Goal: Task Accomplishment & Management: Use online tool/utility

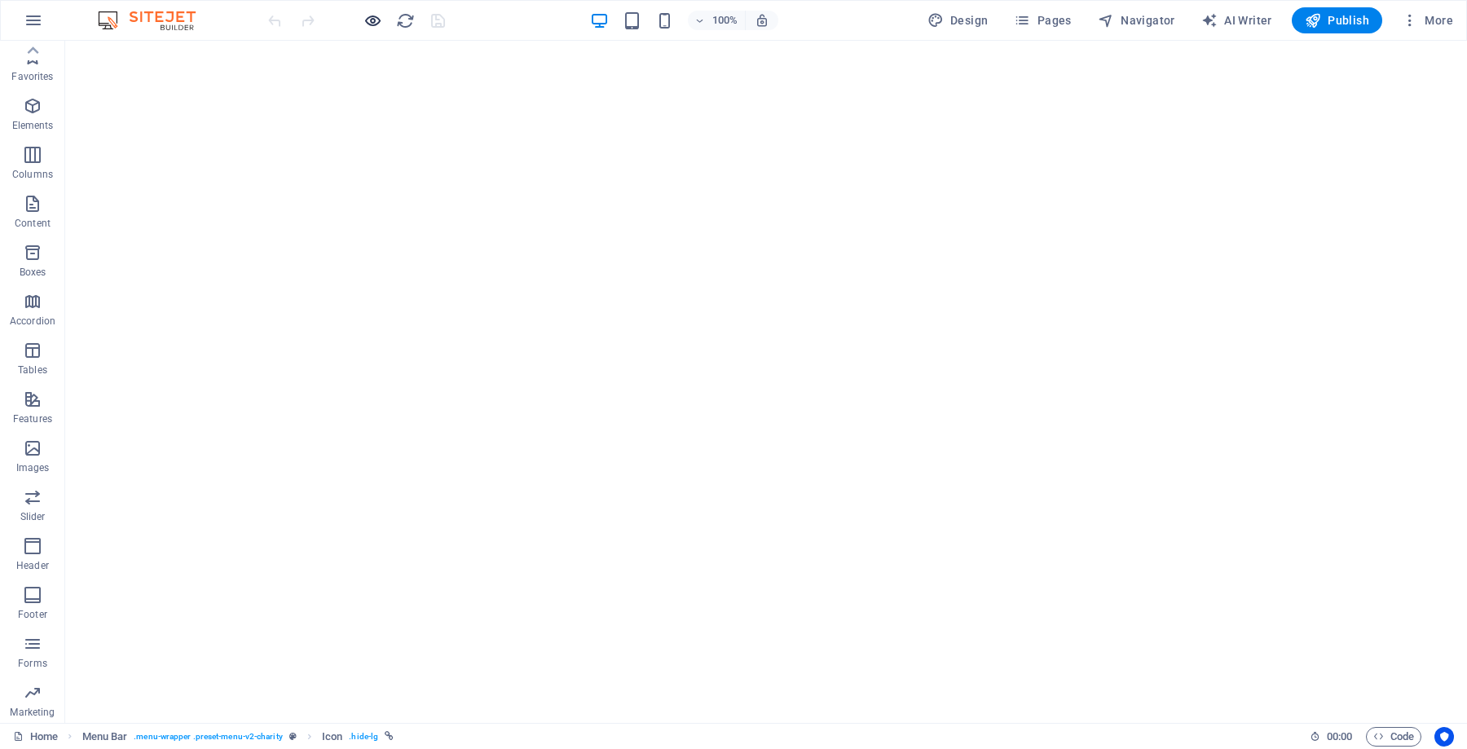
click at [378, 11] on icon "button" at bounding box center [372, 20] width 19 height 19
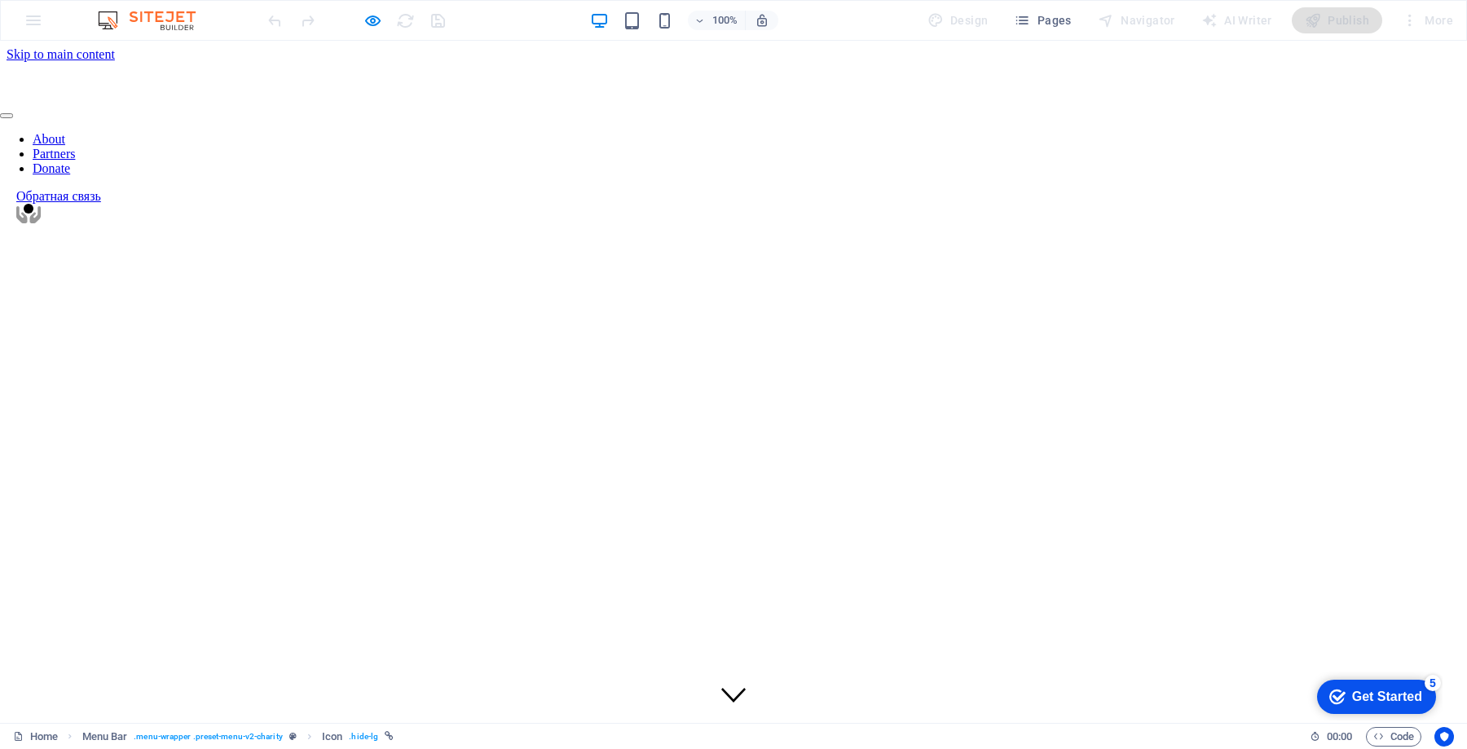
click at [65, 132] on link "About" at bounding box center [49, 139] width 33 height 14
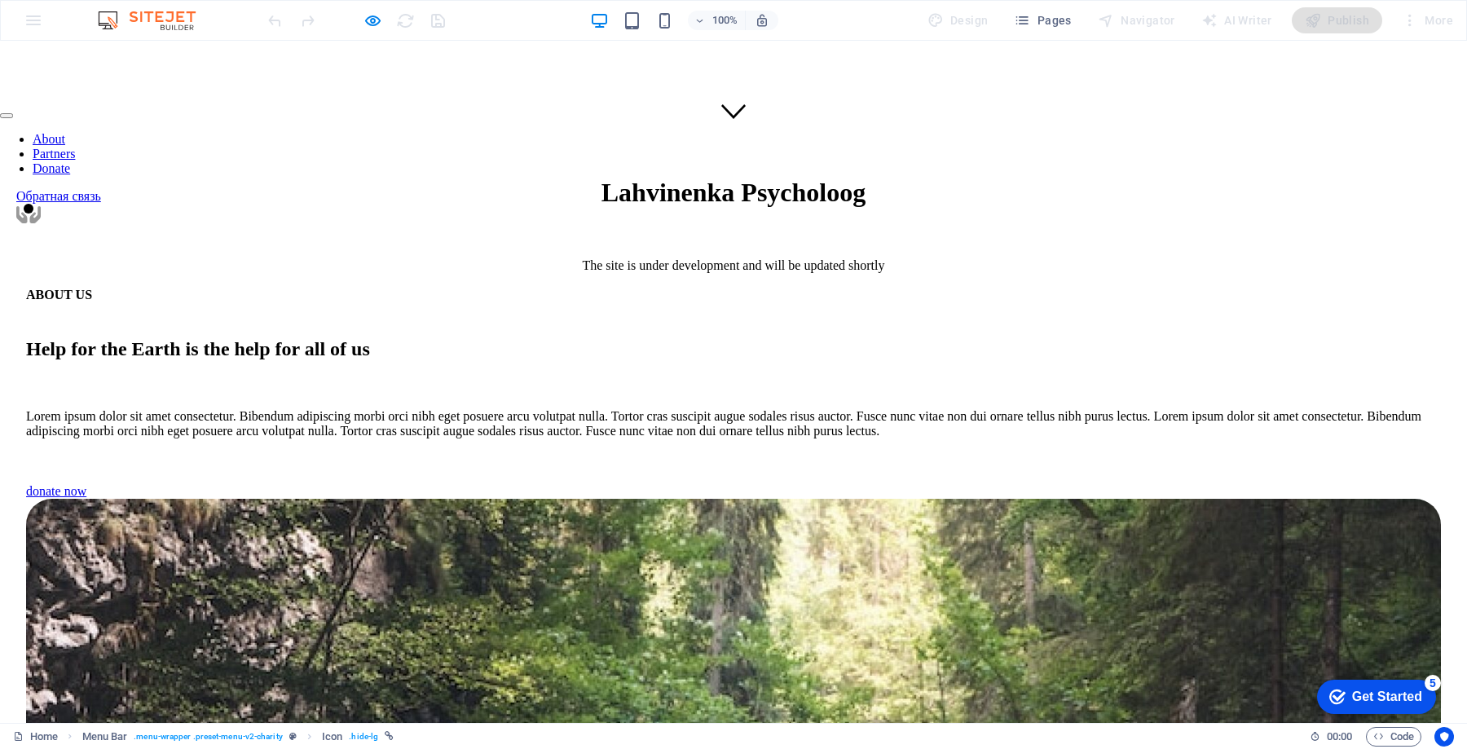
click at [75, 147] on link "Partners" at bounding box center [54, 154] width 42 height 14
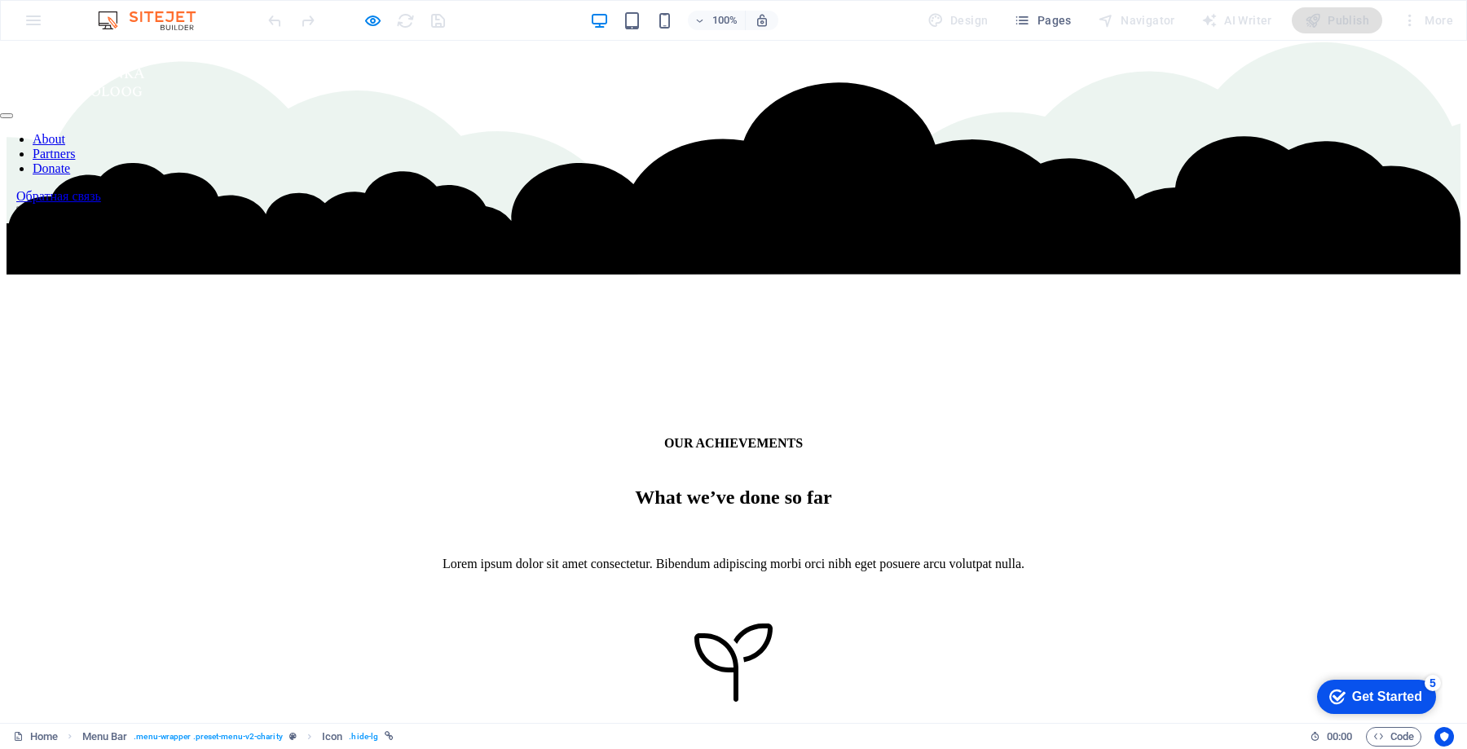
scroll to position [2721, 0]
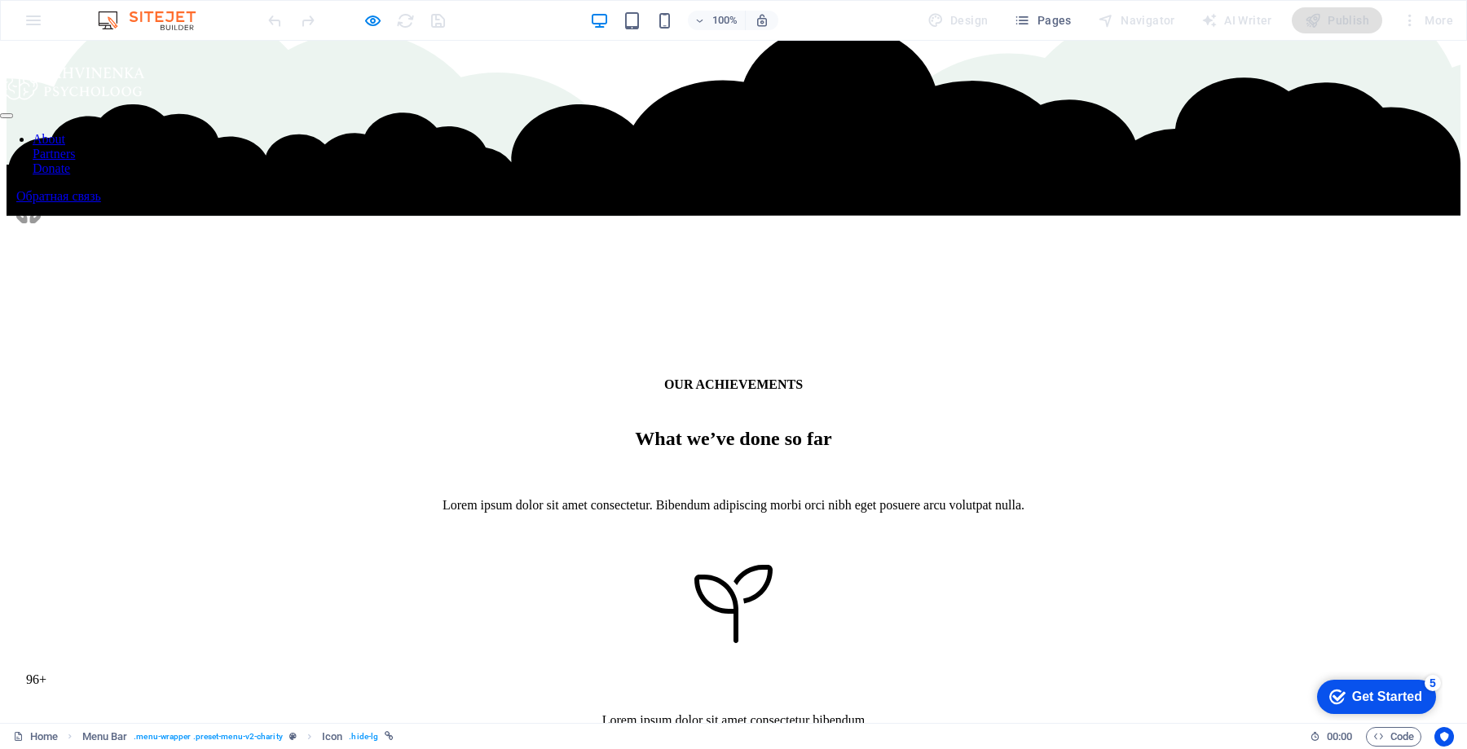
click at [70, 161] on link "Donate" at bounding box center [51, 168] width 37 height 14
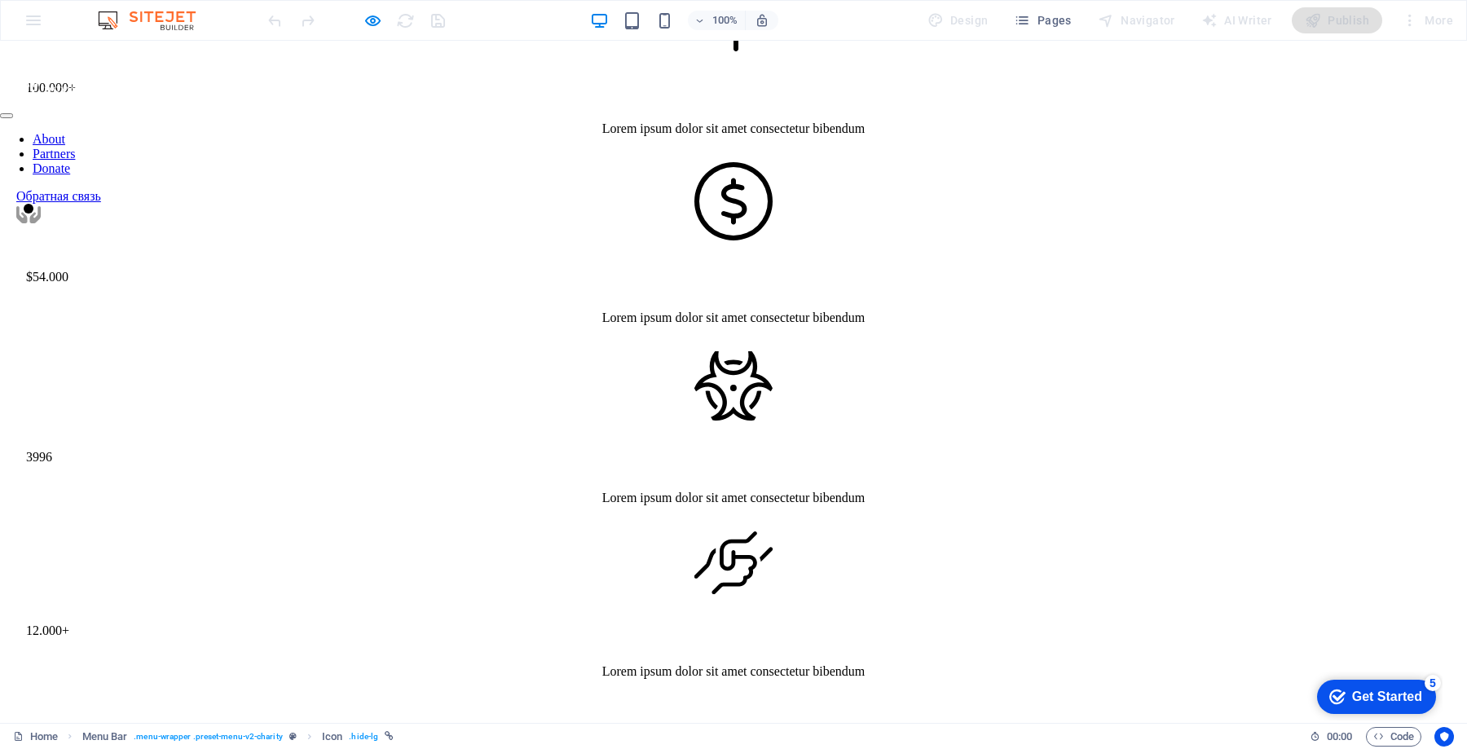
scroll to position [3314, 0]
click at [65, 132] on link "About" at bounding box center [49, 139] width 33 height 14
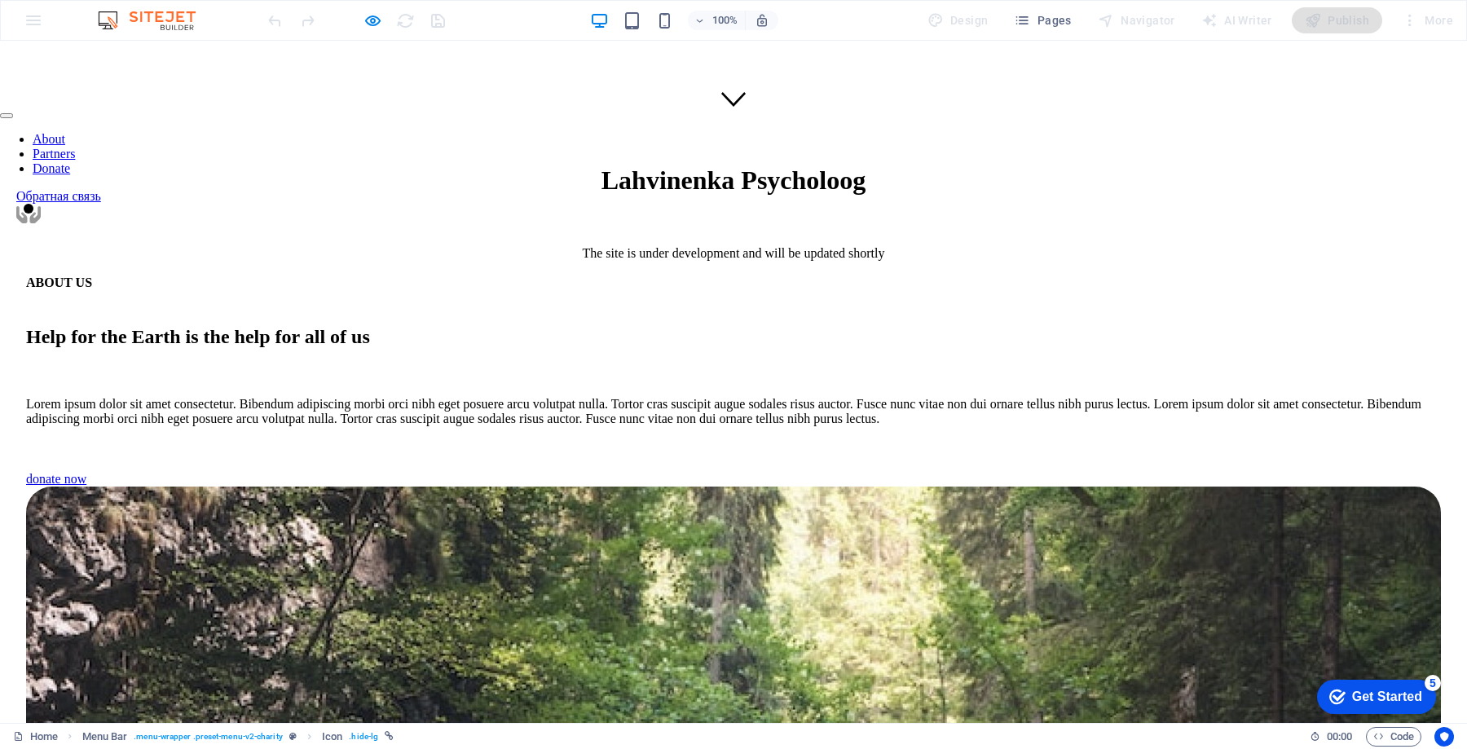
scroll to position [583, 0]
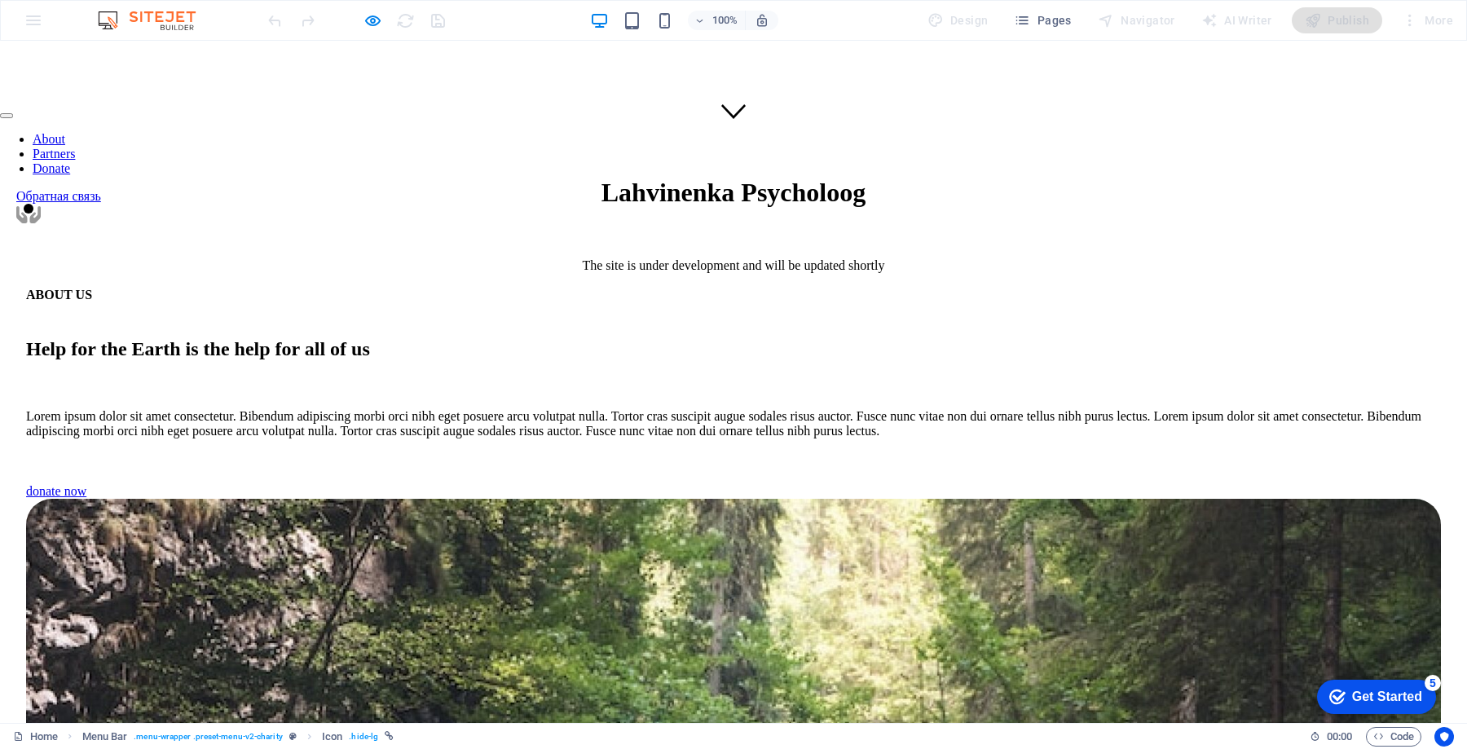
click at [544, 338] on h2 "Help for the Earth is the help for all of us" at bounding box center [733, 349] width 1414 height 22
click at [372, 16] on icon "button" at bounding box center [372, 20] width 19 height 19
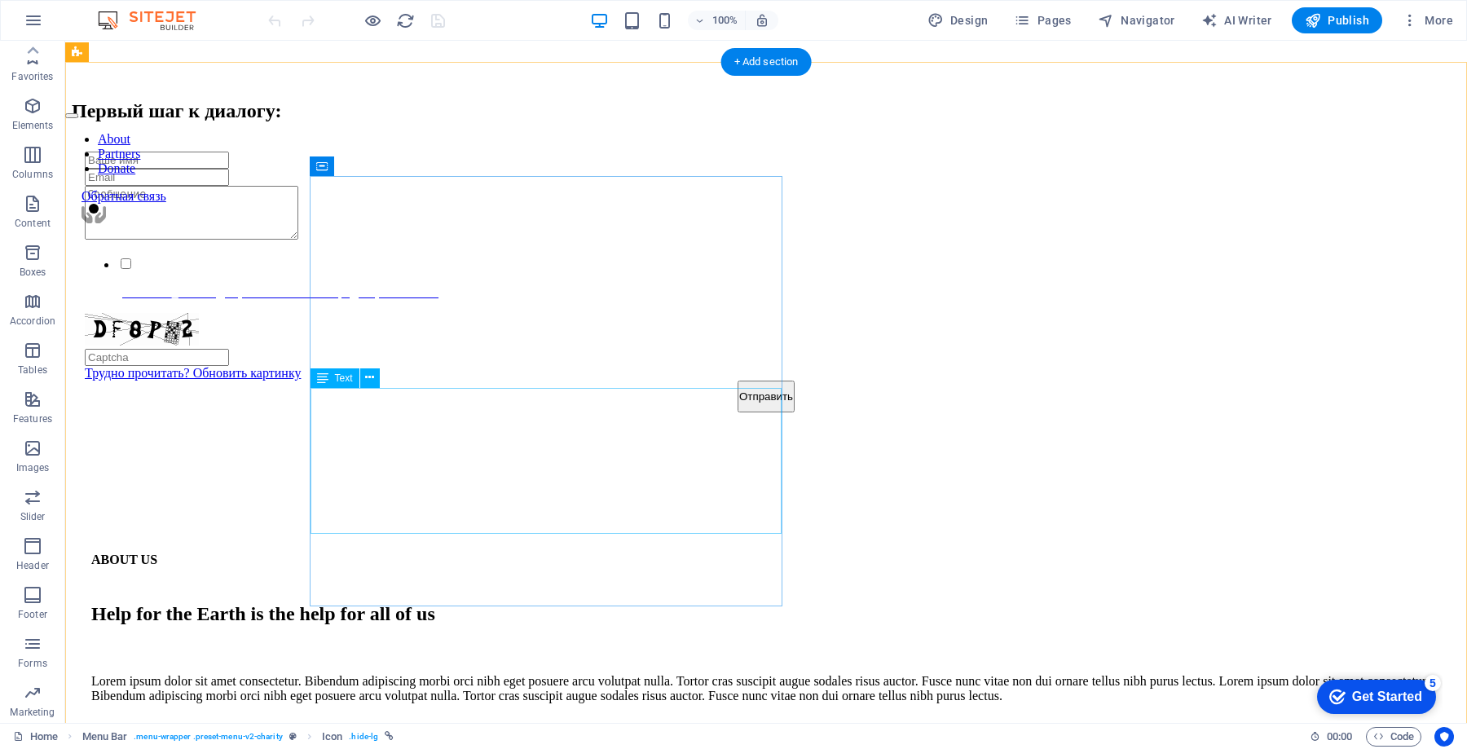
scroll to position [1295, 0]
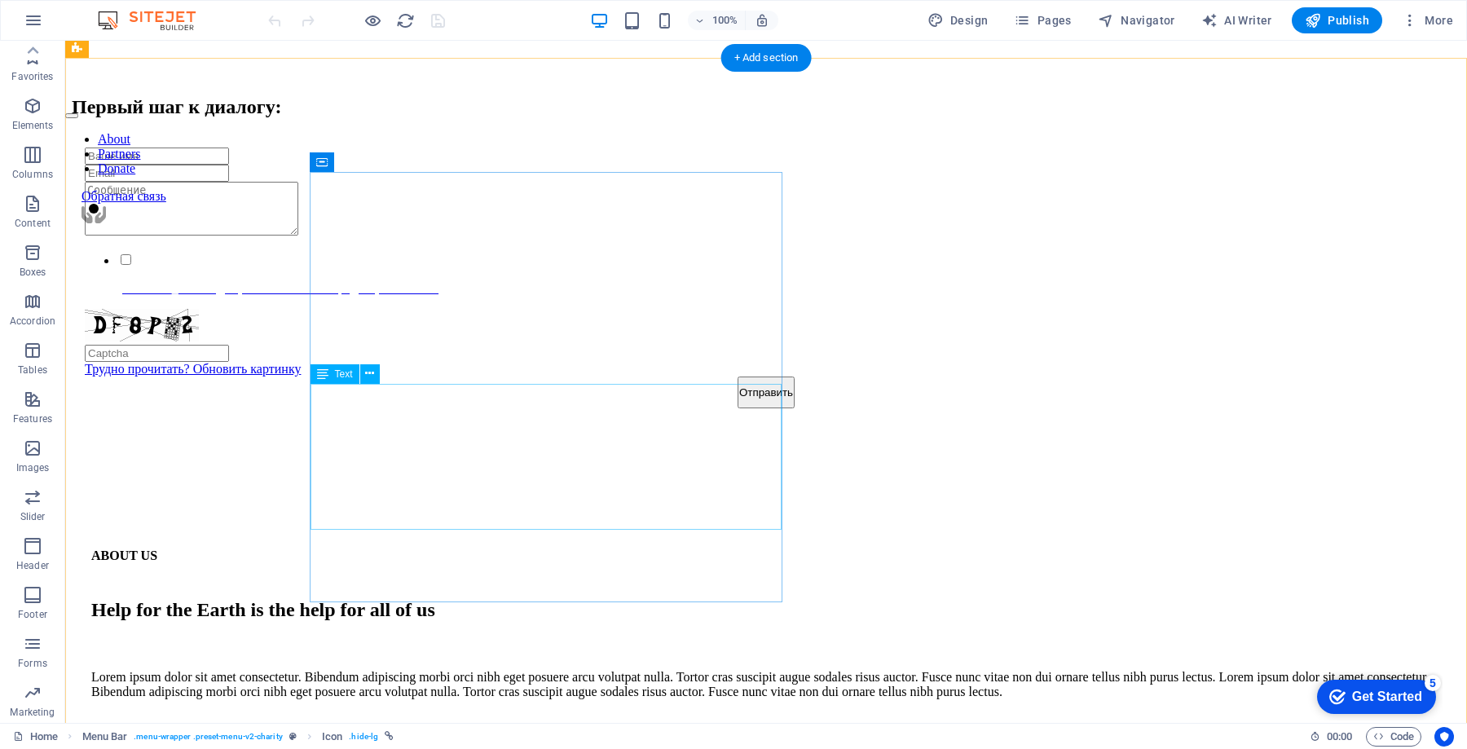
click at [602, 599] on div "Help for the Earth is the help for all of us" at bounding box center [765, 610] width 1349 height 22
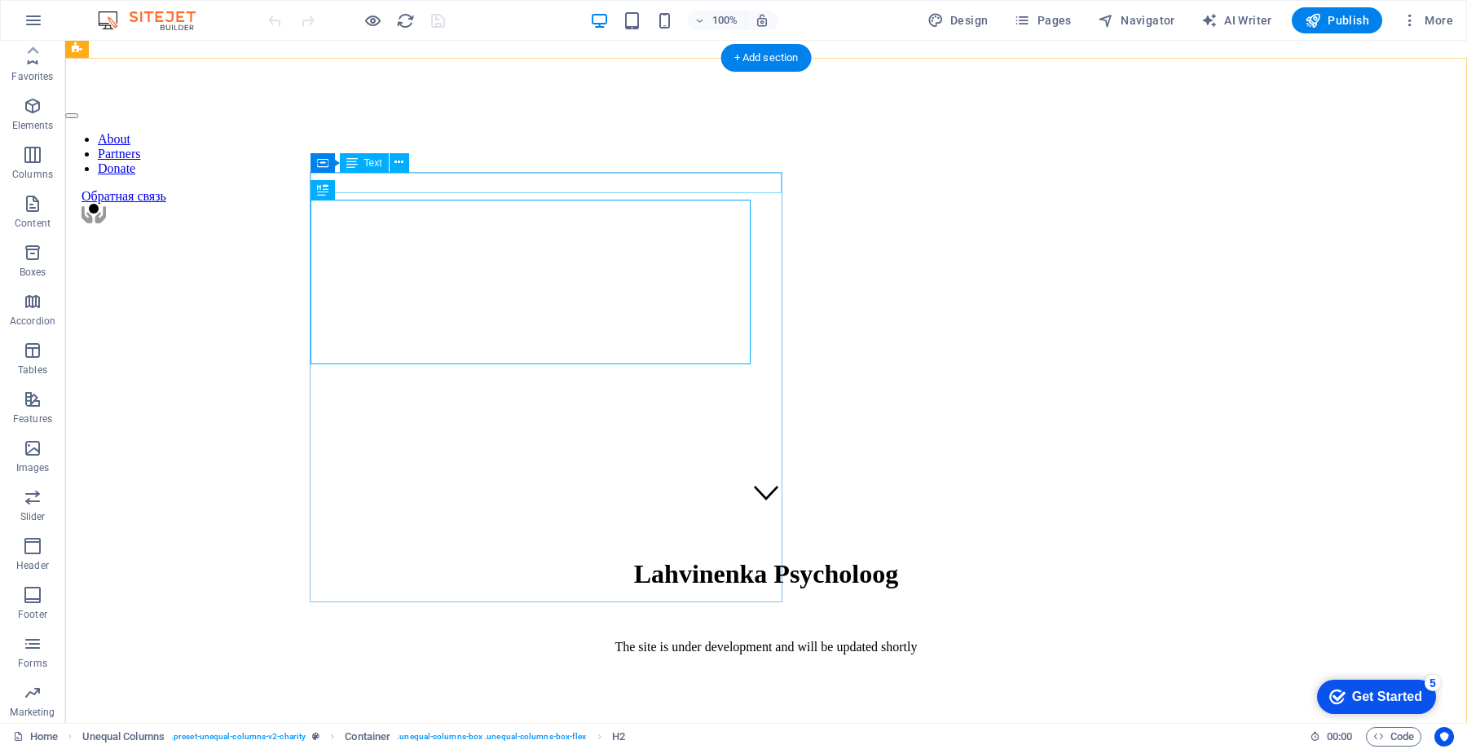
scroll to position [0, 0]
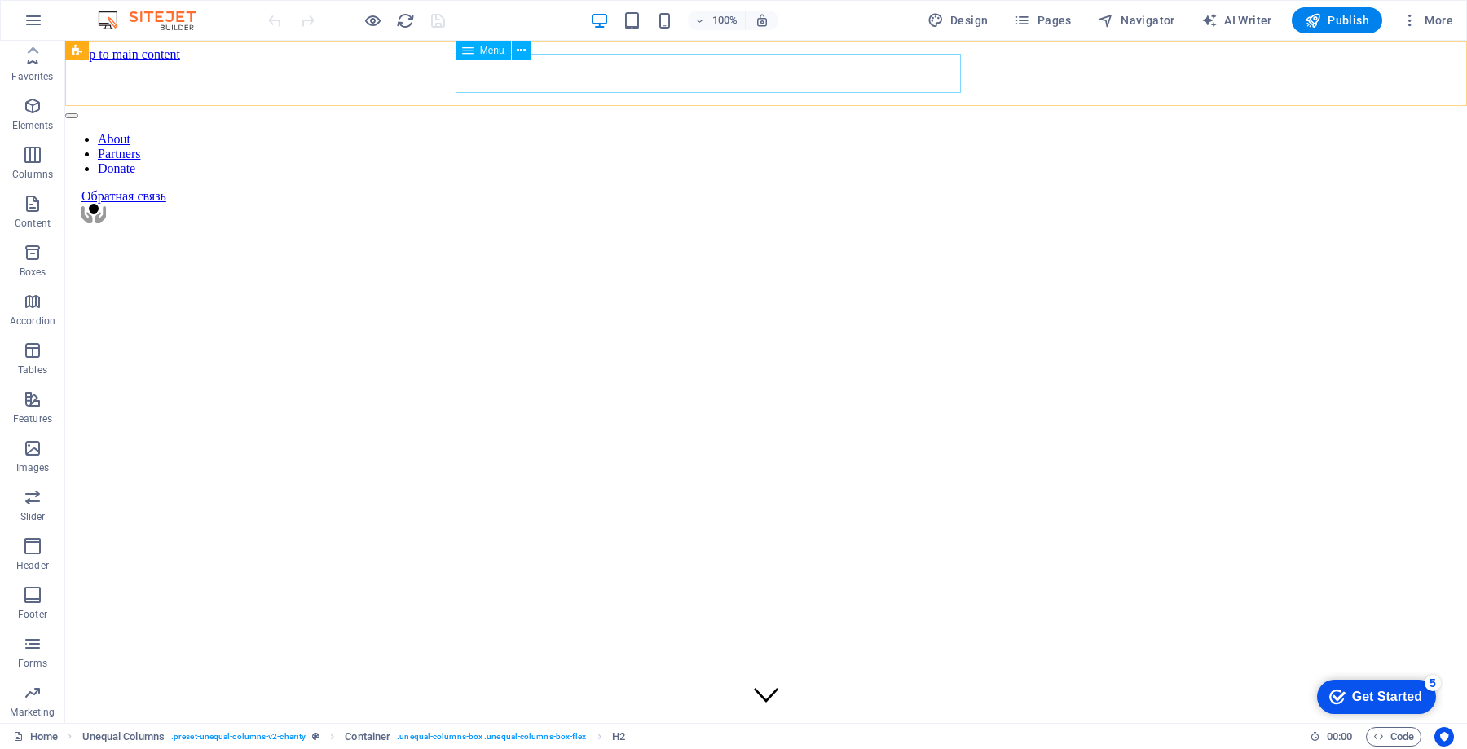
click at [676, 132] on nav "About Partners Donate" at bounding box center [765, 154] width 1401 height 44
click at [681, 132] on nav "About Partners Donate" at bounding box center [765, 154] width 1401 height 44
select select
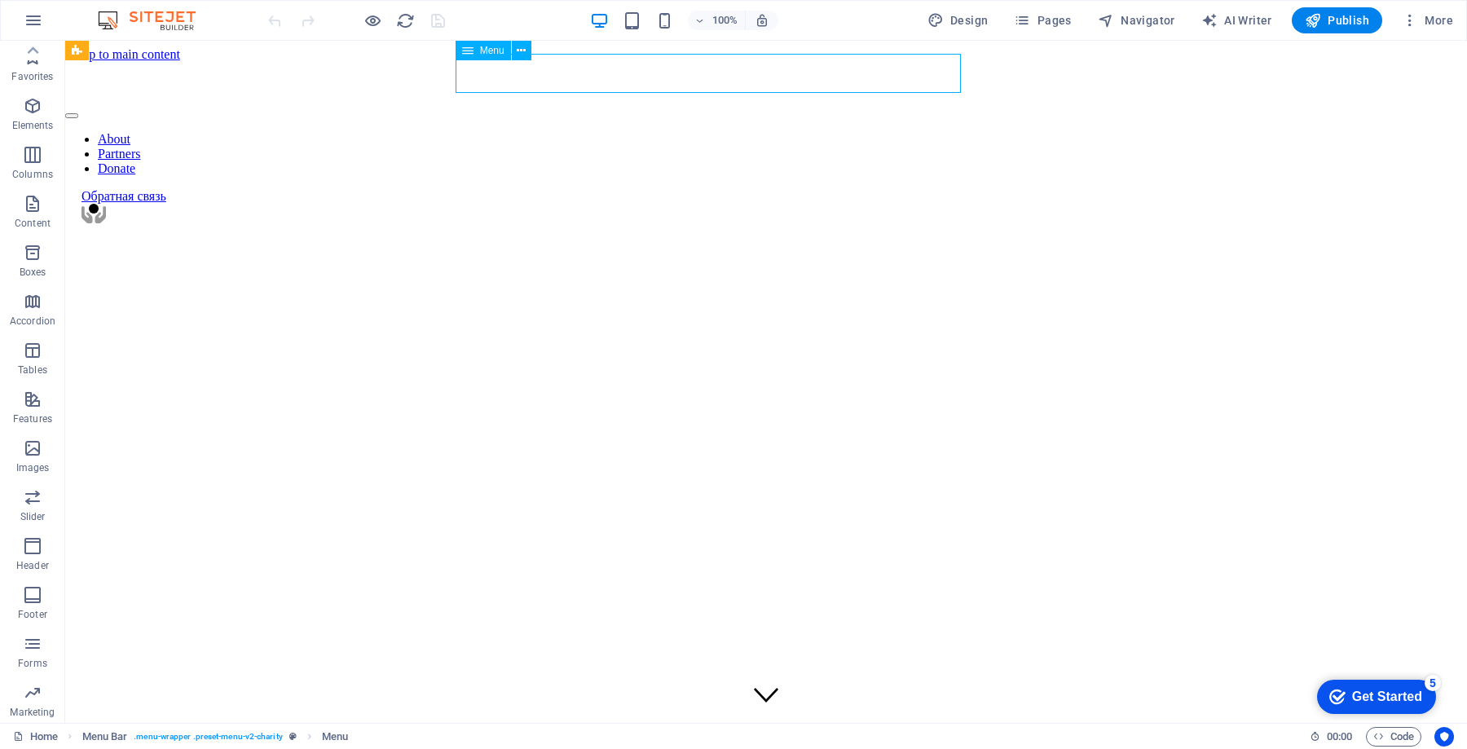
select select
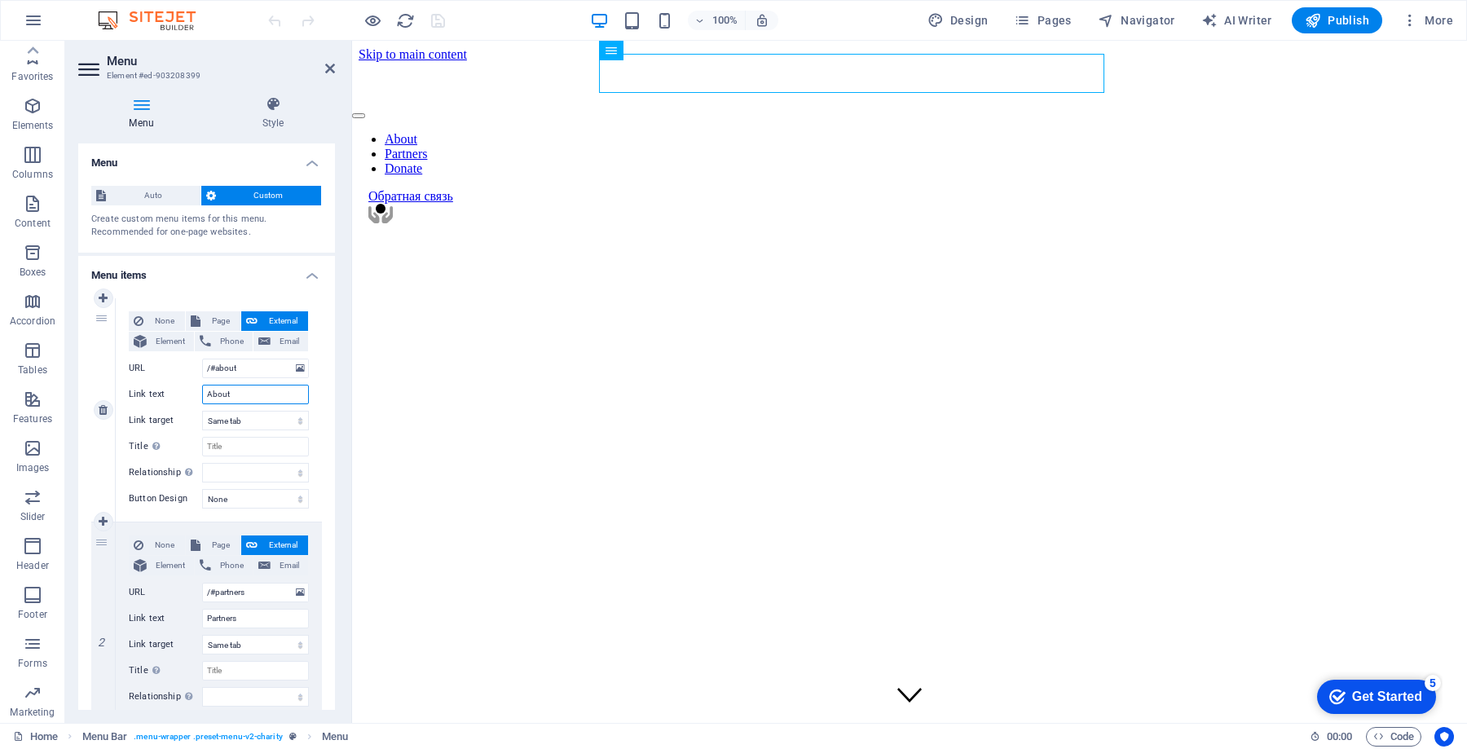
click at [248, 394] on input "About" at bounding box center [255, 395] width 107 height 20
type input "О"
select select
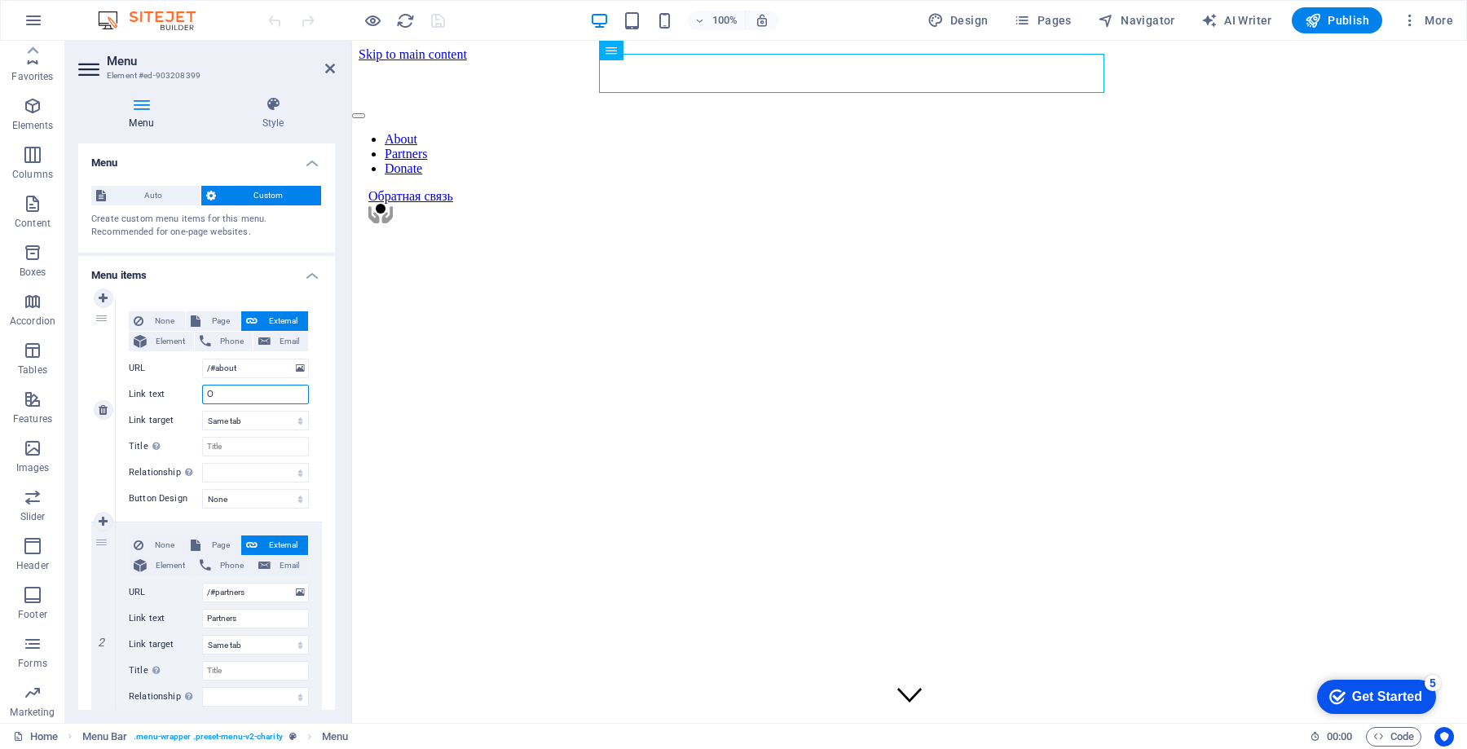
select select
type input "О Себе"
select select
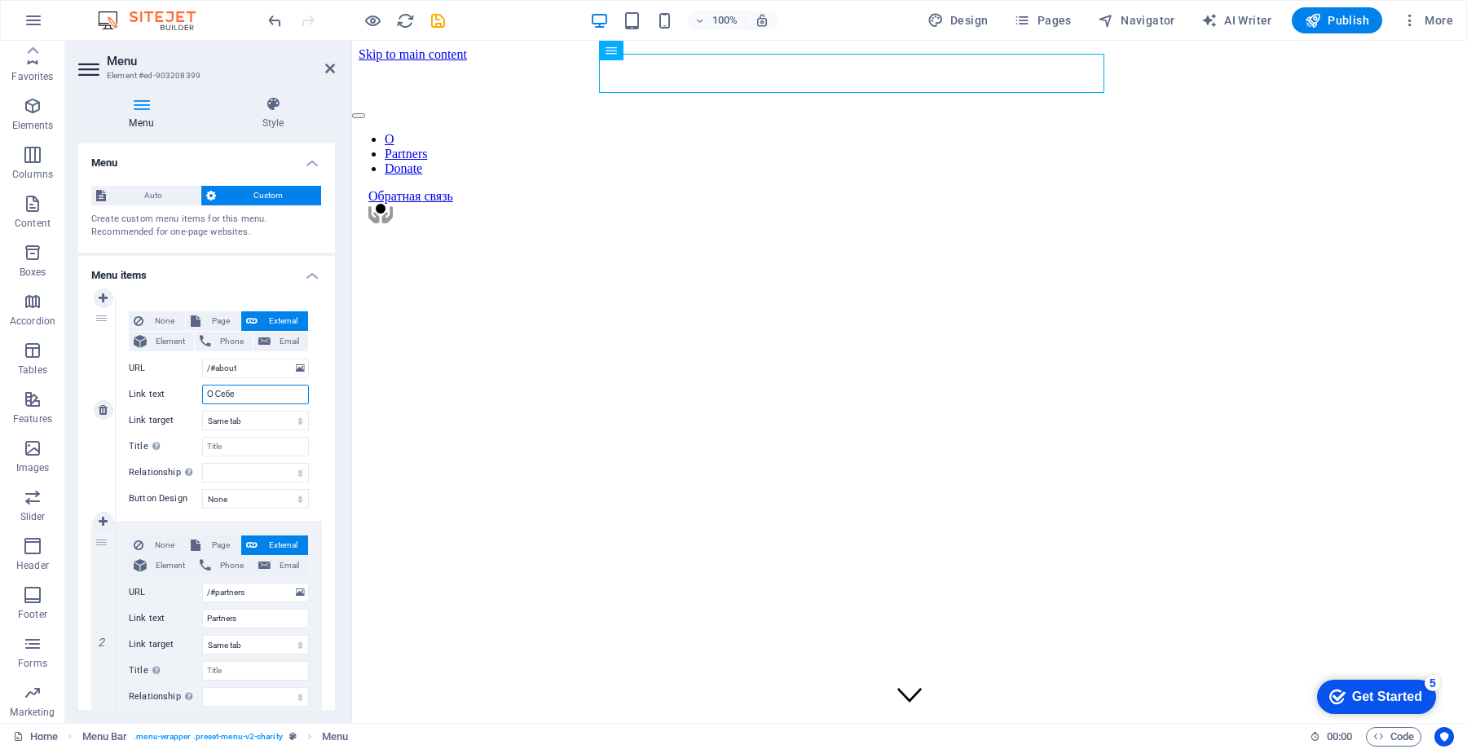
select select
type input "О Себе"
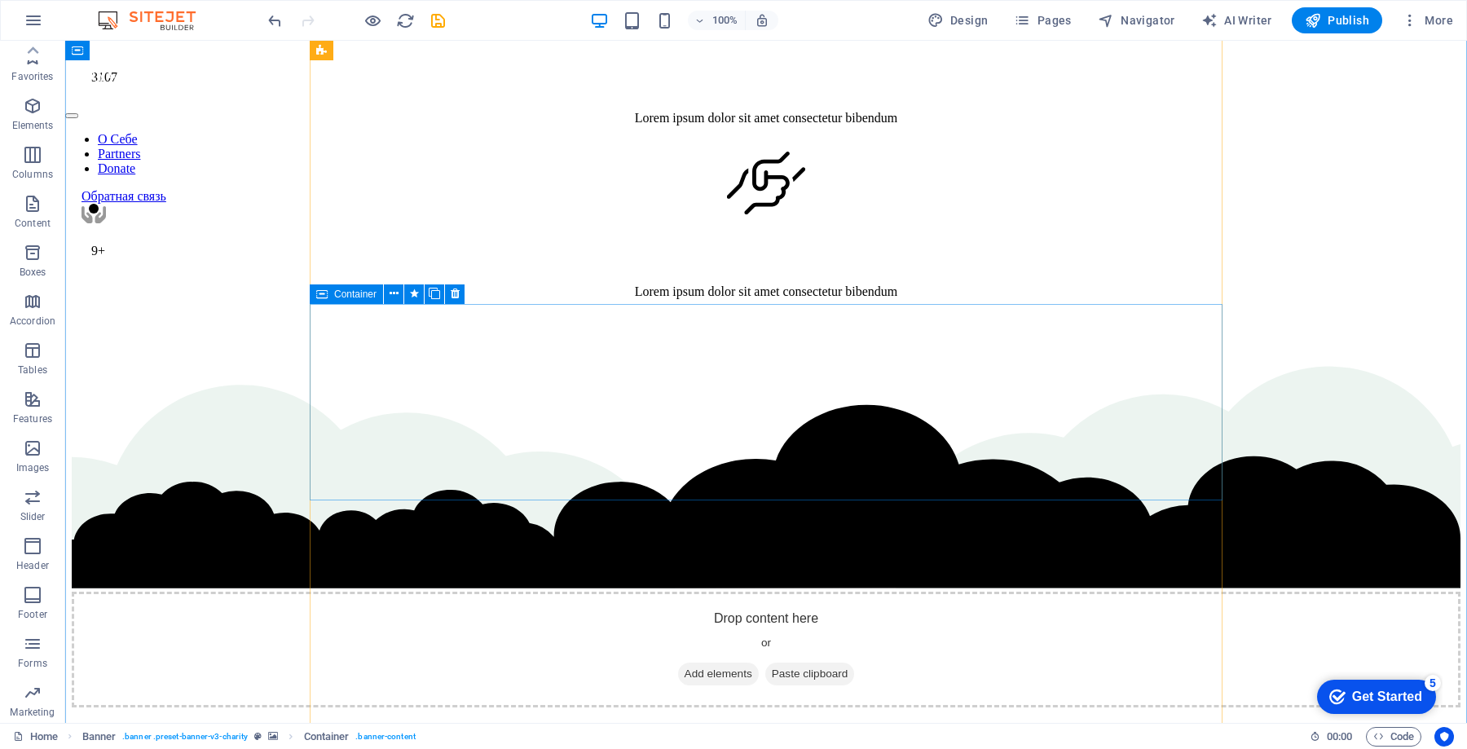
scroll to position [5676, 0]
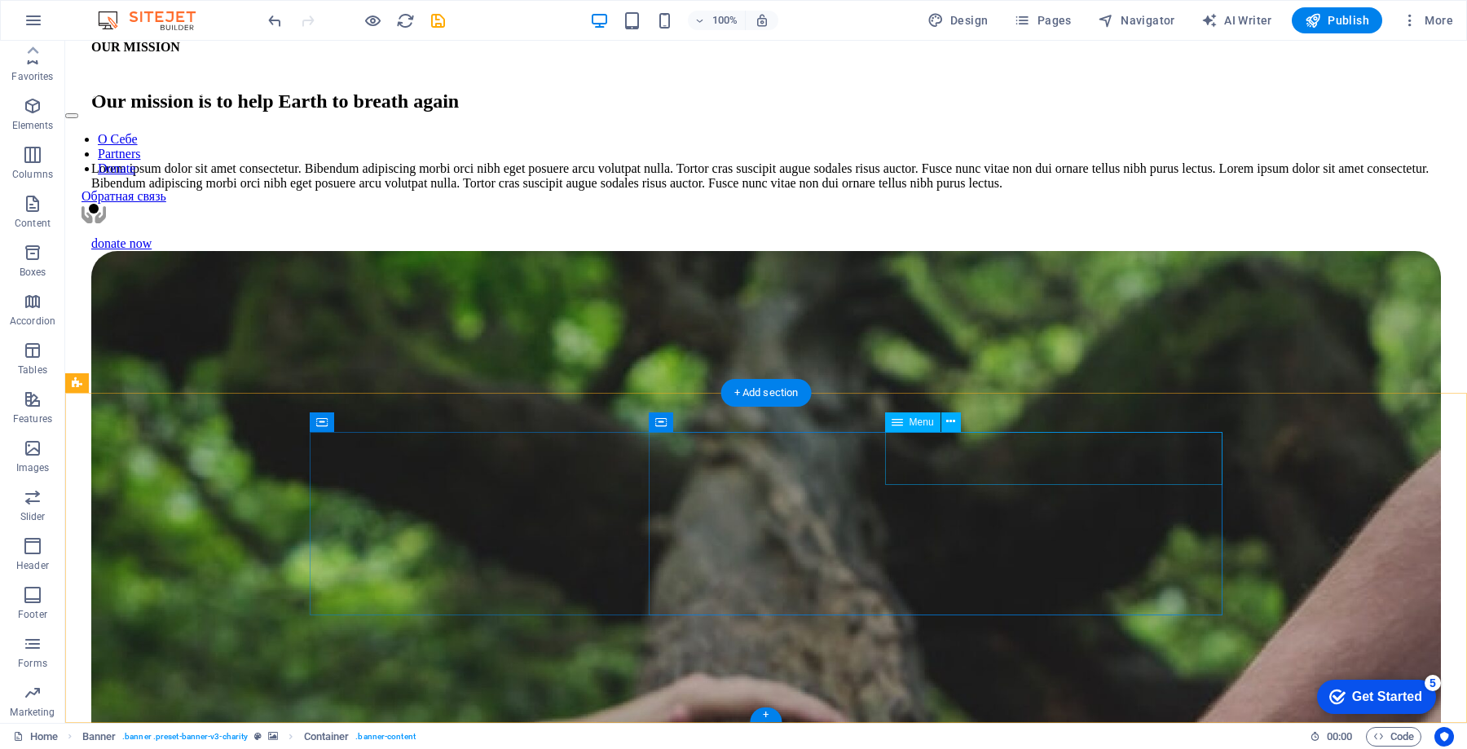
select select
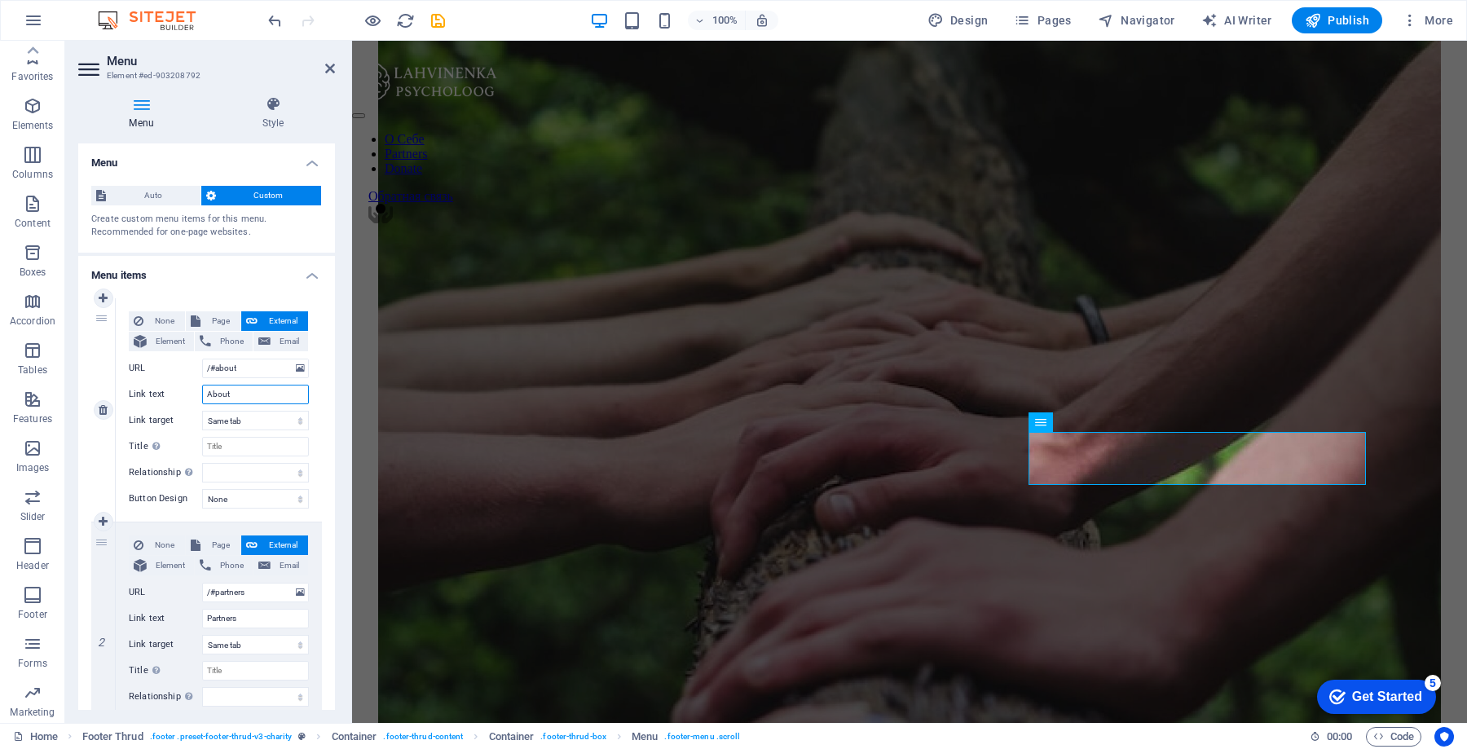
click at [251, 398] on input "About" at bounding box center [255, 395] width 107 height 20
type input "О Себе"
select select
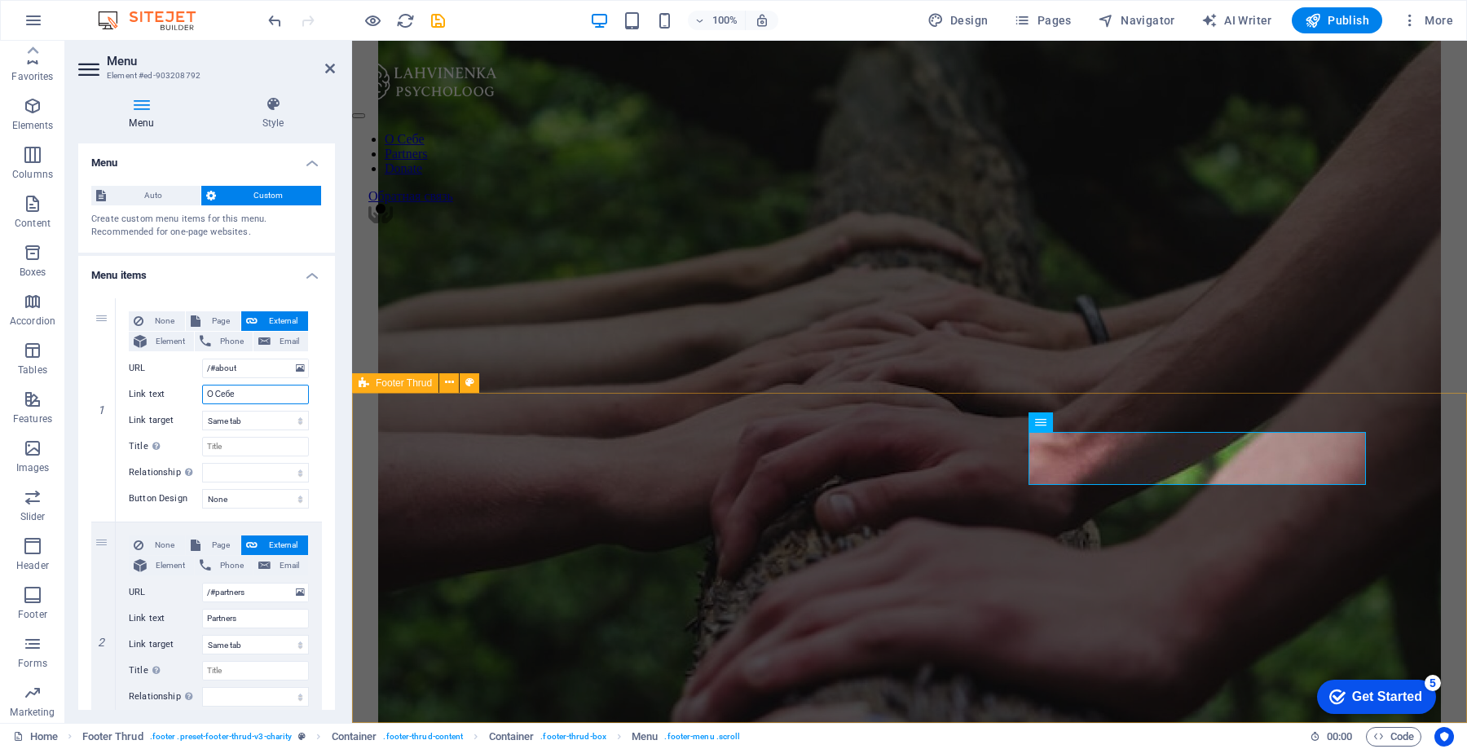
select select
type input "О Себе"
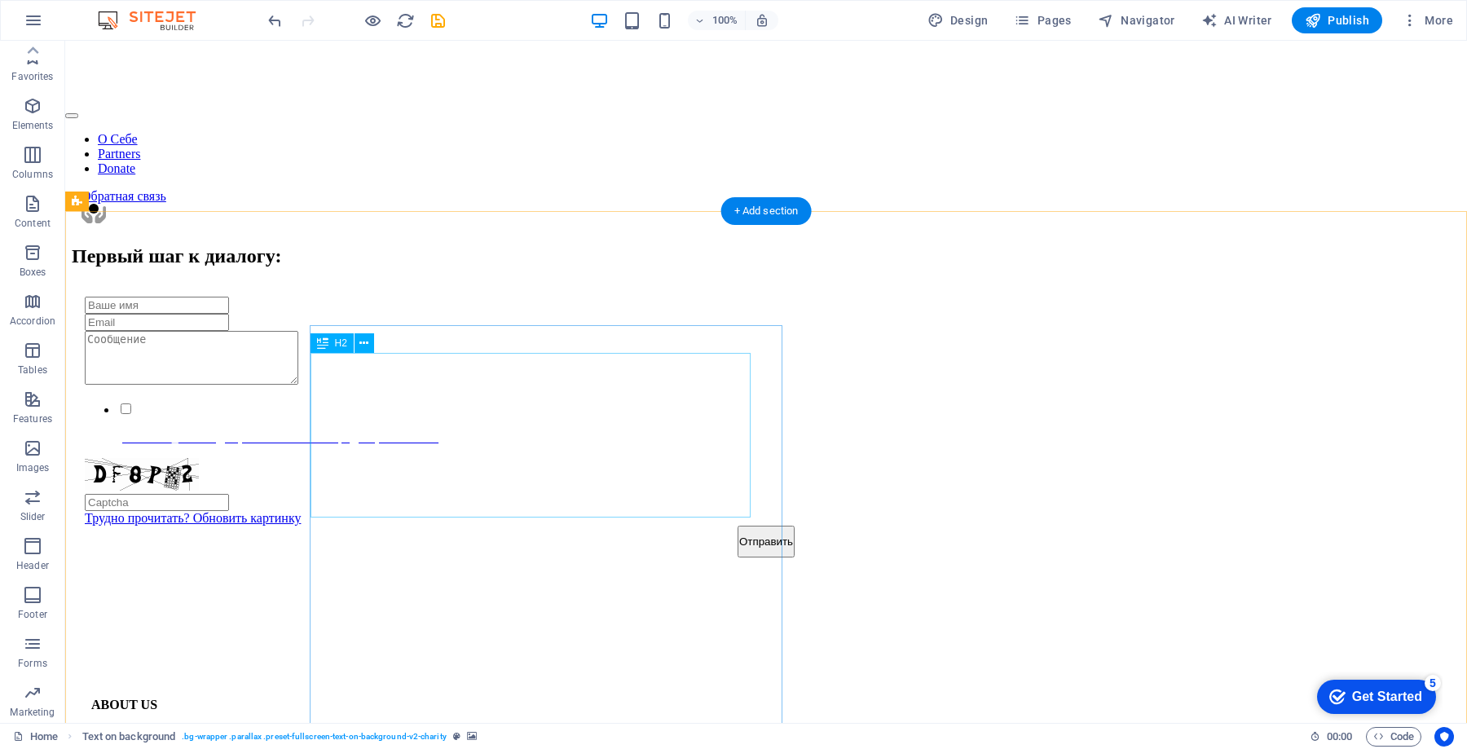
scroll to position [1142, 0]
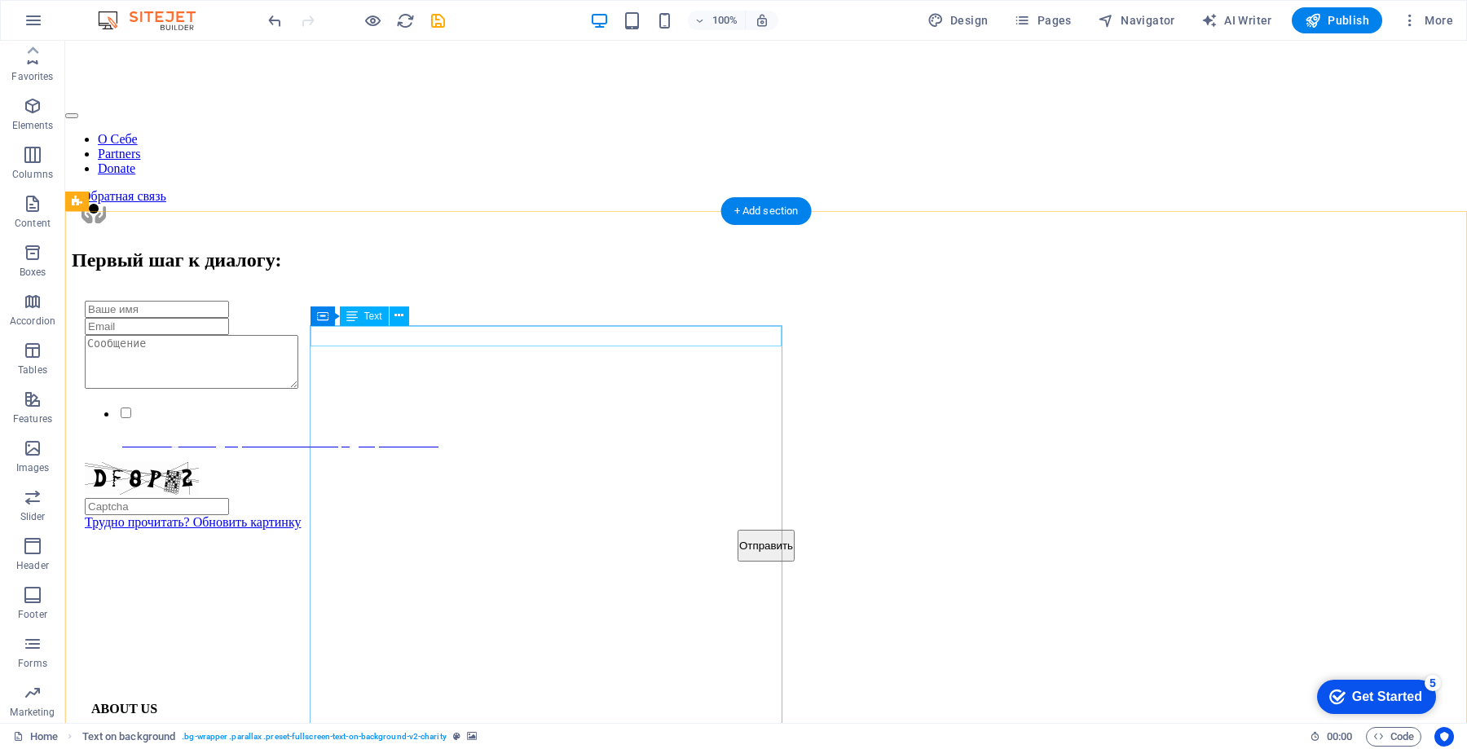
click at [456, 702] on div "ABOUT US" at bounding box center [765, 709] width 1349 height 15
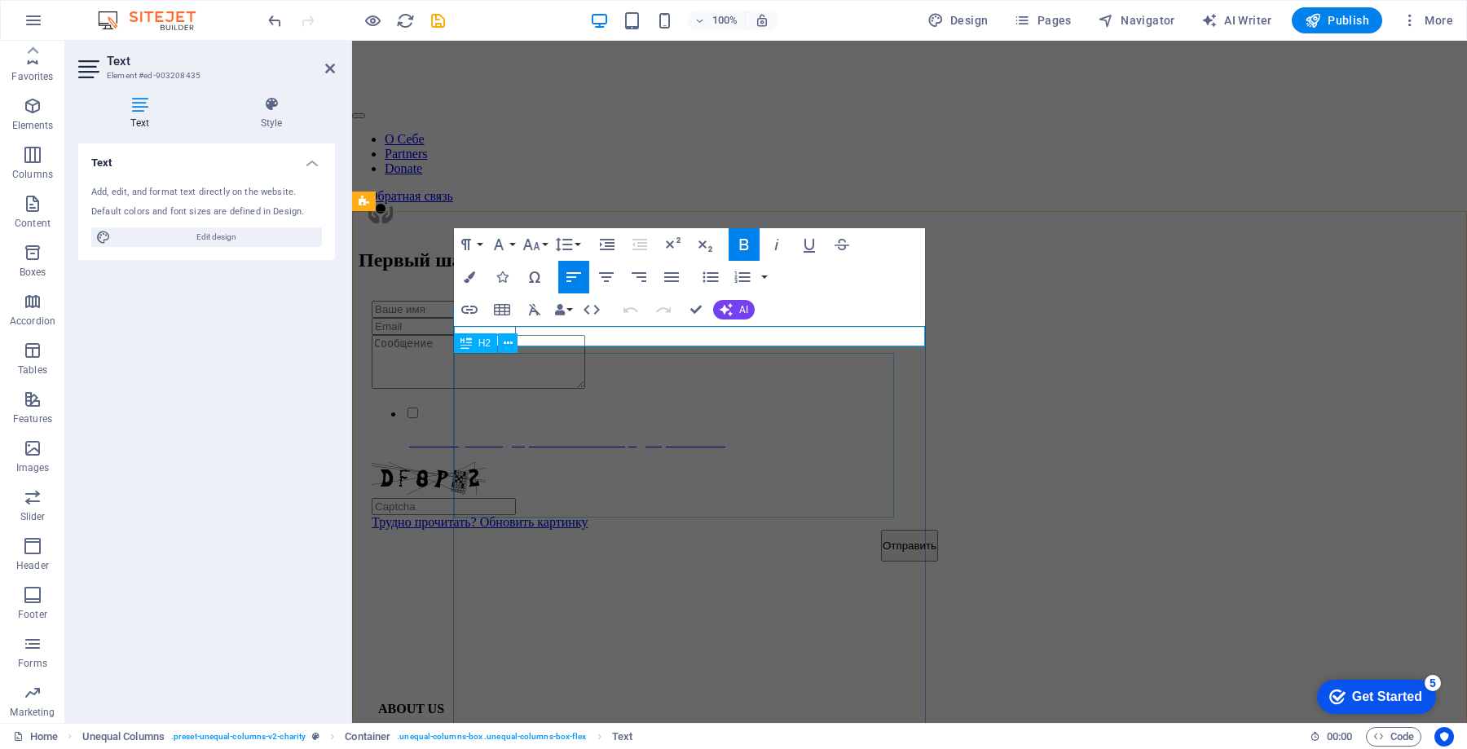
click at [654, 748] on div "Help for the Earth is the help for all of us" at bounding box center [909, 763] width 1062 height 22
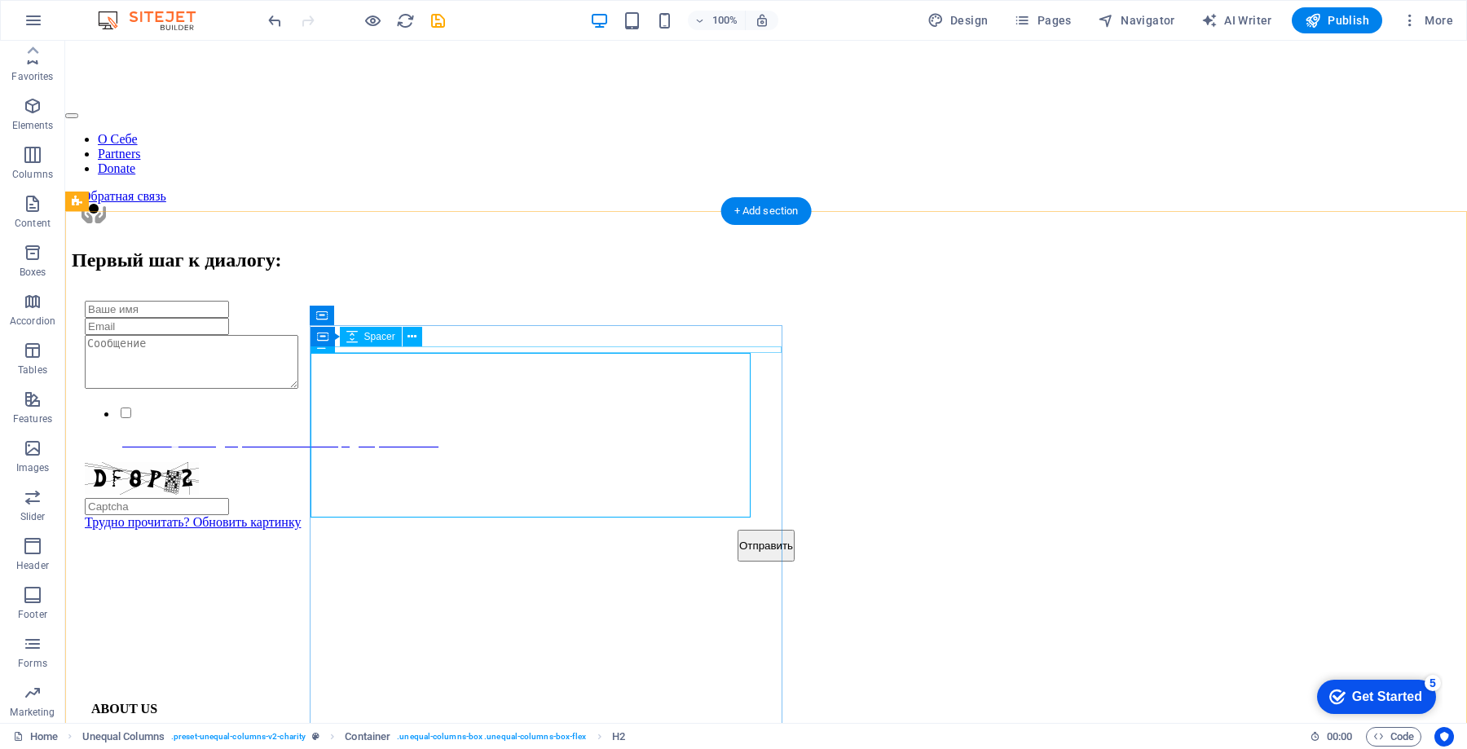
click at [437, 729] on div at bounding box center [765, 732] width 1349 height 7
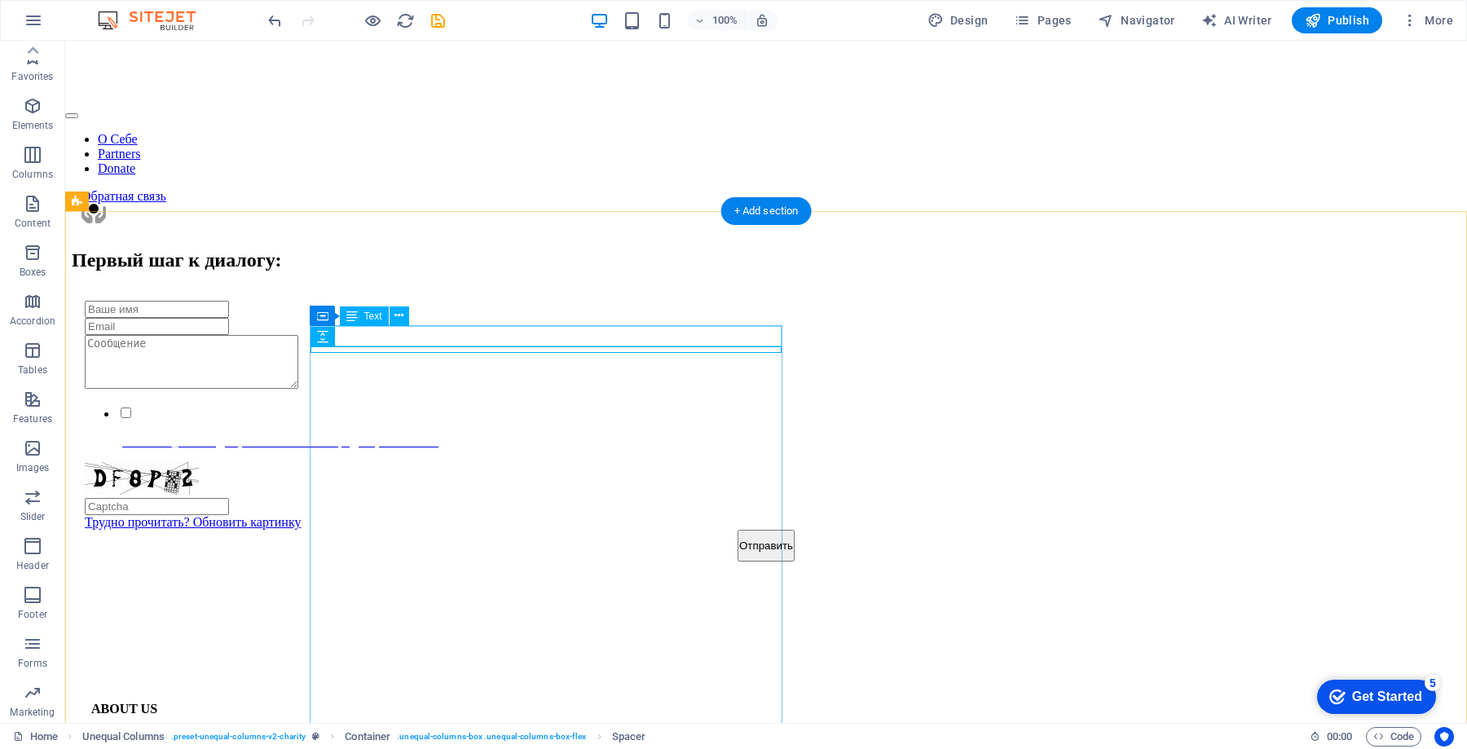
click at [455, 702] on div "ABOUT US" at bounding box center [765, 709] width 1349 height 15
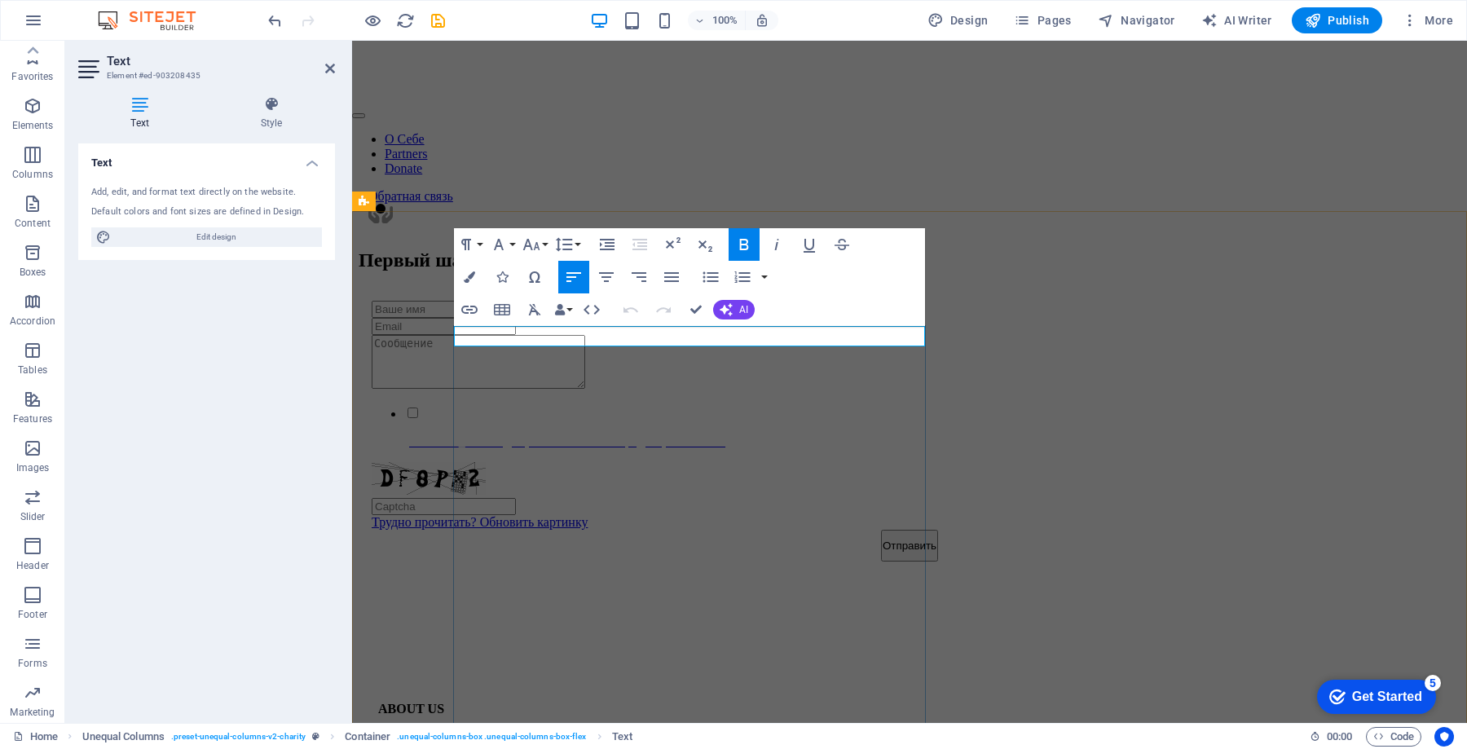
click at [524, 702] on p "ABOUT US" at bounding box center [909, 709] width 1062 height 15
click at [692, 748] on div "Help for the Earth is the help for all of us" at bounding box center [909, 763] width 1062 height 22
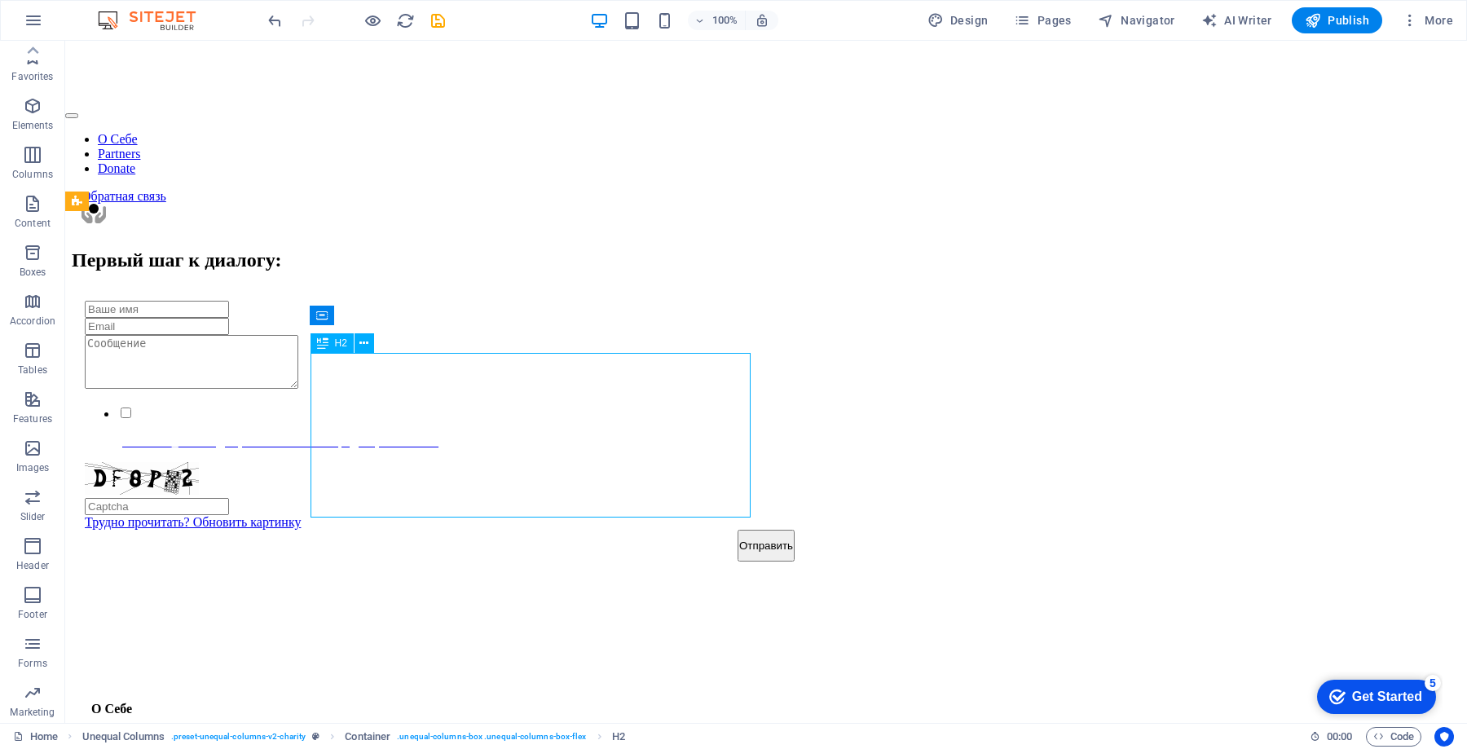
click at [507, 748] on div "Help for the Earth is the help for all of us" at bounding box center [765, 763] width 1349 height 22
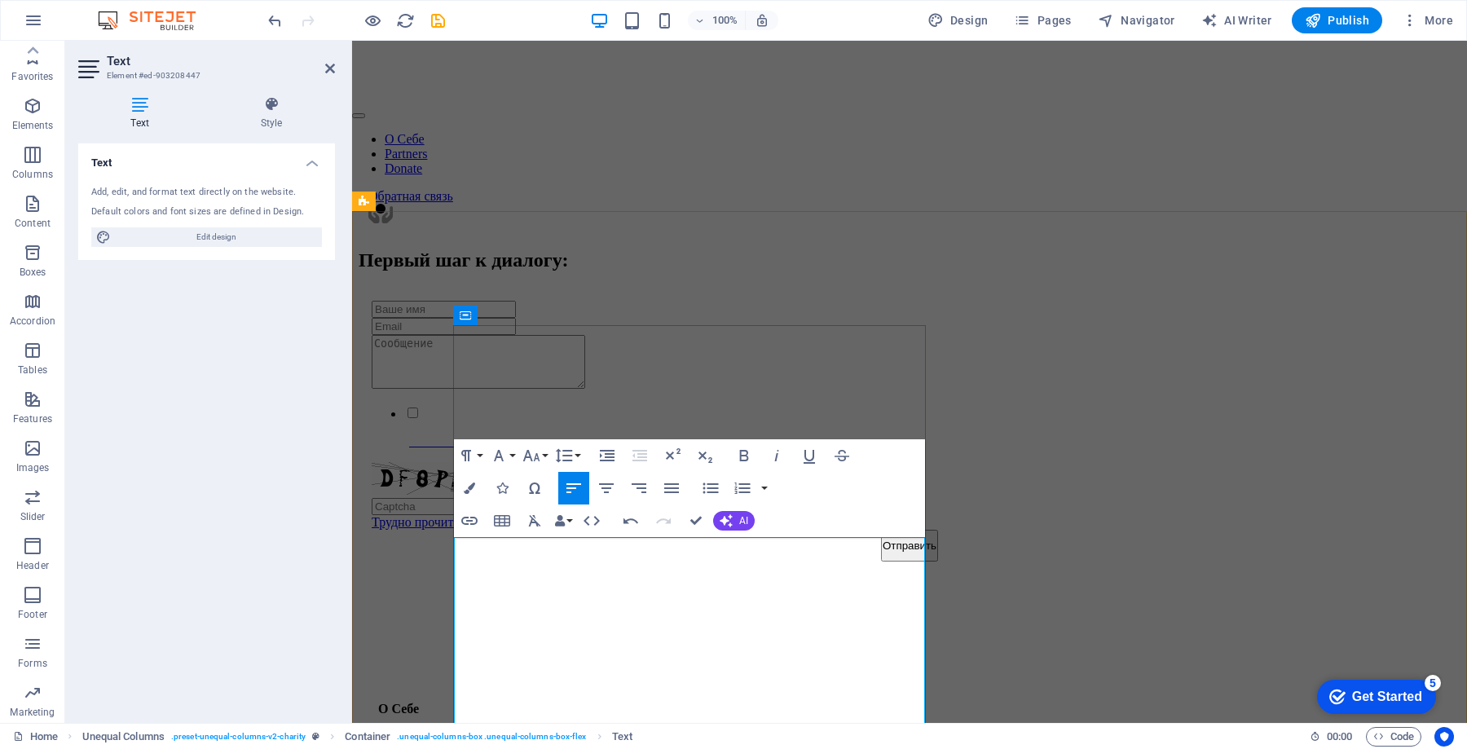
scroll to position [3187, 0]
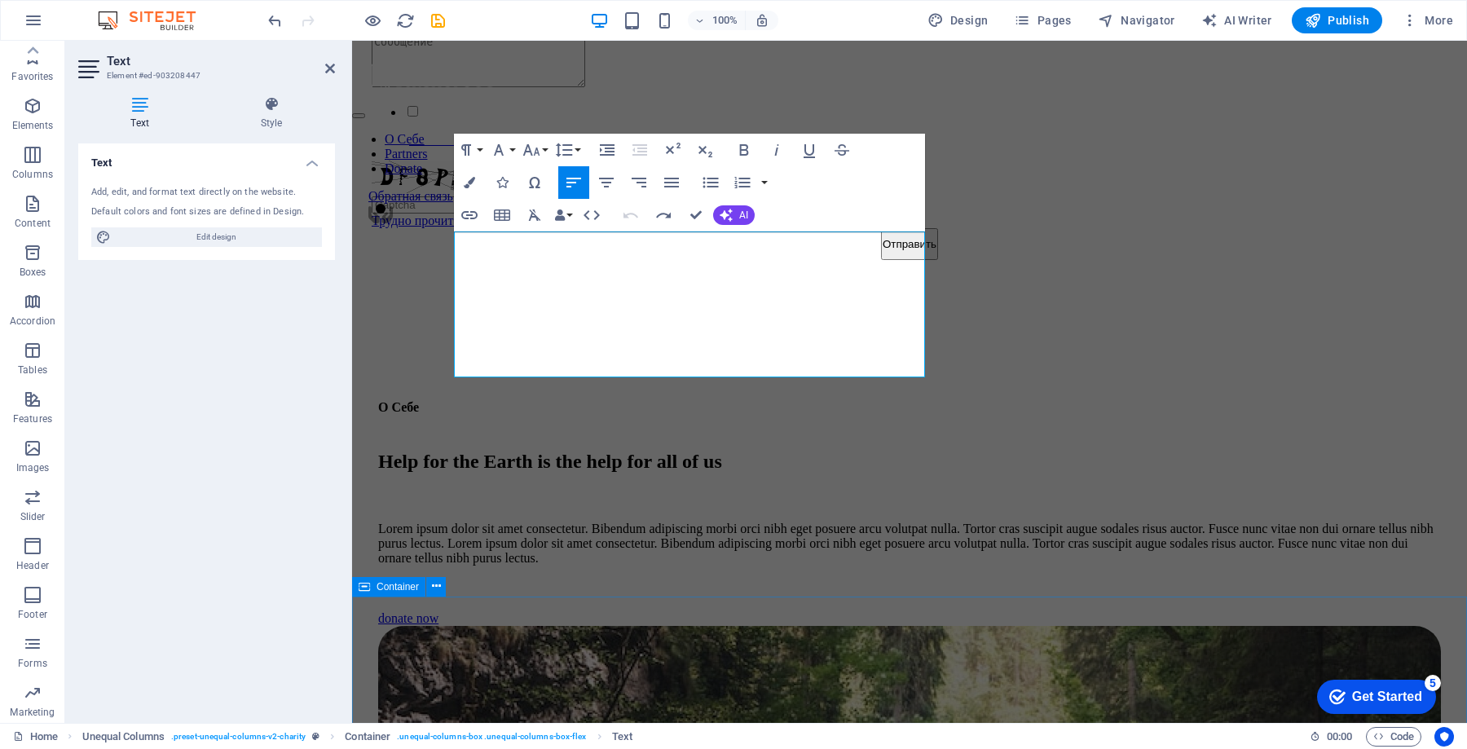
scroll to position [1451, 0]
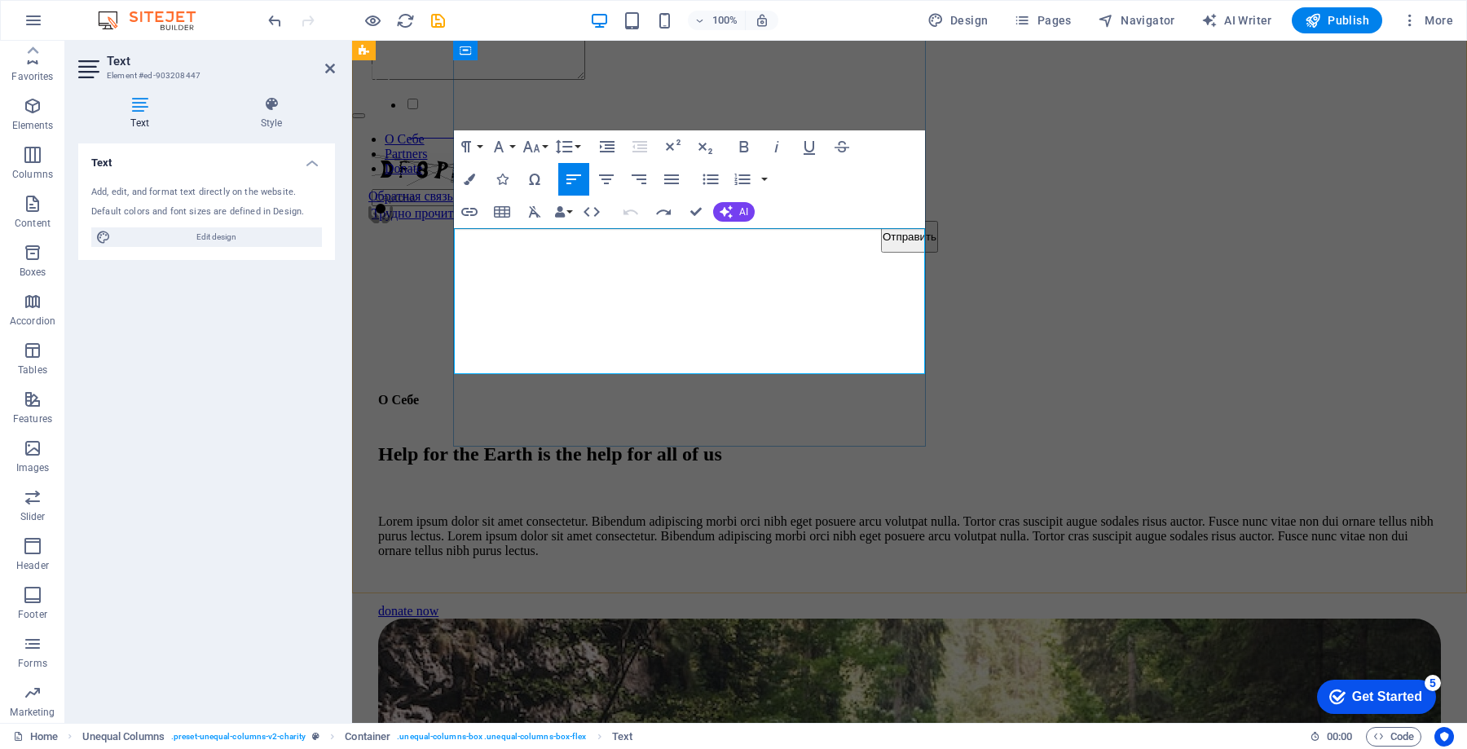
click at [653, 514] on p "Lorem ipsum dolor sit amet consectetur. Bibendum adipiscing morbi orci nibh ege…" at bounding box center [909, 536] width 1062 height 44
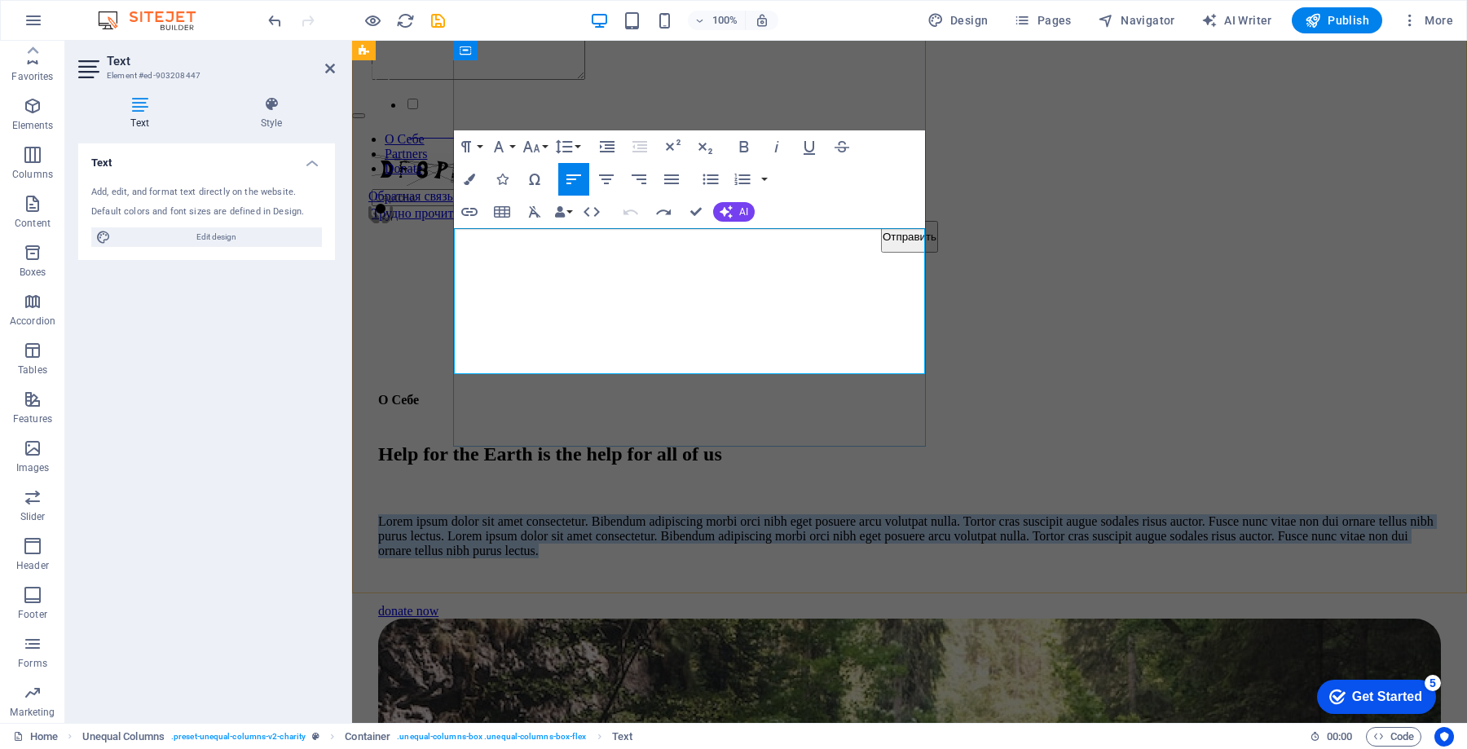
click at [653, 514] on p "Lorem ipsum dolor sit amet consectetur. Bibendum adipiscing morbi orci nibh ege…" at bounding box center [909, 536] width 1062 height 44
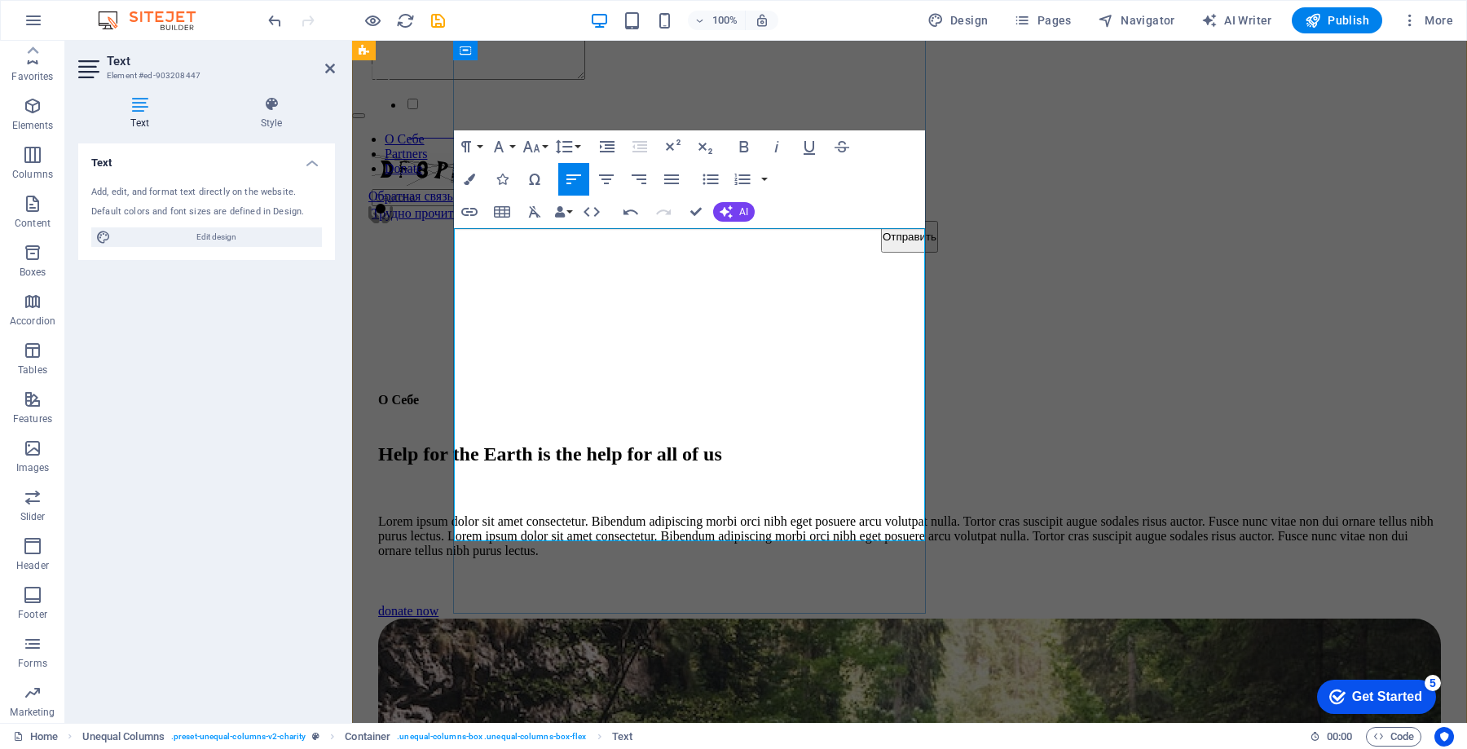
scroll to position [3187, 0]
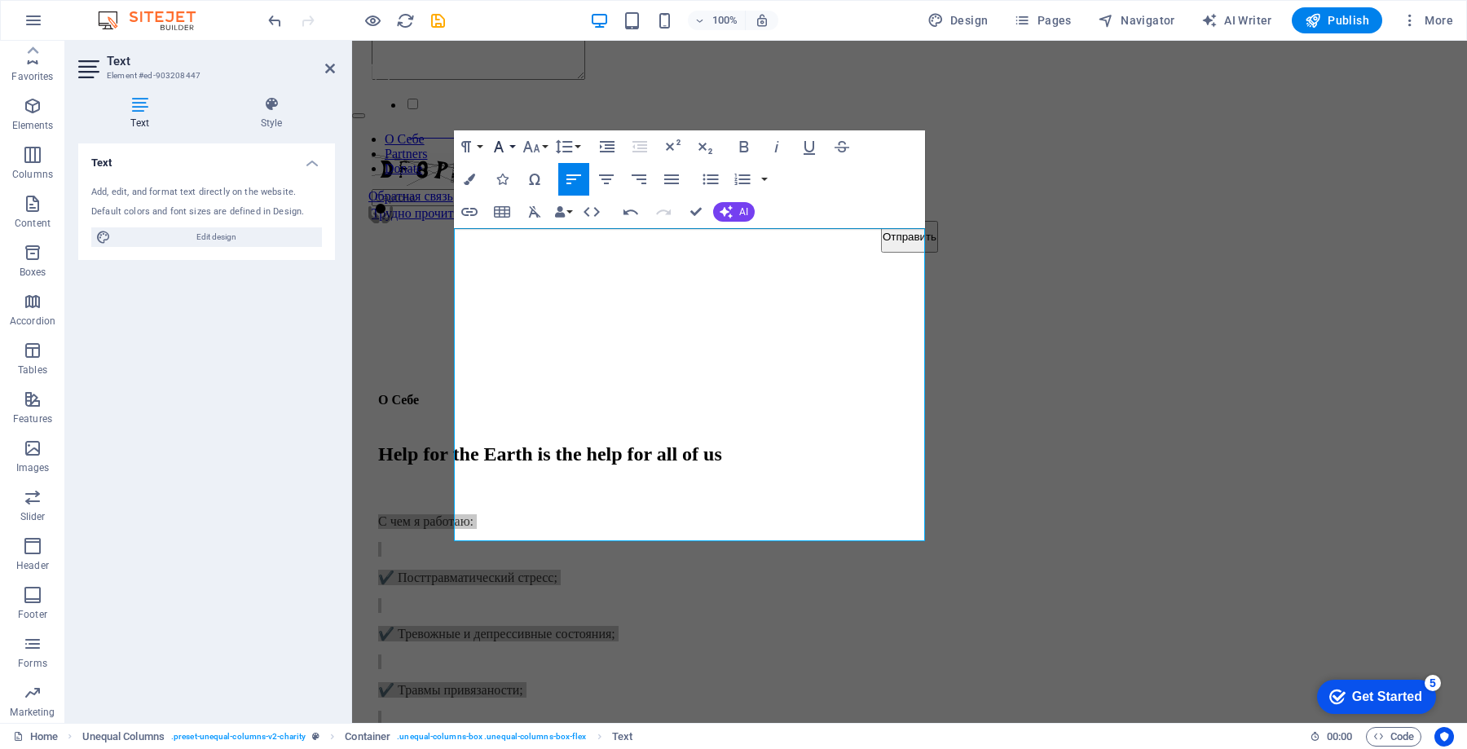
click at [502, 143] on icon "button" at bounding box center [499, 147] width 20 height 20
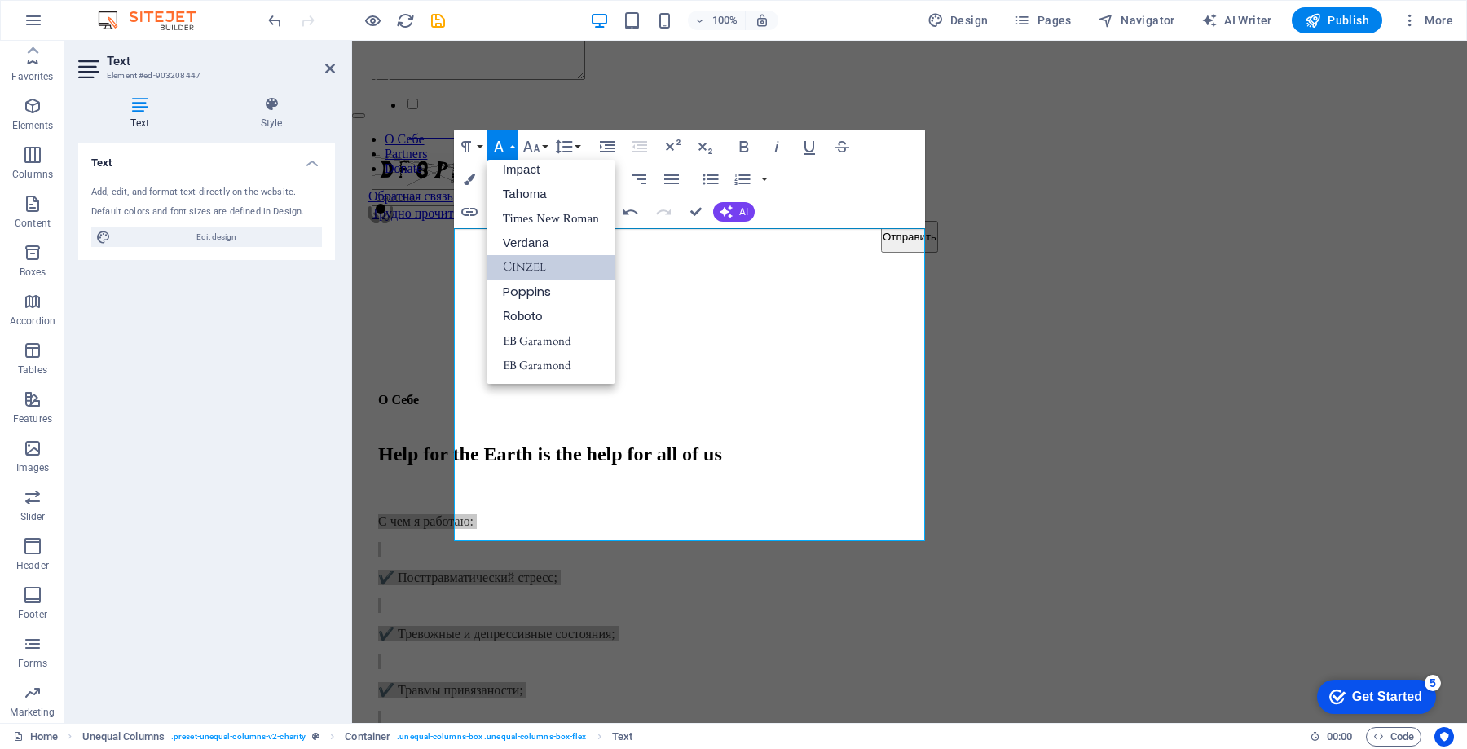
scroll to position [58, 0]
click at [550, 346] on link "EB Garamond" at bounding box center [550, 340] width 129 height 24
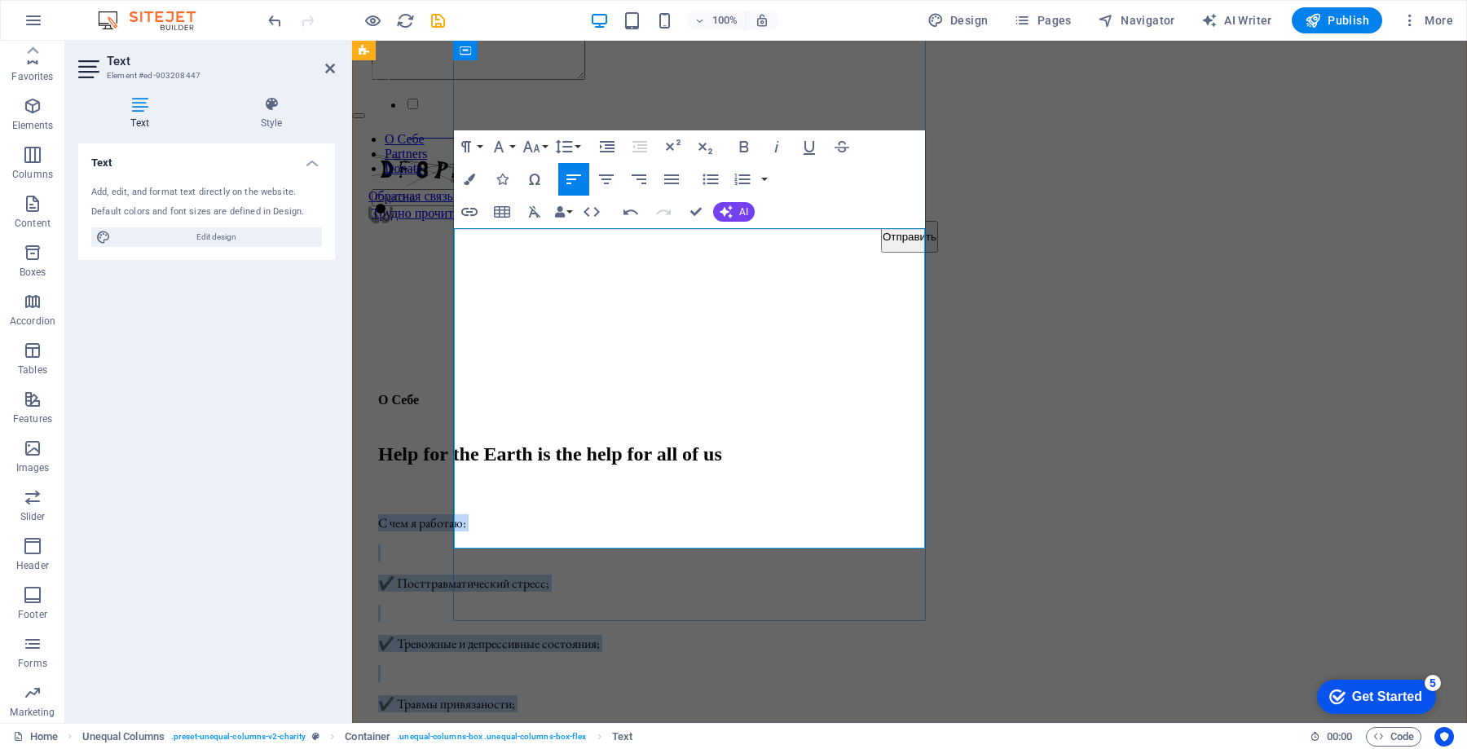
click at [566, 544] on p at bounding box center [909, 552] width 1062 height 17
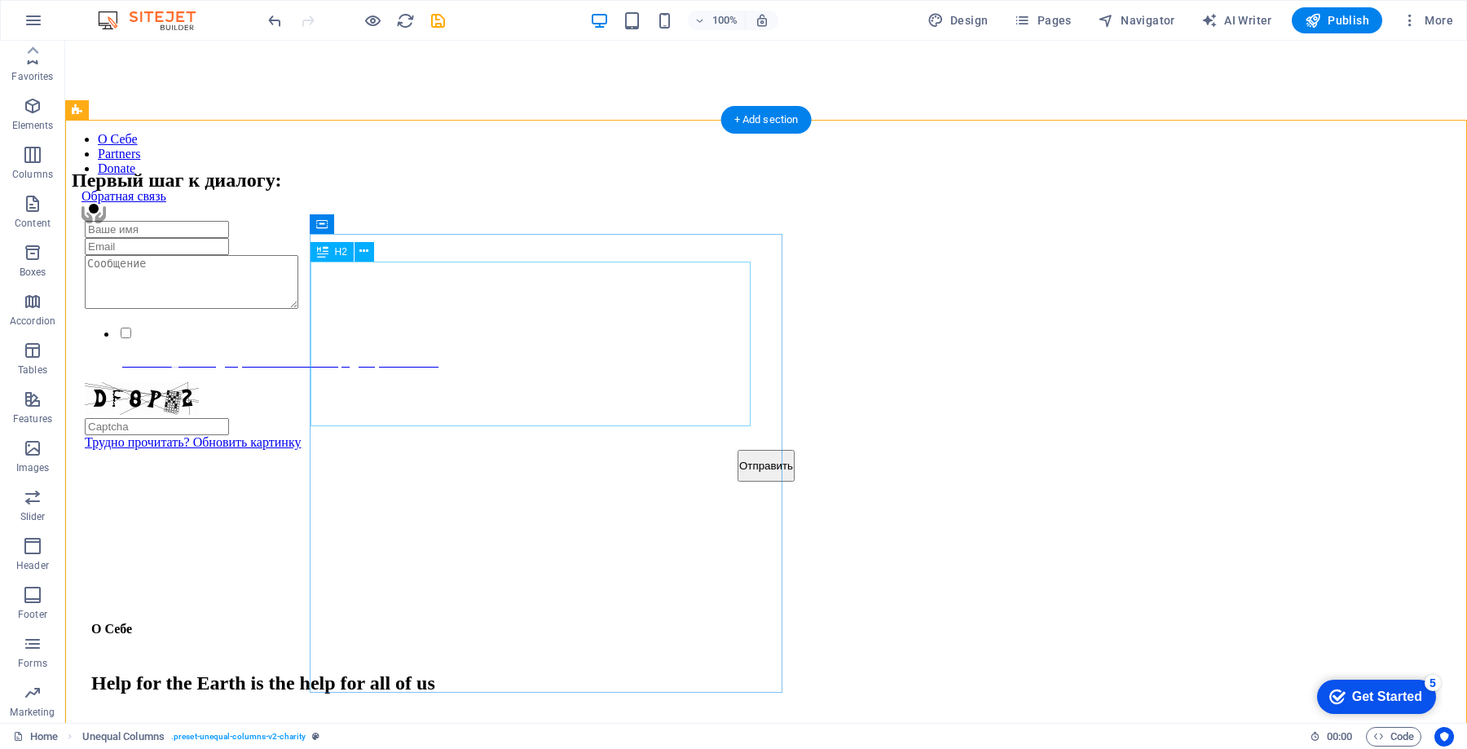
scroll to position [1218, 0]
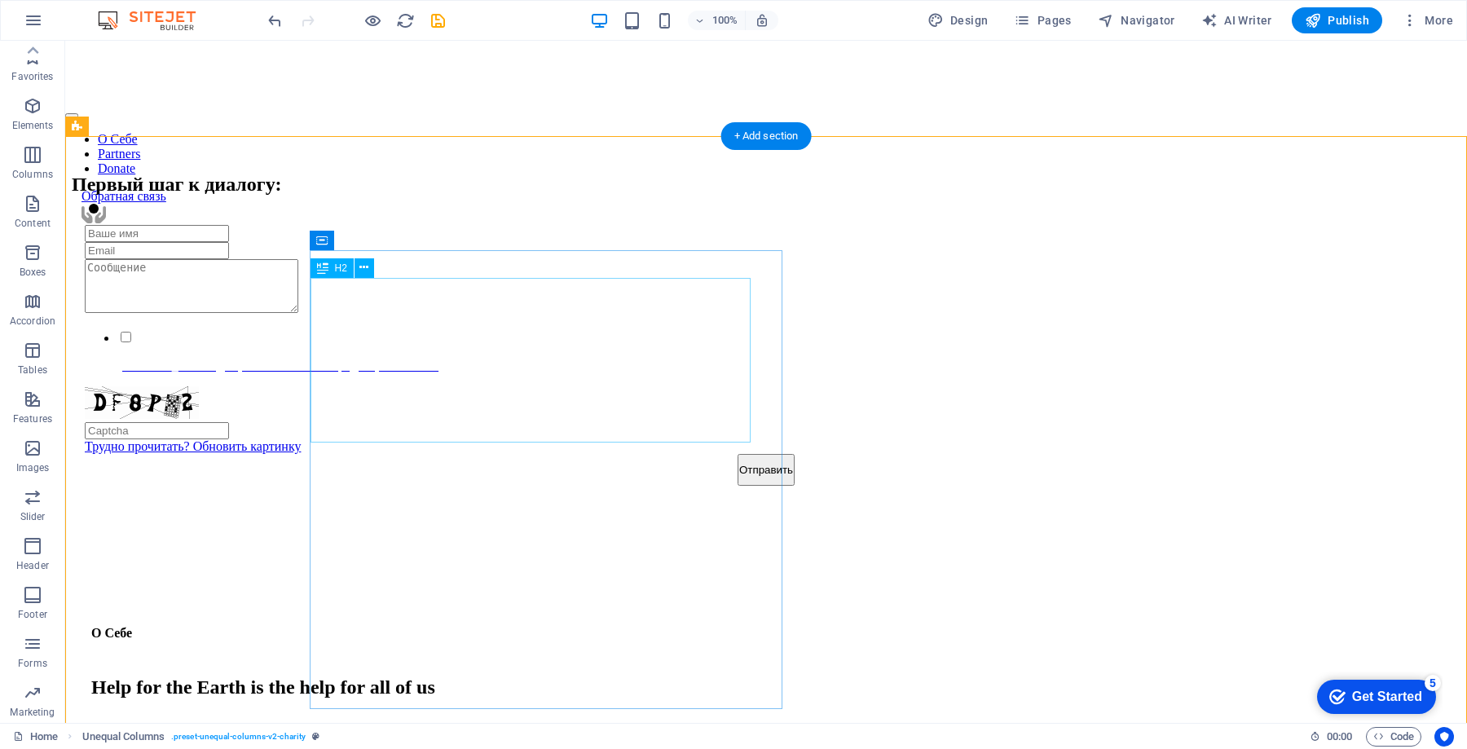
click at [552, 676] on div "Help for the Earth is the help for all of us" at bounding box center [765, 687] width 1349 height 22
click at [539, 676] on div "Help for the Earth is the help for all of us" at bounding box center [765, 687] width 1349 height 22
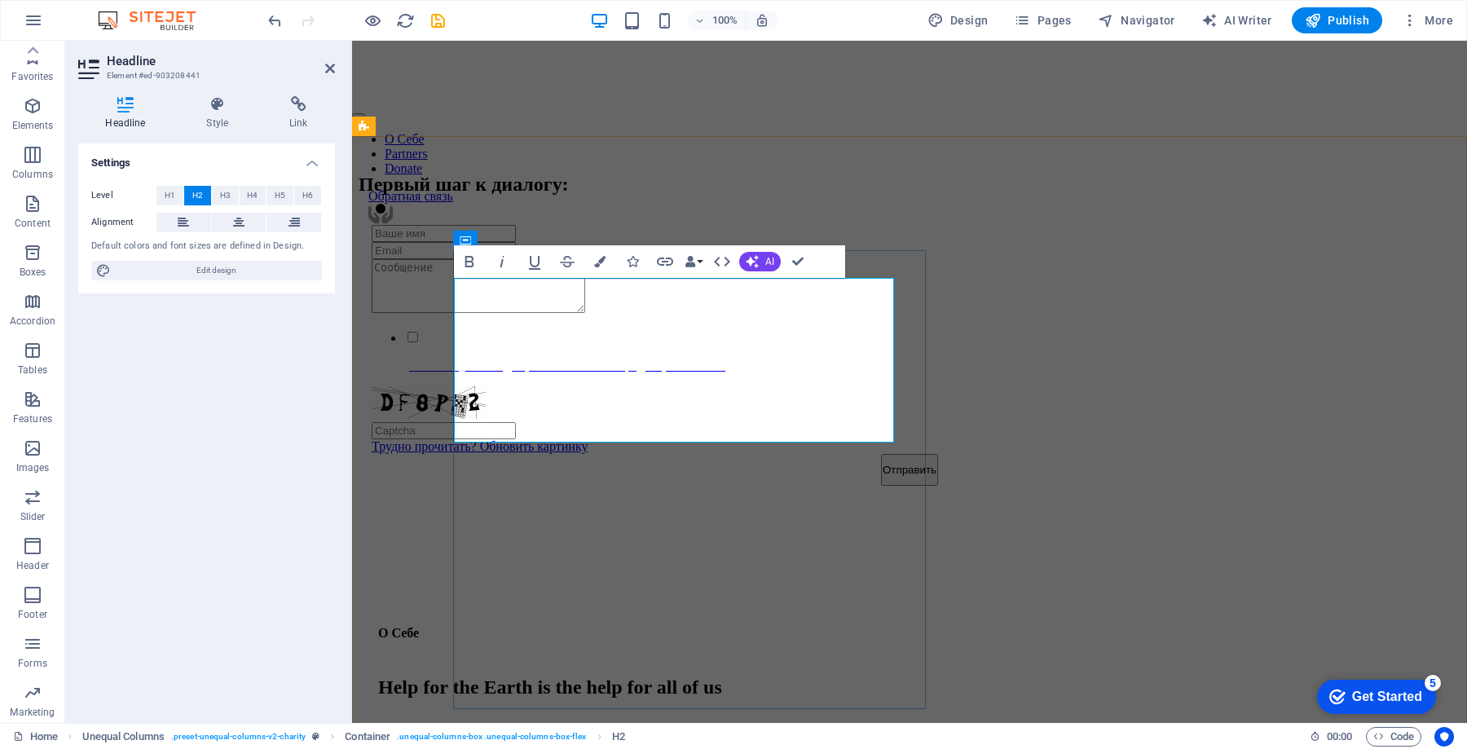
click at [559, 676] on h2 "Help for the Earth is the help for all of us" at bounding box center [909, 687] width 1062 height 22
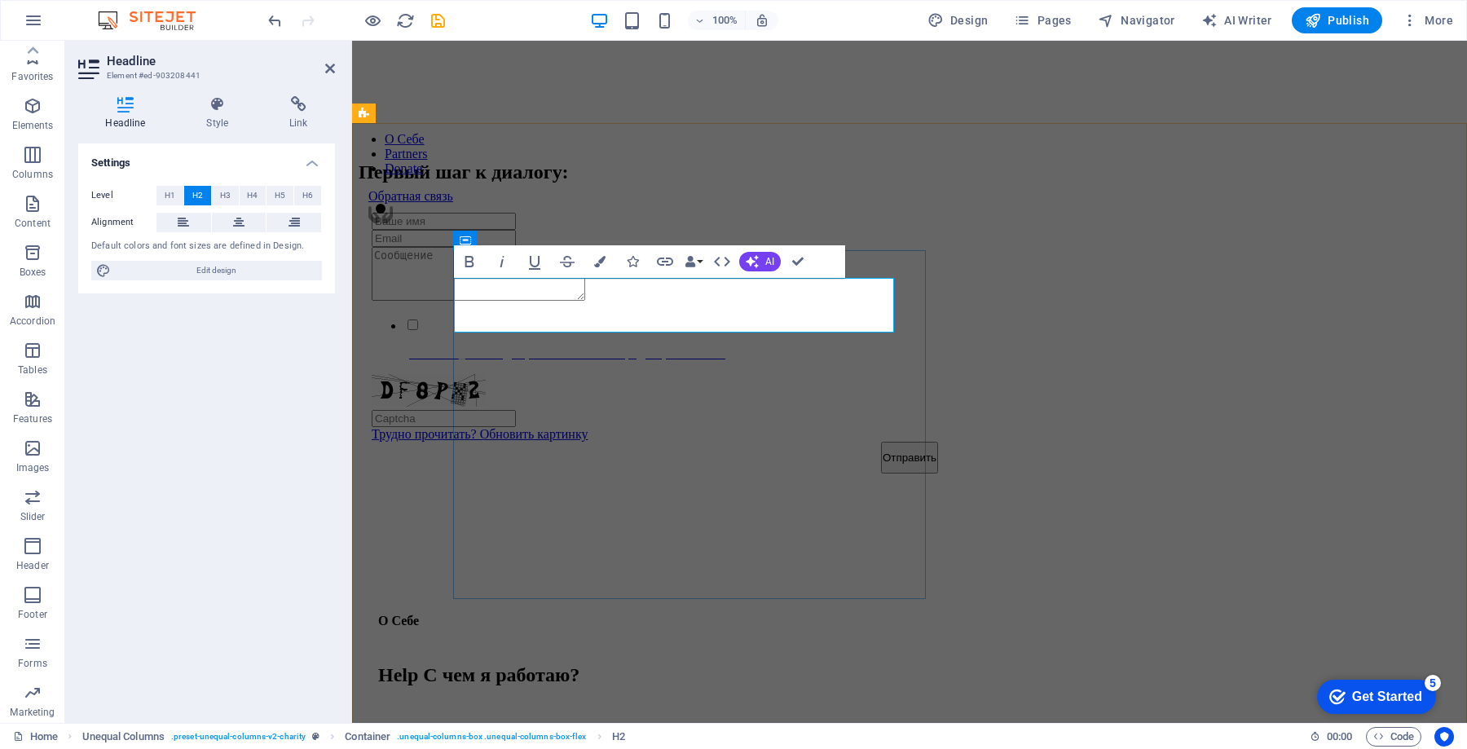
drag, startPoint x: 559, startPoint y: 299, endPoint x: 570, endPoint y: 314, distance: 18.6
click at [559, 664] on h2 "Help С чем я работаю?" at bounding box center [909, 675] width 1062 height 22
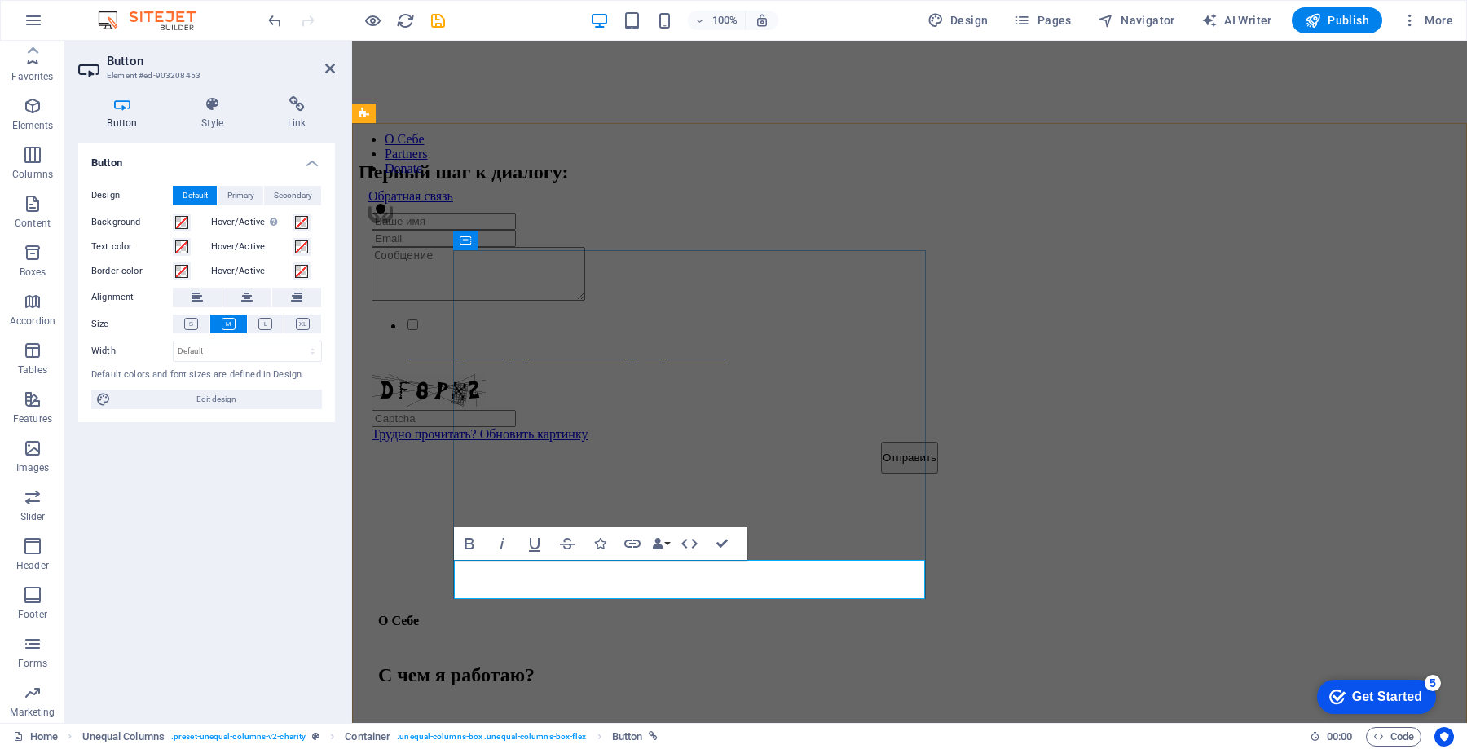
drag, startPoint x: 551, startPoint y: 570, endPoint x: 597, endPoint y: 635, distance: 79.4
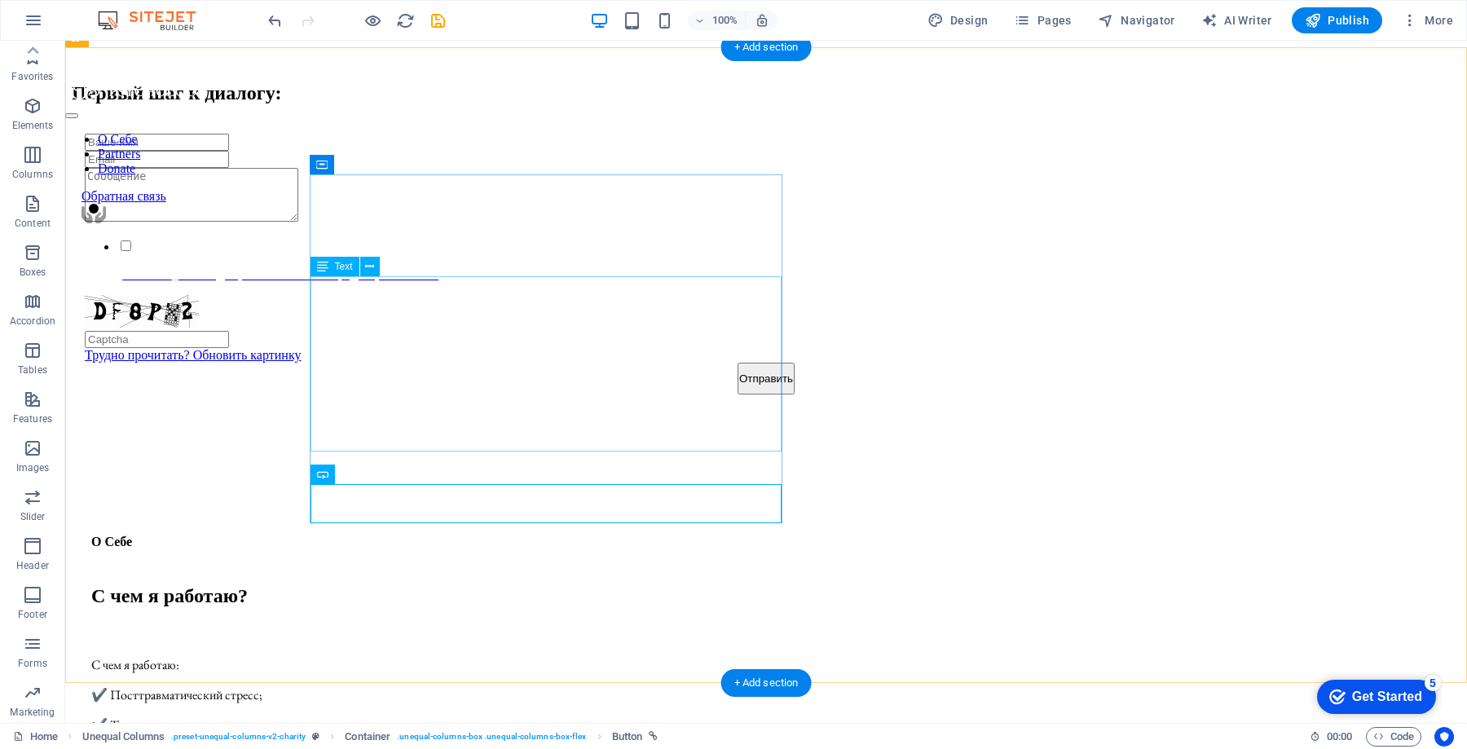
scroll to position [1306, 0]
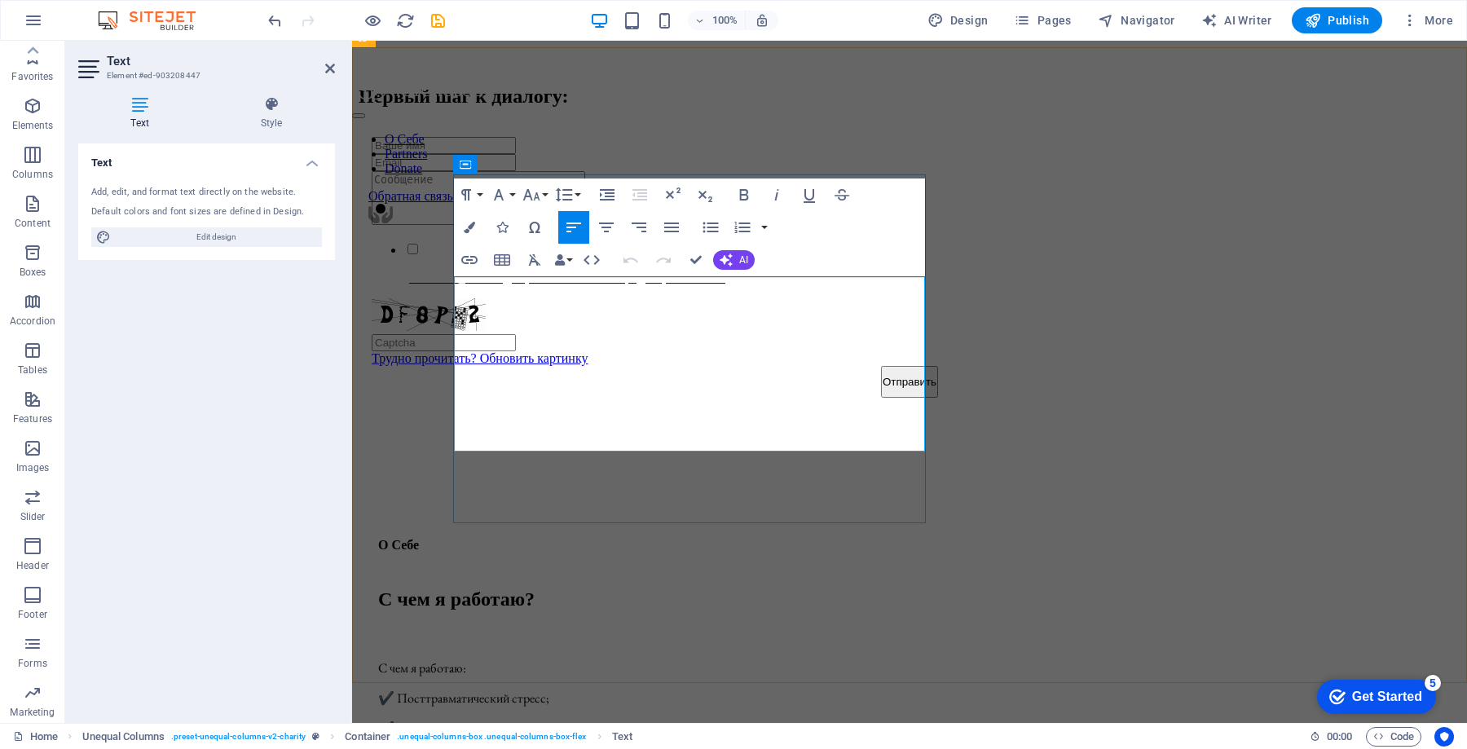
click at [561, 659] on p "С чем я работаю:" at bounding box center [909, 667] width 1062 height 17
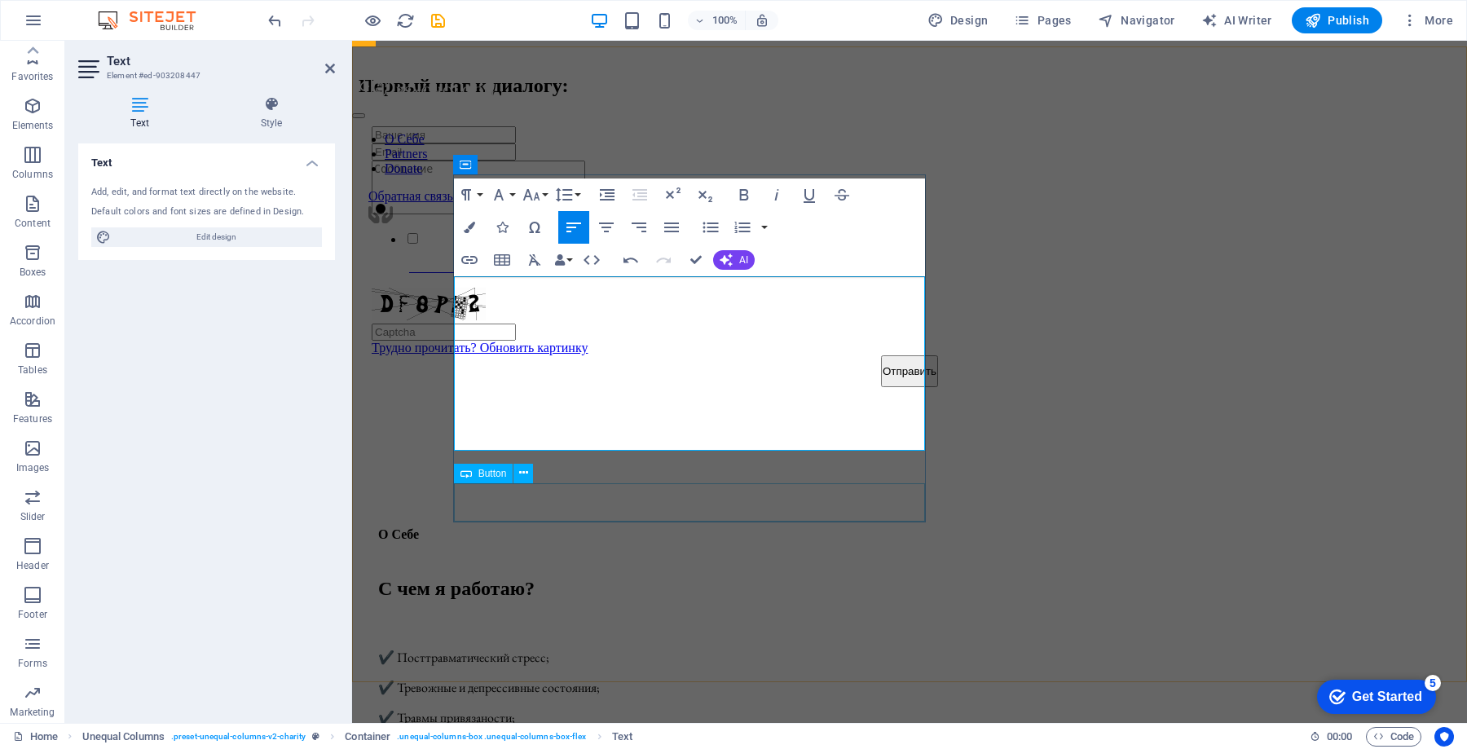
scroll to position [1307, 0]
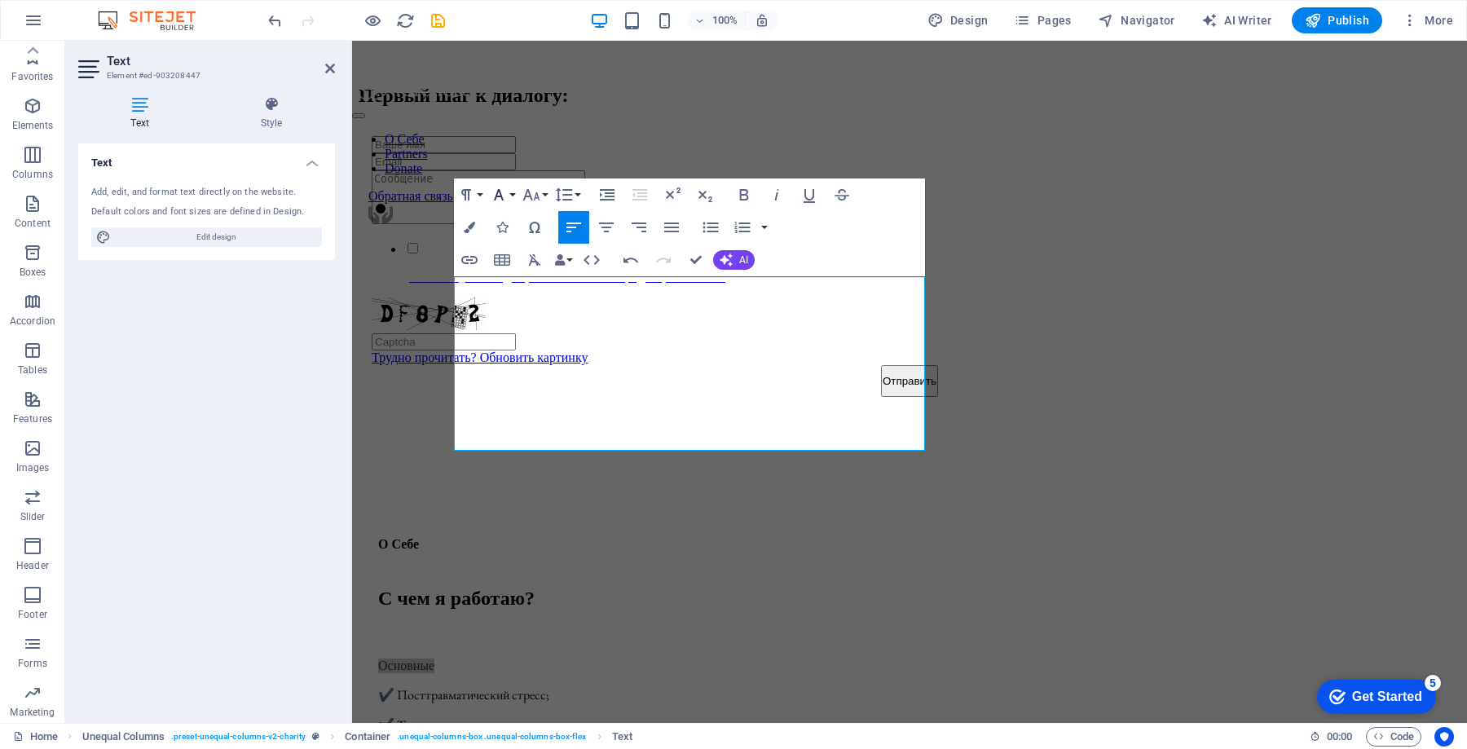
click at [508, 198] on button "Font Family" at bounding box center [501, 194] width 31 height 33
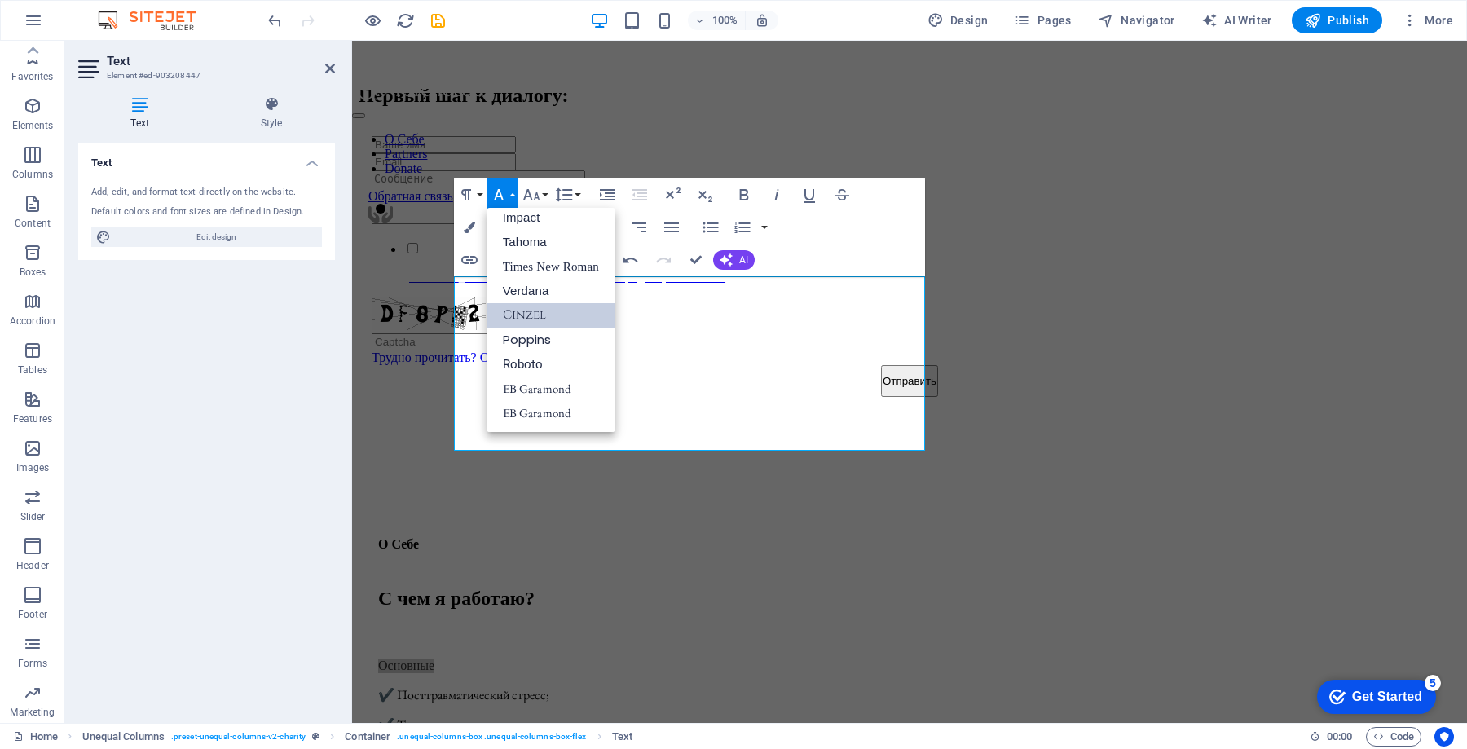
scroll to position [58, 0]
click at [566, 393] on link "EB Garamond" at bounding box center [550, 388] width 129 height 24
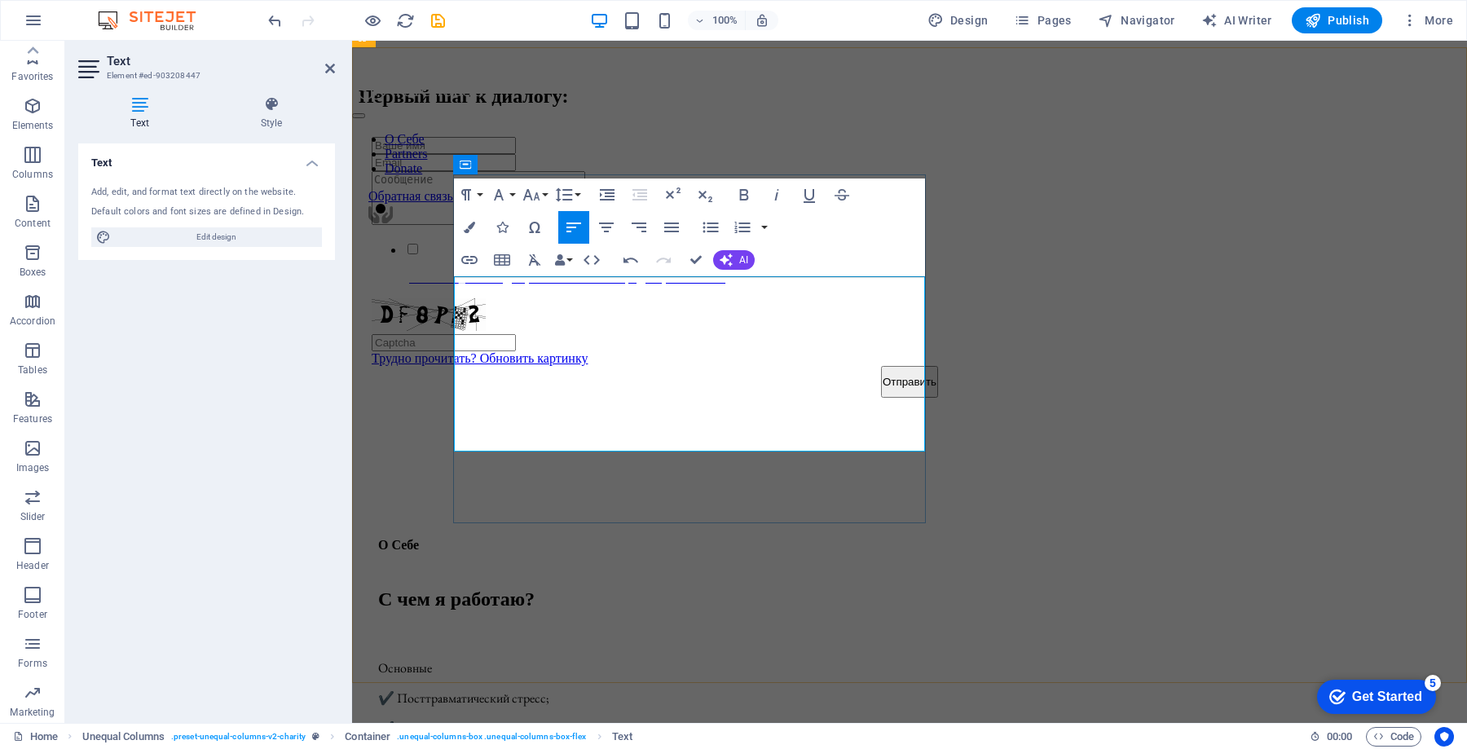
click at [551, 659] on p "Основные" at bounding box center [909, 667] width 1062 height 17
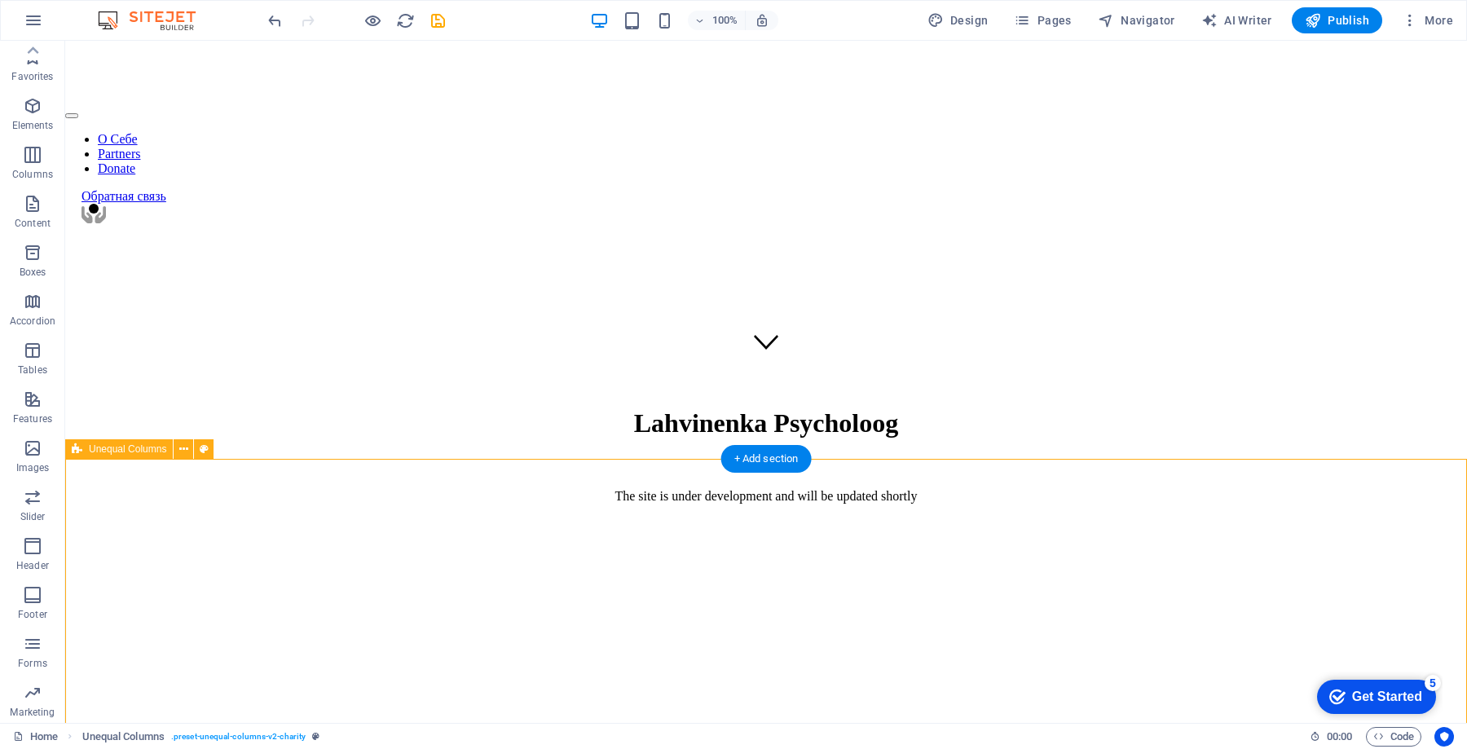
scroll to position [0, 0]
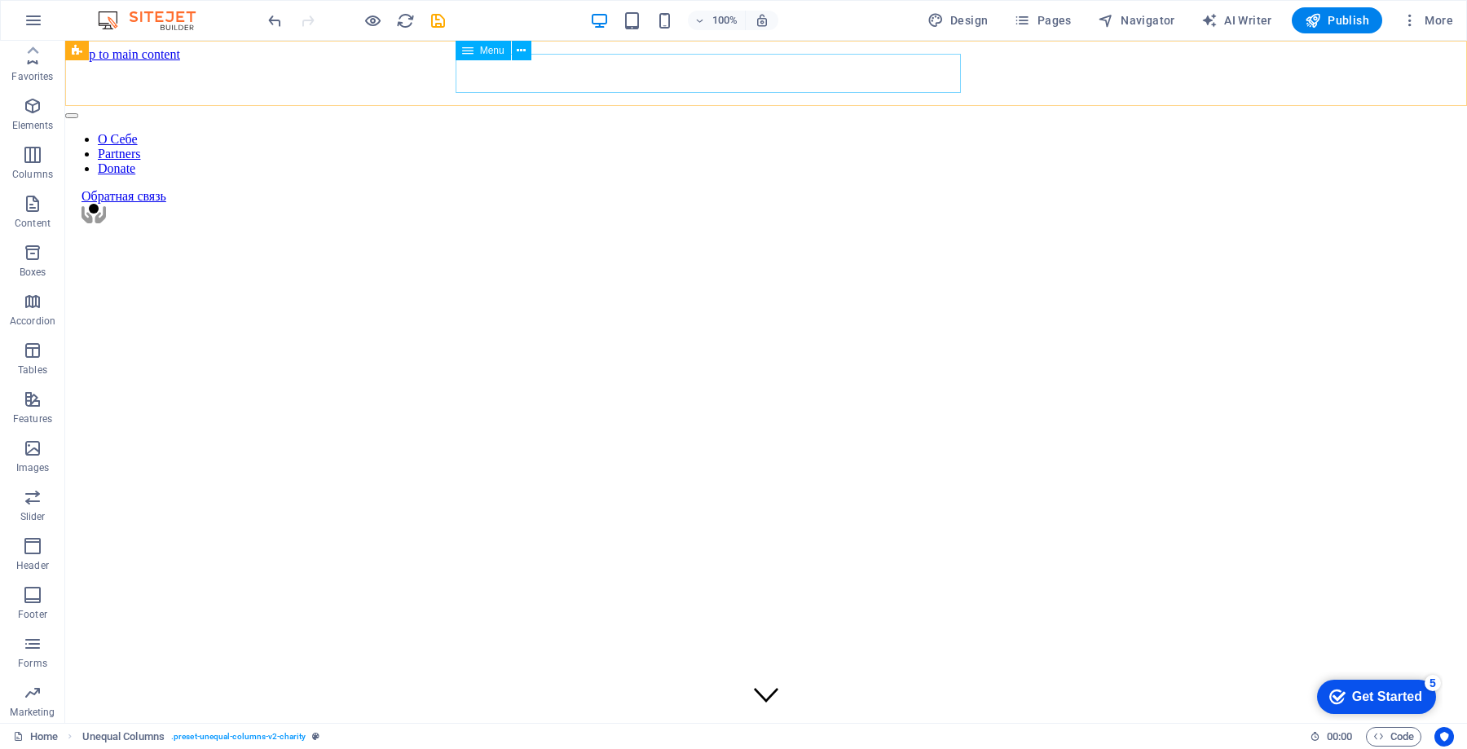
click at [913, 132] on nav "О Себе Partners Donate" at bounding box center [765, 154] width 1401 height 44
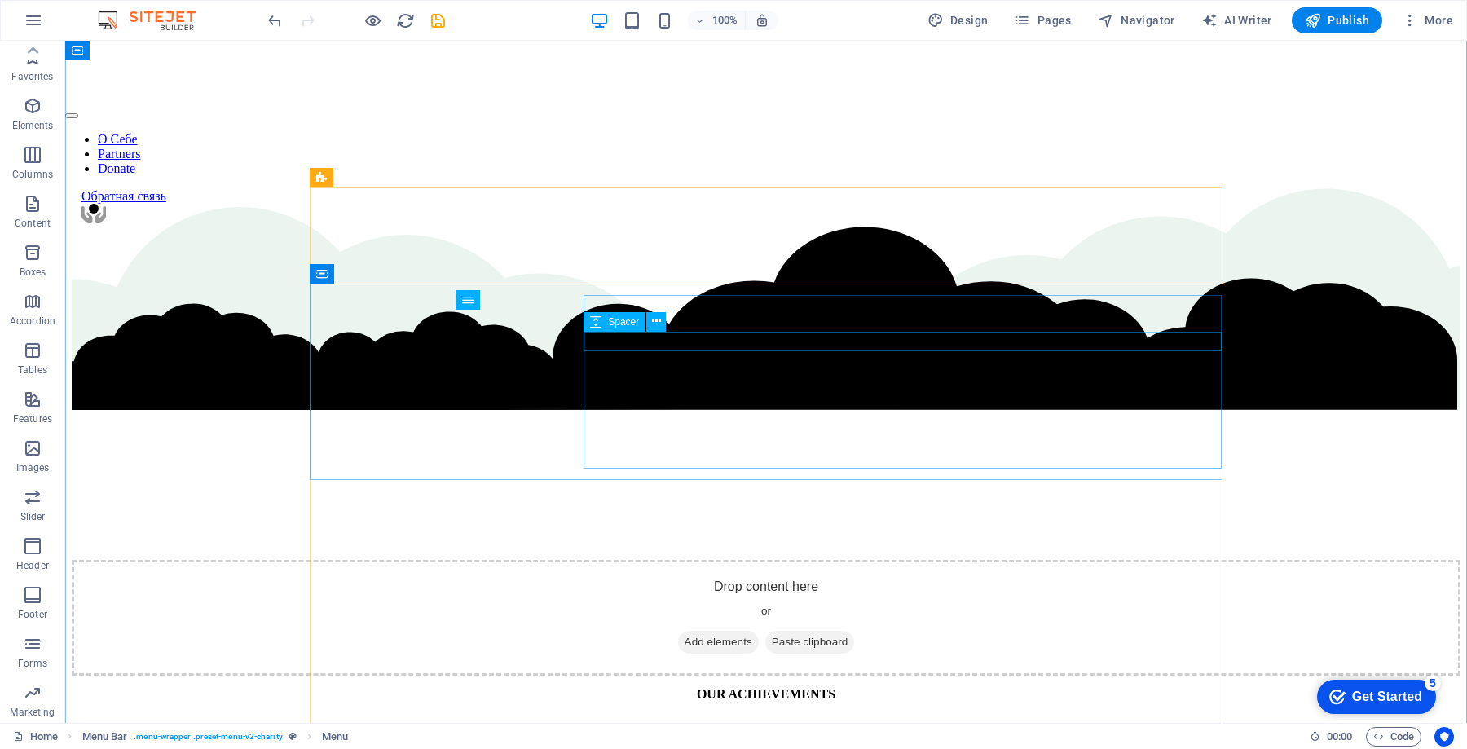
scroll to position [3521, 0]
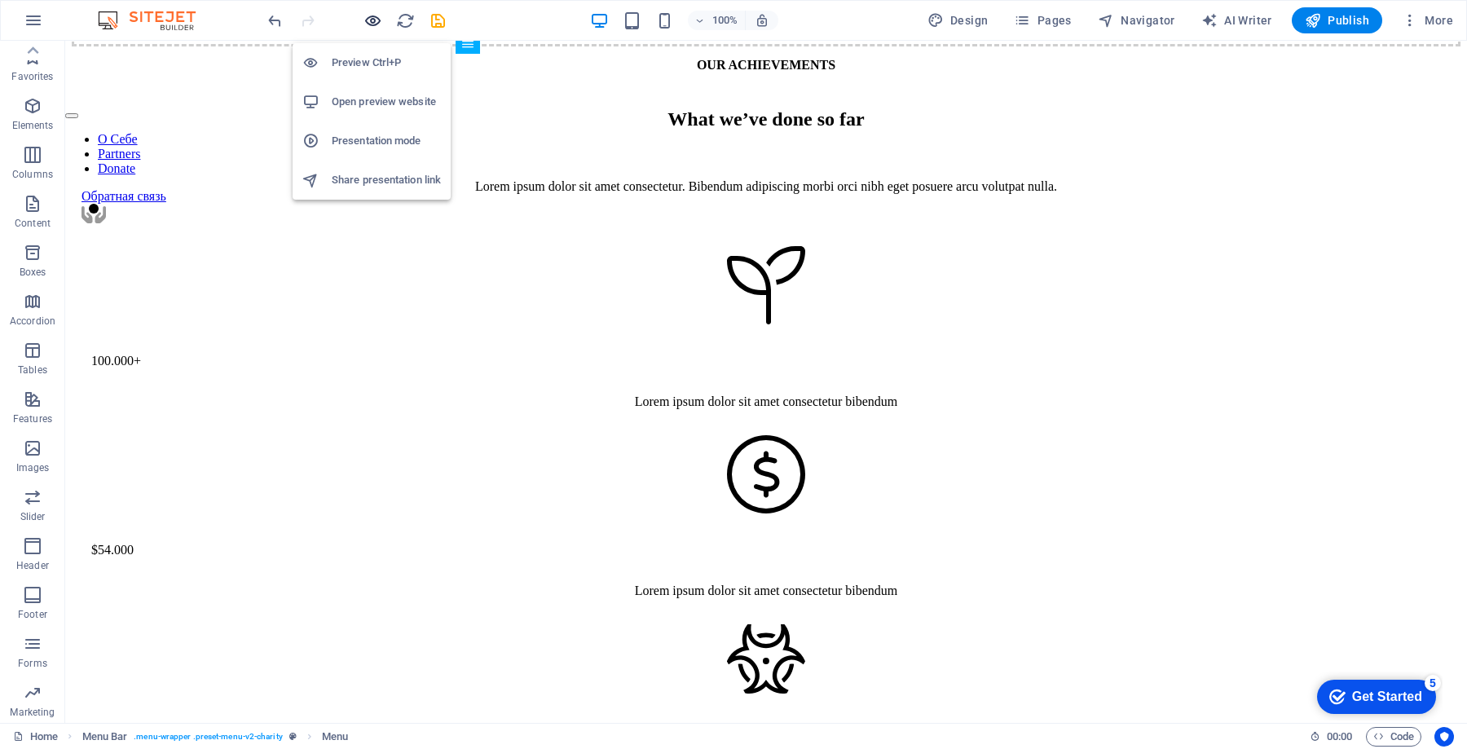
click at [366, 16] on icon "button" at bounding box center [372, 20] width 19 height 19
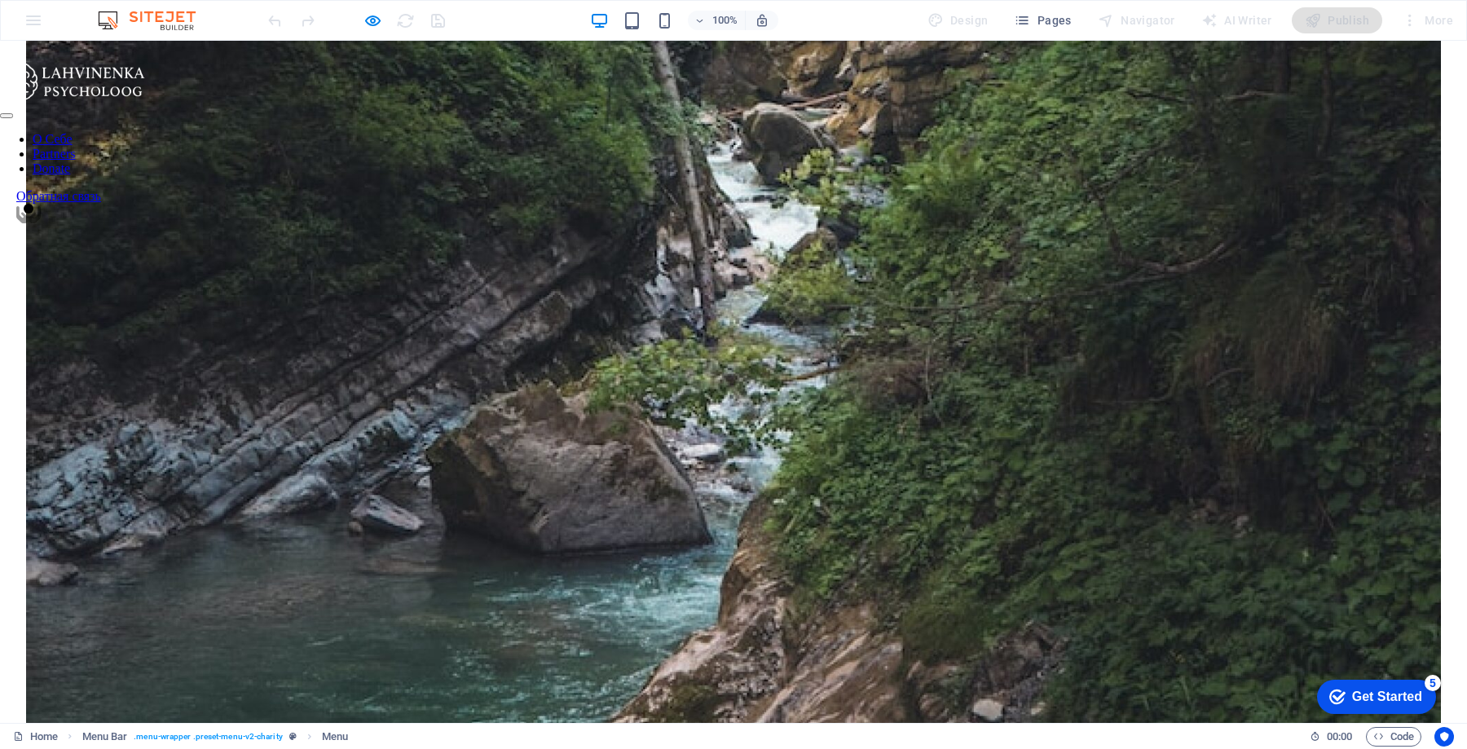
scroll to position [1867, 0]
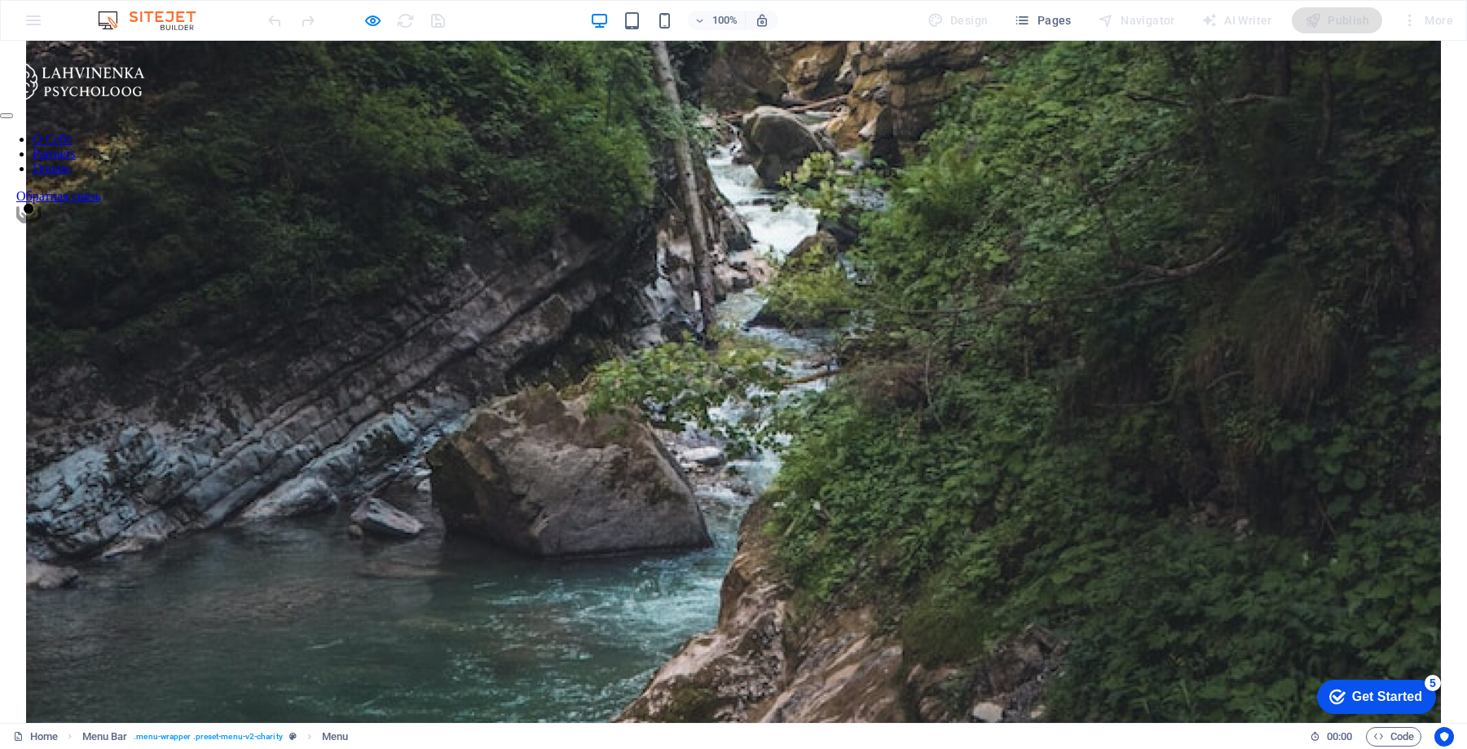
click at [75, 147] on link "Partners" at bounding box center [54, 154] width 42 height 14
click at [70, 161] on link "Donate" at bounding box center [51, 168] width 37 height 14
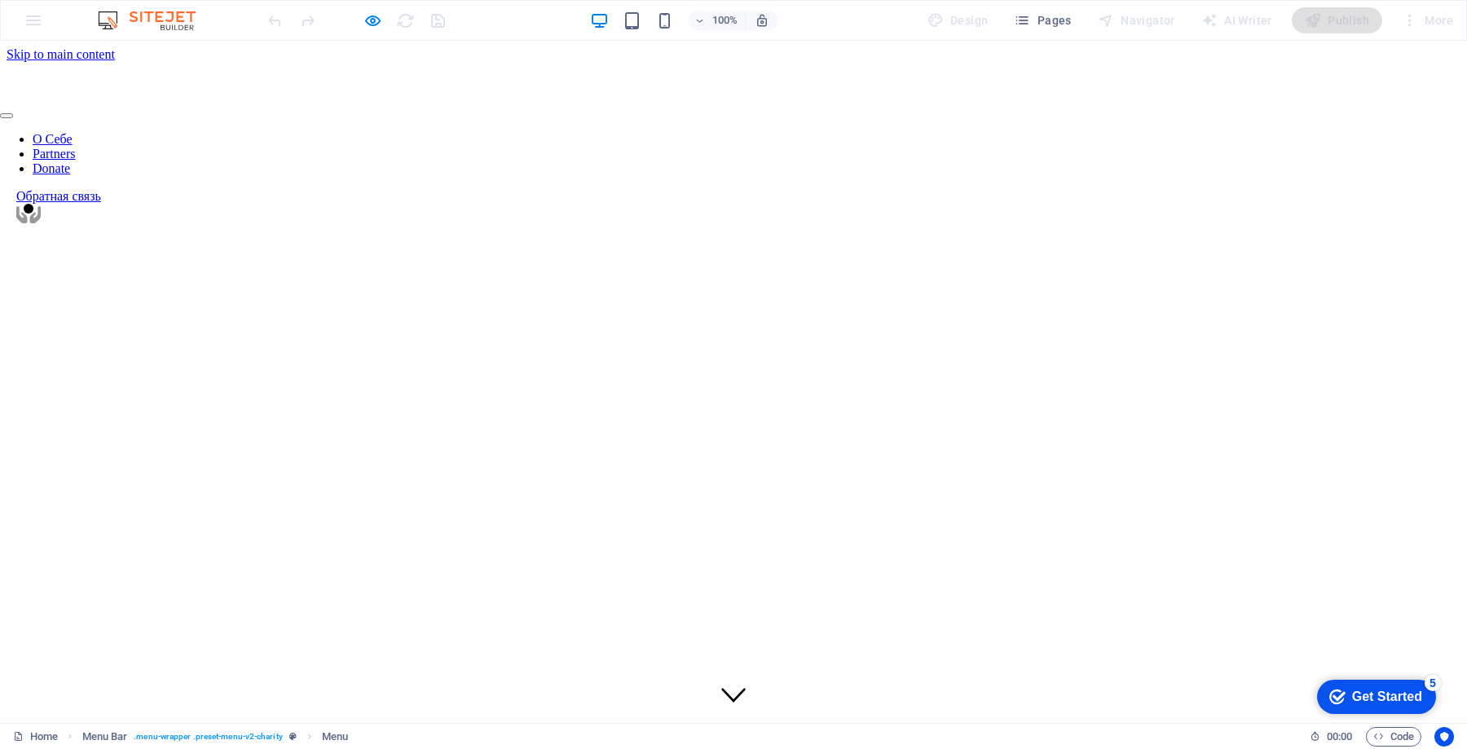
click at [73, 132] on link "О Себе" at bounding box center [53, 139] width 40 height 14
click at [366, 20] on icon "button" at bounding box center [372, 20] width 19 height 19
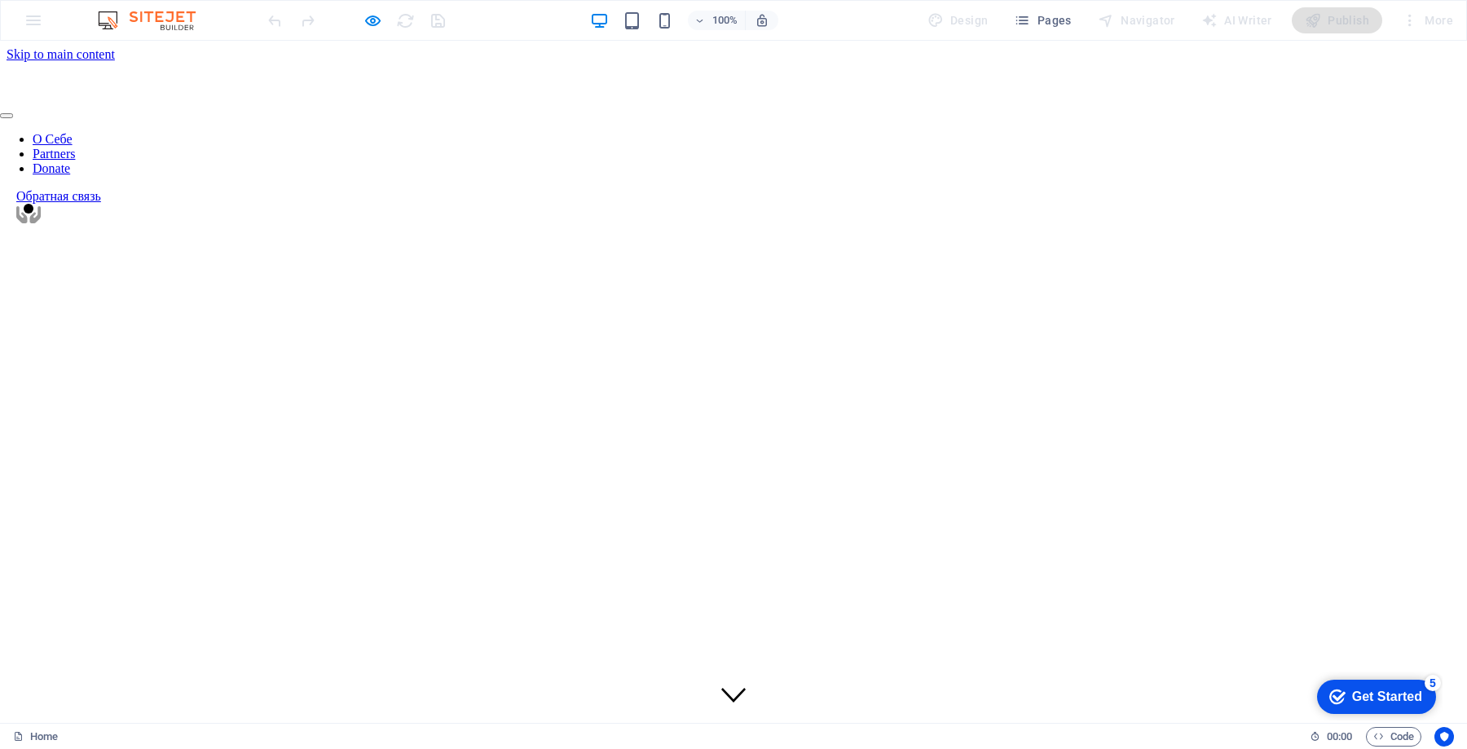
click at [73, 132] on link "О Себе" at bounding box center [53, 139] width 40 height 14
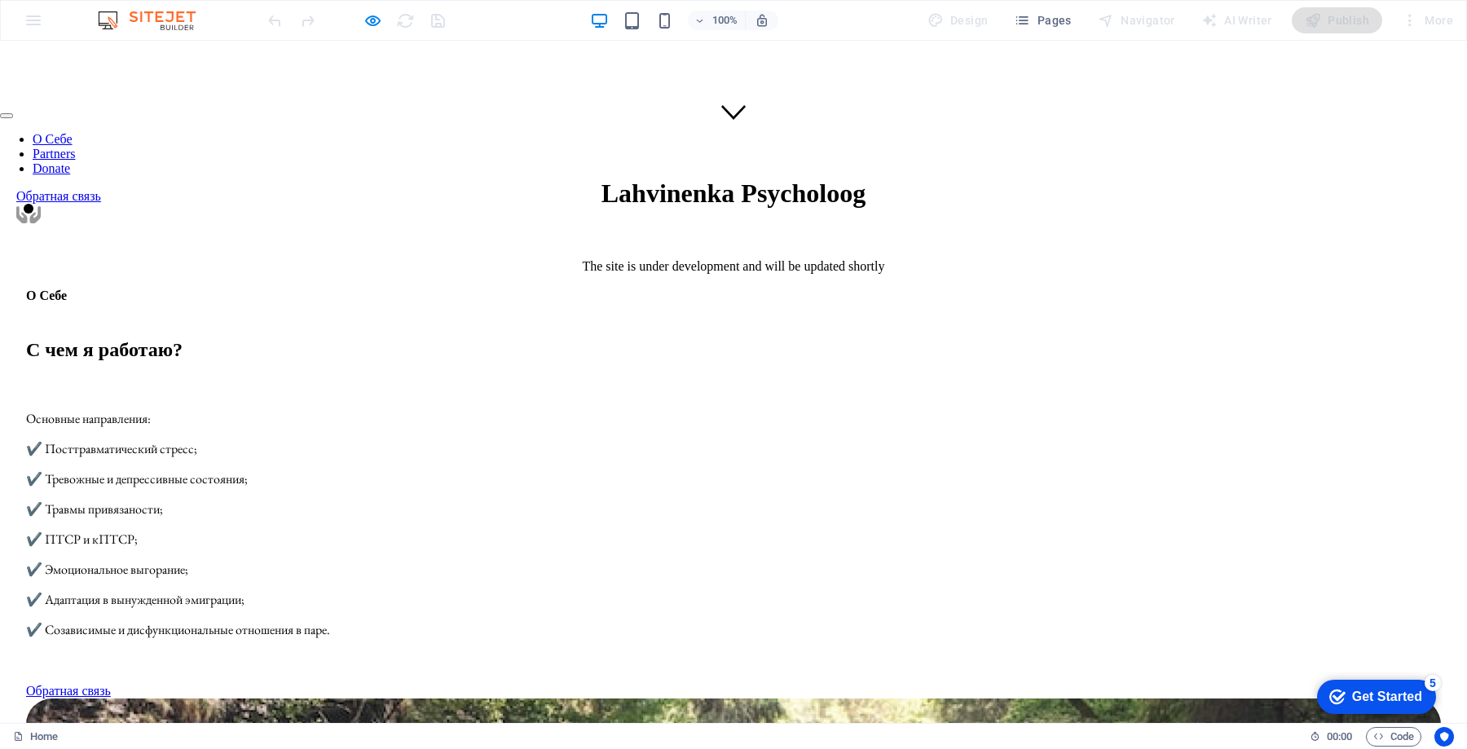
scroll to position [583, 0]
click at [75, 147] on link "Partners" at bounding box center [54, 154] width 42 height 14
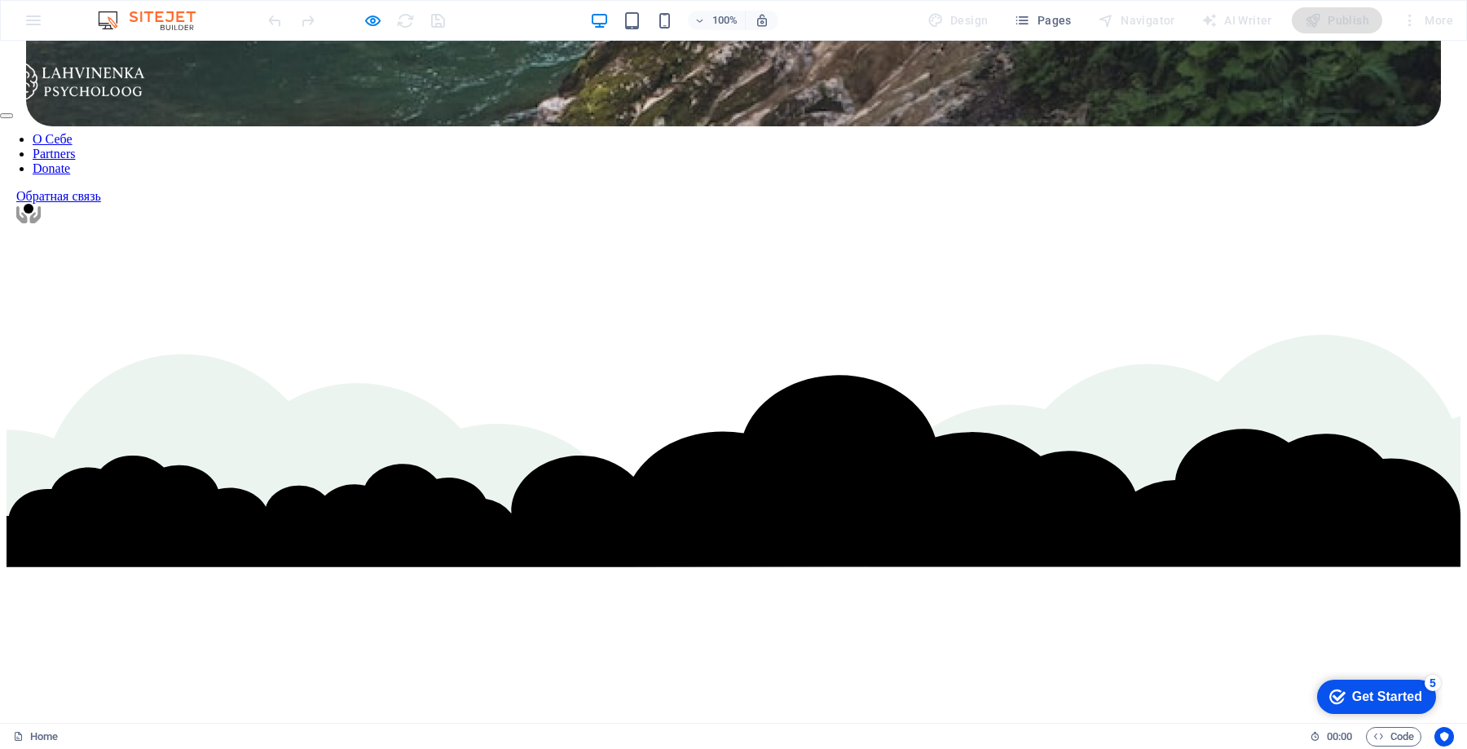
scroll to position [2668, 0]
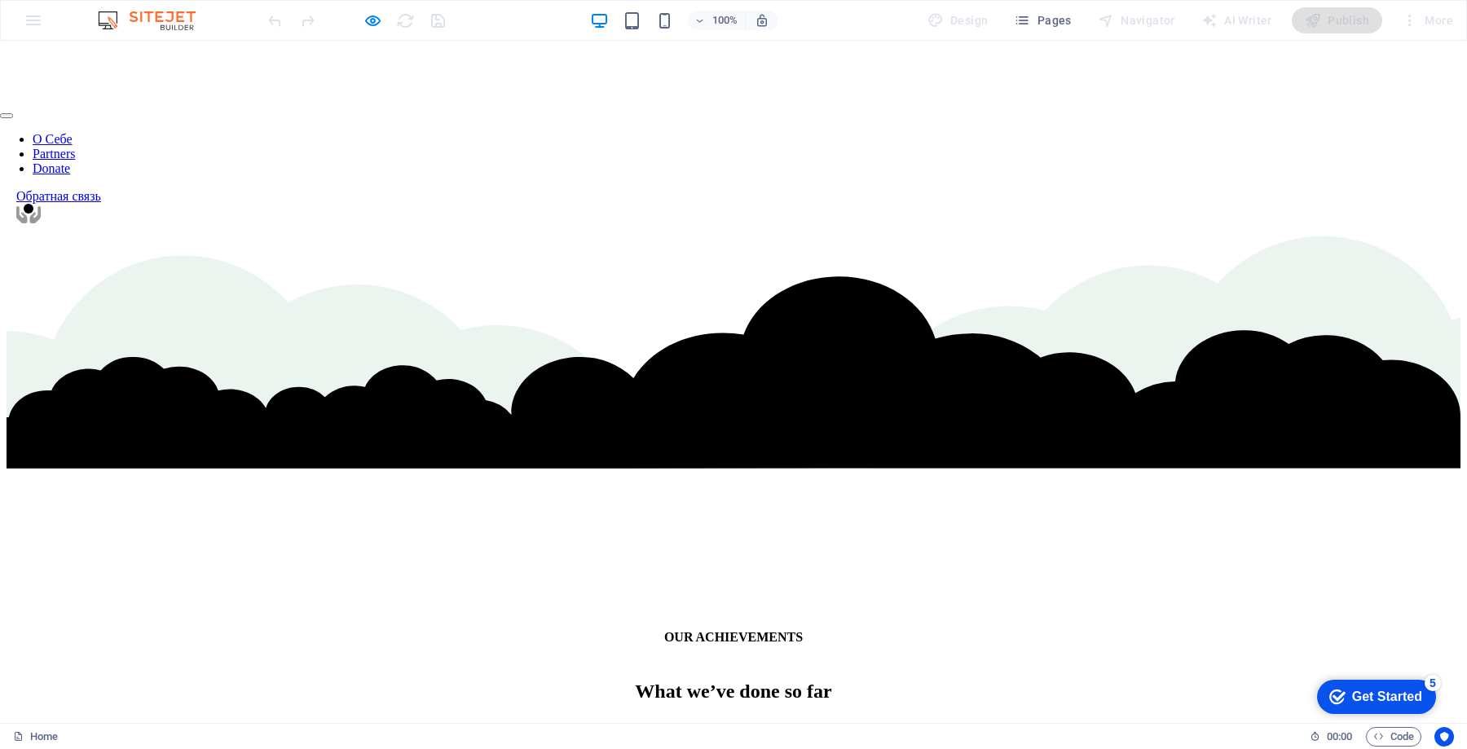
click at [70, 161] on link "Donate" at bounding box center [51, 168] width 37 height 14
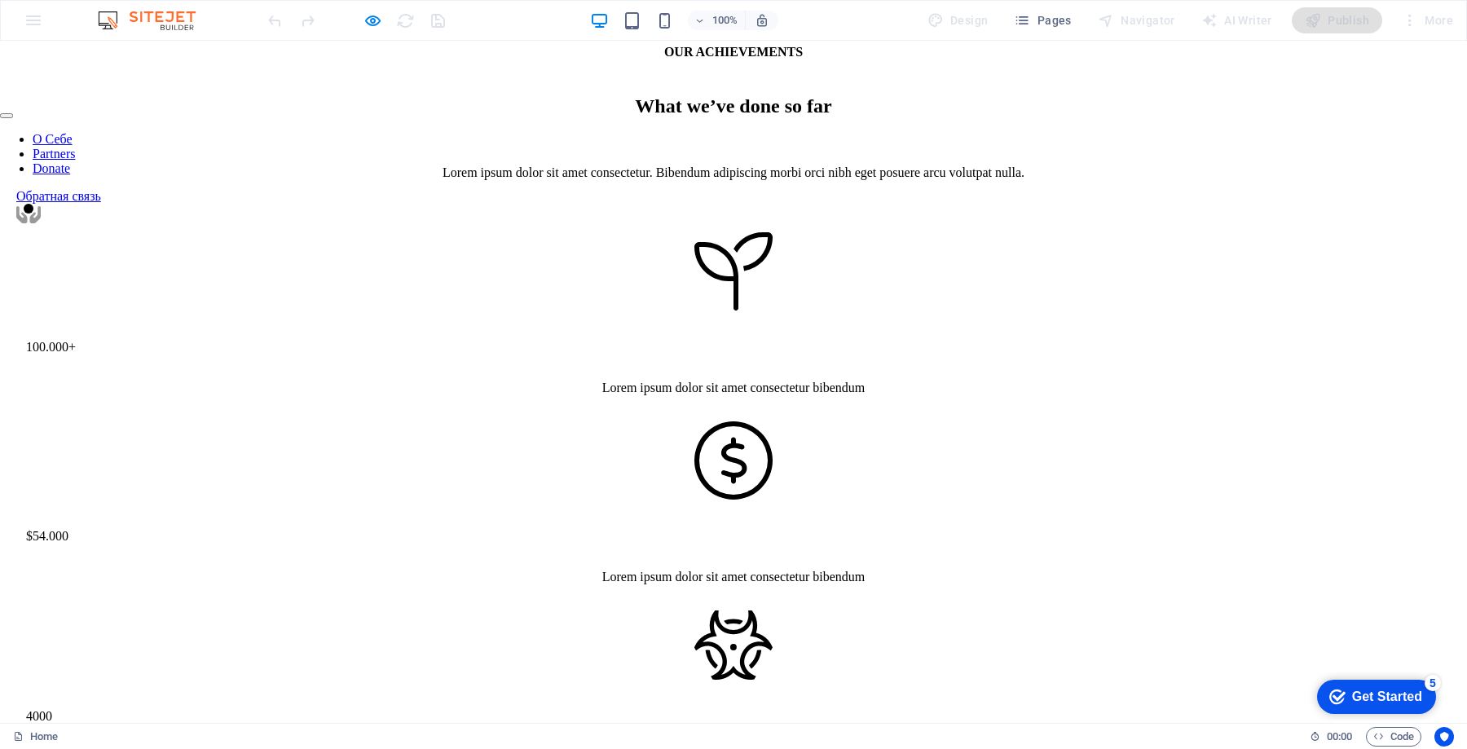
scroll to position [3261, 0]
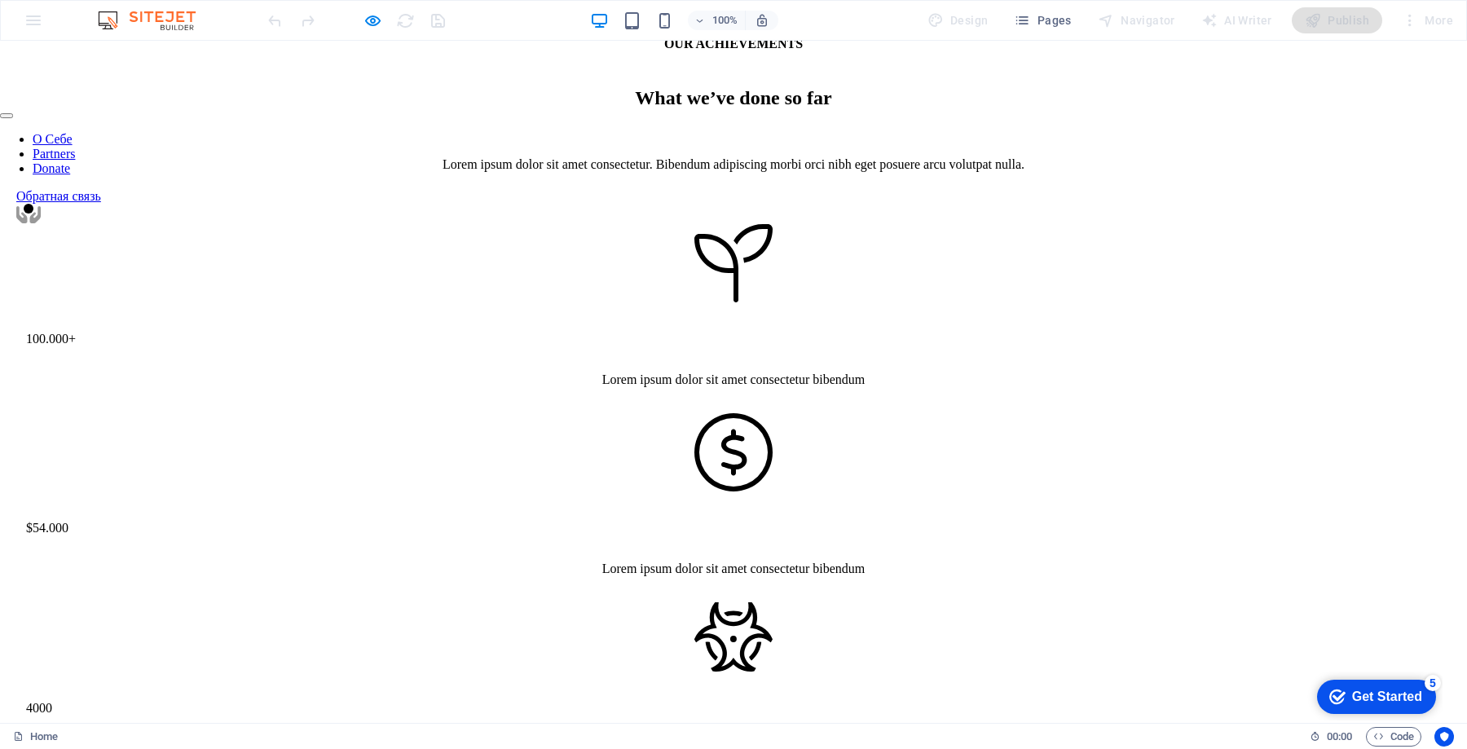
click at [75, 147] on link "Partners" at bounding box center [54, 154] width 42 height 14
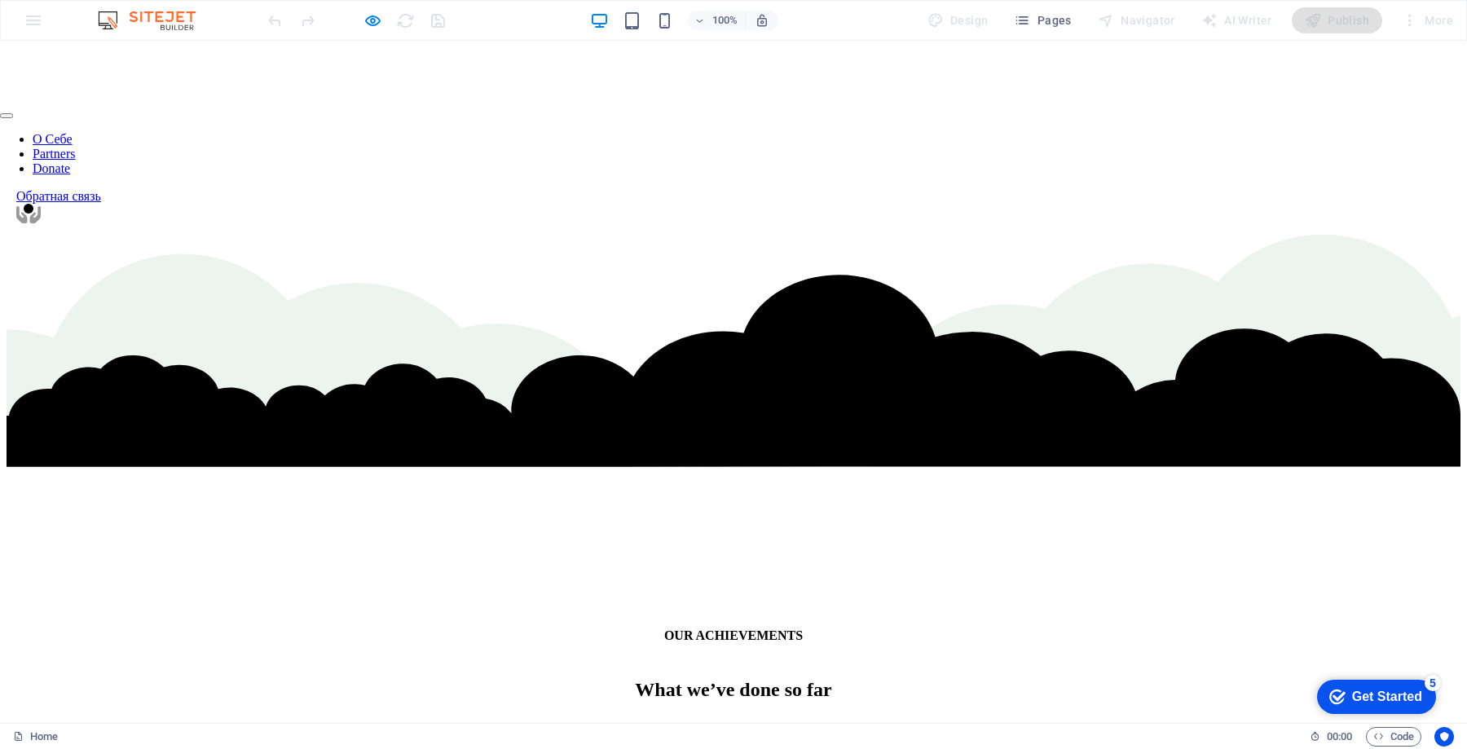
scroll to position [2668, 0]
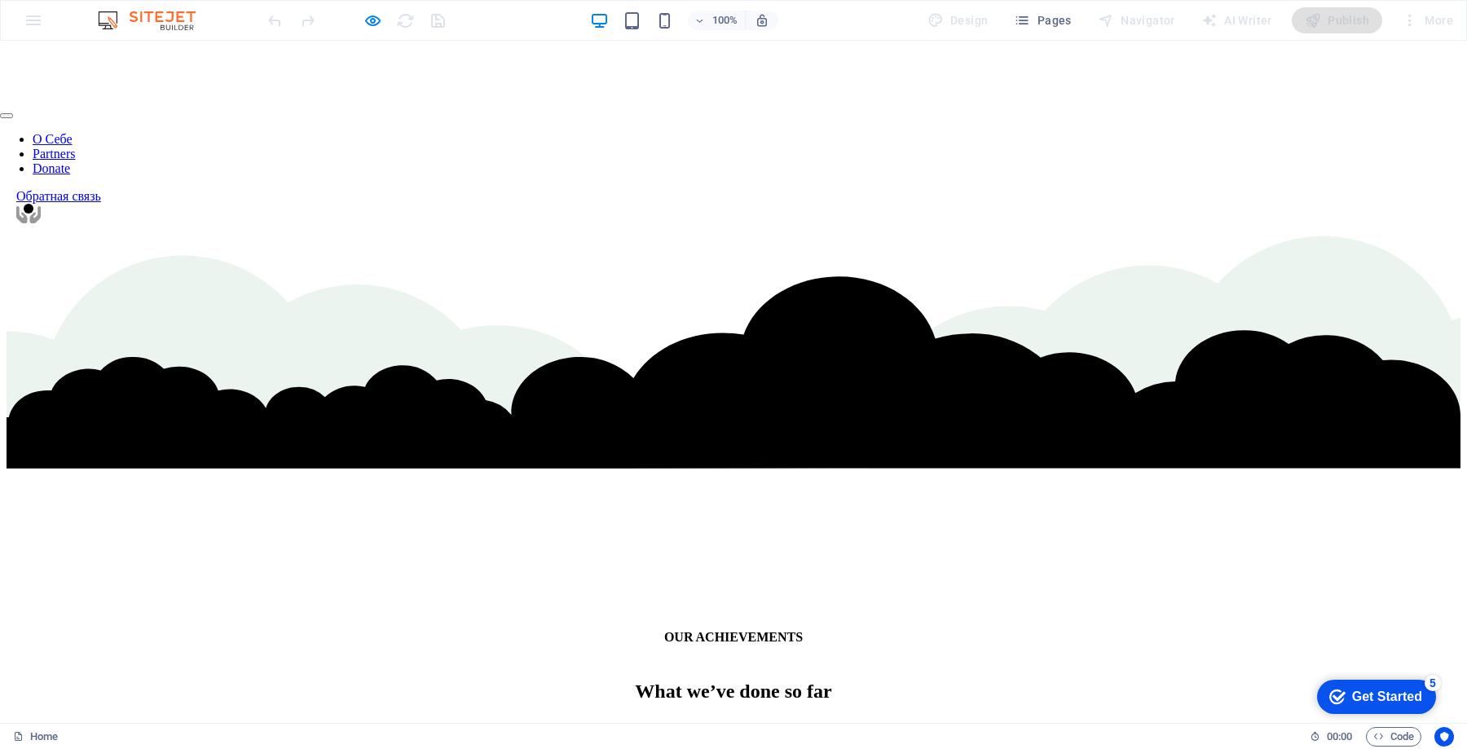
click at [70, 161] on link "Donate" at bounding box center [51, 168] width 37 height 14
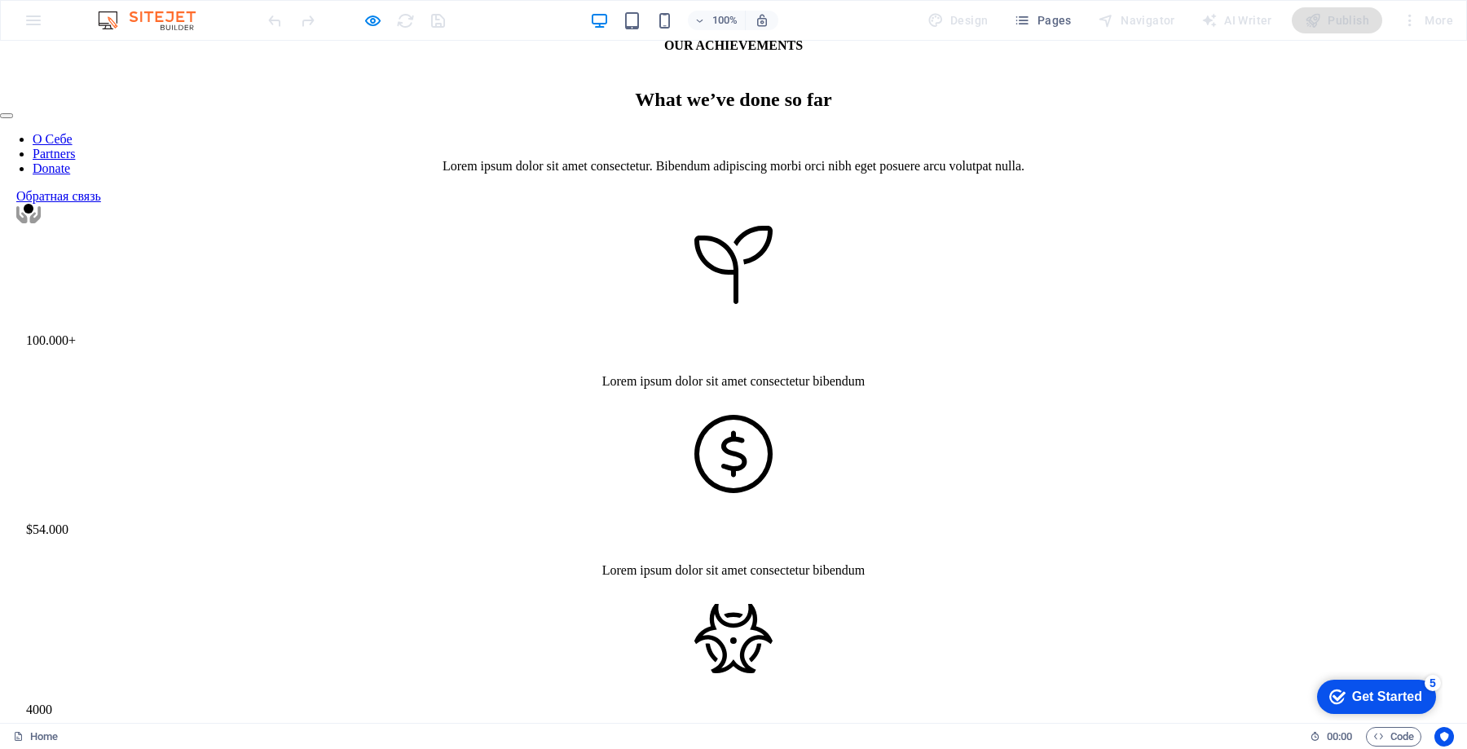
scroll to position [3261, 0]
click at [0, 0] on icon "button" at bounding box center [0, 0] width 0 height 0
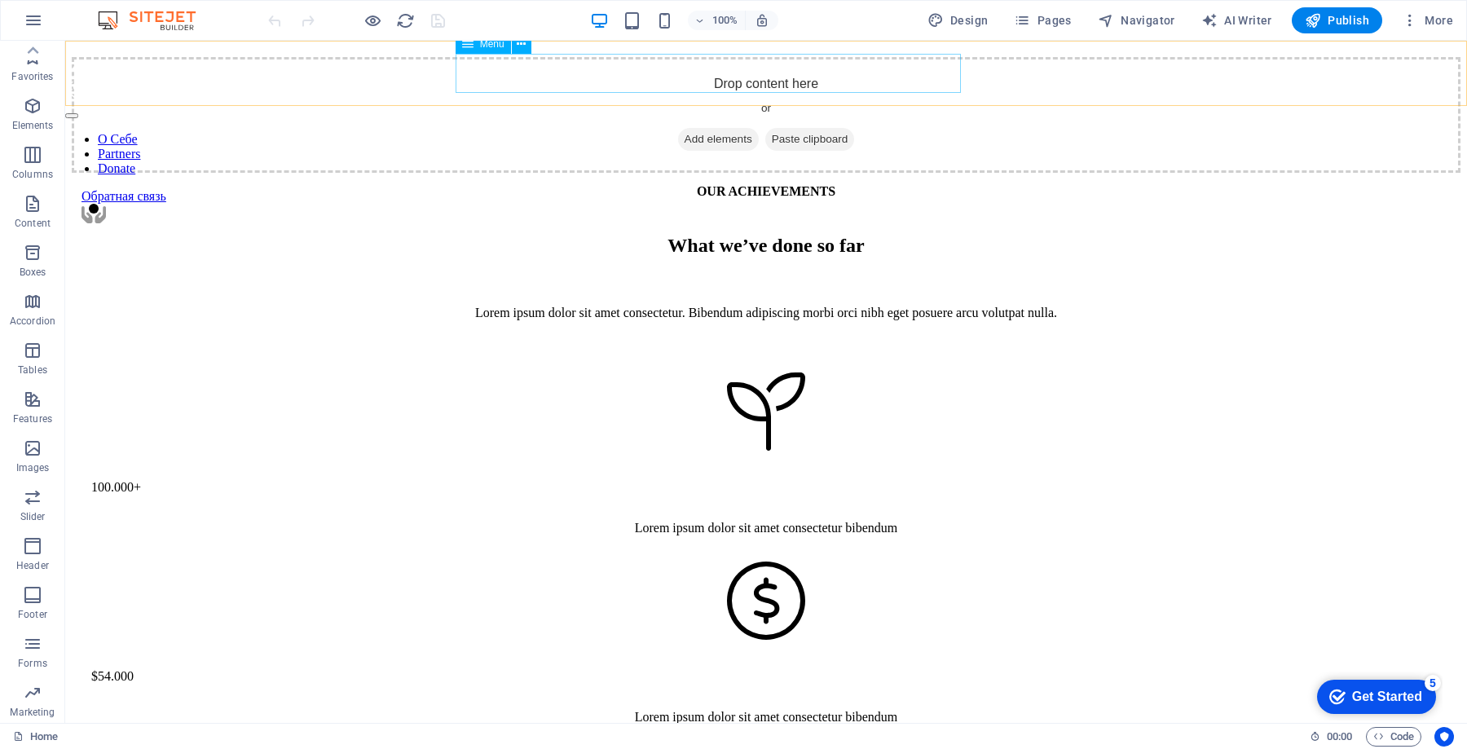
click at [924, 132] on nav "О Себе Partners Donate" at bounding box center [765, 154] width 1401 height 44
select select
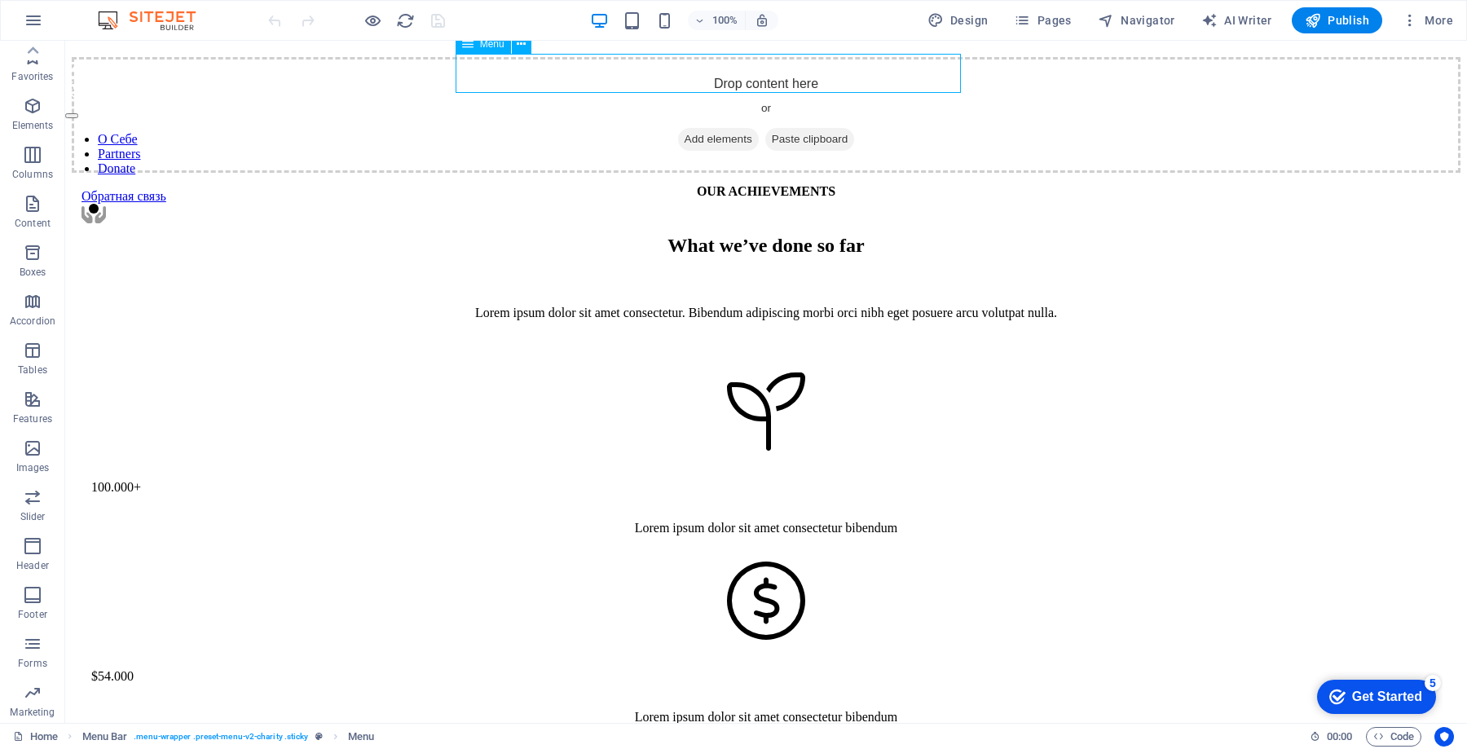
select select
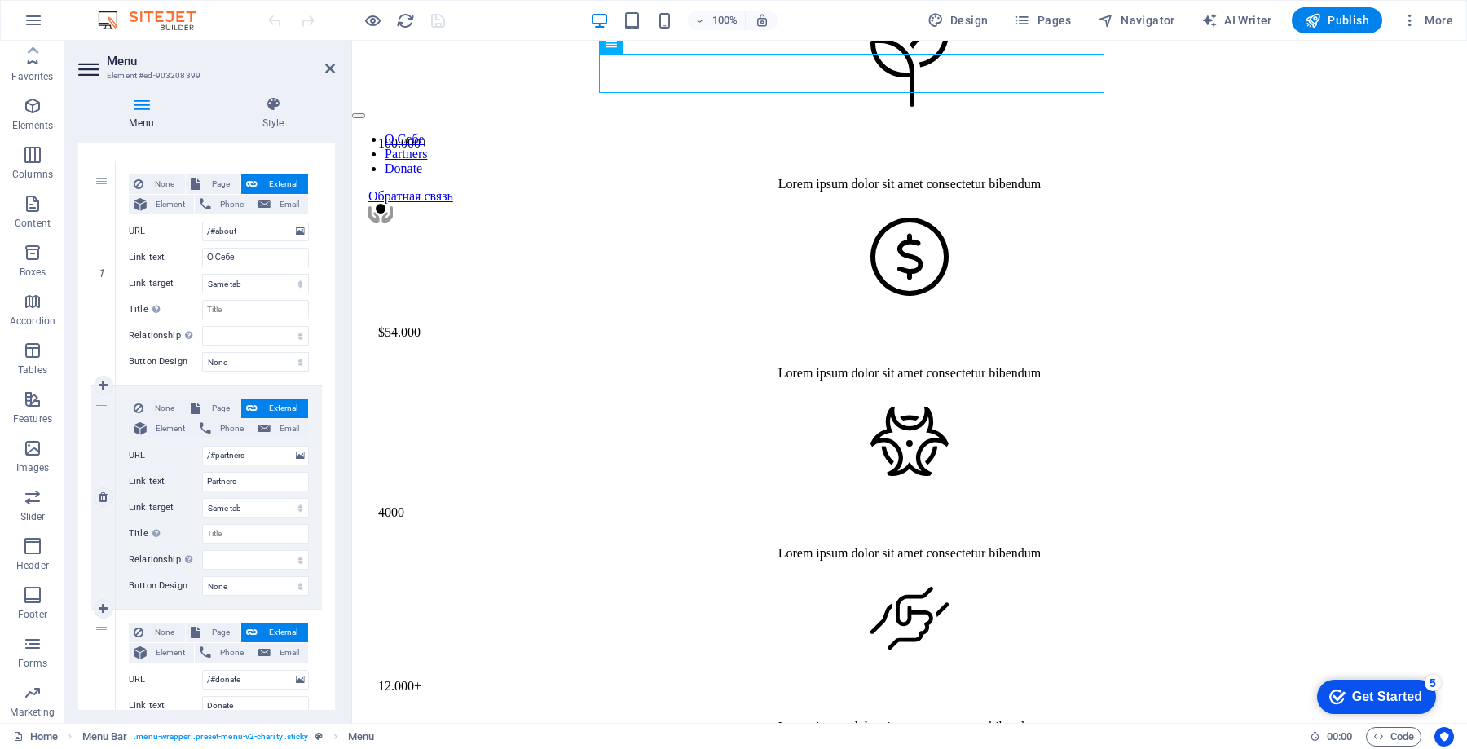
scroll to position [141, 0]
click at [263, 475] on input "Partners" at bounding box center [255, 478] width 107 height 20
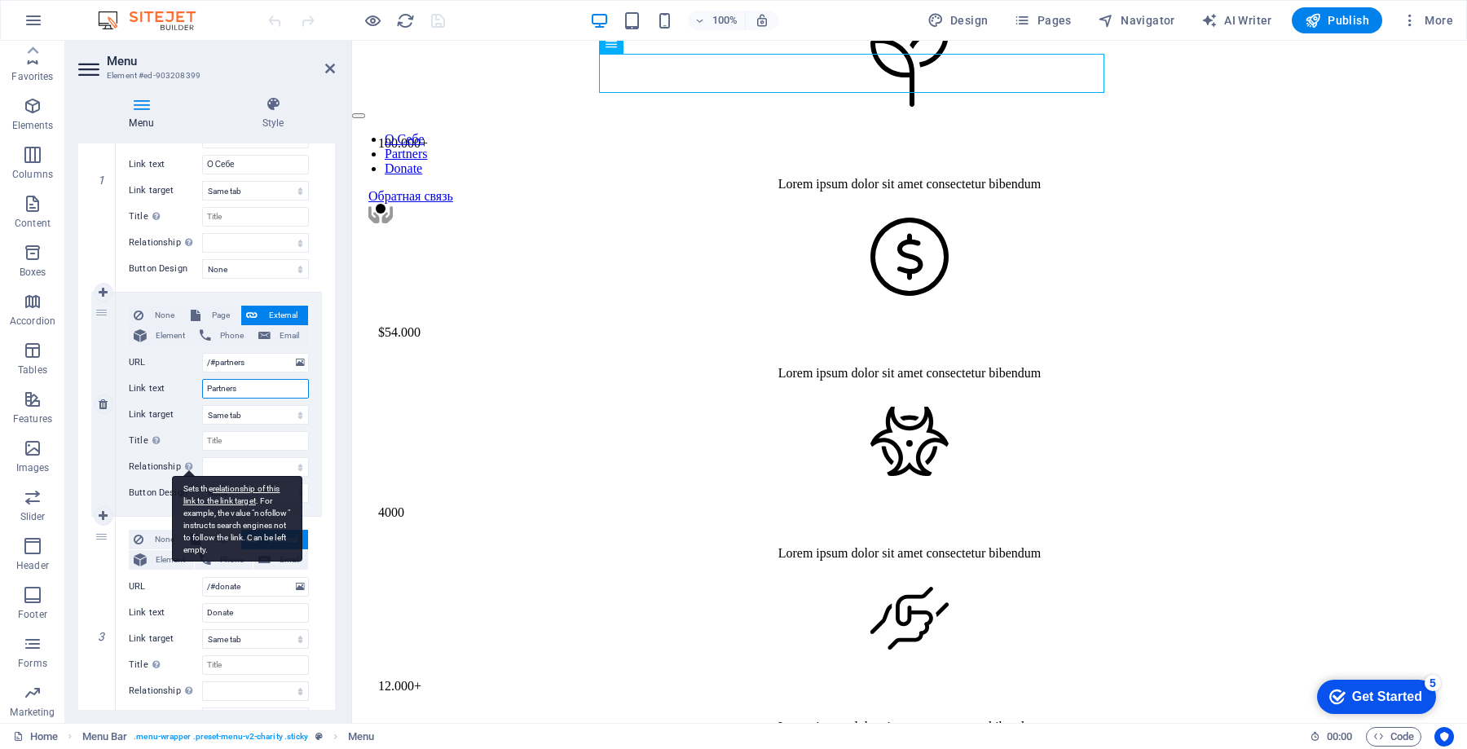
scroll to position [236, 0]
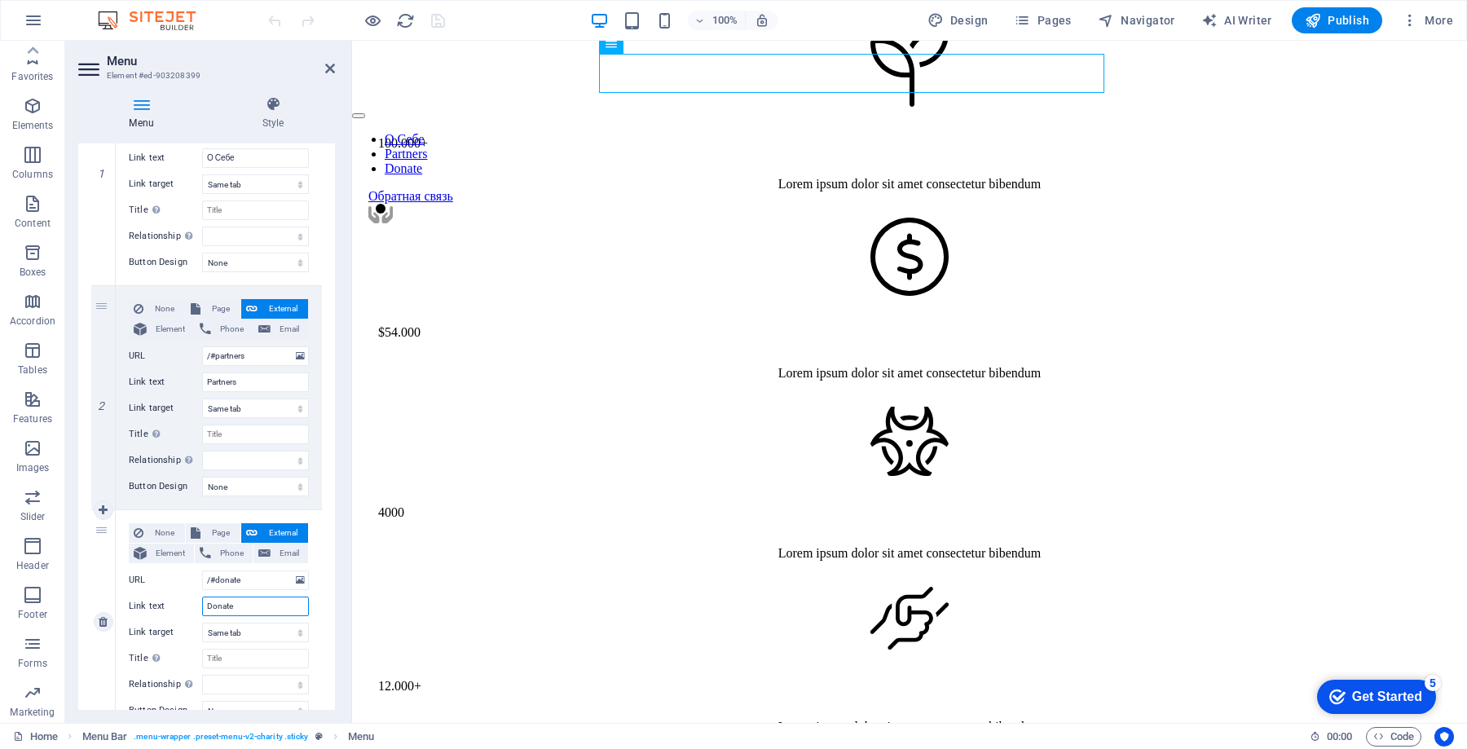
click at [244, 601] on input "Donate" at bounding box center [255, 606] width 107 height 20
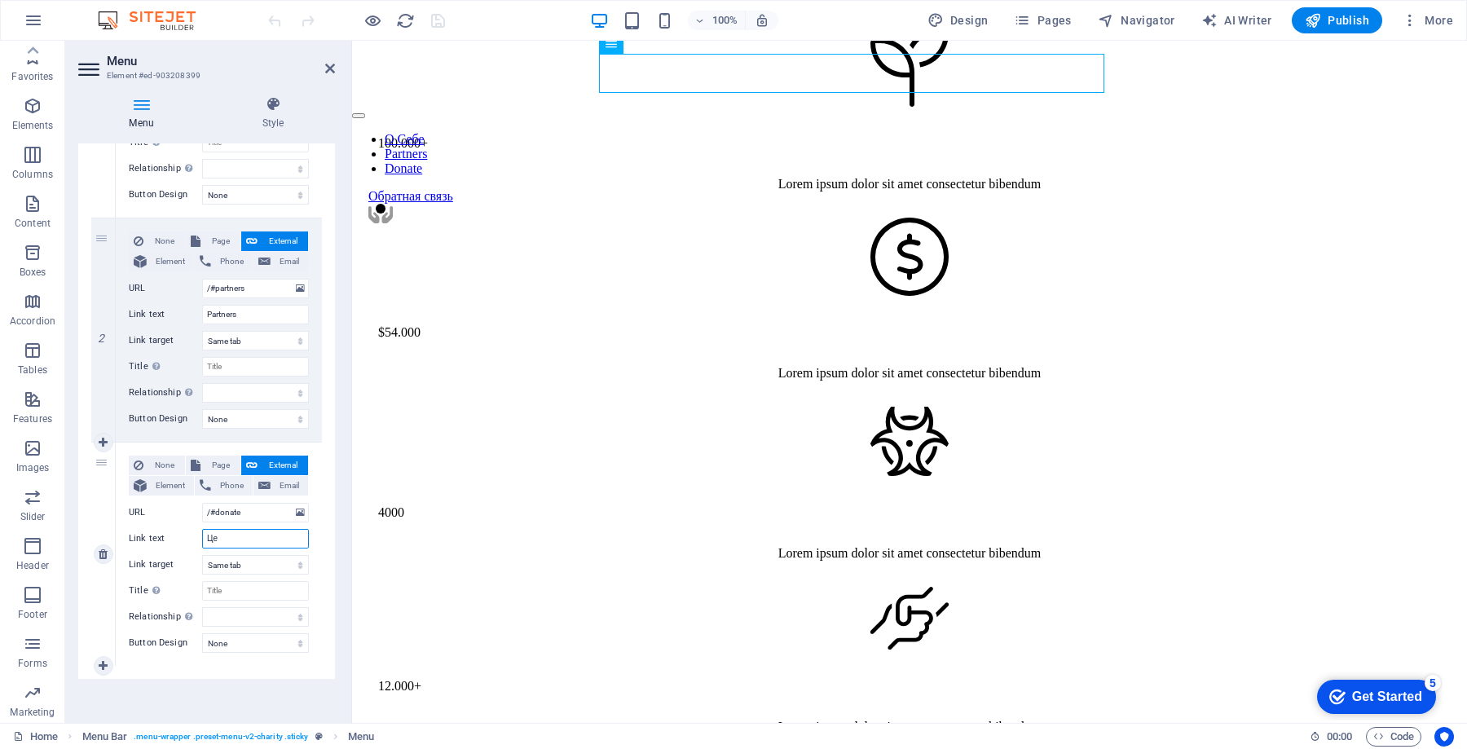
type input "Цен"
select select
type input "Цена"
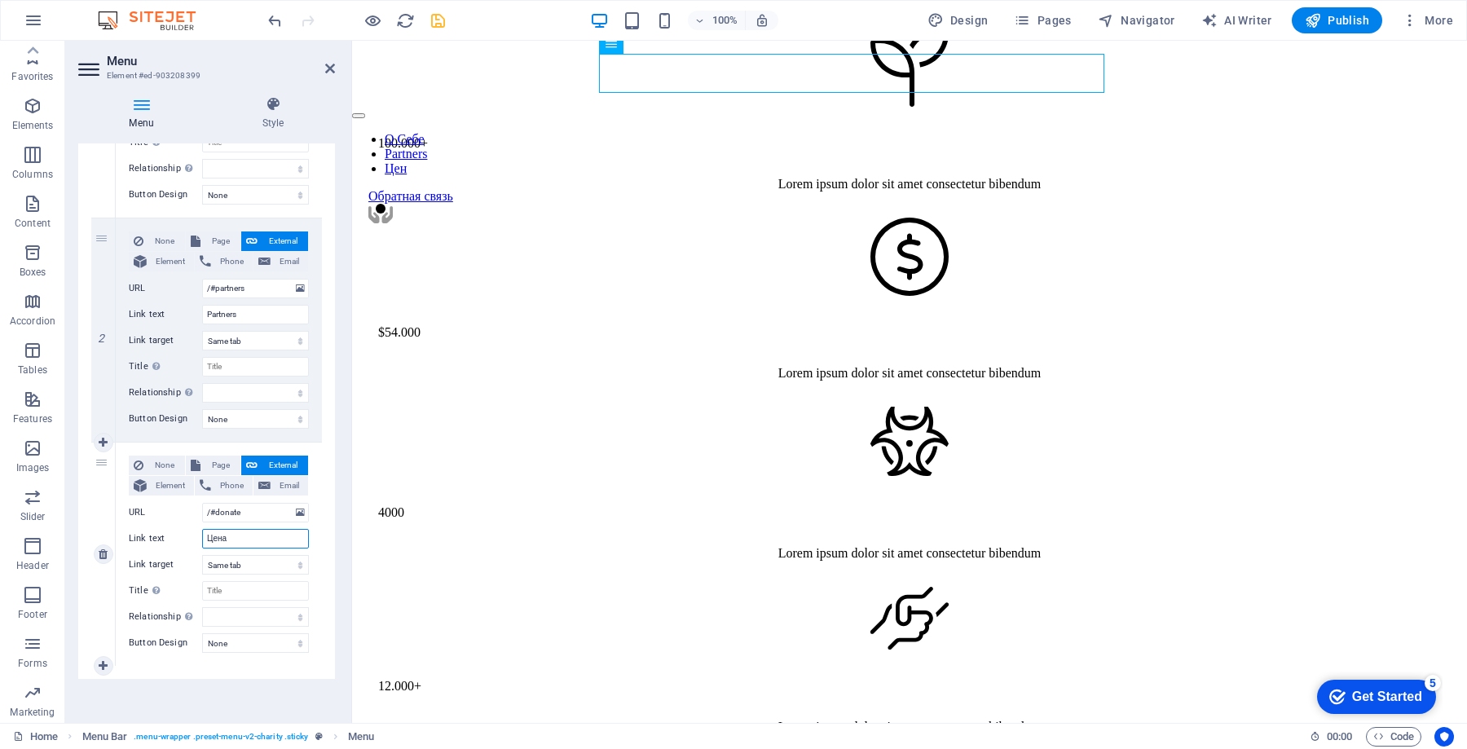
select select
type input "Стоимость"
select select
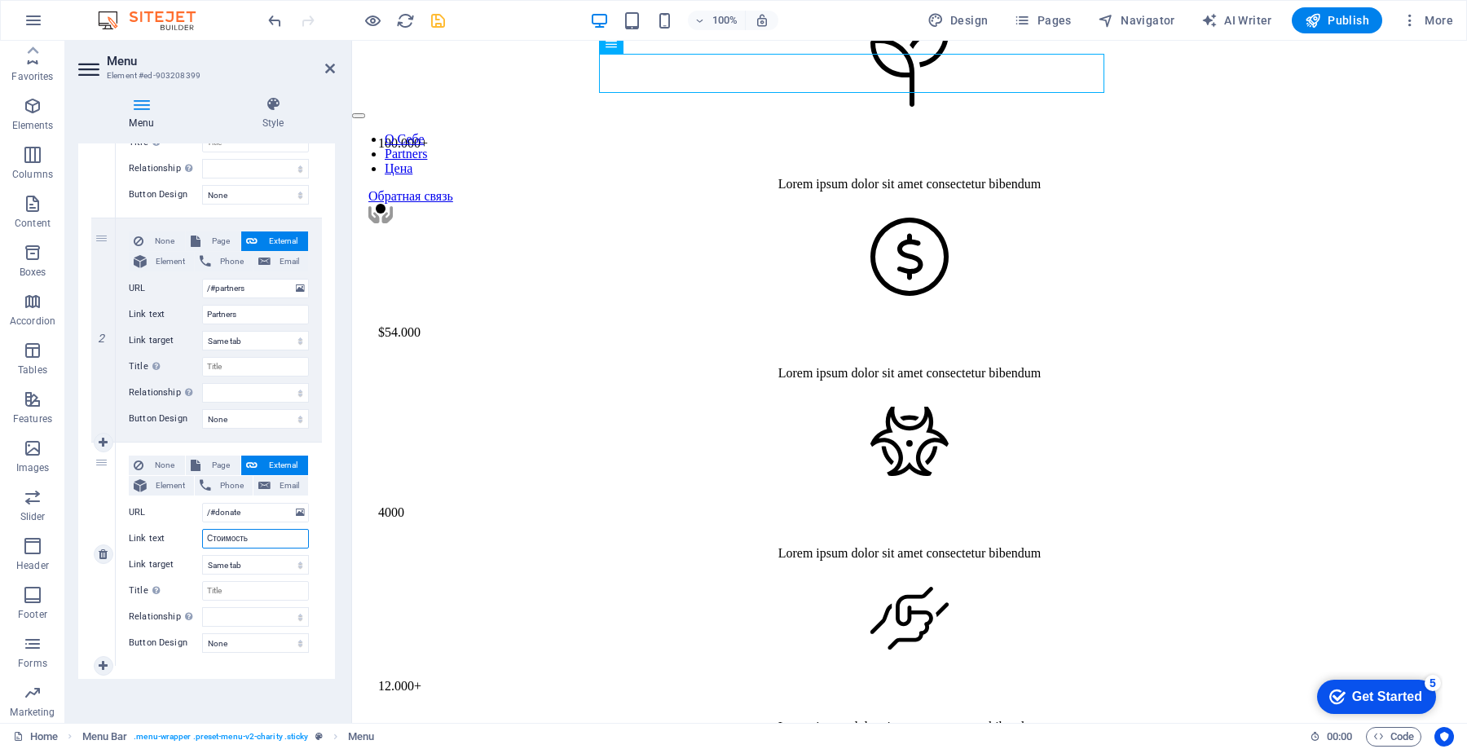
select select
type input "Стоимость"
click at [260, 514] on input "/#donate" at bounding box center [255, 513] width 107 height 20
type input "/#price"
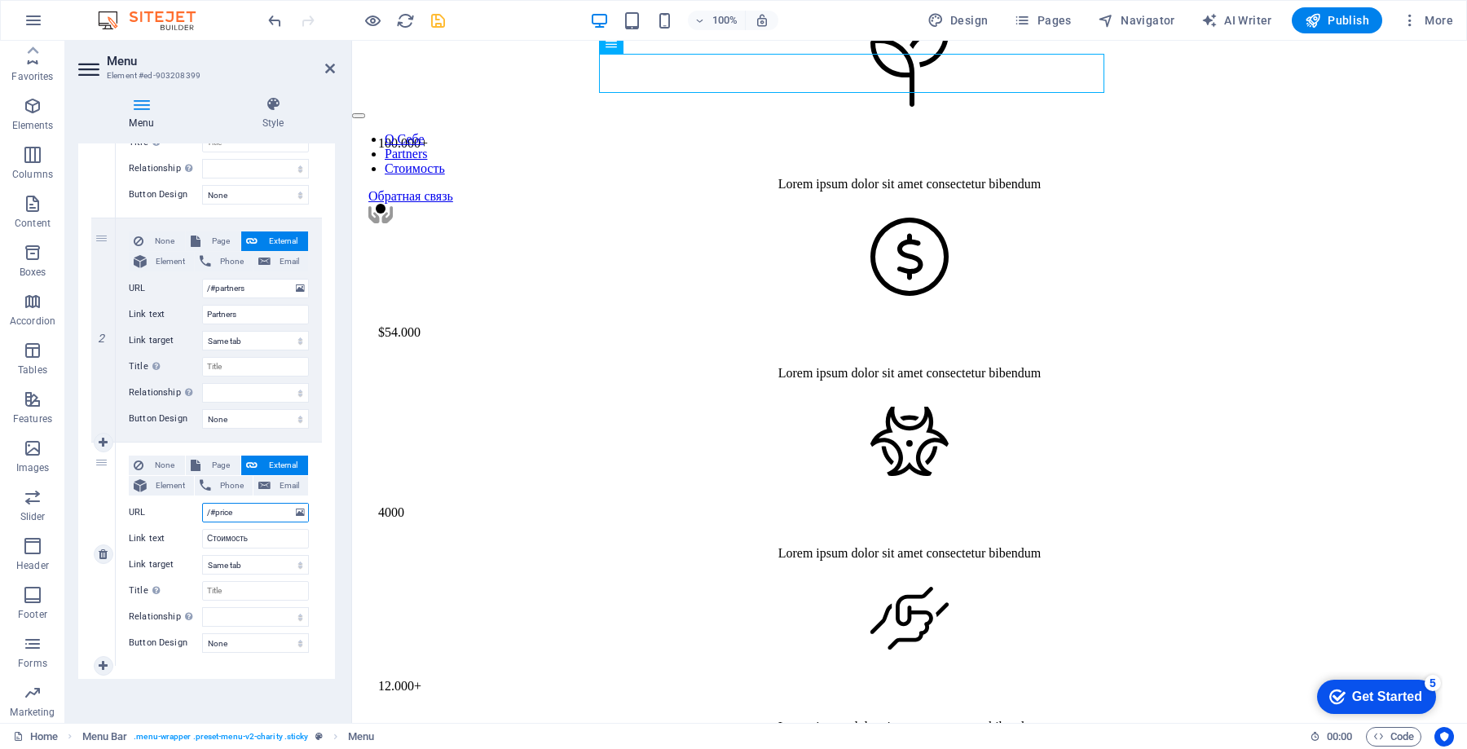
select select
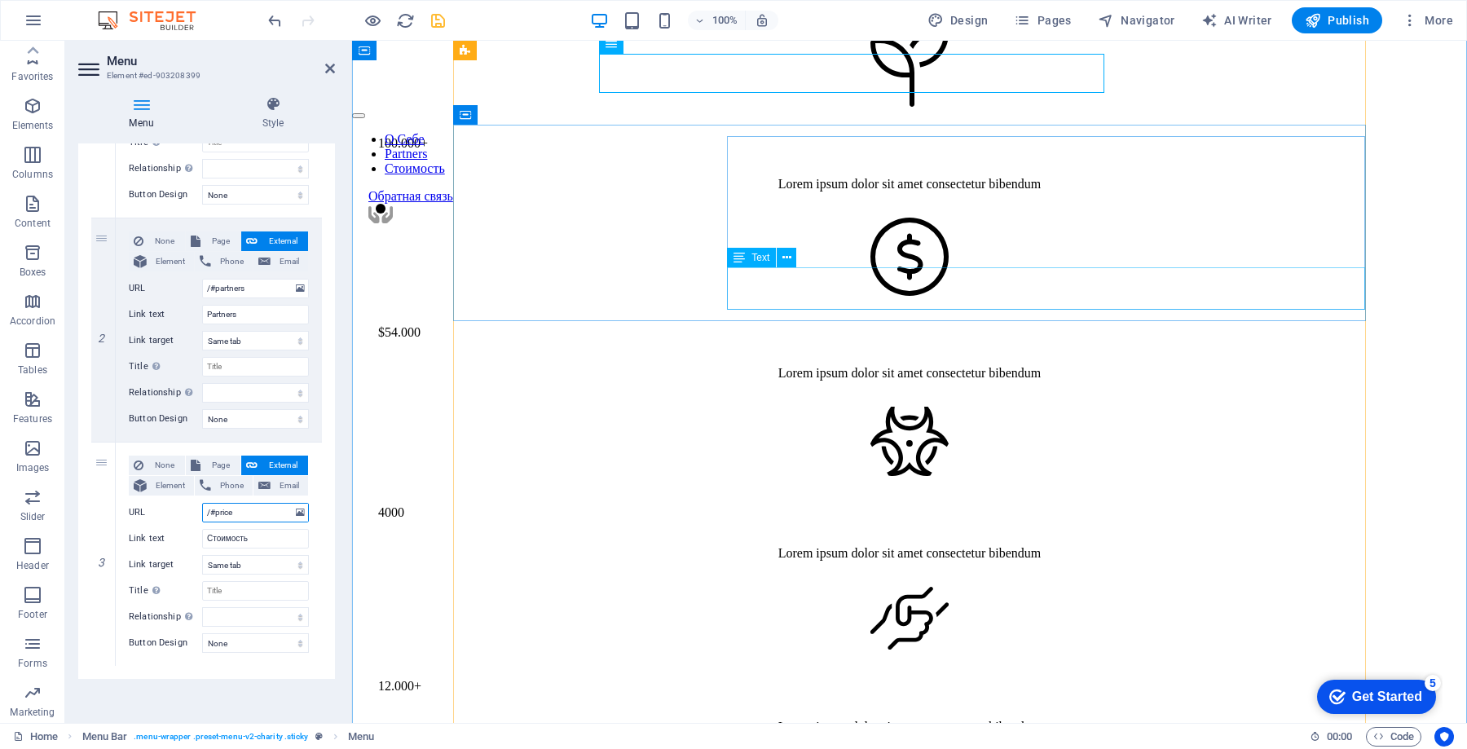
type input "/#price"
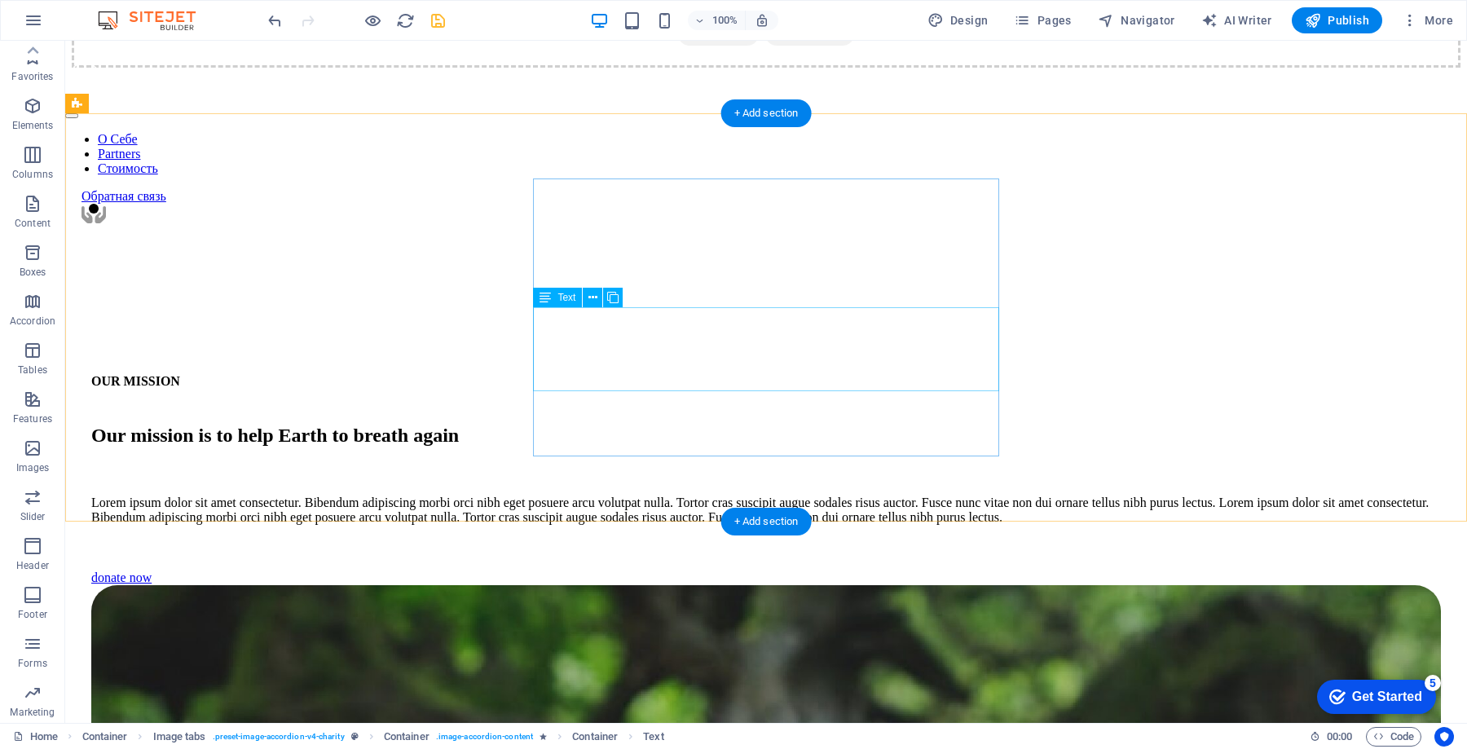
scroll to position [5565, 0]
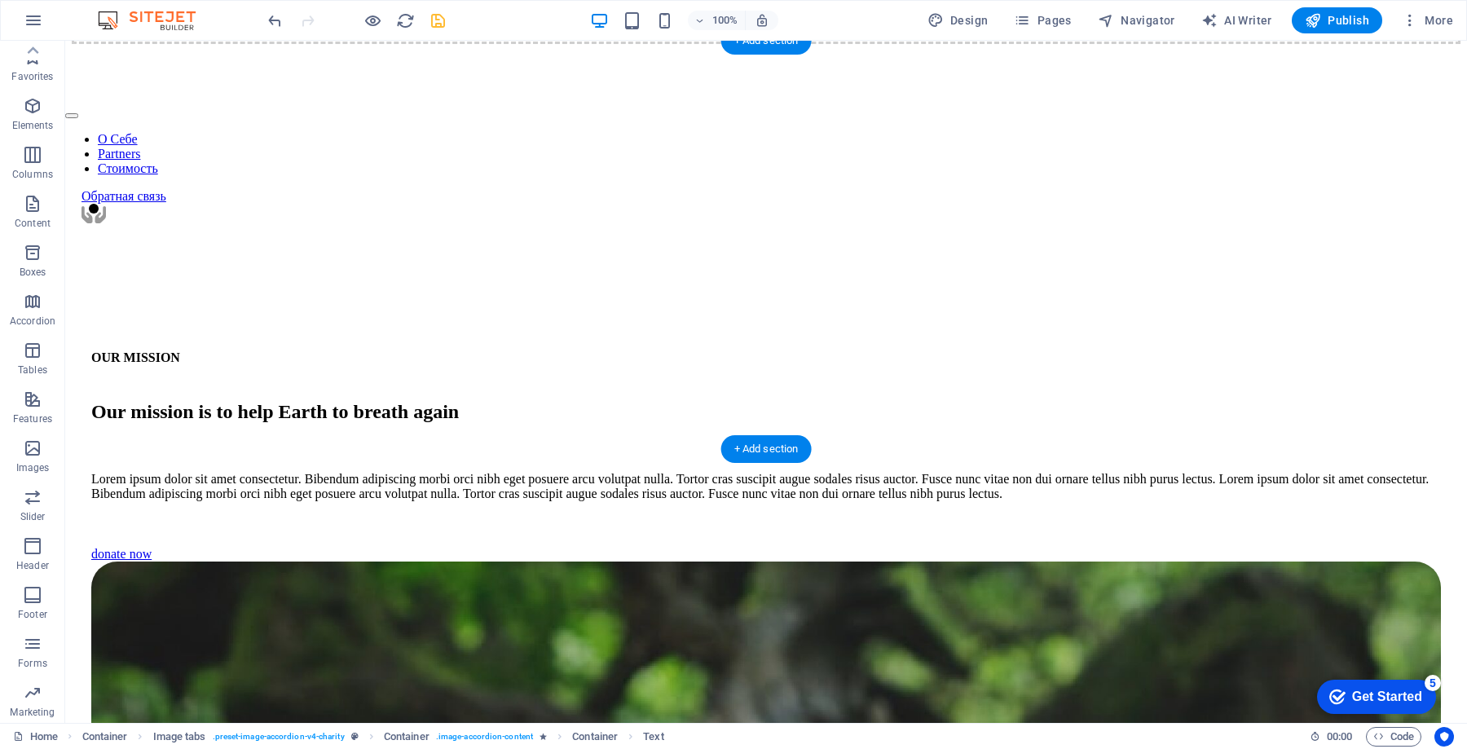
select select "px"
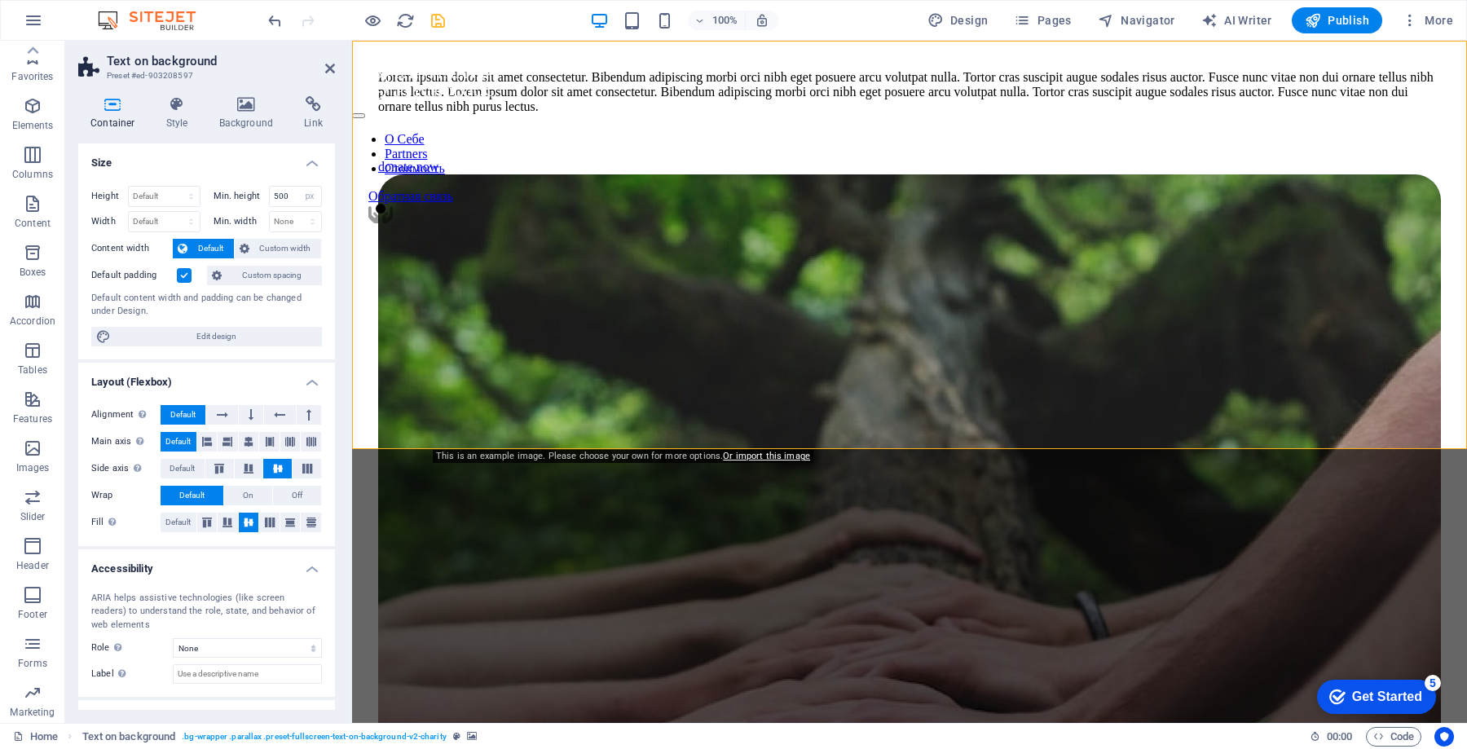
click at [309, 132] on div "Container Style Background Link Size Height Default px rem % vh vw Min. height …" at bounding box center [206, 403] width 257 height 614
click at [314, 107] on icon at bounding box center [313, 104] width 43 height 16
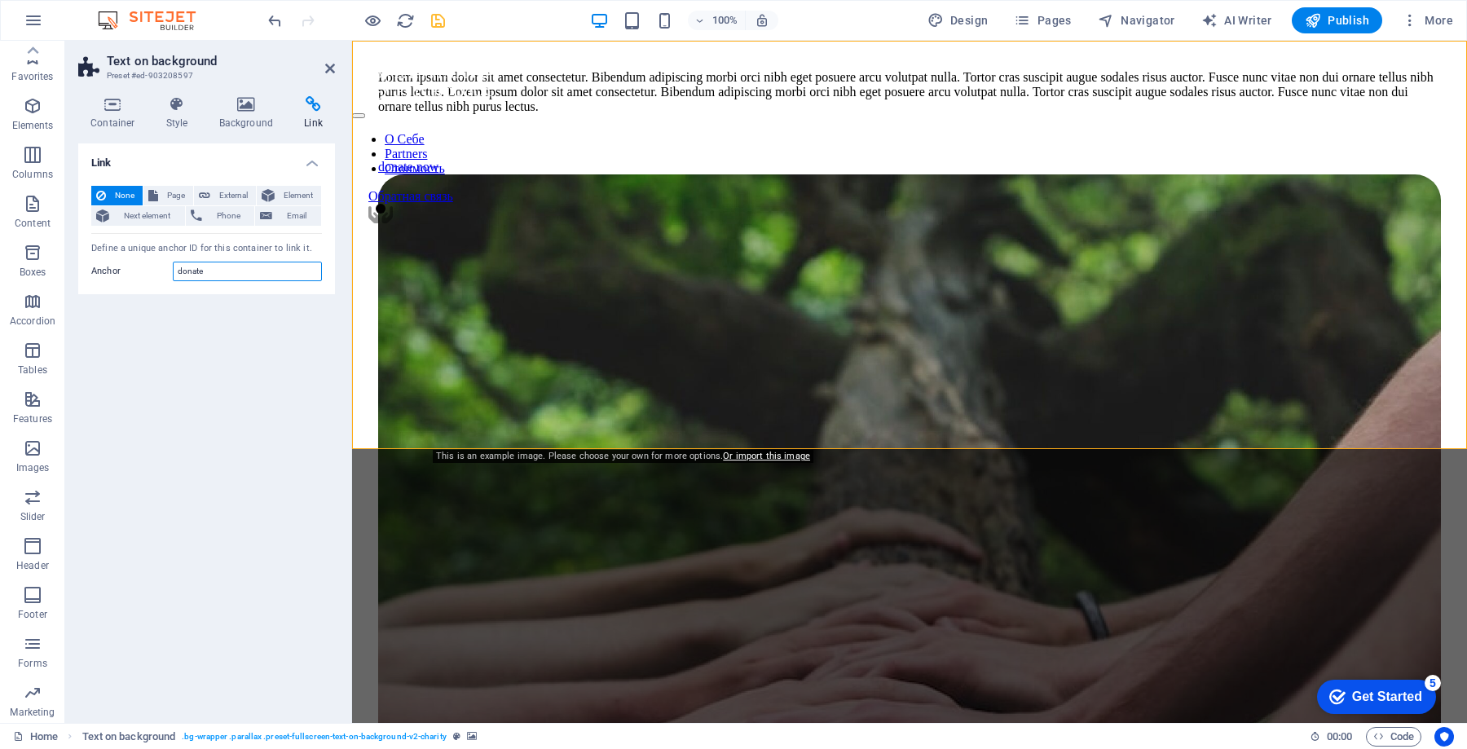
click at [224, 277] on input "donate" at bounding box center [247, 272] width 149 height 20
type input "price"
click at [231, 387] on div "Link None Page External Element Next element Phone Email Page Home Legal Notice…" at bounding box center [206, 426] width 257 height 566
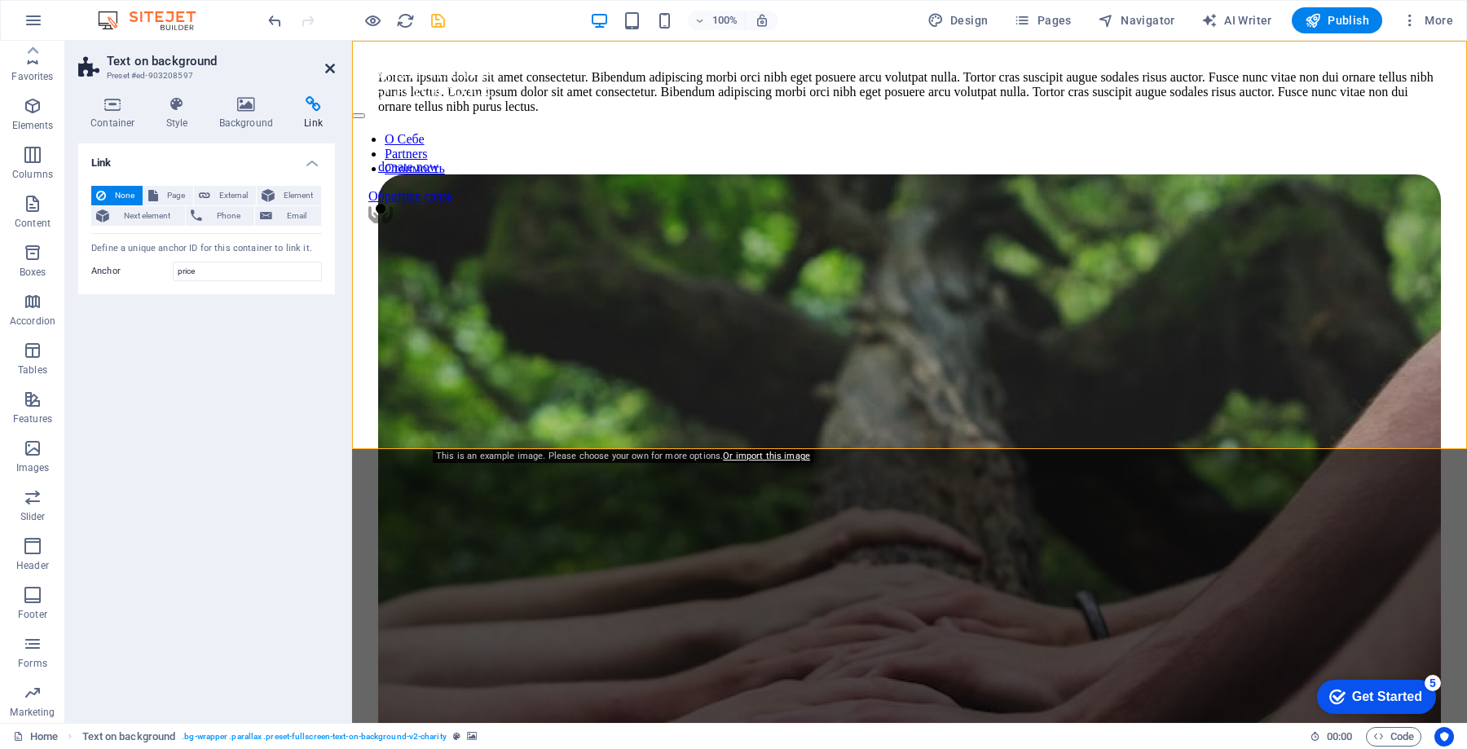
click at [332, 68] on icon at bounding box center [330, 68] width 10 height 13
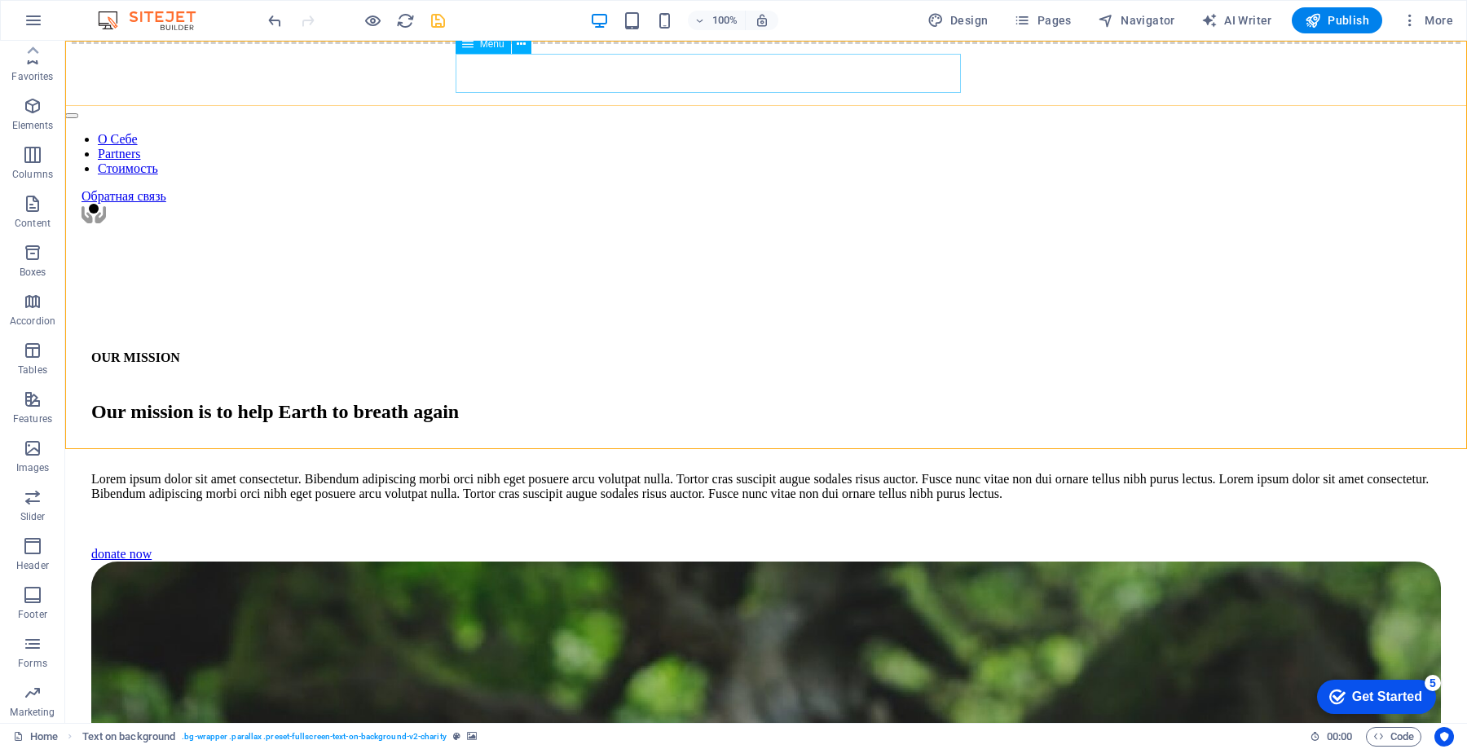
click at [902, 132] on nav "О Себе Partners Стоимость" at bounding box center [765, 154] width 1401 height 44
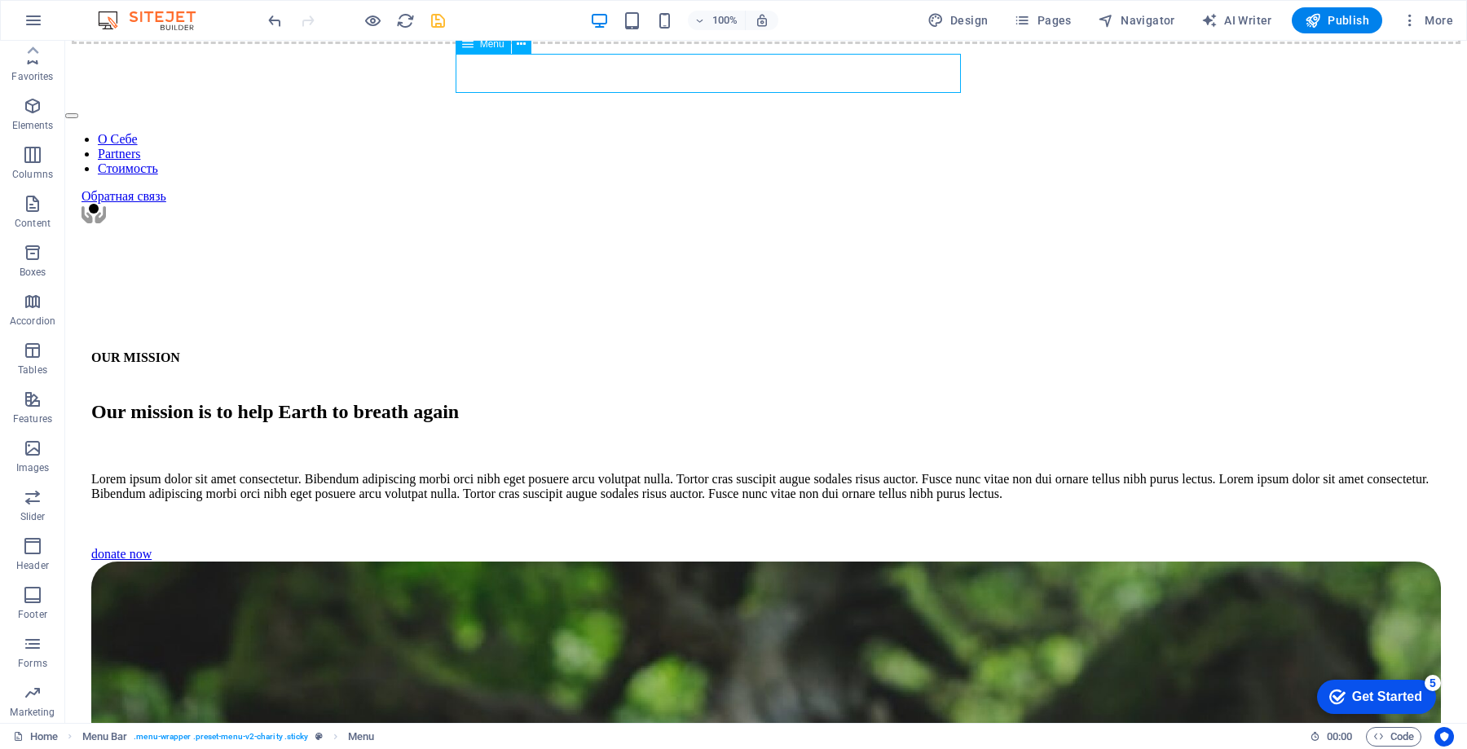
click at [902, 132] on nav "О Себе Partners Стоимость" at bounding box center [765, 154] width 1401 height 44
select select
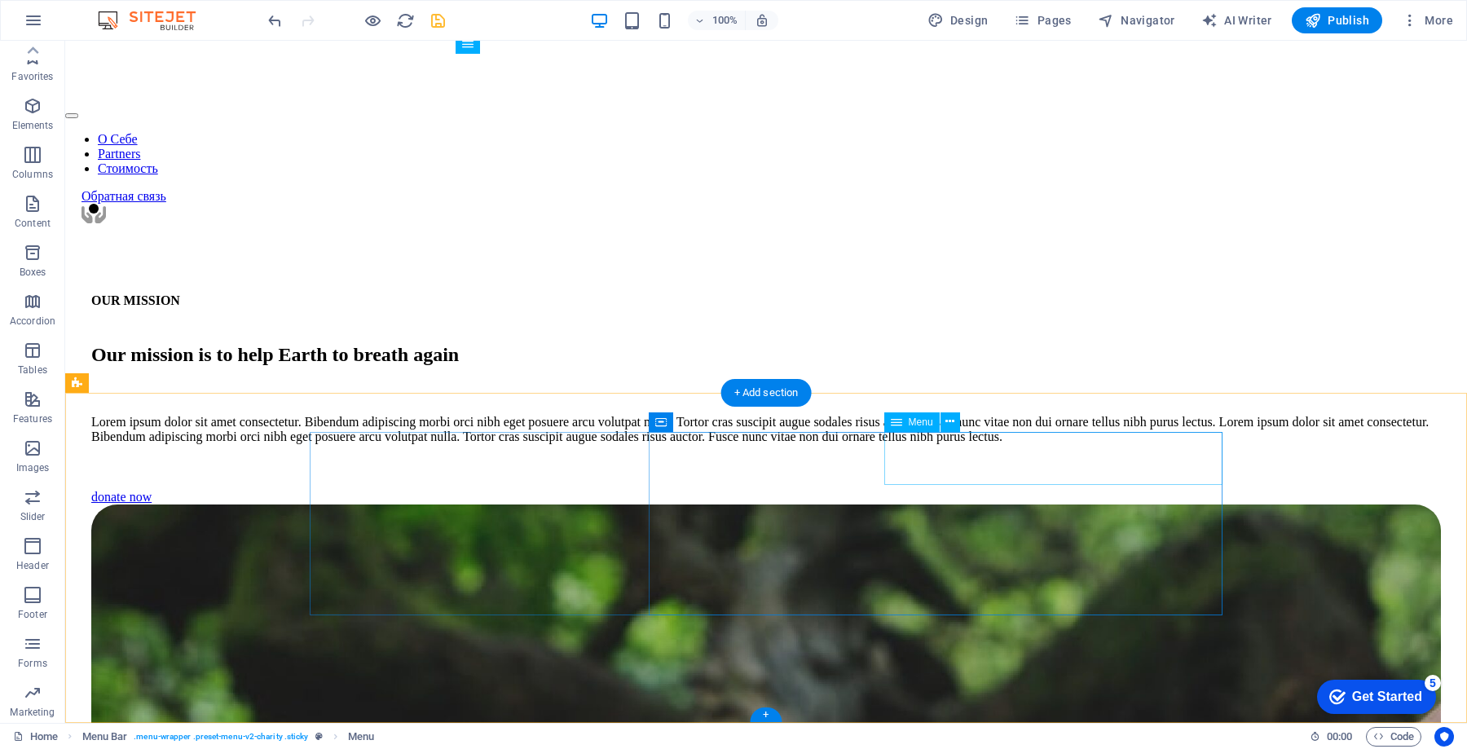
select select
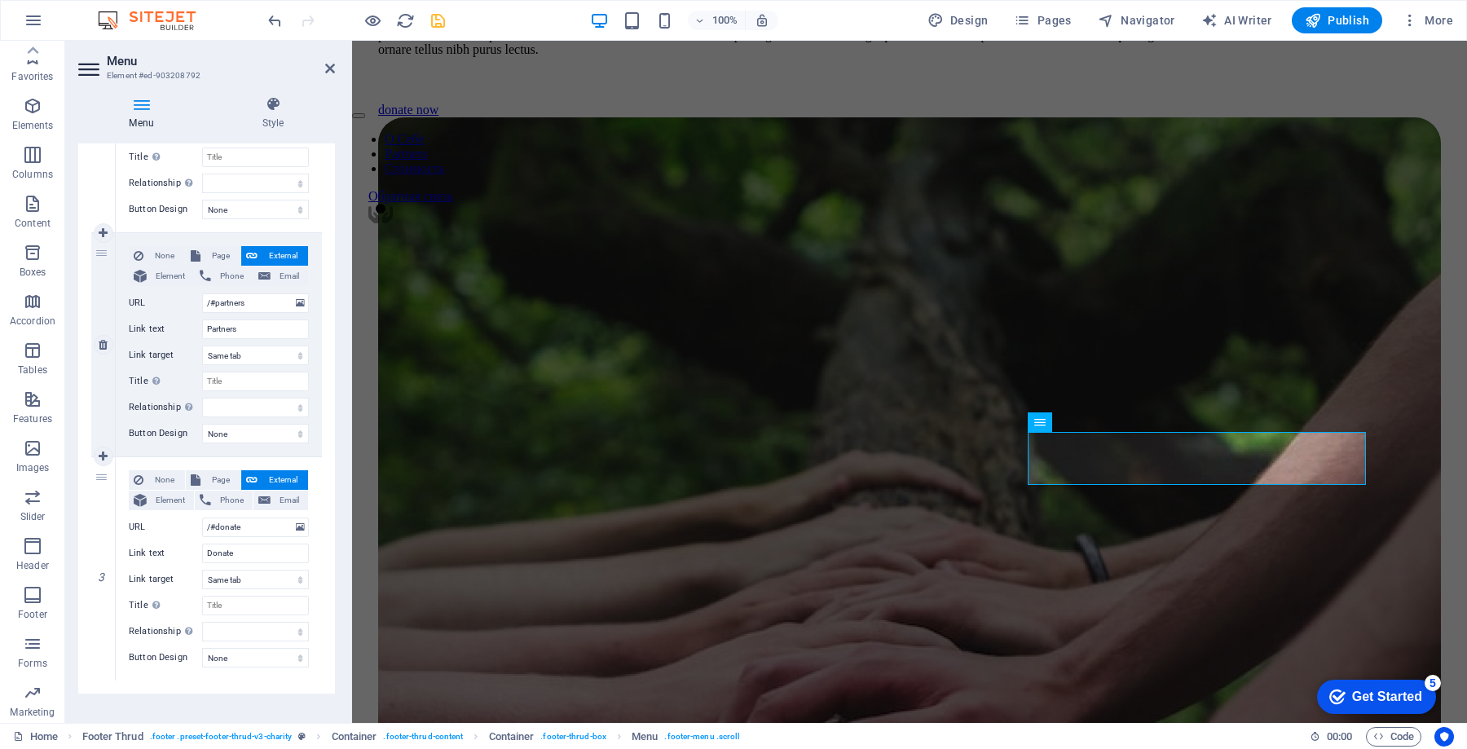
scroll to position [304, 0]
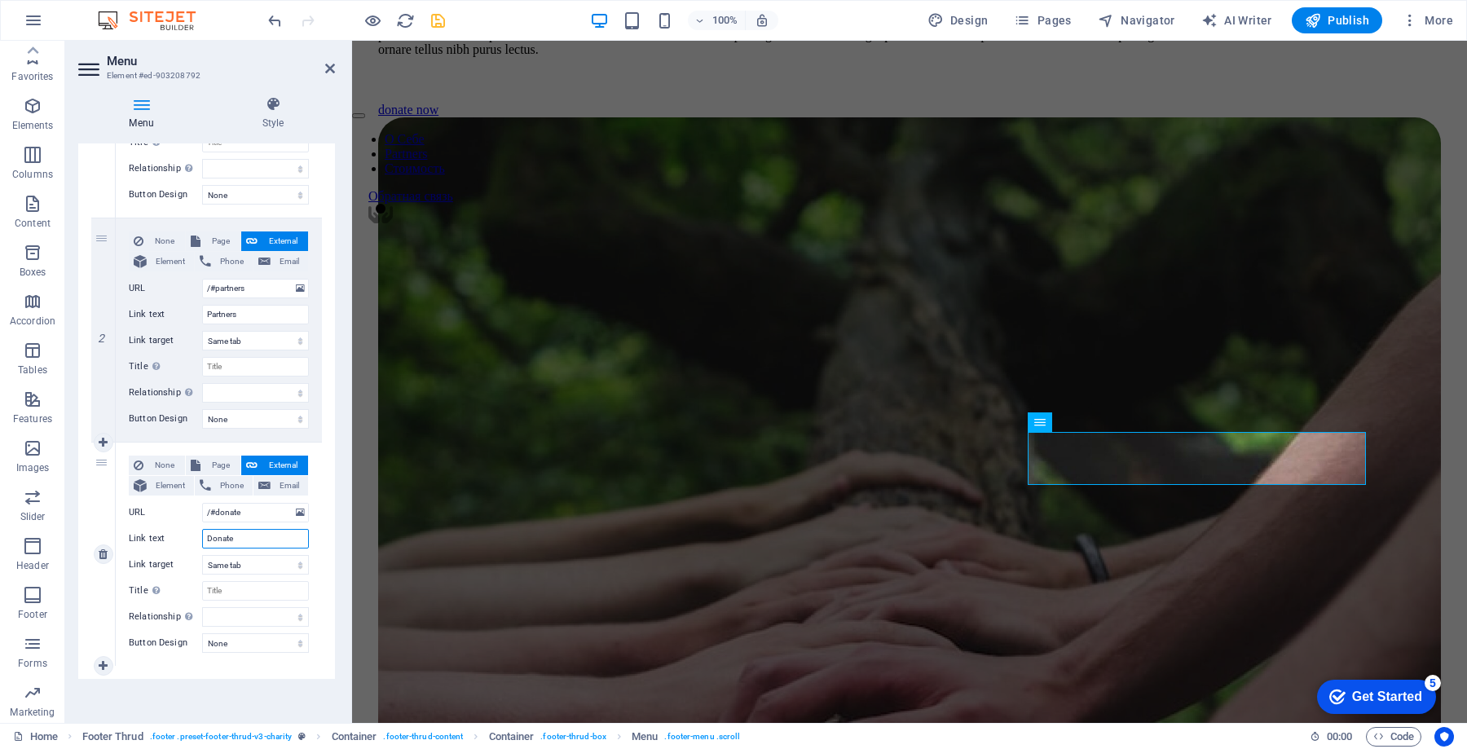
click at [249, 532] on input "Donate" at bounding box center [255, 539] width 107 height 20
type input "C"
type input "с"
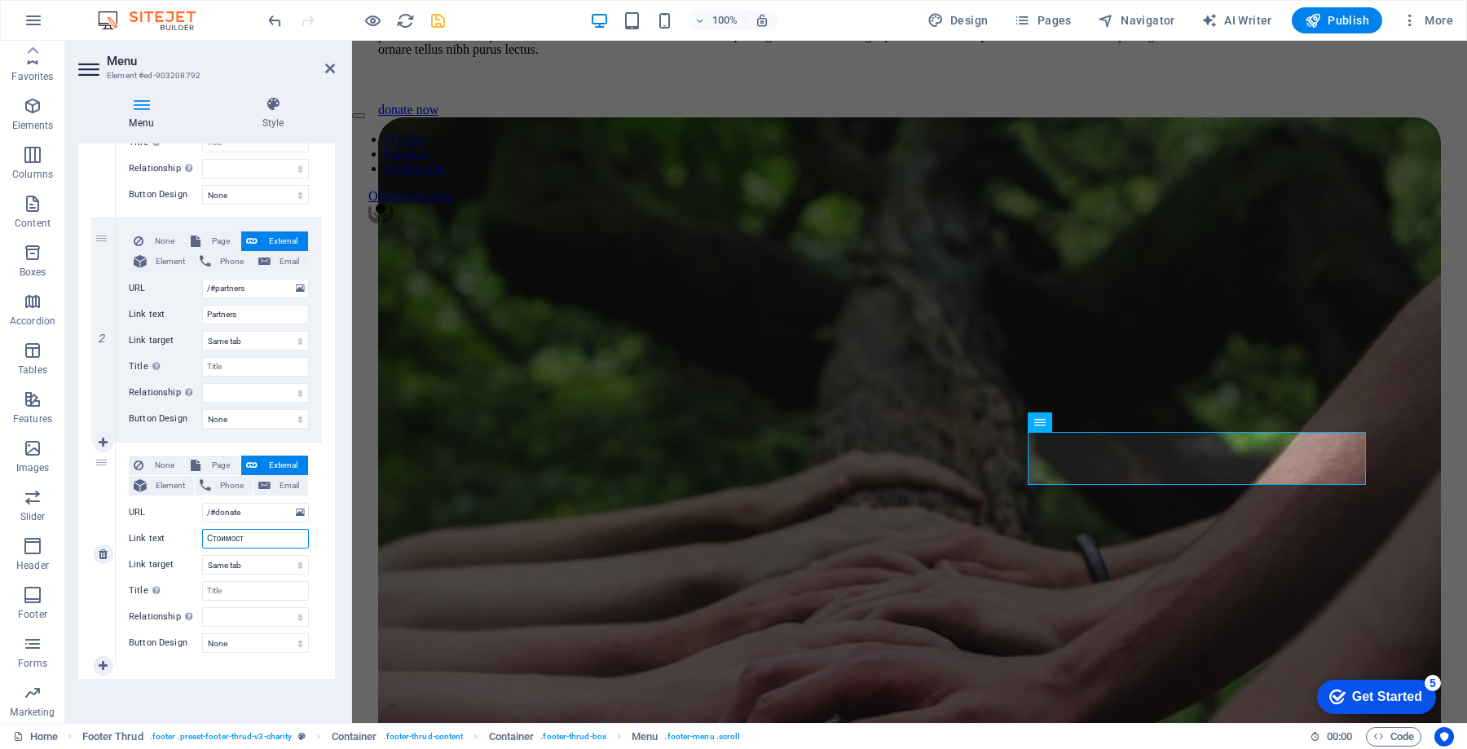
type input "Стоимость"
select select
type input "Стоимость"
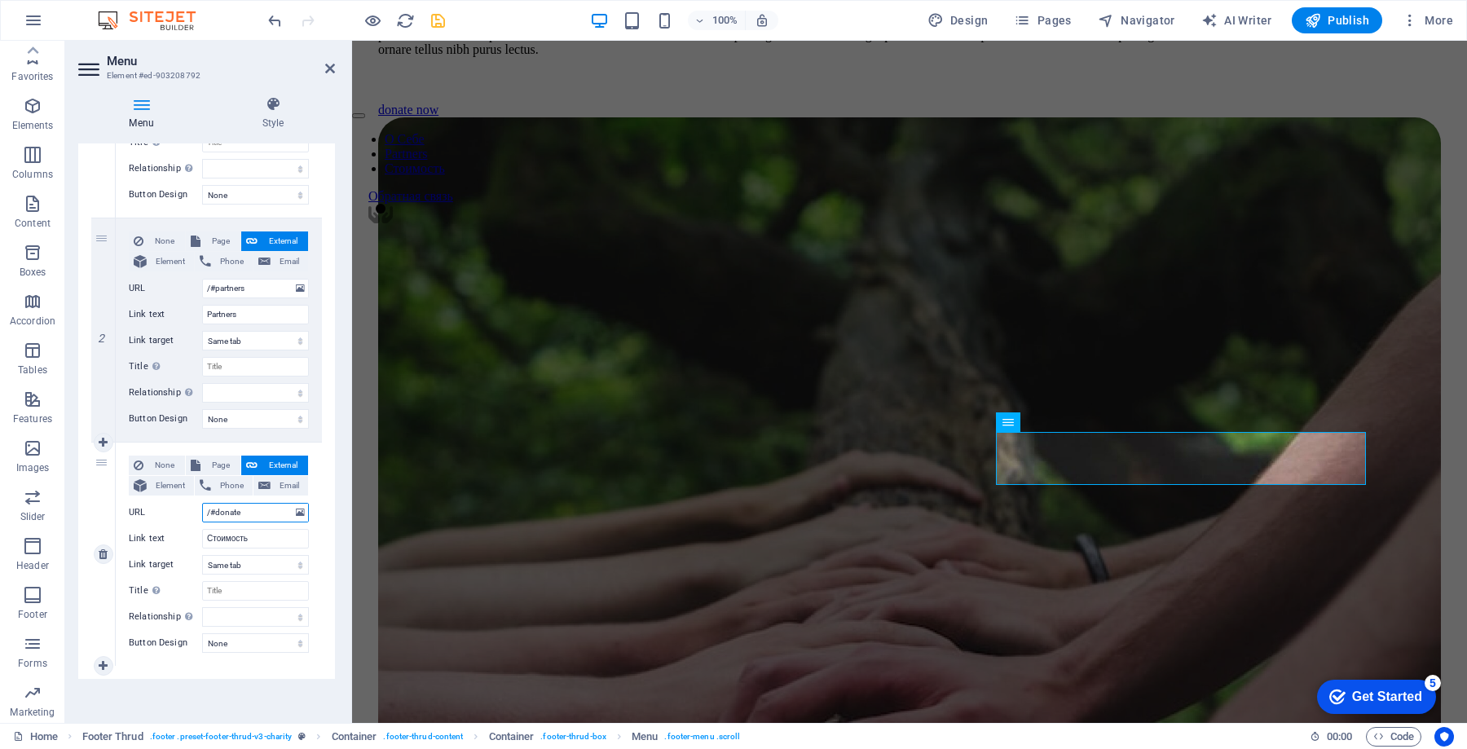
click at [228, 510] on input "/#donate" at bounding box center [255, 513] width 107 height 20
type input "/#p"
select select
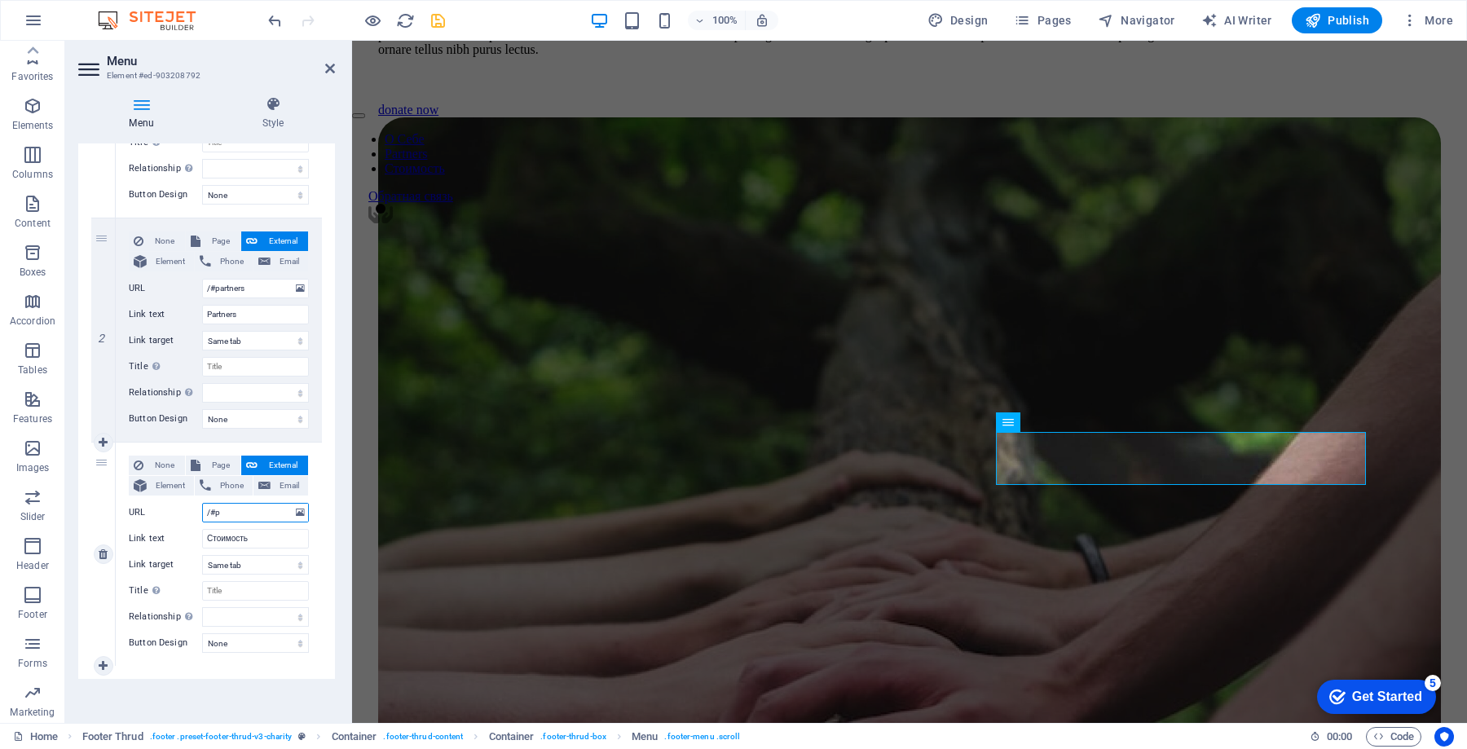
select select
type input "/#price"
select select
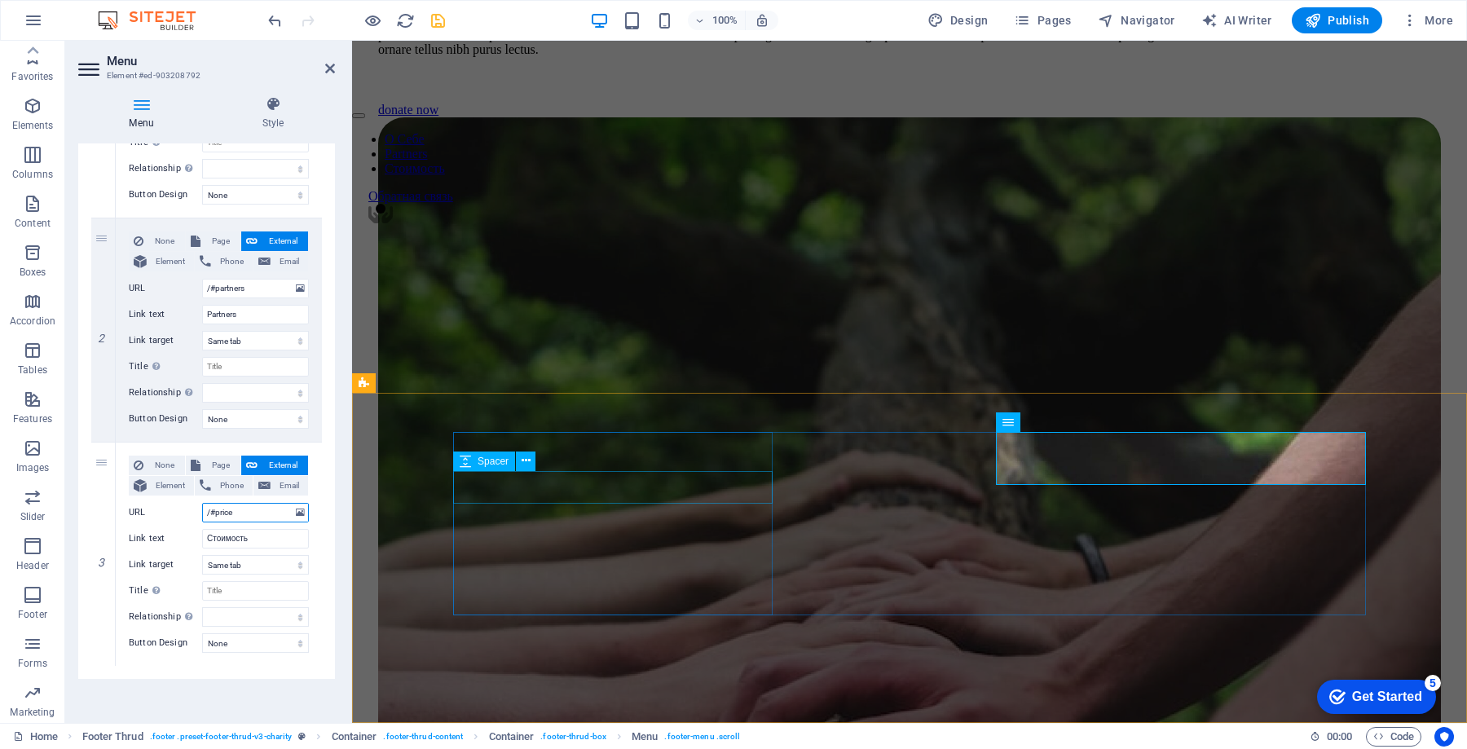
type input "/#price"
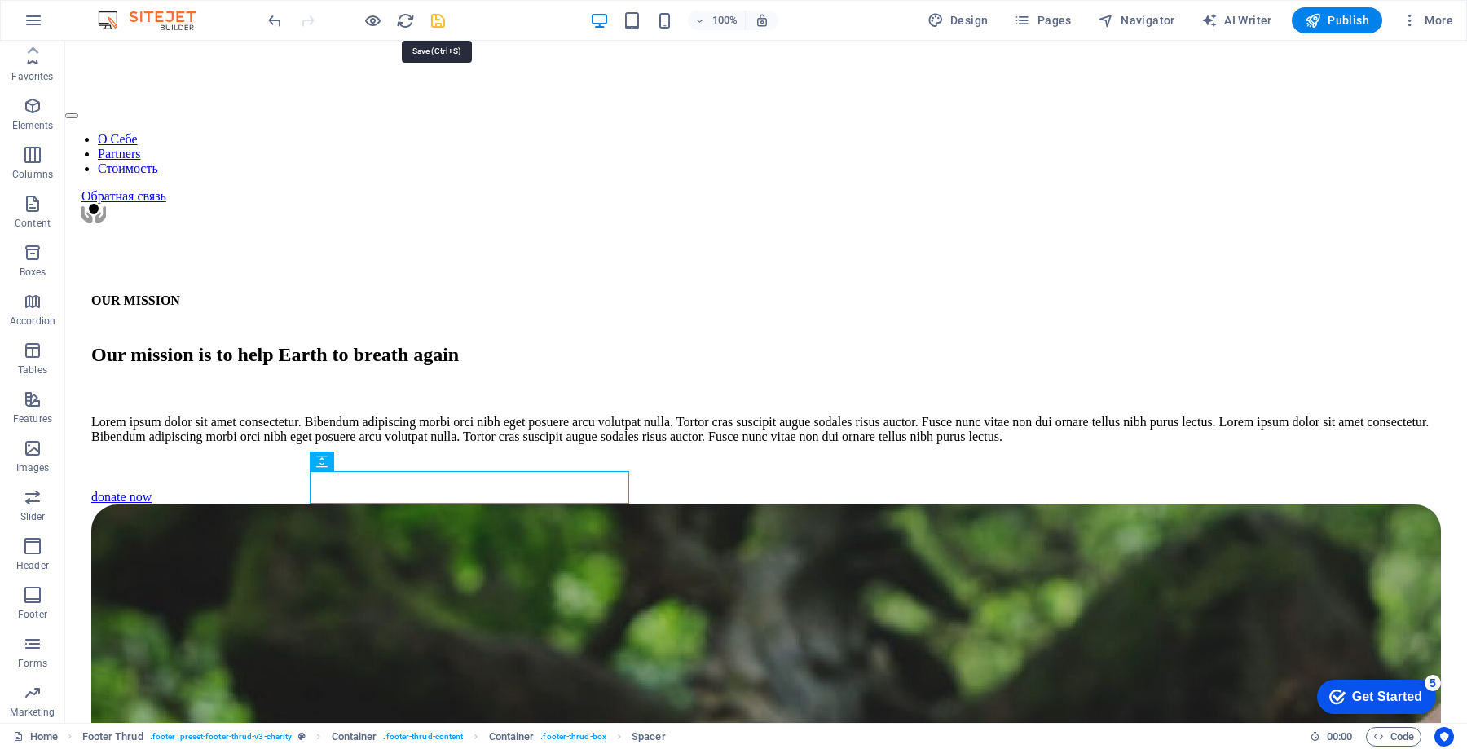
click at [437, 23] on icon "save" at bounding box center [438, 20] width 19 height 19
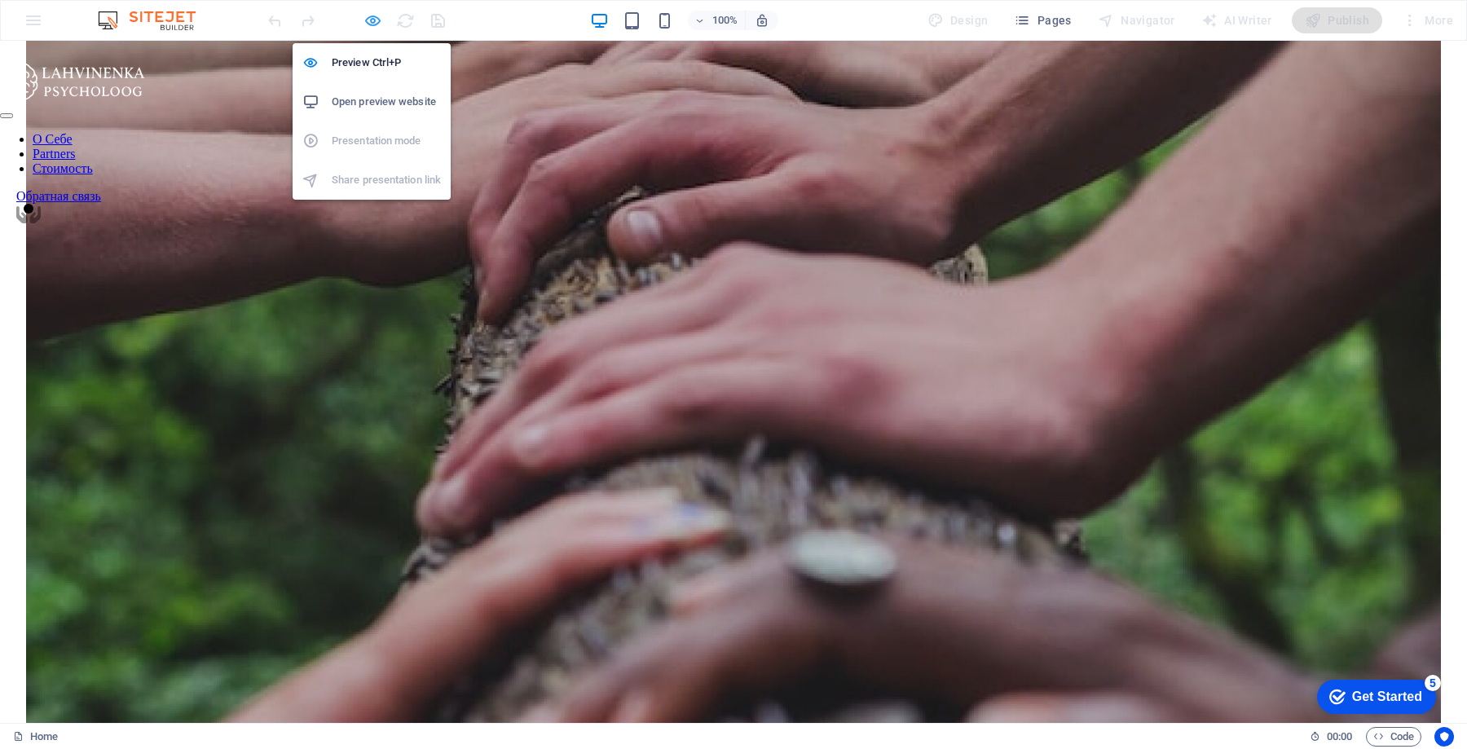
scroll to position [3382, 0]
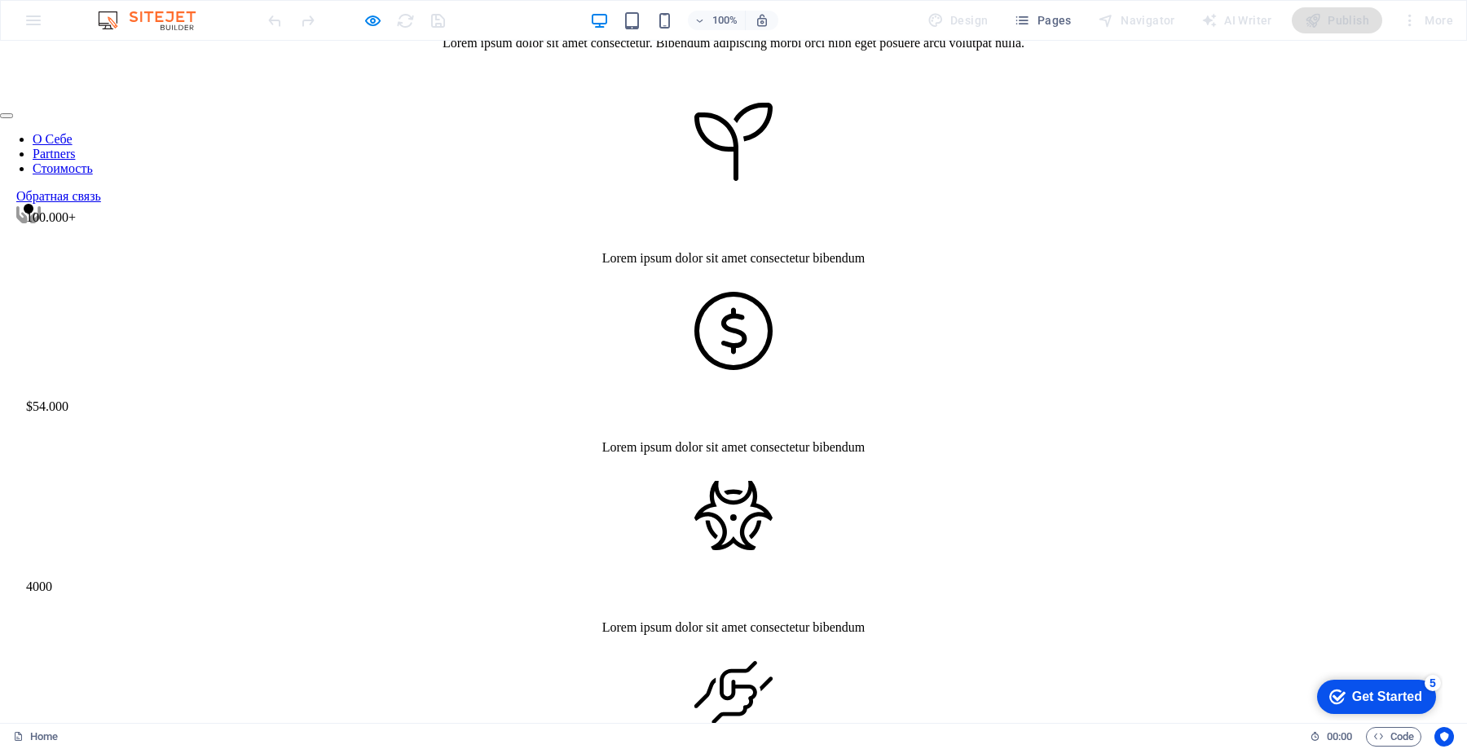
click at [93, 161] on link "Стоимость" at bounding box center [63, 168] width 60 height 14
click at [73, 132] on link "О Себе" at bounding box center [53, 139] width 40 height 14
click at [75, 147] on link "Partners" at bounding box center [54, 154] width 42 height 14
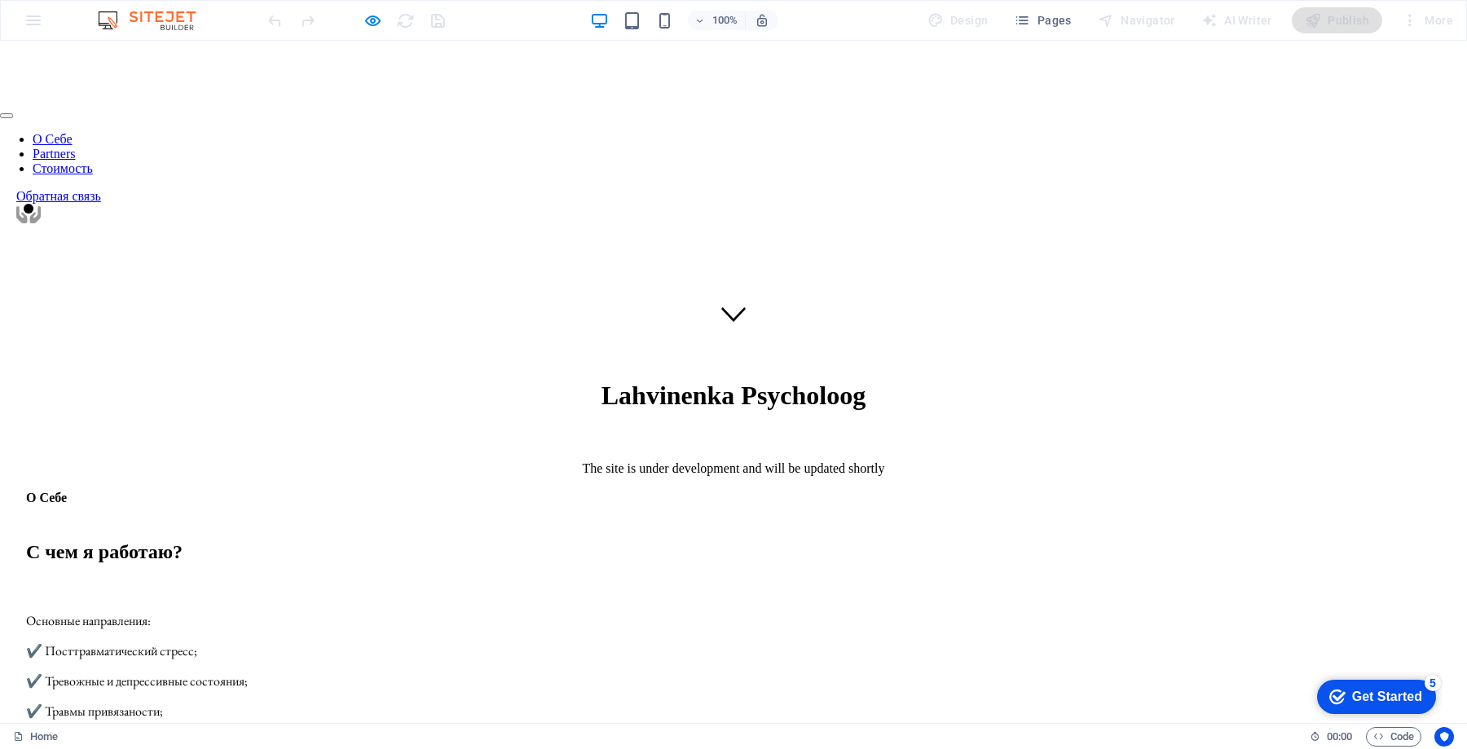
scroll to position [0, 0]
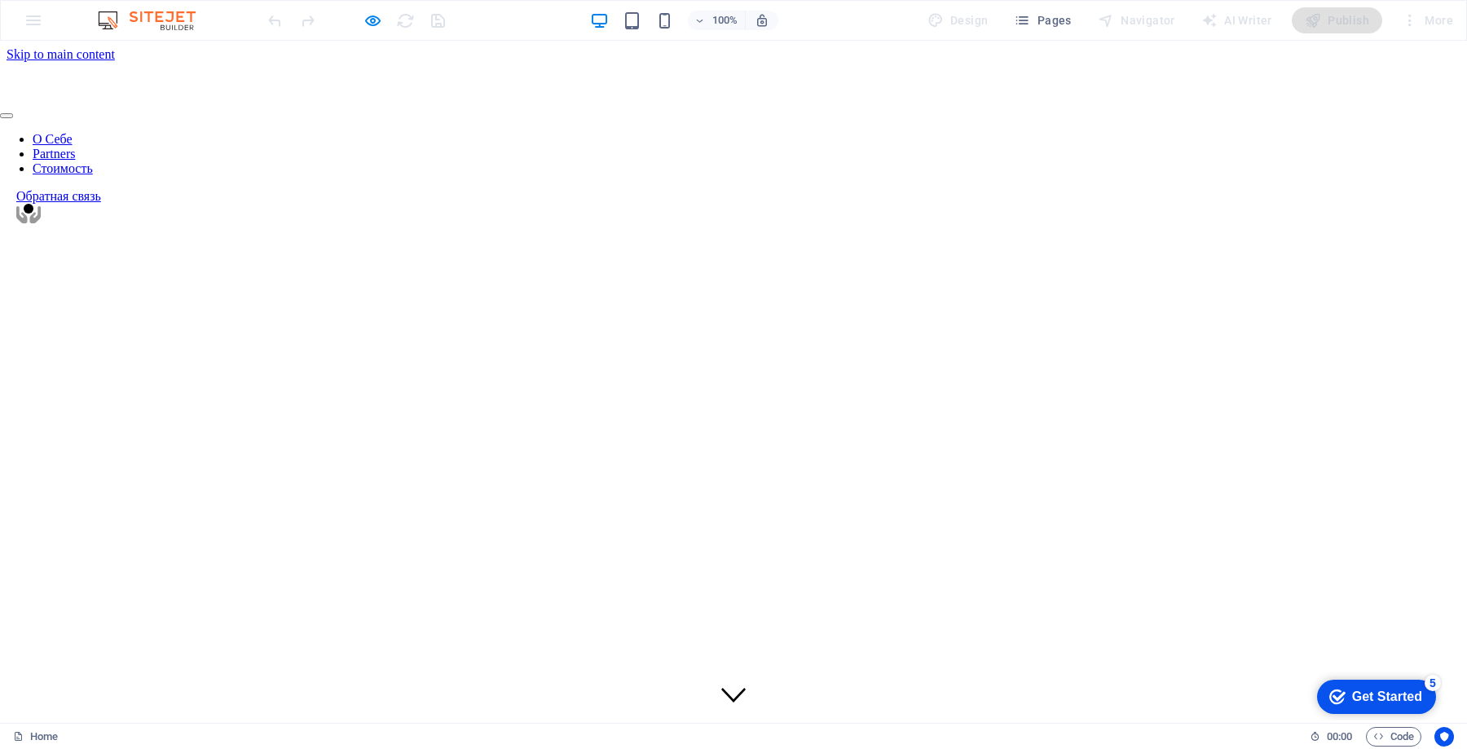
click at [73, 132] on link "О Себе" at bounding box center [53, 139] width 40 height 14
click at [0, 0] on icon "button" at bounding box center [0, 0] width 0 height 0
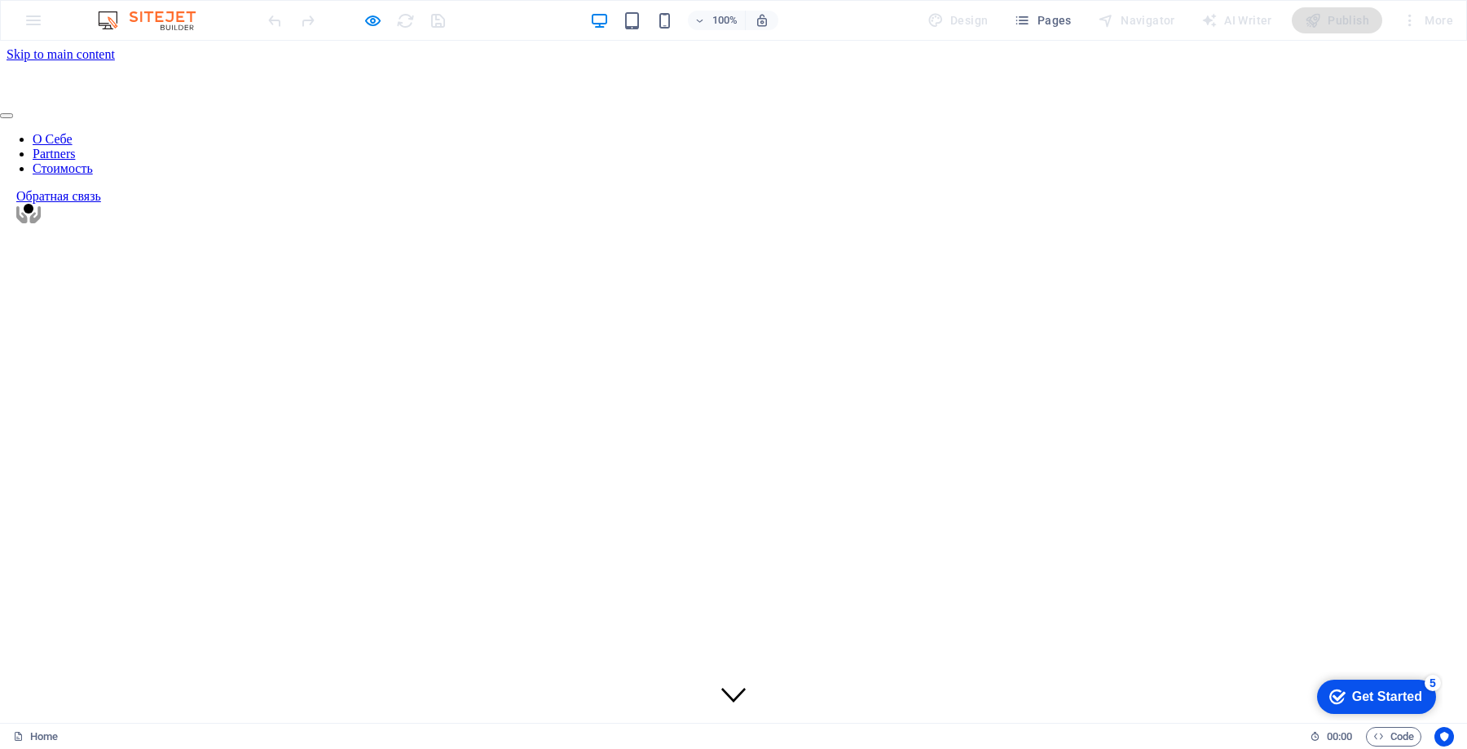
click at [73, 132] on link "О Себе" at bounding box center [53, 139] width 40 height 14
click at [75, 147] on link "Partners" at bounding box center [54, 154] width 42 height 14
click at [0, 0] on icon "button" at bounding box center [0, 0] width 0 height 0
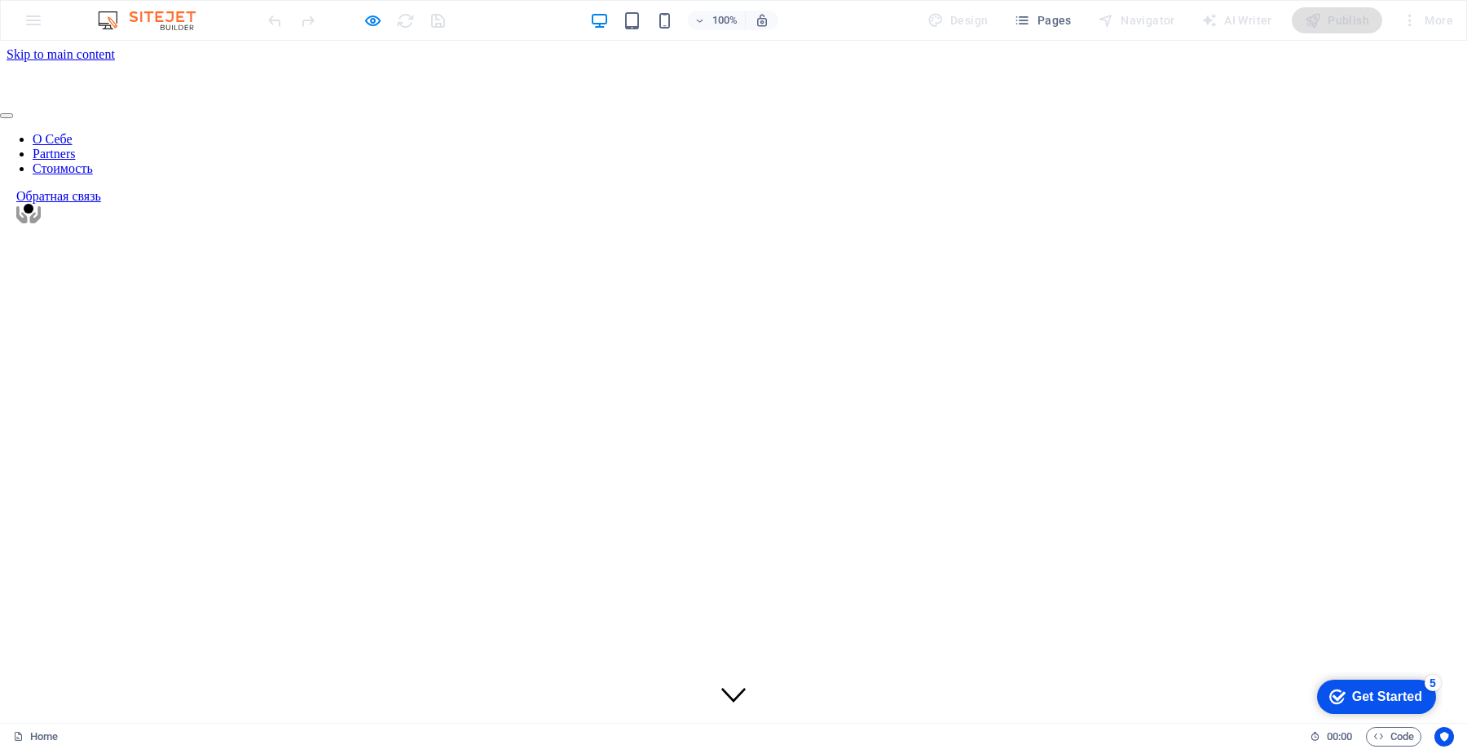
click at [73, 132] on link "О Себе" at bounding box center [53, 139] width 40 height 14
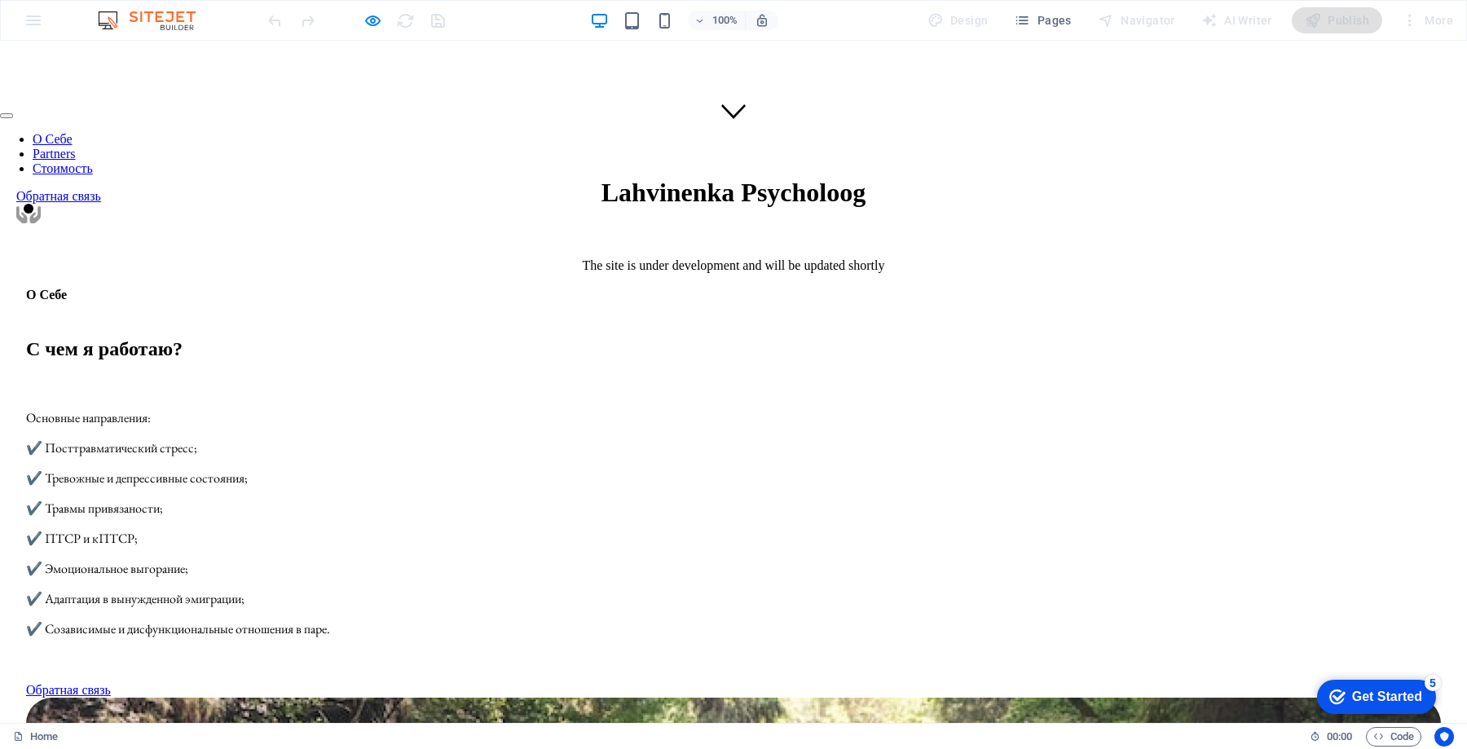
click at [75, 147] on link "Partners" at bounding box center [54, 154] width 42 height 14
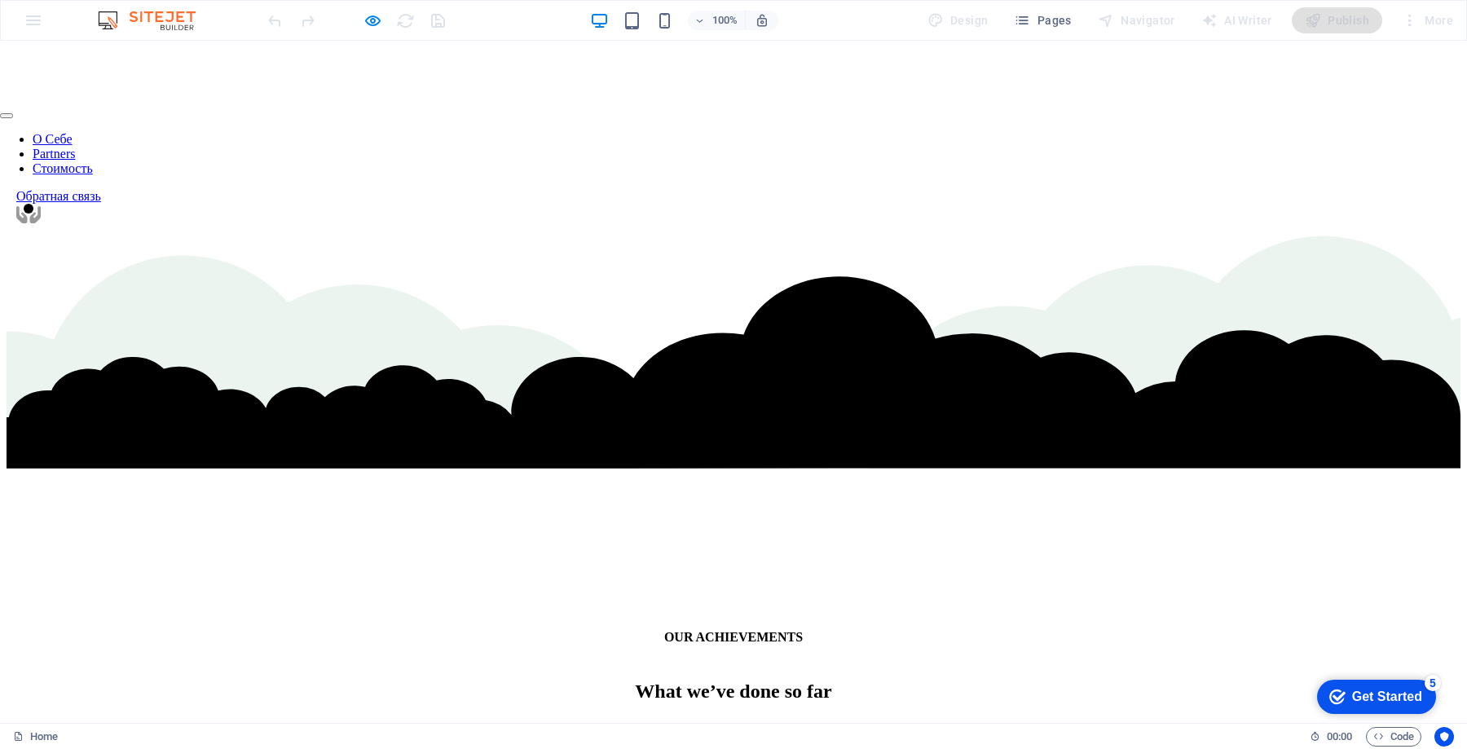
click at [93, 161] on link "Стоимость" at bounding box center [63, 168] width 60 height 14
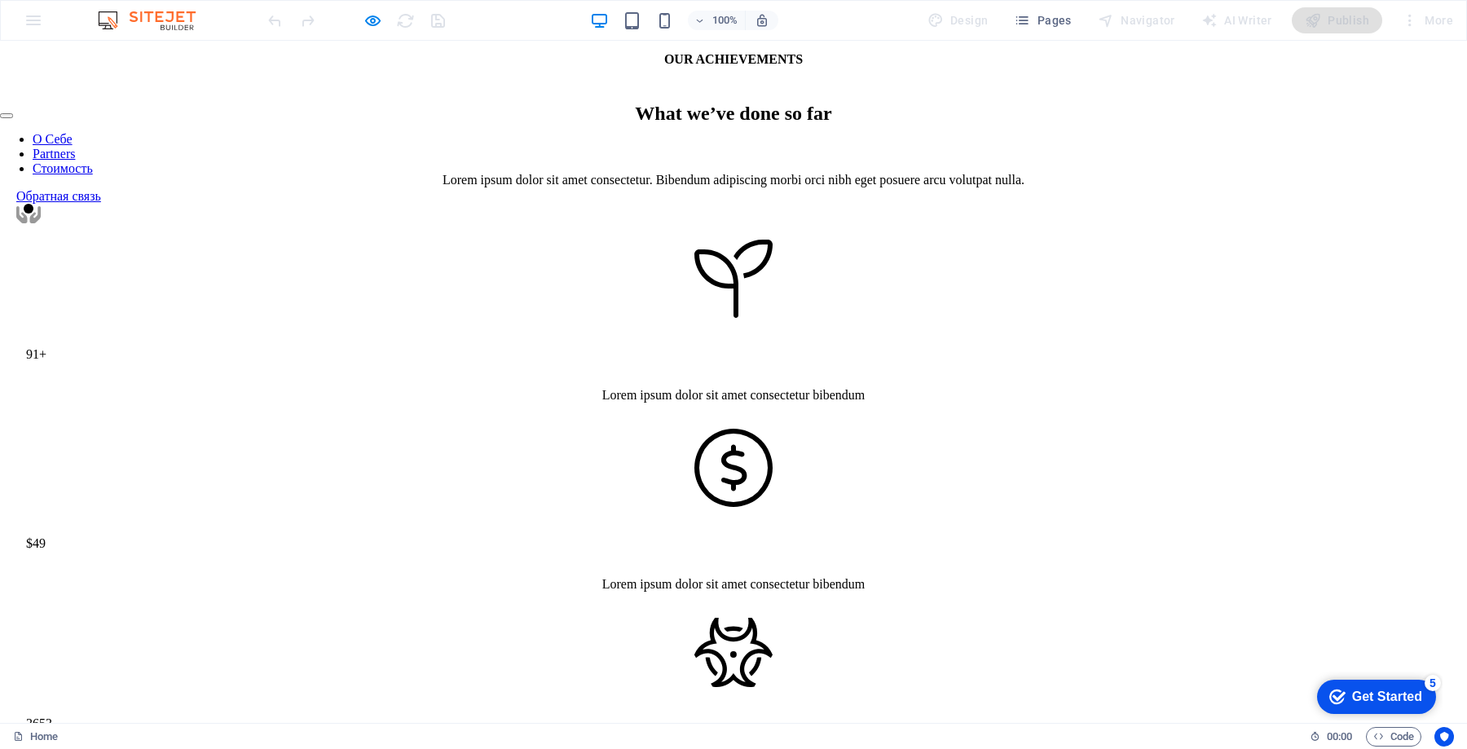
scroll to position [3261, 0]
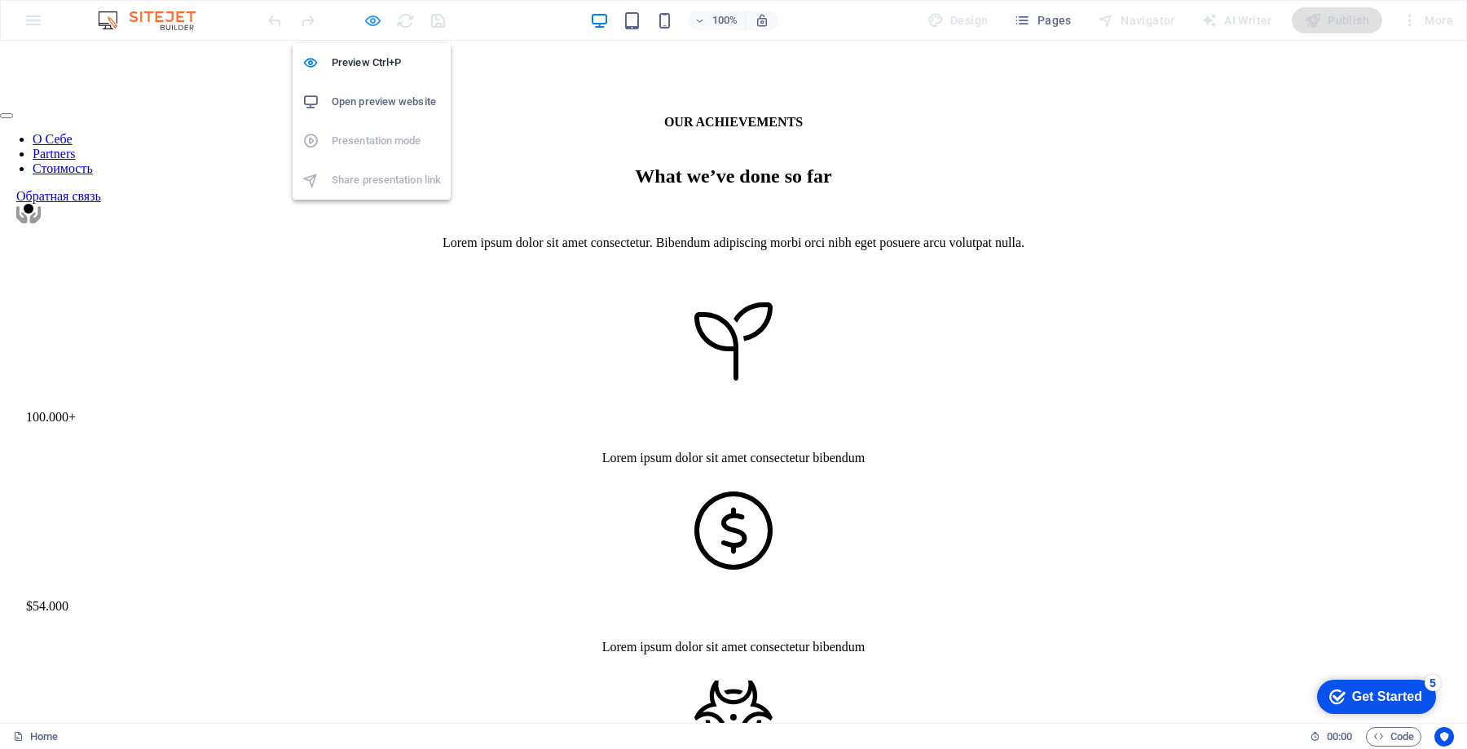
click at [0, 0] on icon "button" at bounding box center [0, 0] width 0 height 0
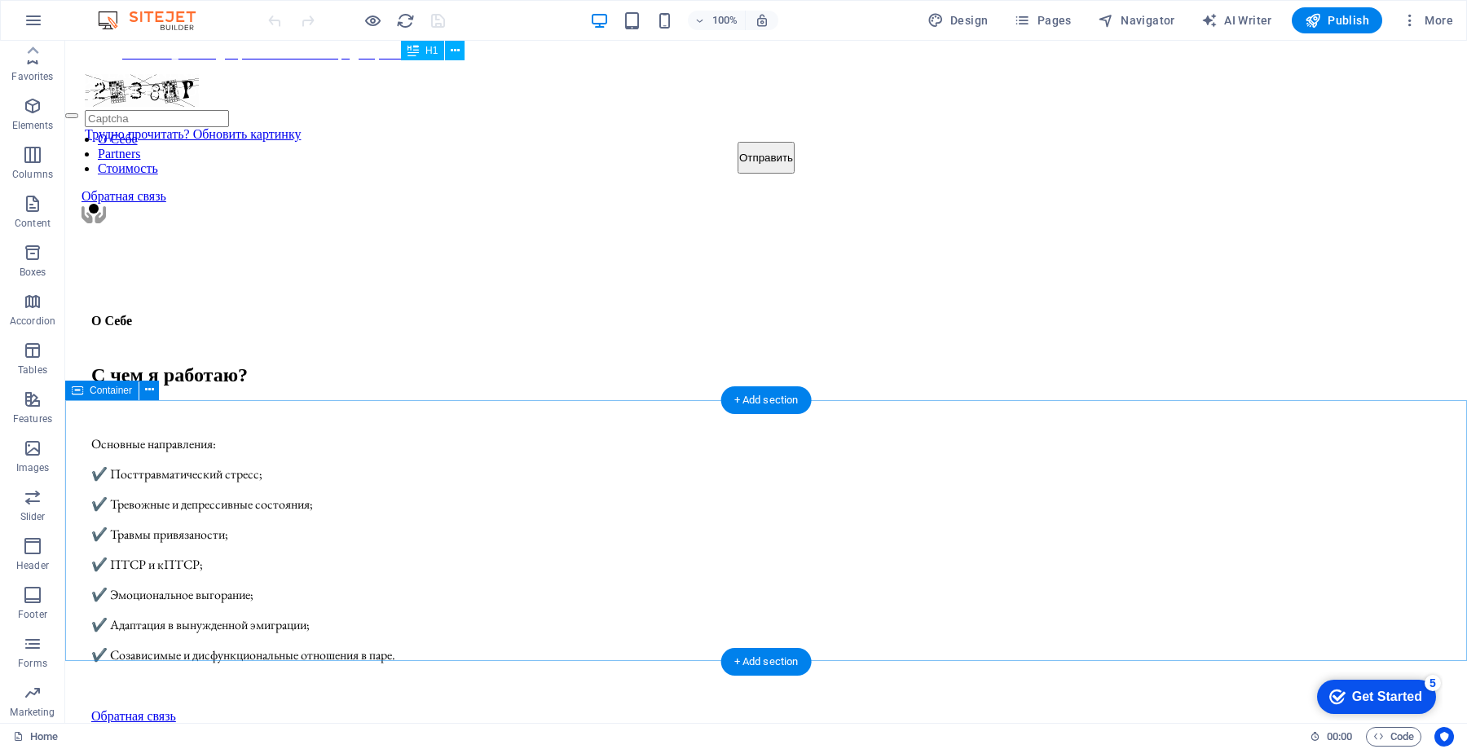
scroll to position [1696, 0]
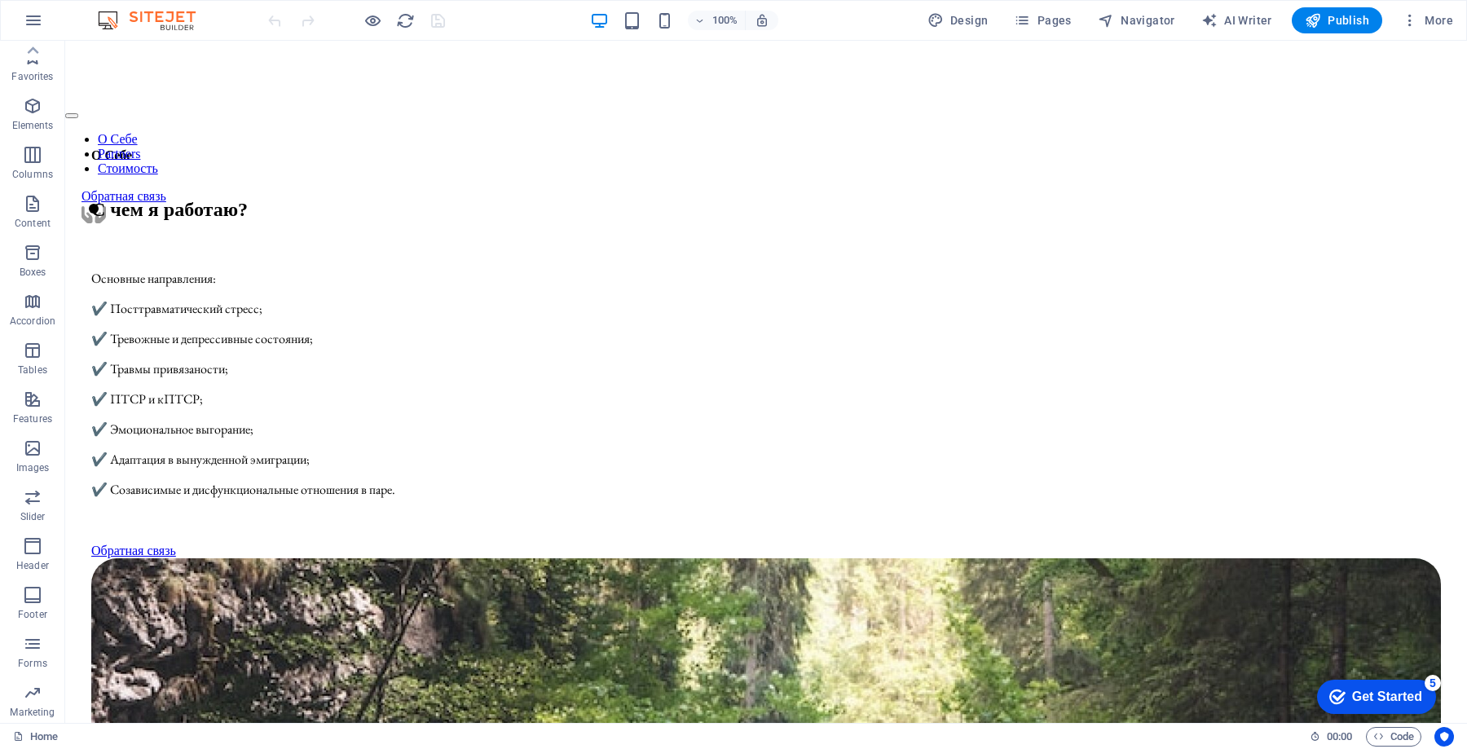
click at [0, 0] on div at bounding box center [0, 0] width 0 height 0
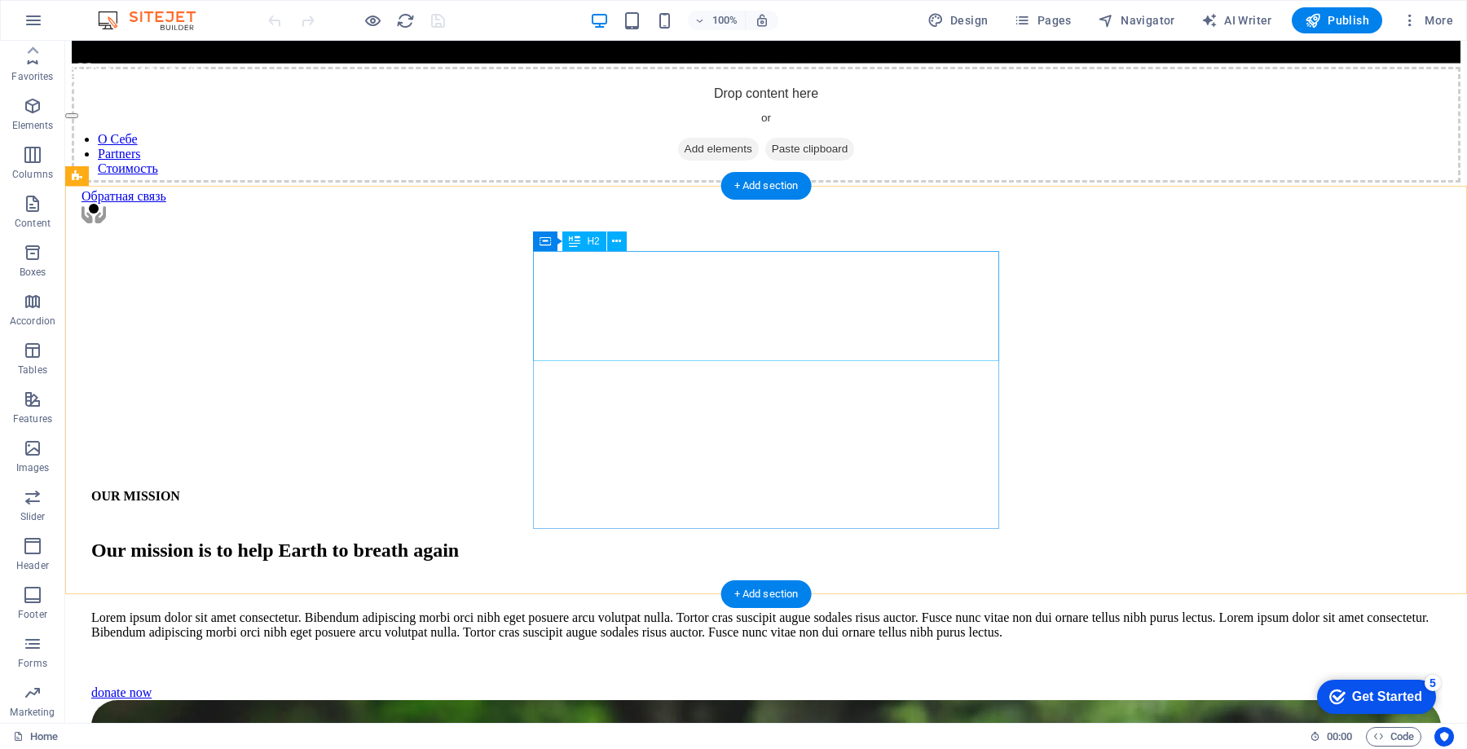
scroll to position [5420, 0]
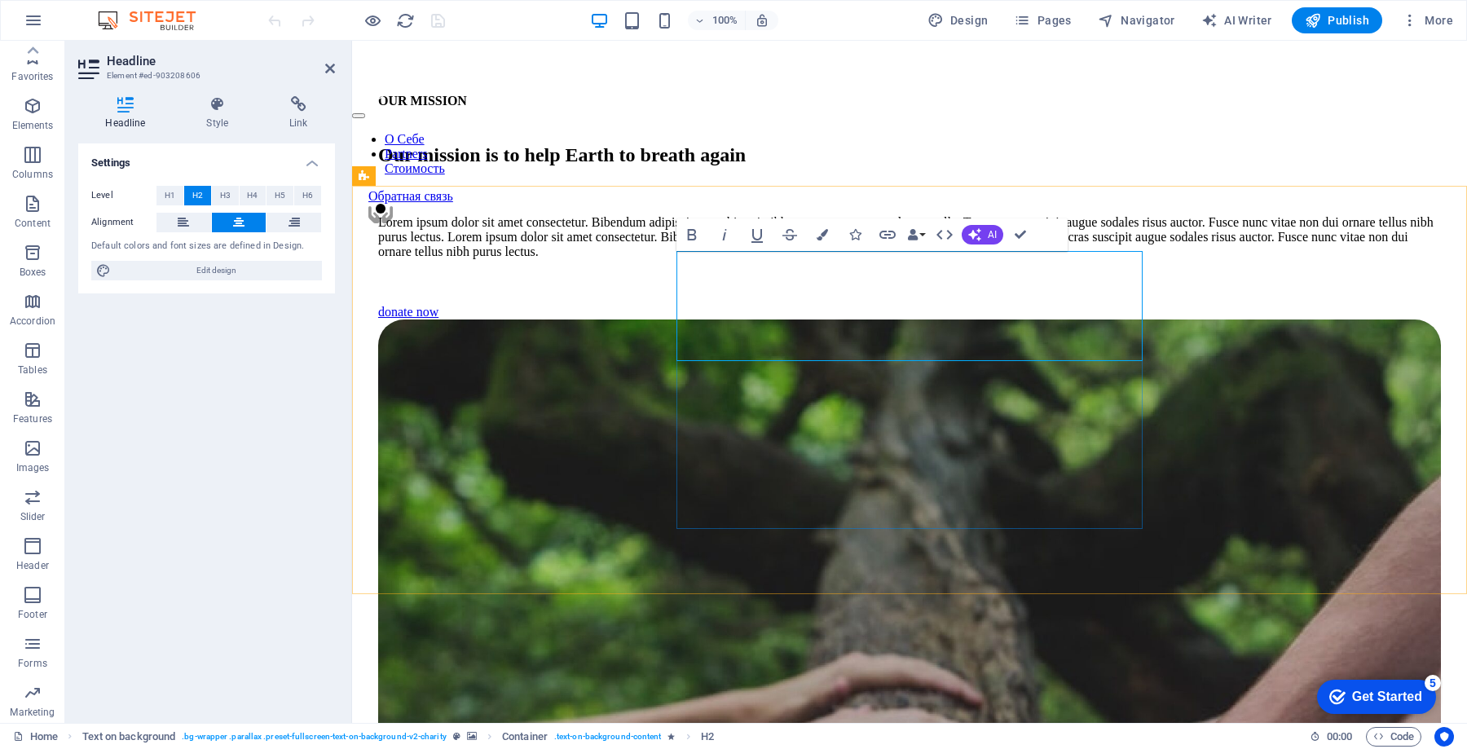
scroll to position [5447, 0]
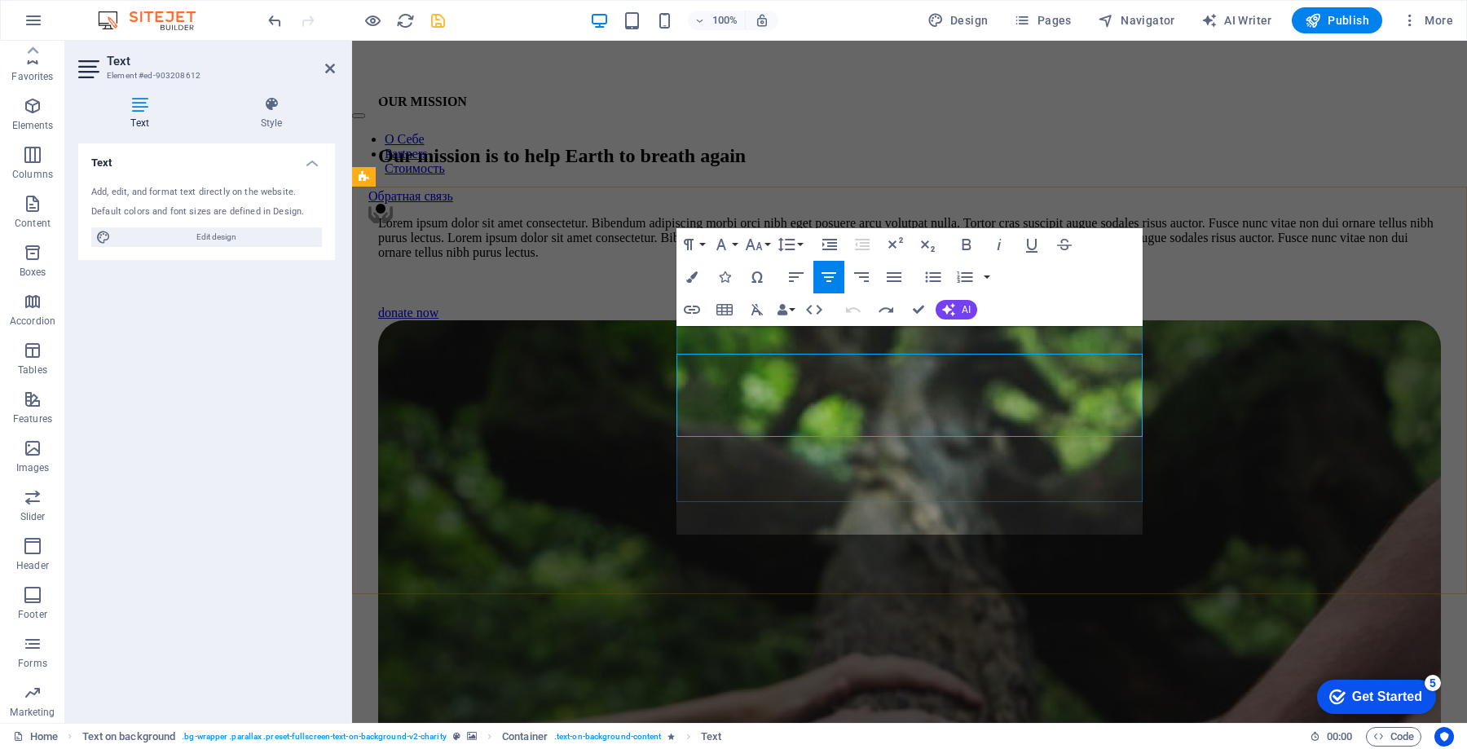
scroll to position [1727, 0]
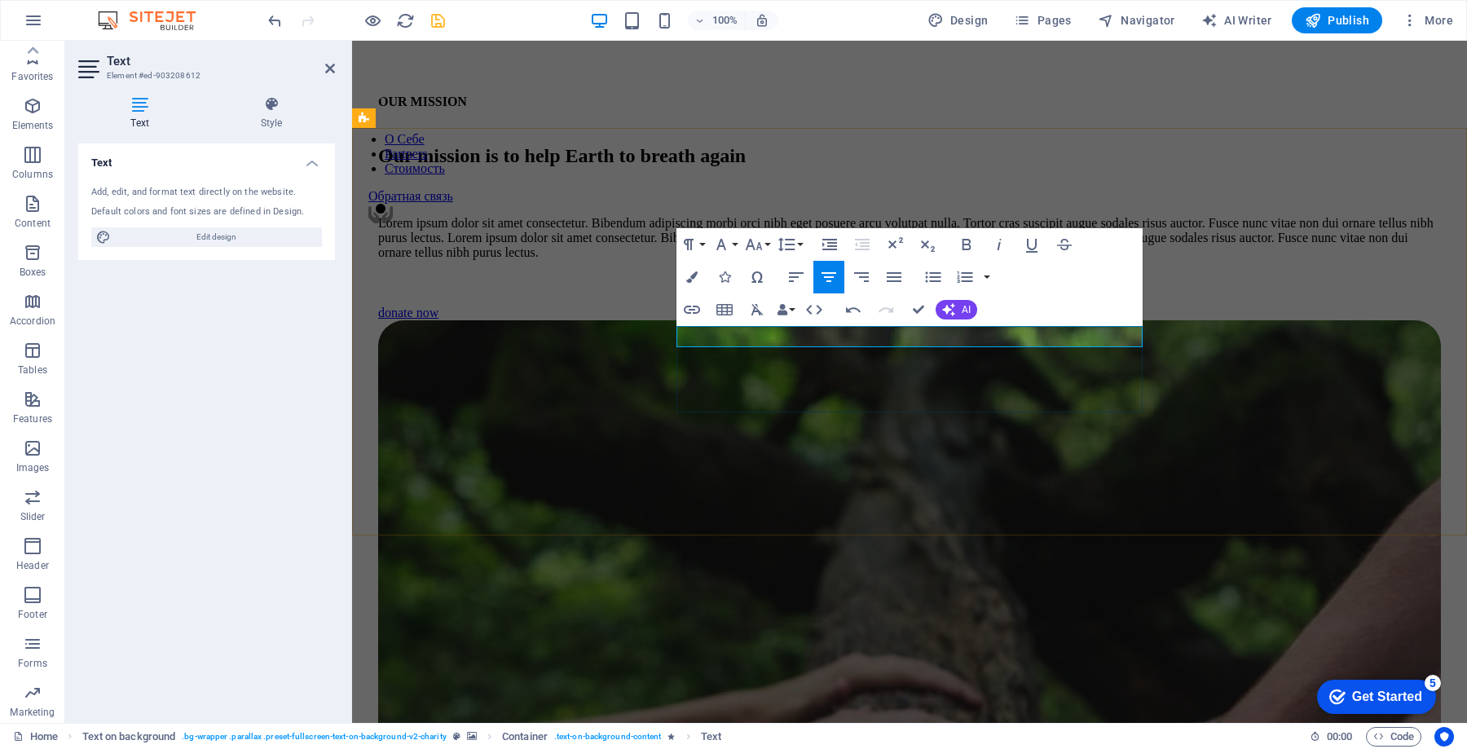
scroll to position [5478, 0]
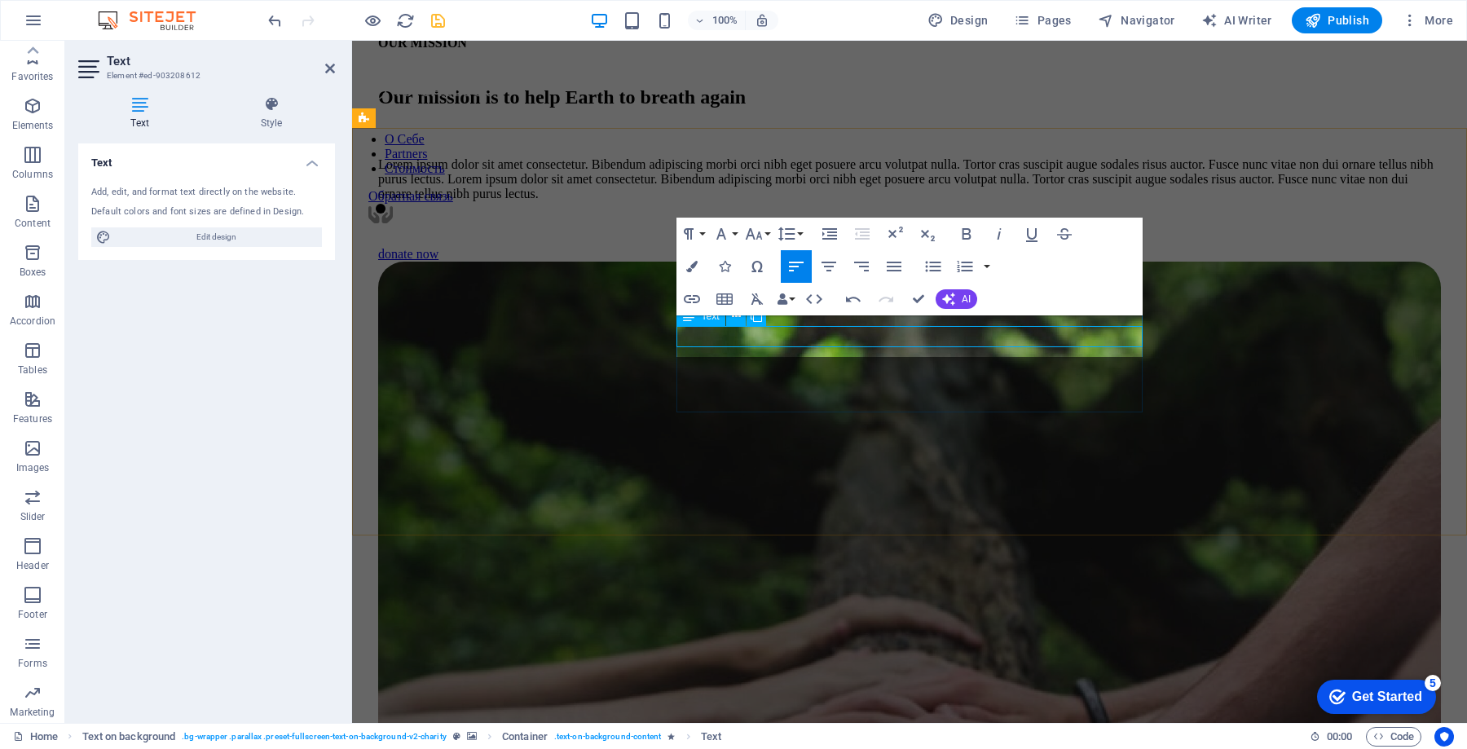
scroll to position [5468, 0]
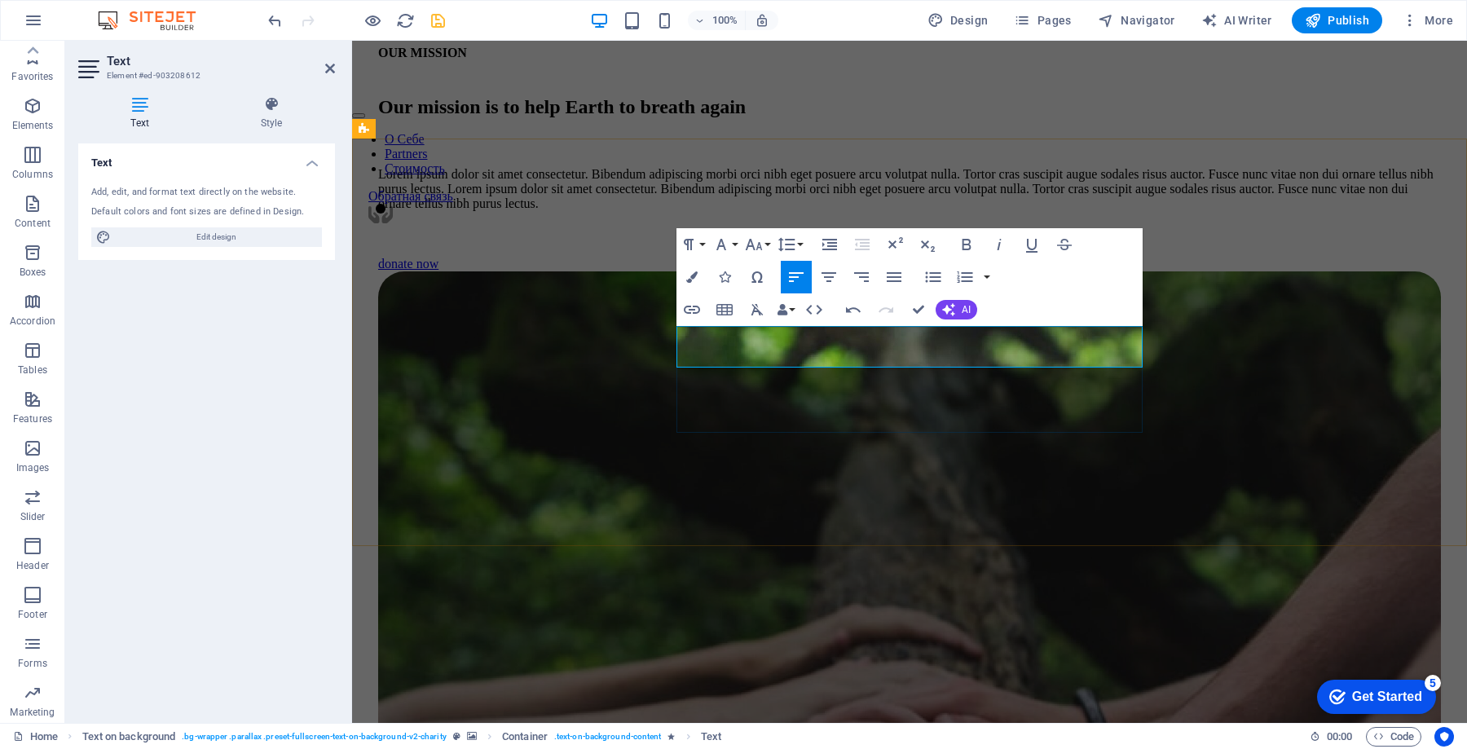
click at [758, 314] on icon "button" at bounding box center [757, 310] width 20 height 20
click at [723, 242] on icon "button" at bounding box center [721, 244] width 10 height 11
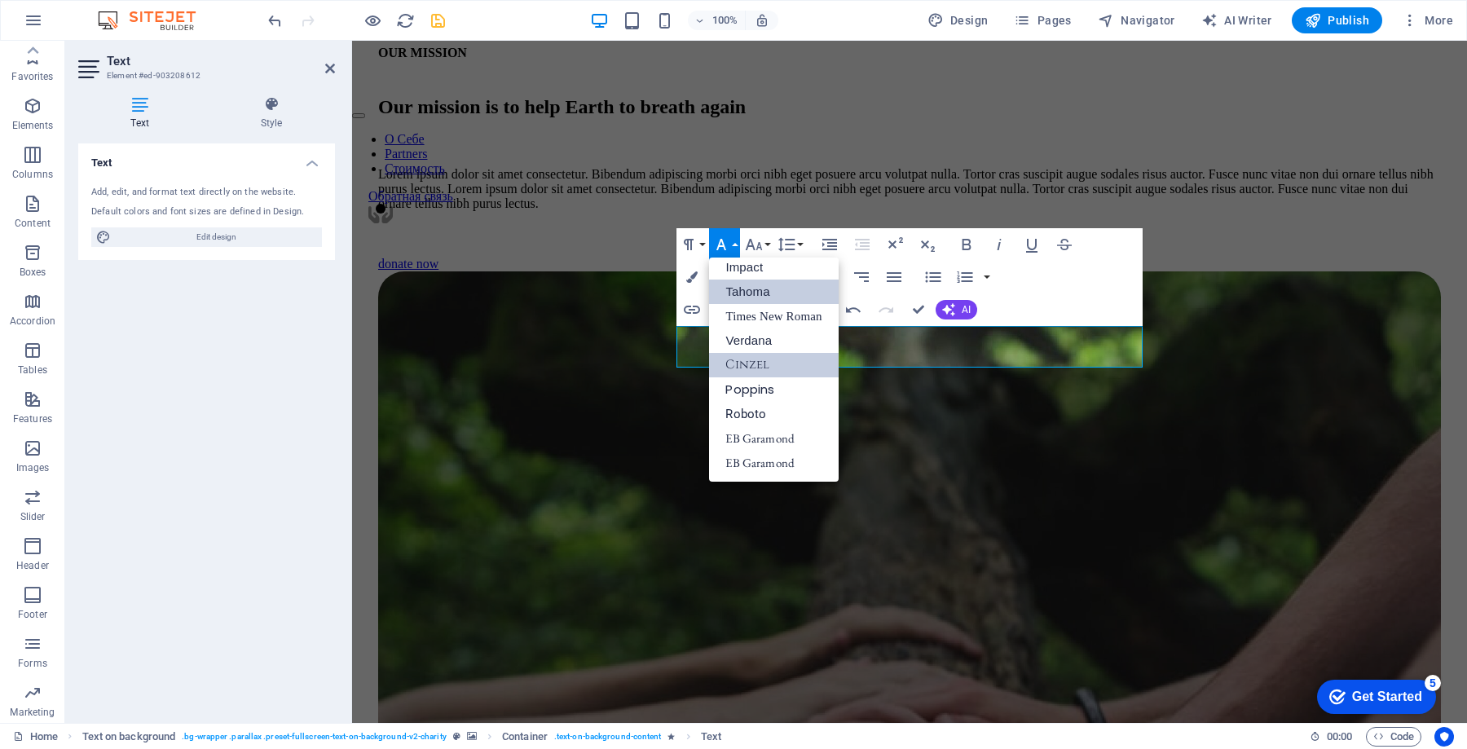
scroll to position [58, 0]
click at [768, 445] on link "EB Garamond" at bounding box center [773, 438] width 129 height 24
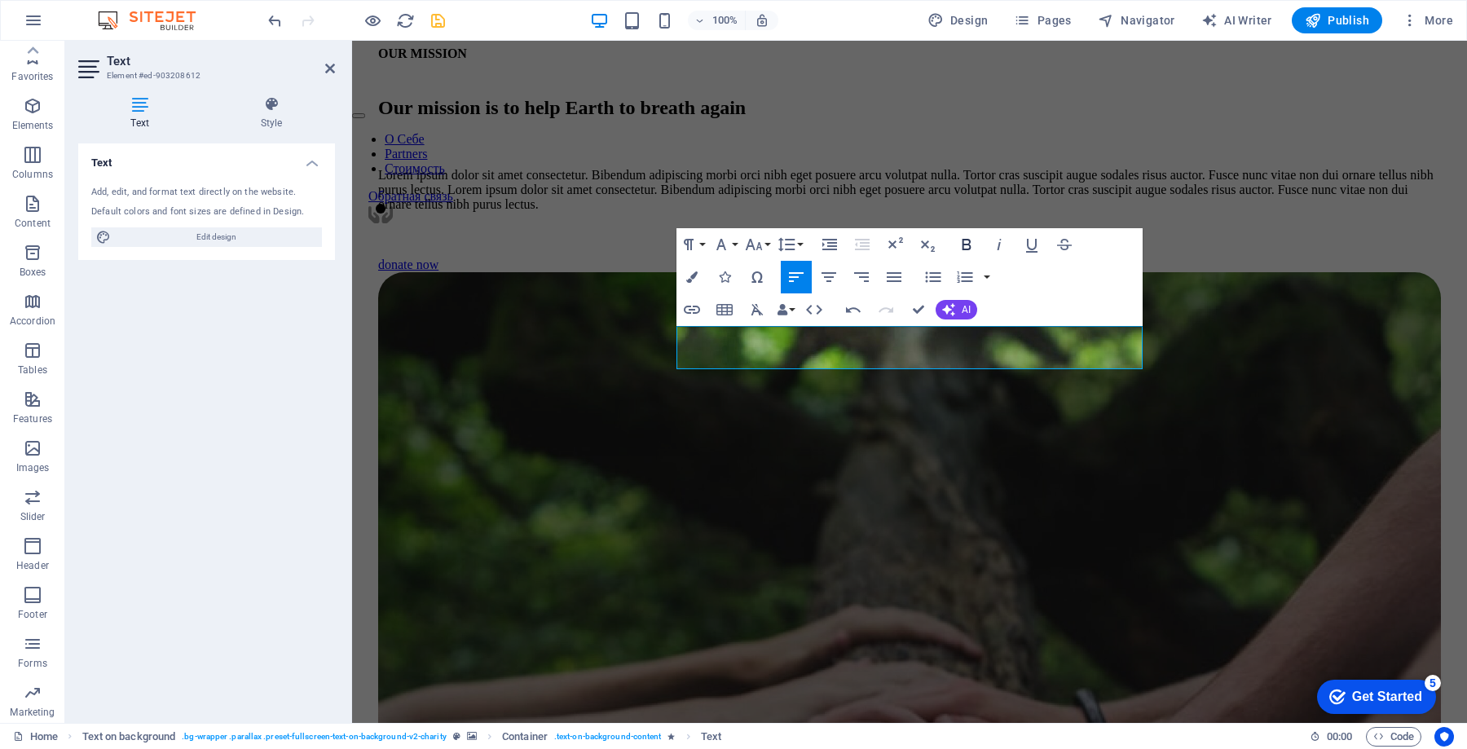
click at [969, 243] on icon "button" at bounding box center [966, 244] width 9 height 11
click at [692, 272] on icon "button" at bounding box center [691, 276] width 11 height 11
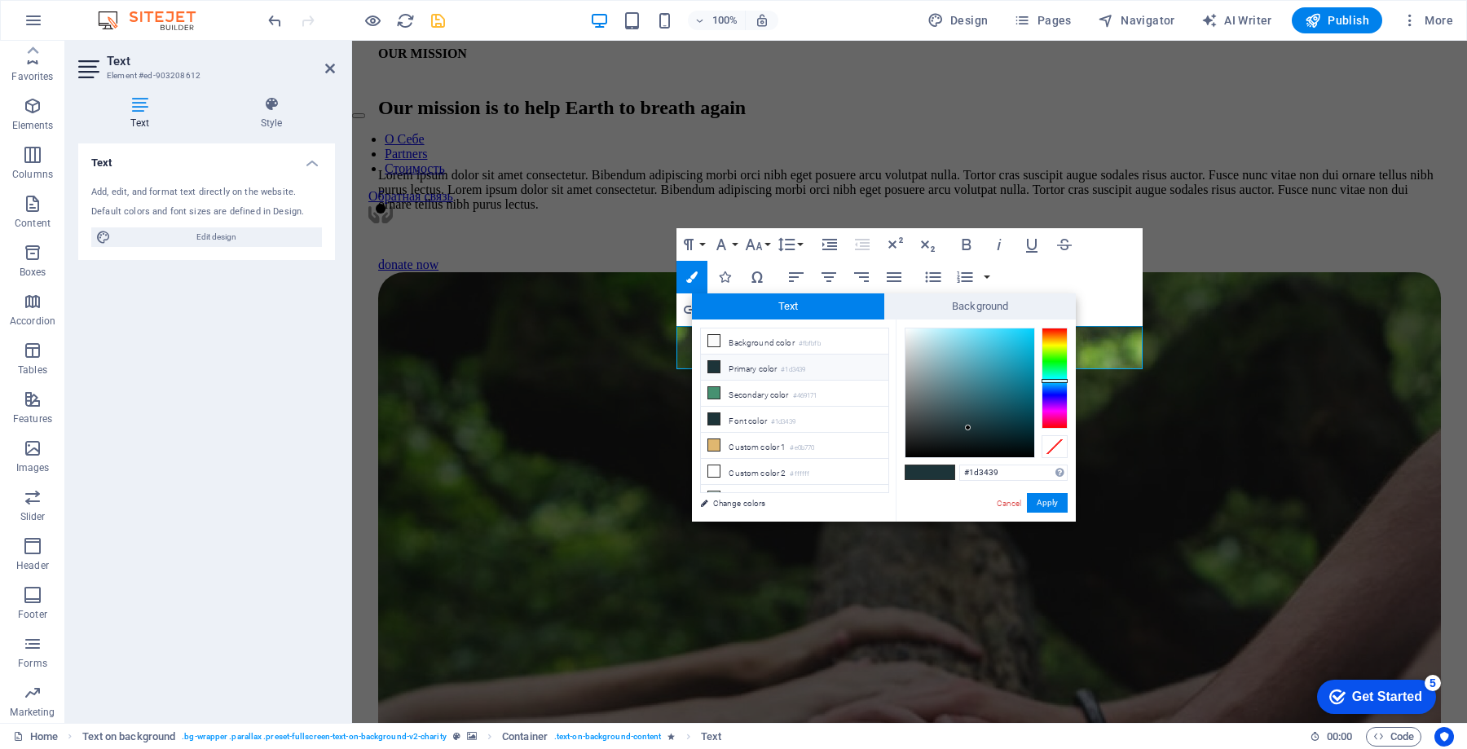
click at [789, 365] on small "#1d3439" at bounding box center [793, 369] width 24 height 11
click at [769, 341] on li "Background color #fbfbfb" at bounding box center [794, 341] width 187 height 26
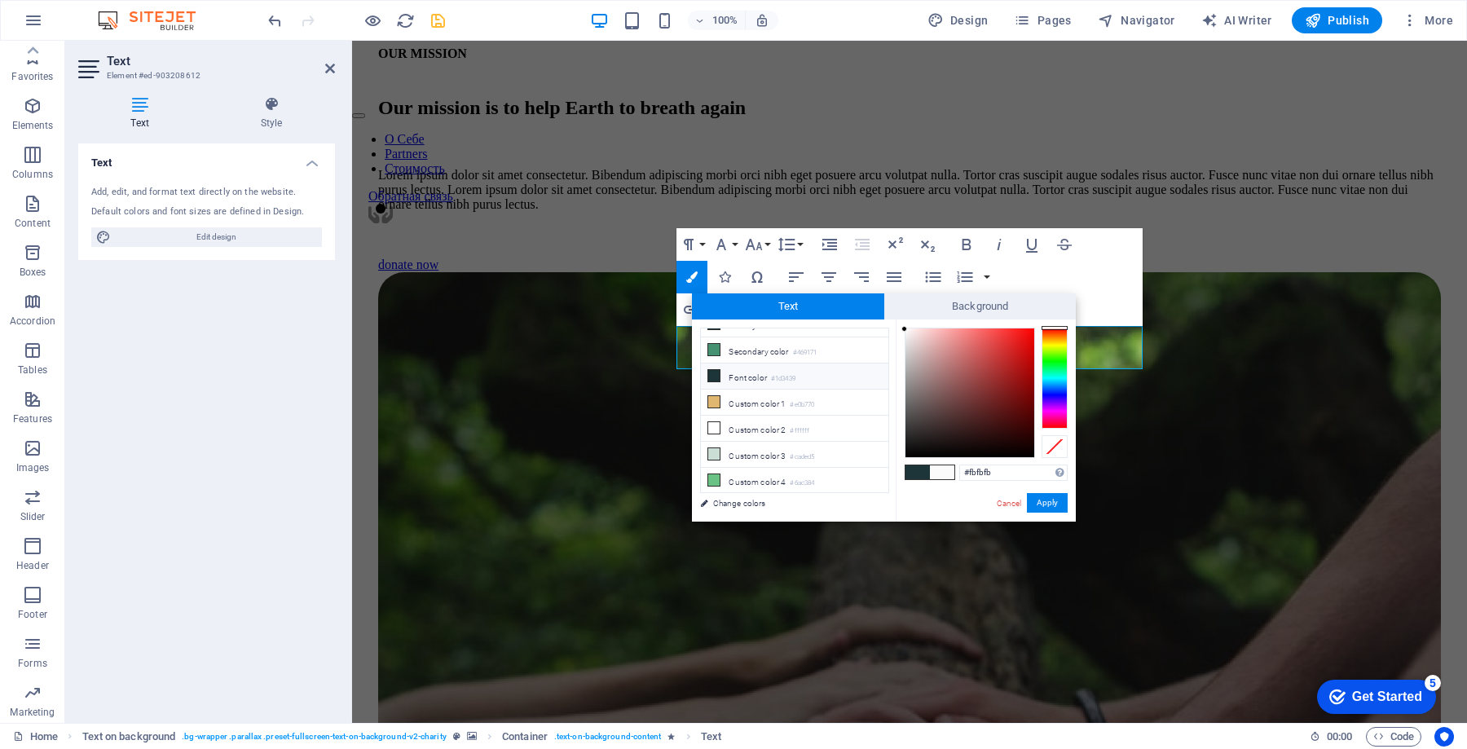
scroll to position [54, 0]
click at [765, 407] on li "Custom color 2 #ffffff" at bounding box center [794, 418] width 187 height 26
type input "#ffffff"
click at [1049, 505] on button "Apply" at bounding box center [1047, 503] width 41 height 20
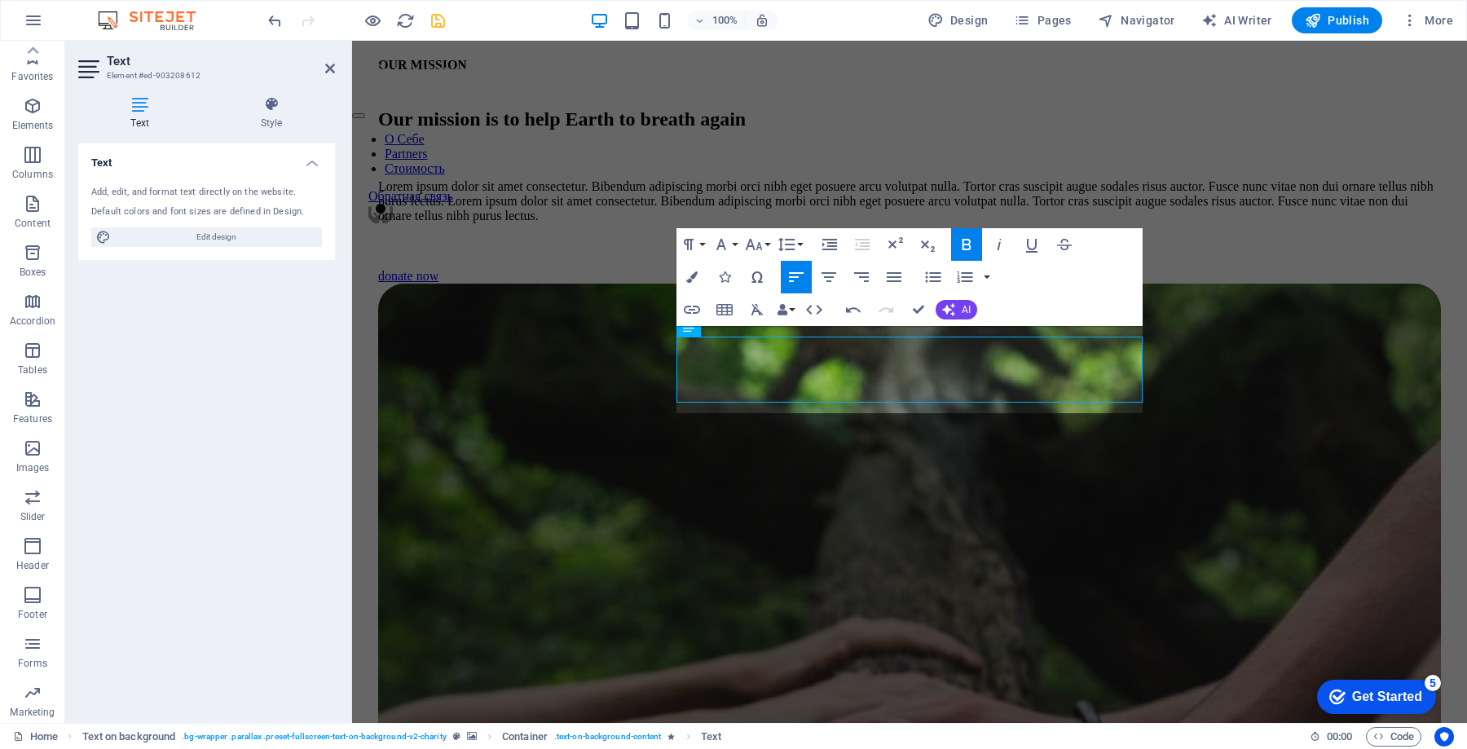
scroll to position [5445, 0]
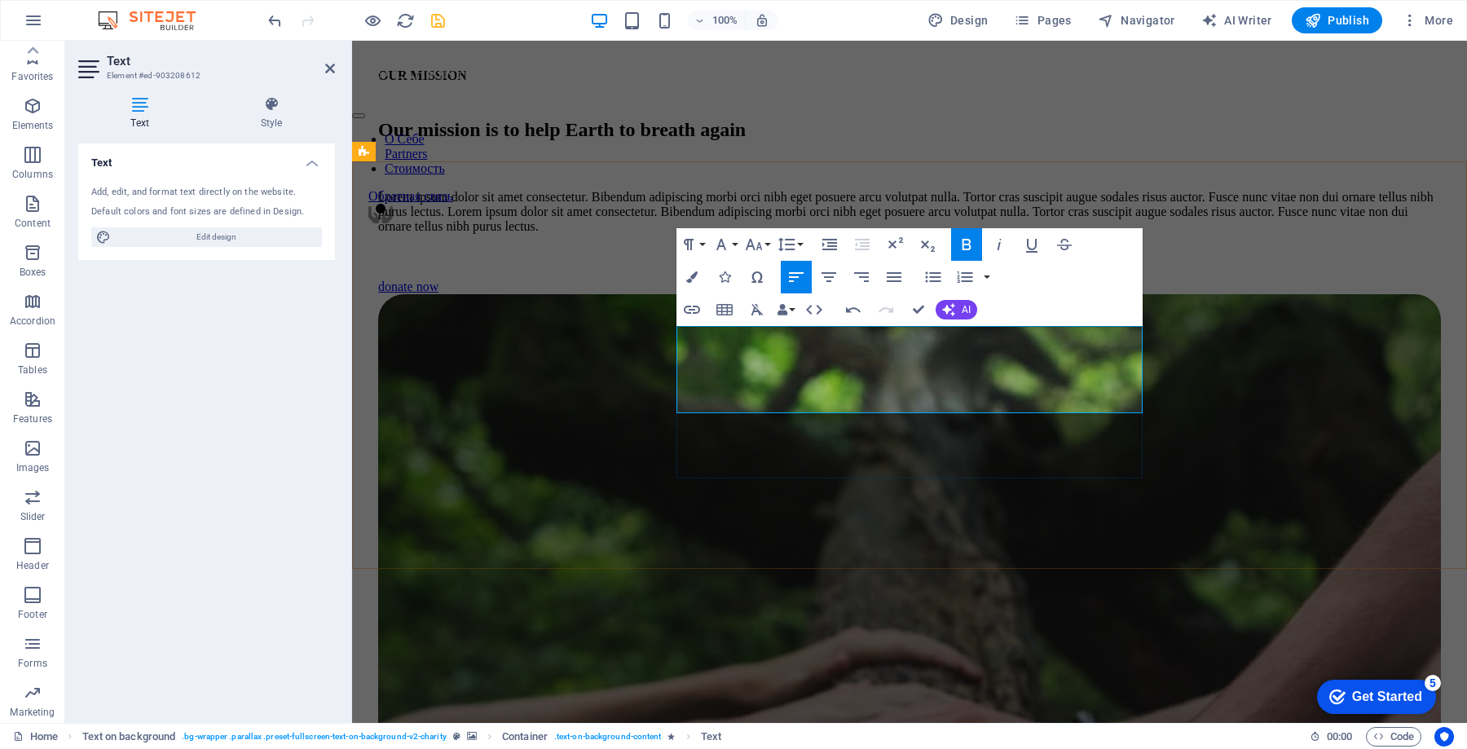
click at [827, 243] on icon "button" at bounding box center [829, 244] width 15 height 11
click at [860, 245] on icon "button" at bounding box center [862, 245] width 20 height 20
click at [933, 271] on icon "button" at bounding box center [933, 277] width 20 height 20
click at [987, 276] on button "button" at bounding box center [986, 277] width 13 height 33
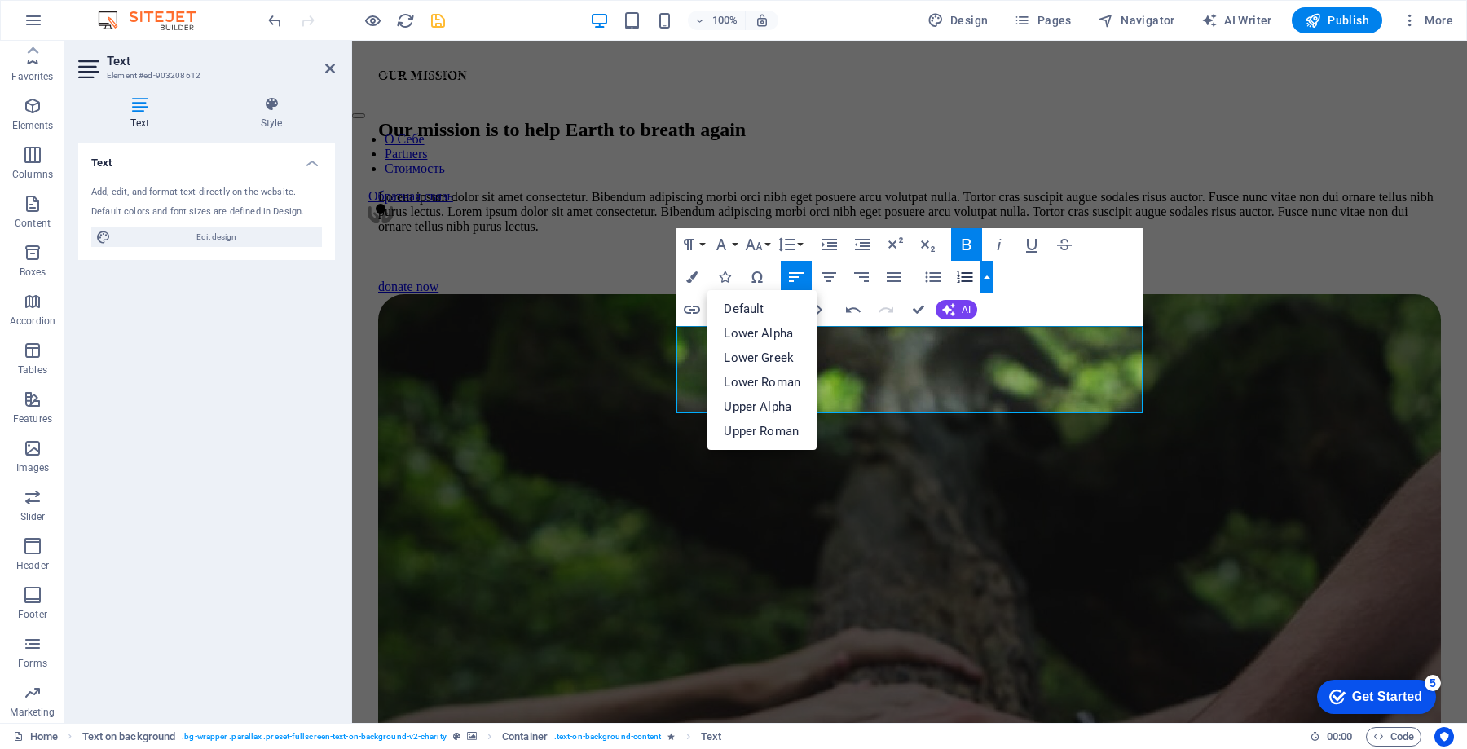
click at [987, 276] on button "button" at bounding box center [986, 277] width 13 height 33
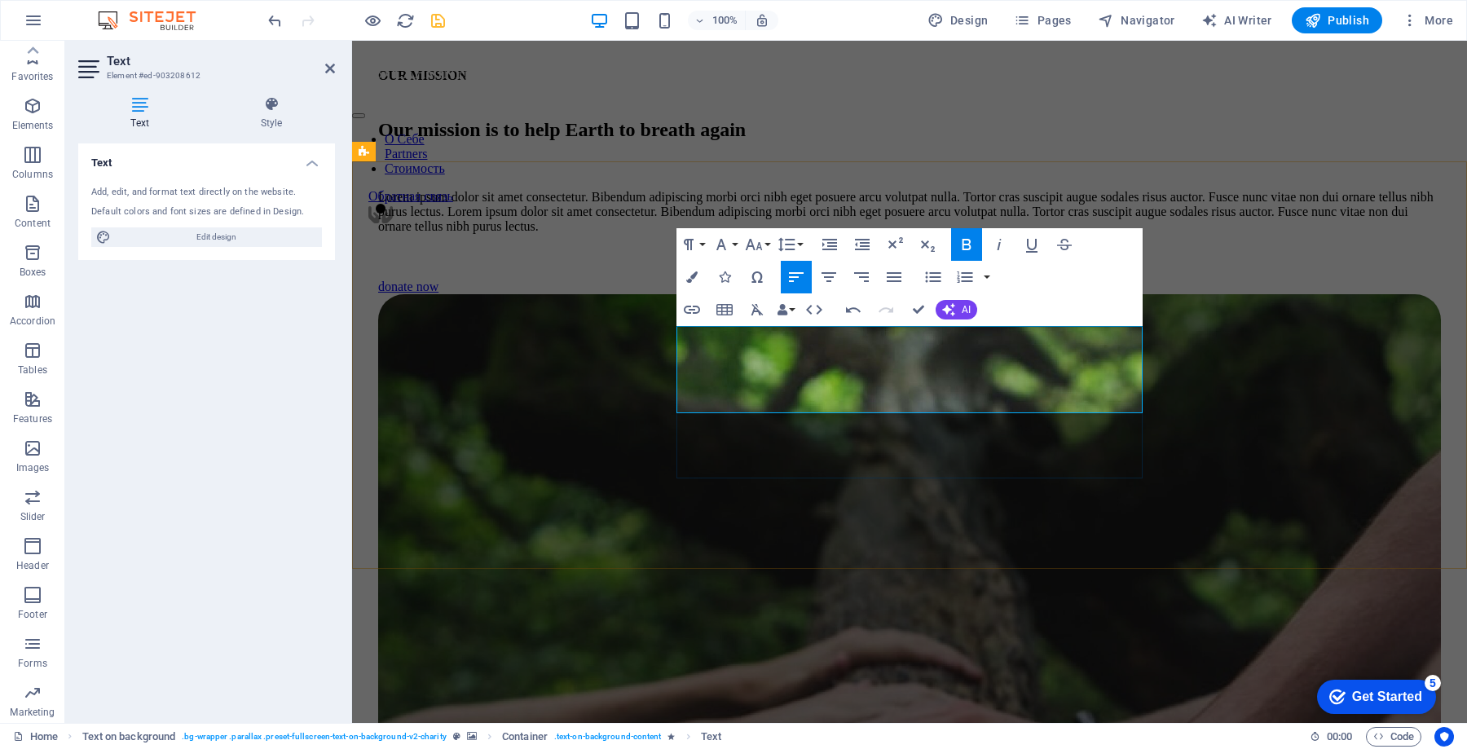
click at [977, 282] on button "Ordered List" at bounding box center [964, 277] width 31 height 33
click at [986, 279] on button "button" at bounding box center [986, 277] width 13 height 33
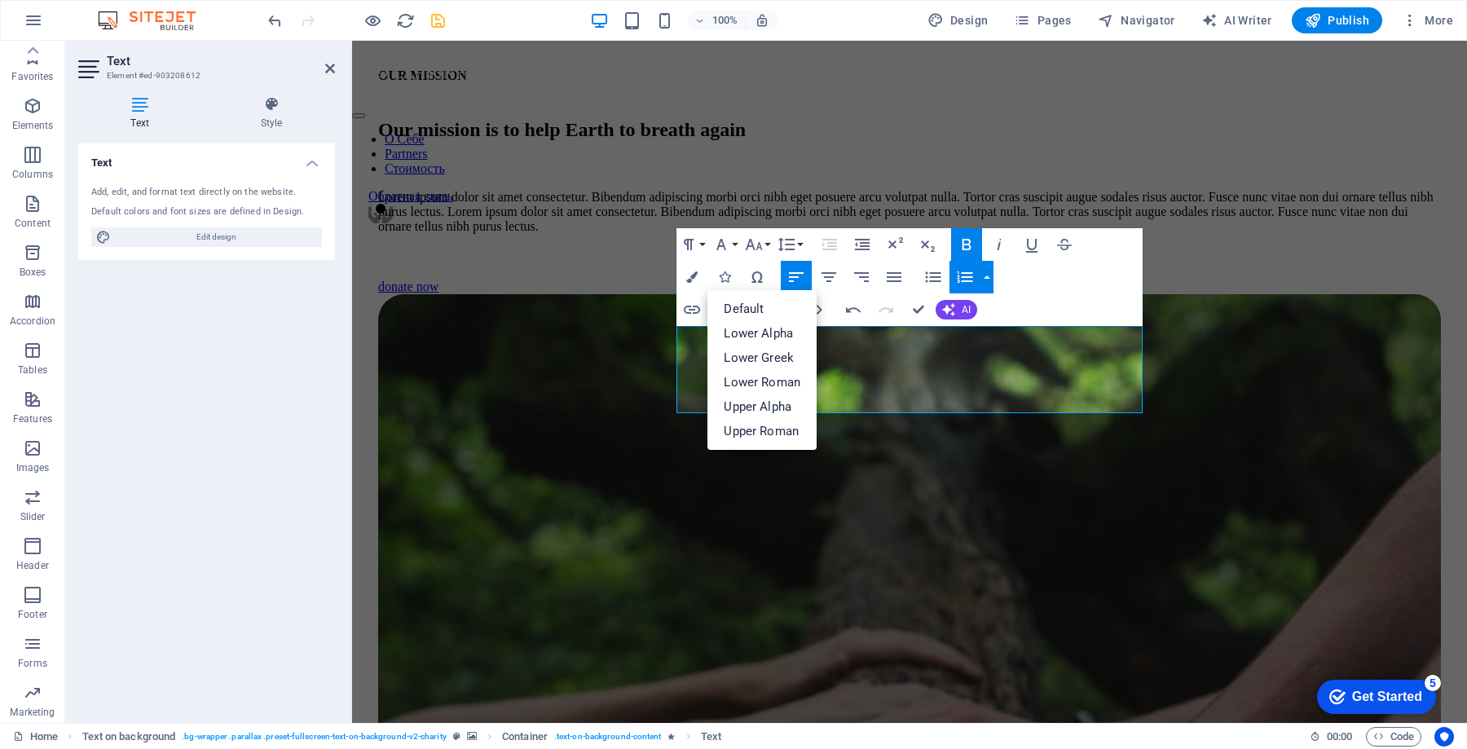
click at [986, 279] on button "button" at bounding box center [986, 277] width 13 height 33
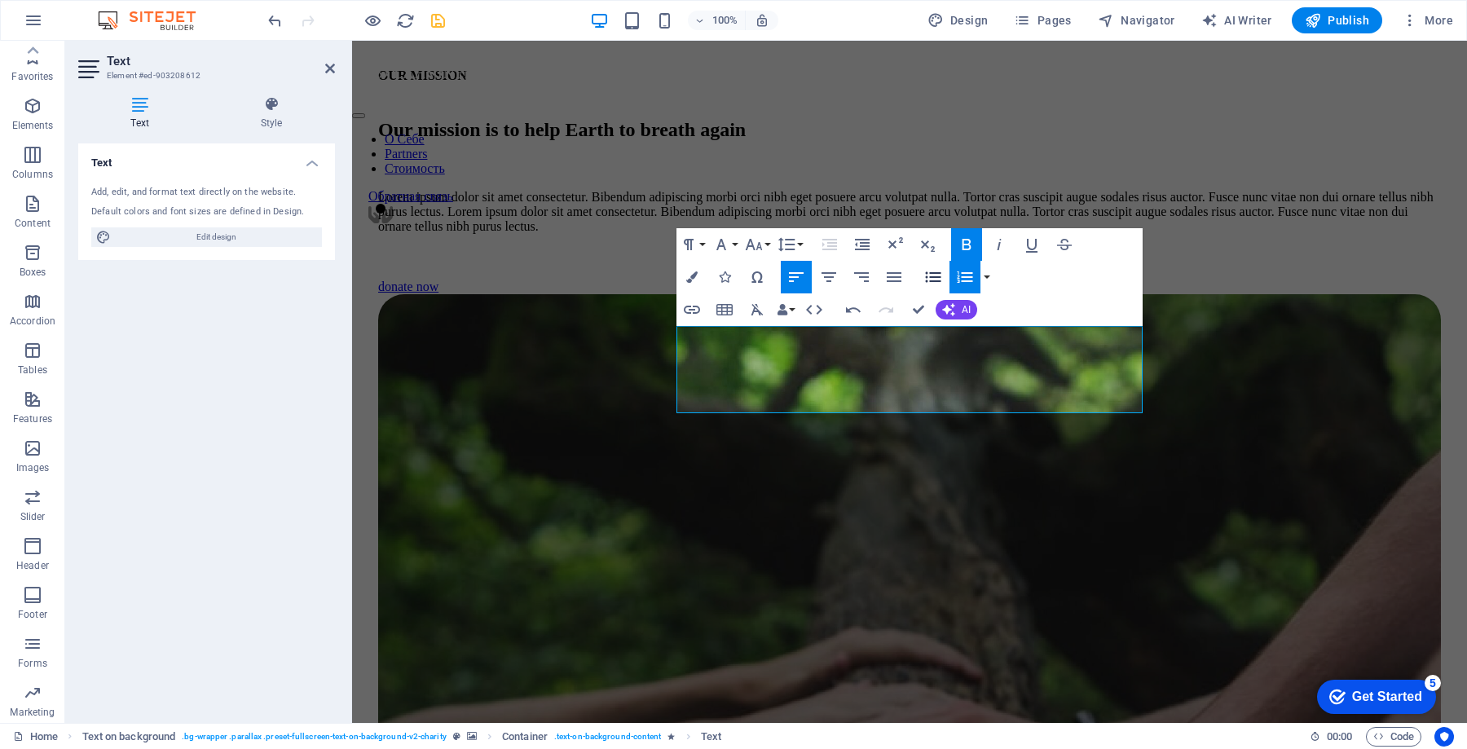
click at [925, 271] on icon "button" at bounding box center [933, 277] width 20 height 20
click at [990, 273] on button "button" at bounding box center [986, 277] width 13 height 33
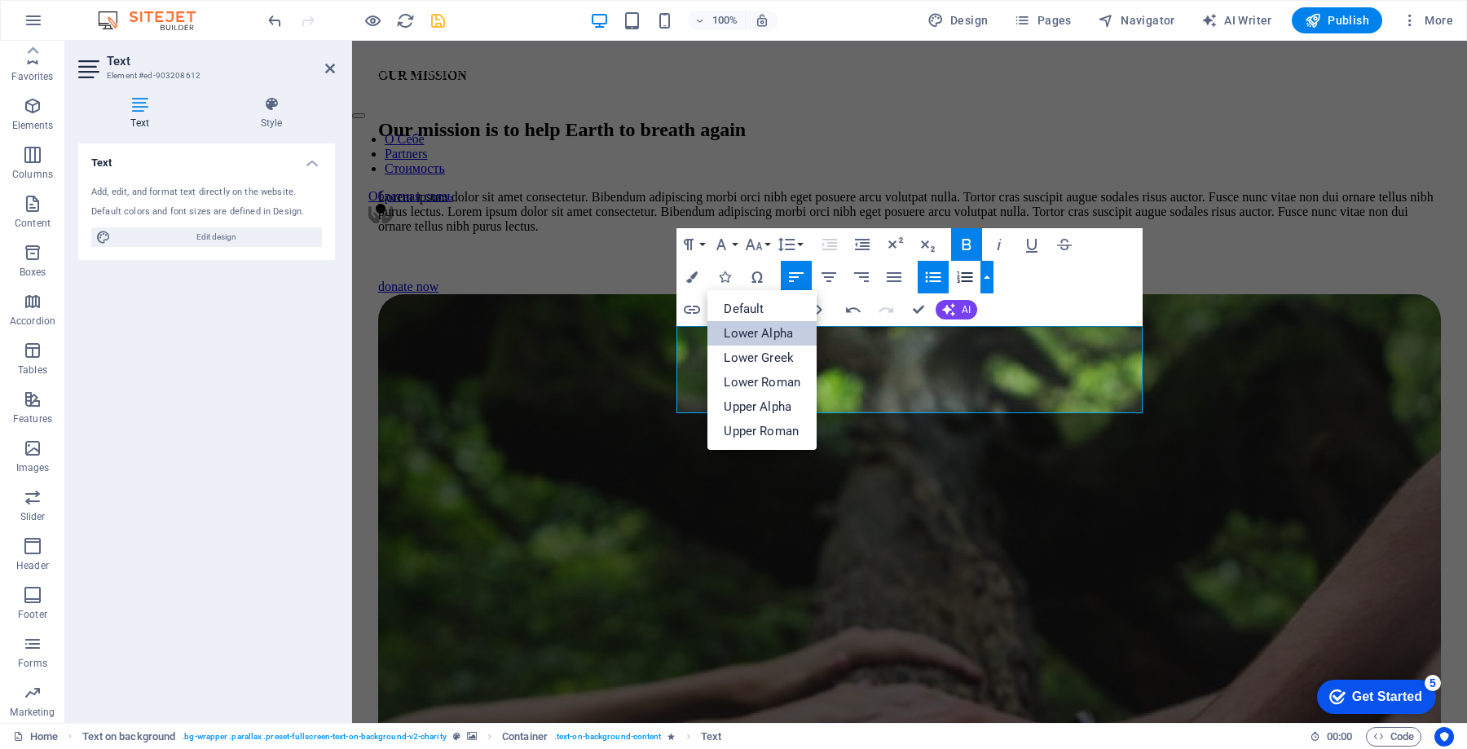
click at [770, 331] on link "Lower Alpha" at bounding box center [761, 333] width 109 height 24
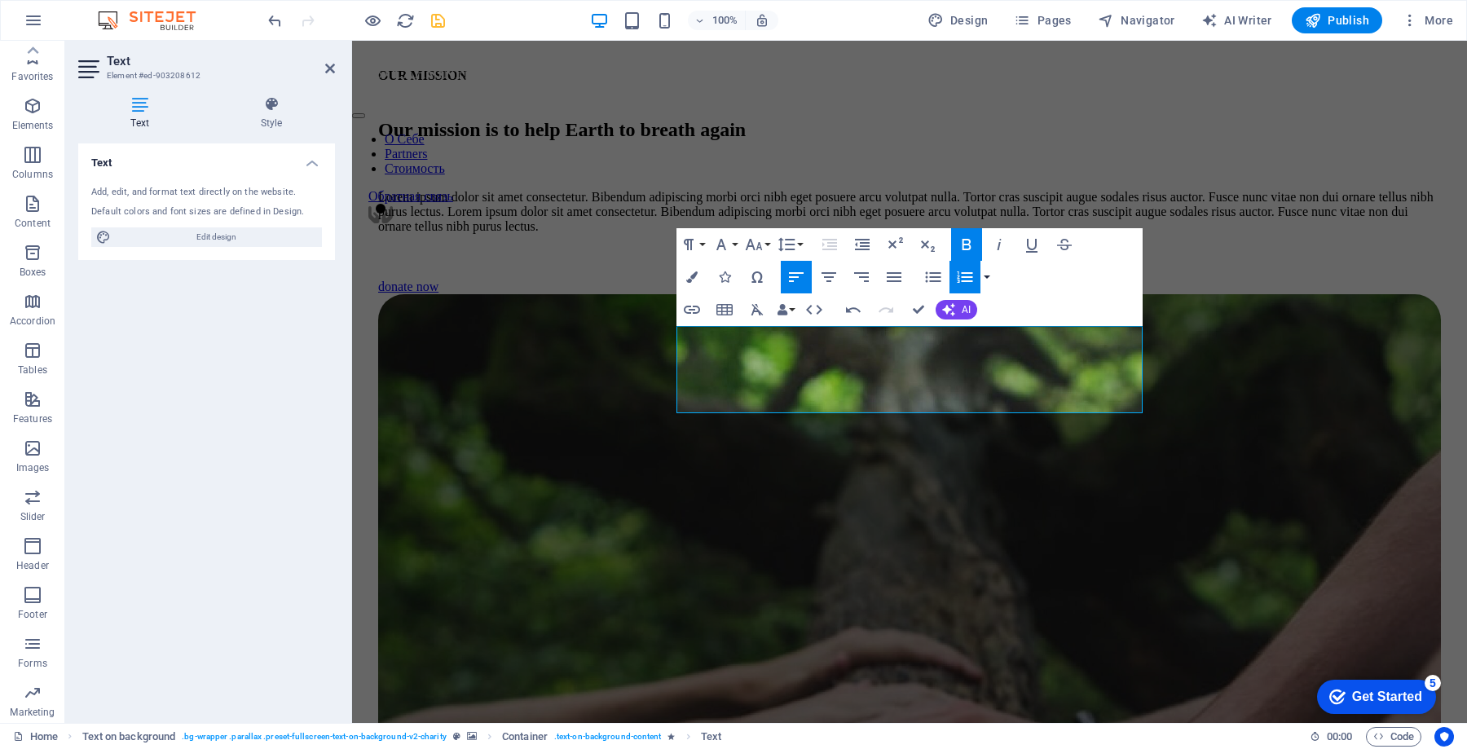
click at [987, 284] on button "button" at bounding box center [986, 277] width 13 height 33
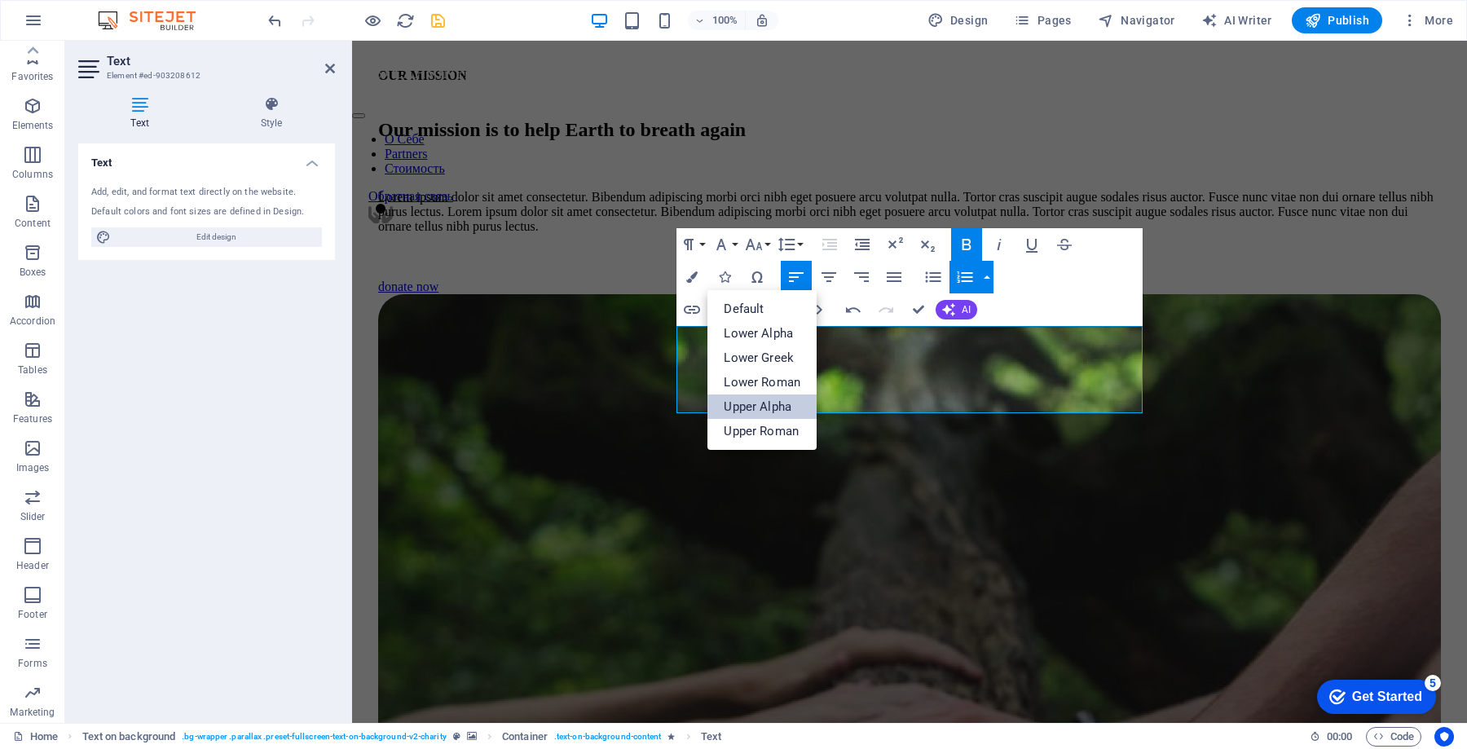
click at [782, 402] on link "Upper Alpha" at bounding box center [761, 406] width 109 height 24
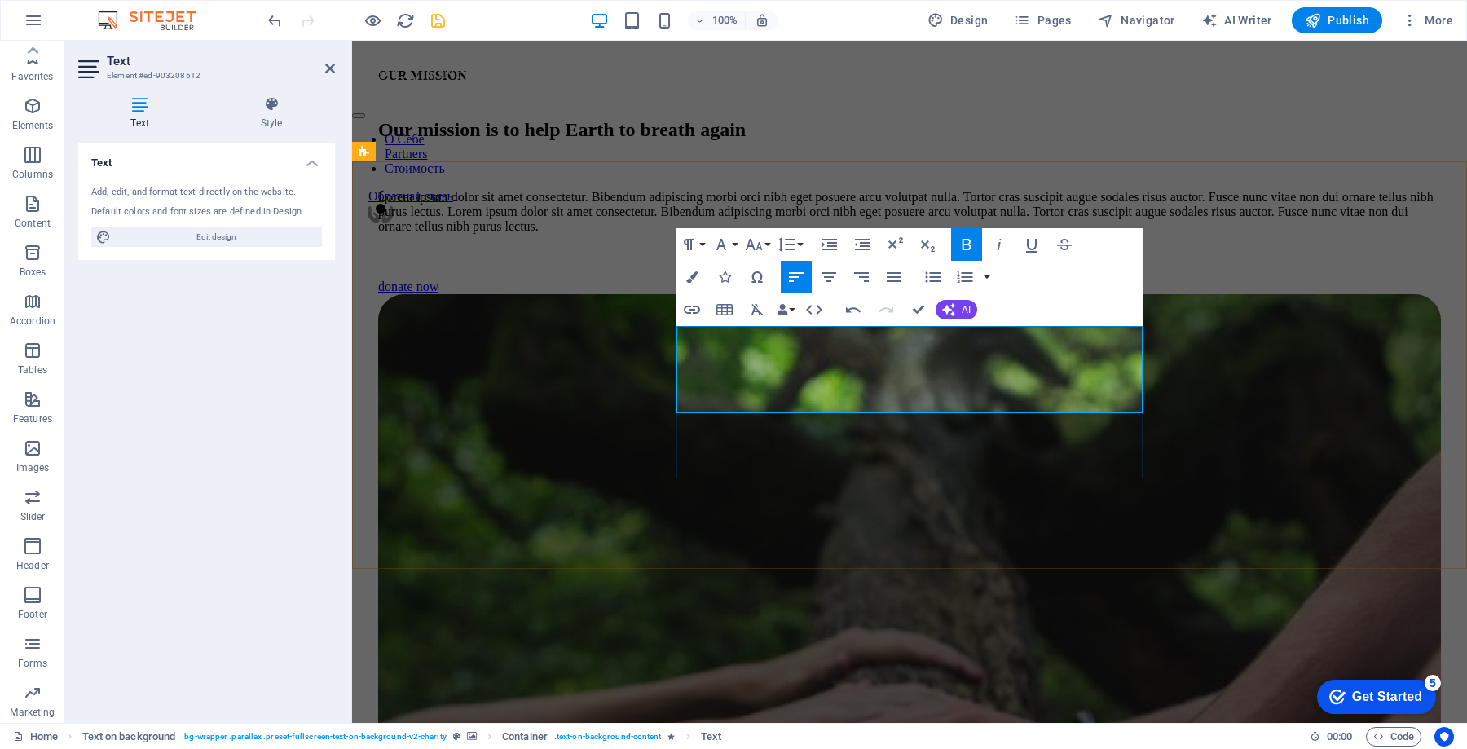
click at [696, 274] on icon "button" at bounding box center [691, 276] width 11 height 11
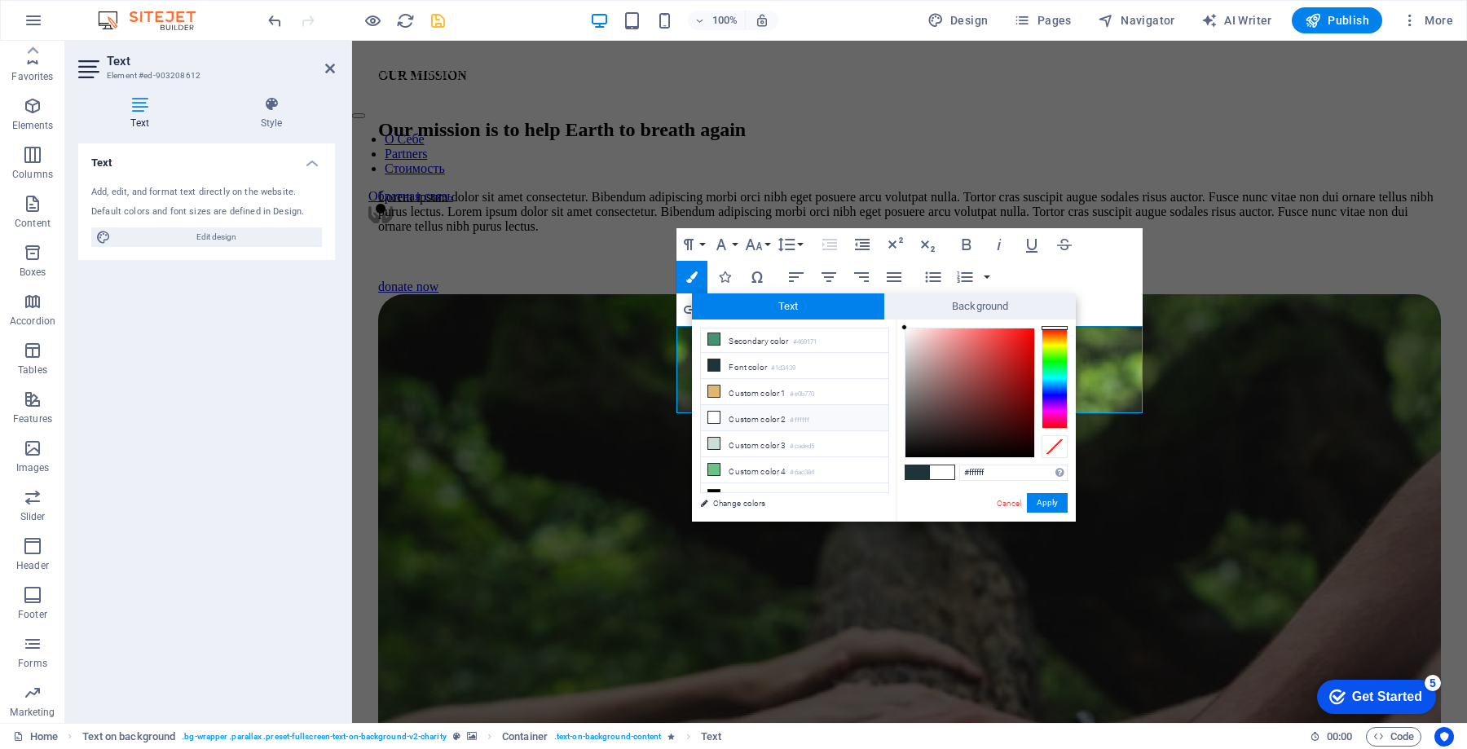
click at [781, 405] on li "Custom color 2 #ffffff" at bounding box center [794, 418] width 187 height 26
click at [1045, 502] on button "Apply" at bounding box center [1047, 503] width 41 height 20
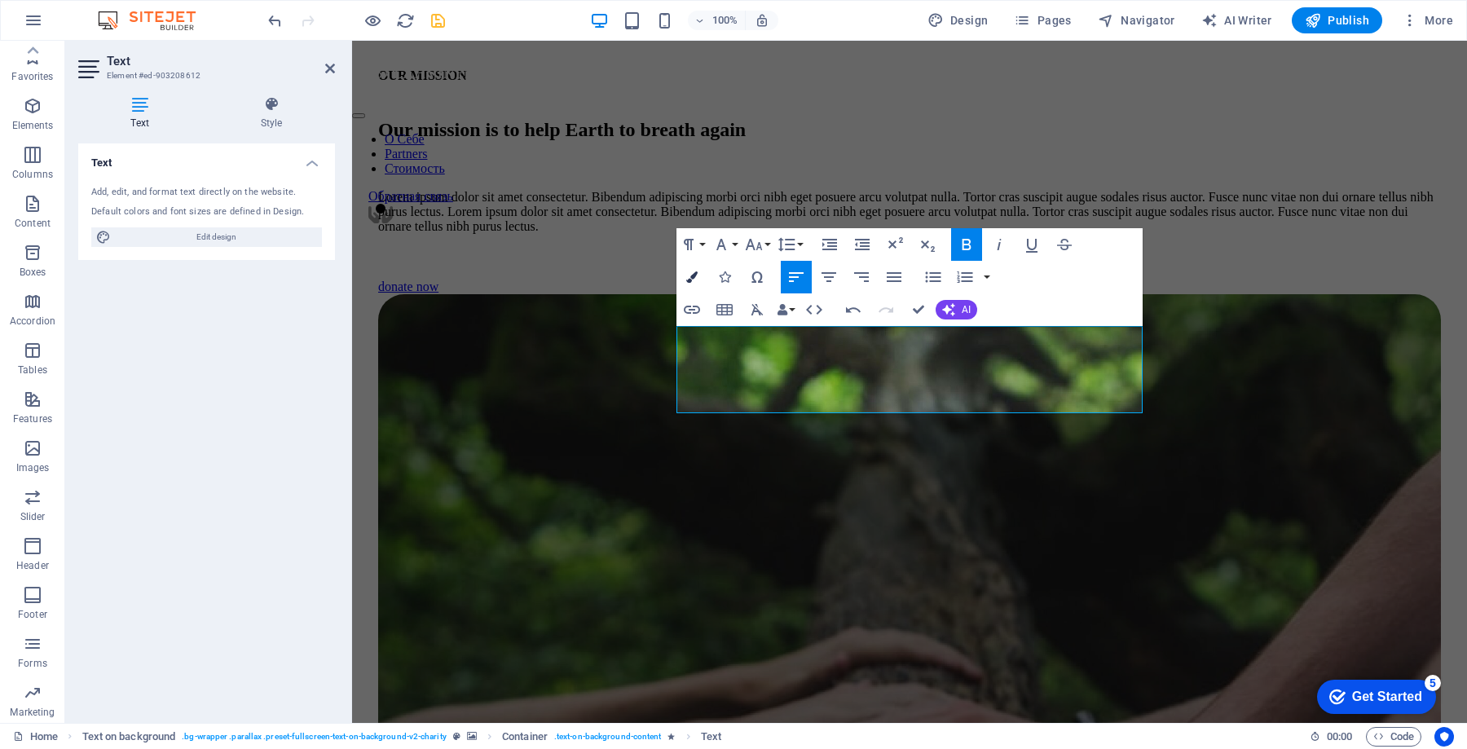
click at [691, 268] on button "Colors" at bounding box center [691, 277] width 31 height 33
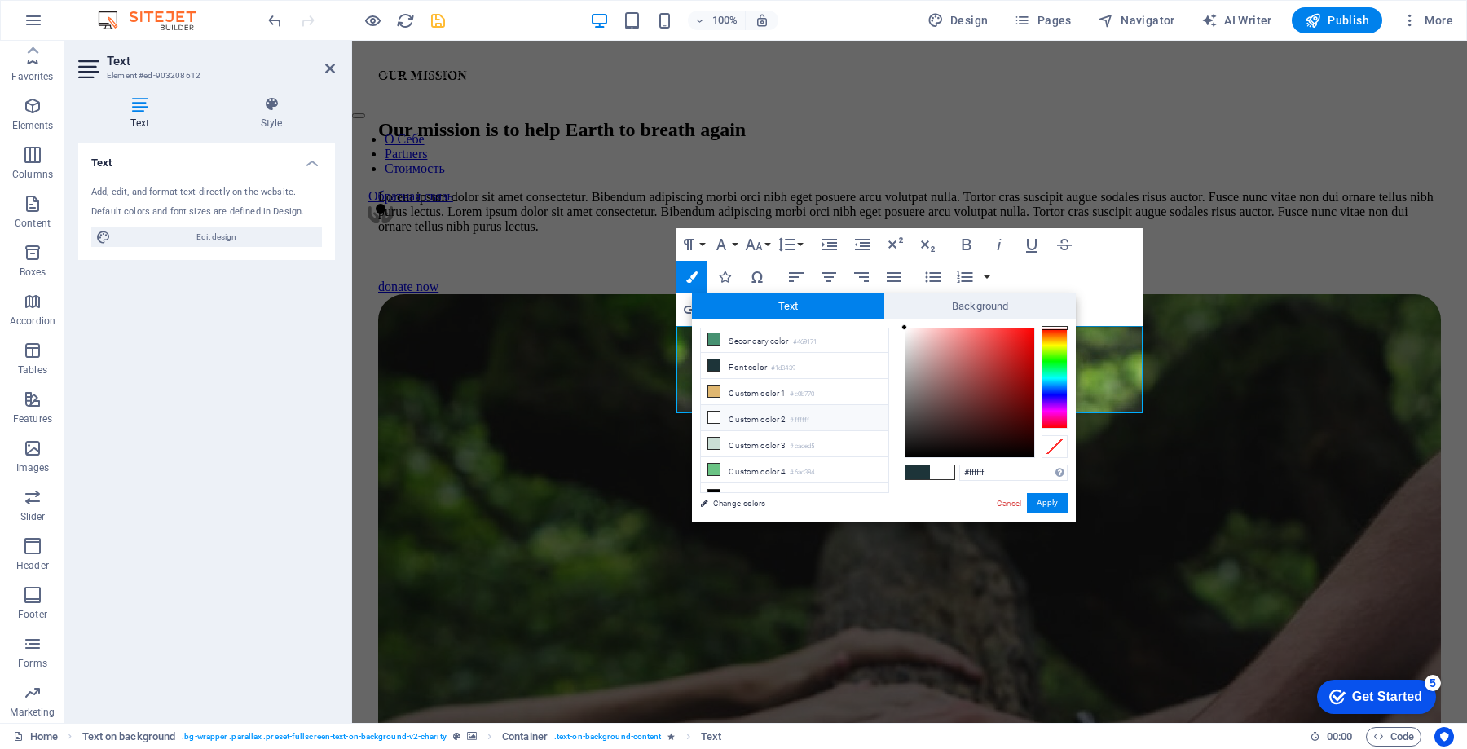
click at [781, 411] on li "Custom color 2 #ffffff" at bounding box center [794, 418] width 187 height 26
click at [1054, 503] on button "Apply" at bounding box center [1047, 503] width 41 height 20
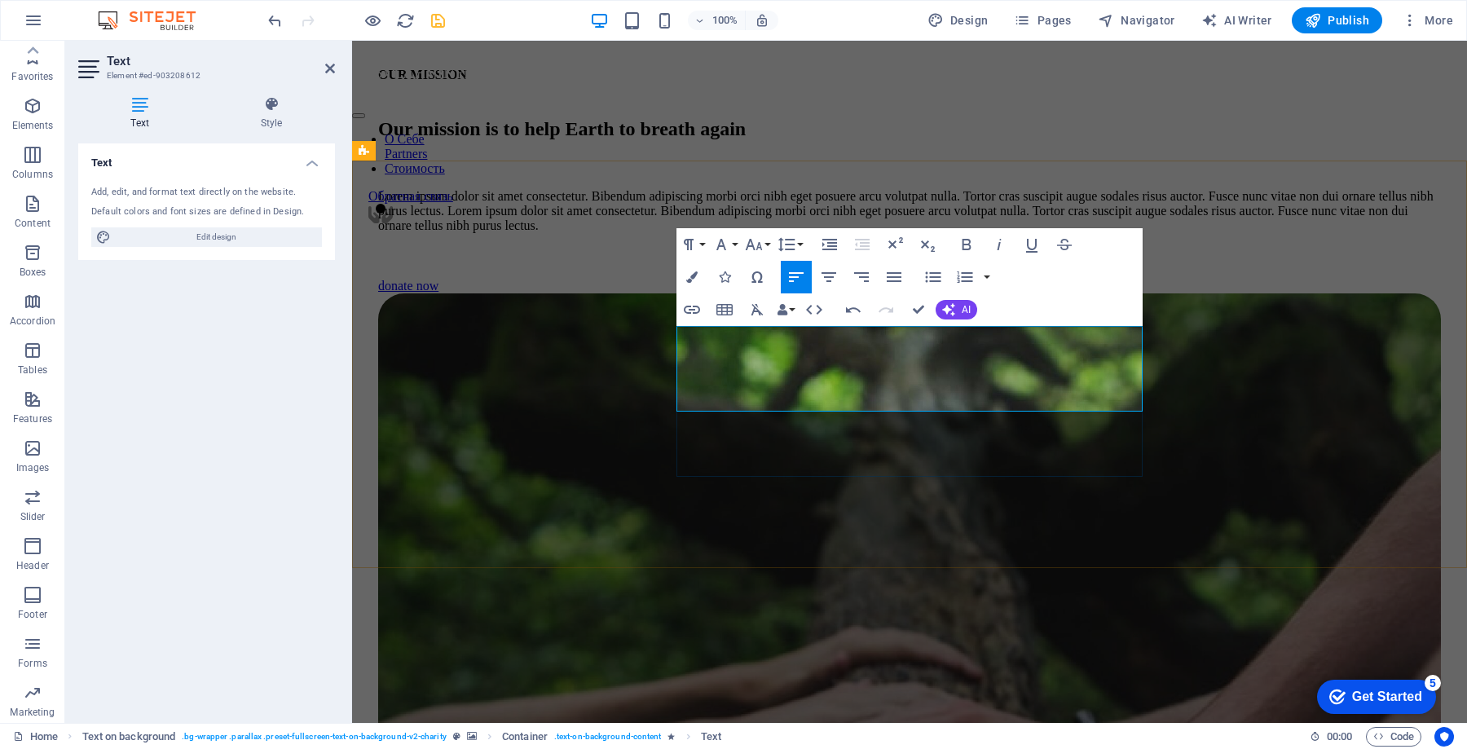
click at [934, 277] on icon "button" at bounding box center [933, 277] width 20 height 20
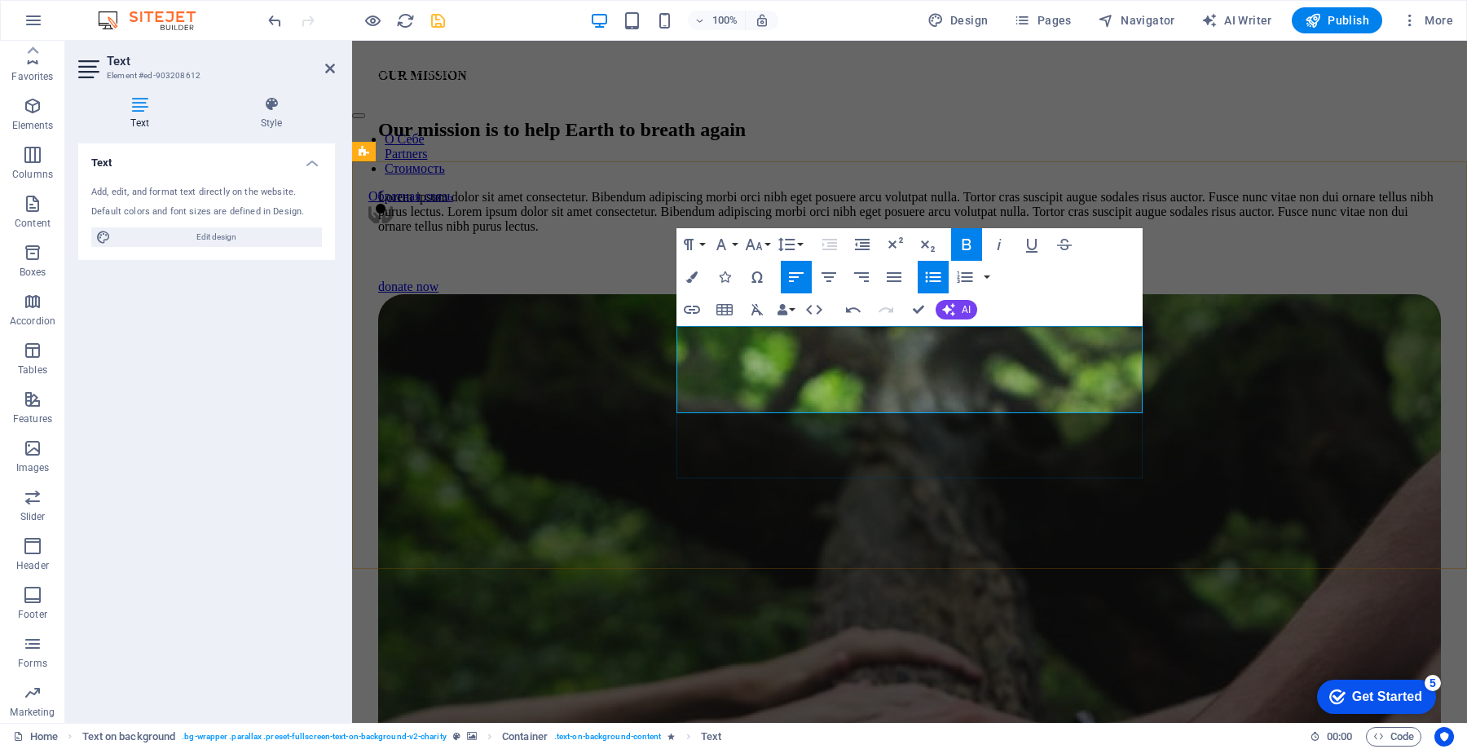
click at [930, 281] on icon "button" at bounding box center [933, 276] width 15 height 11
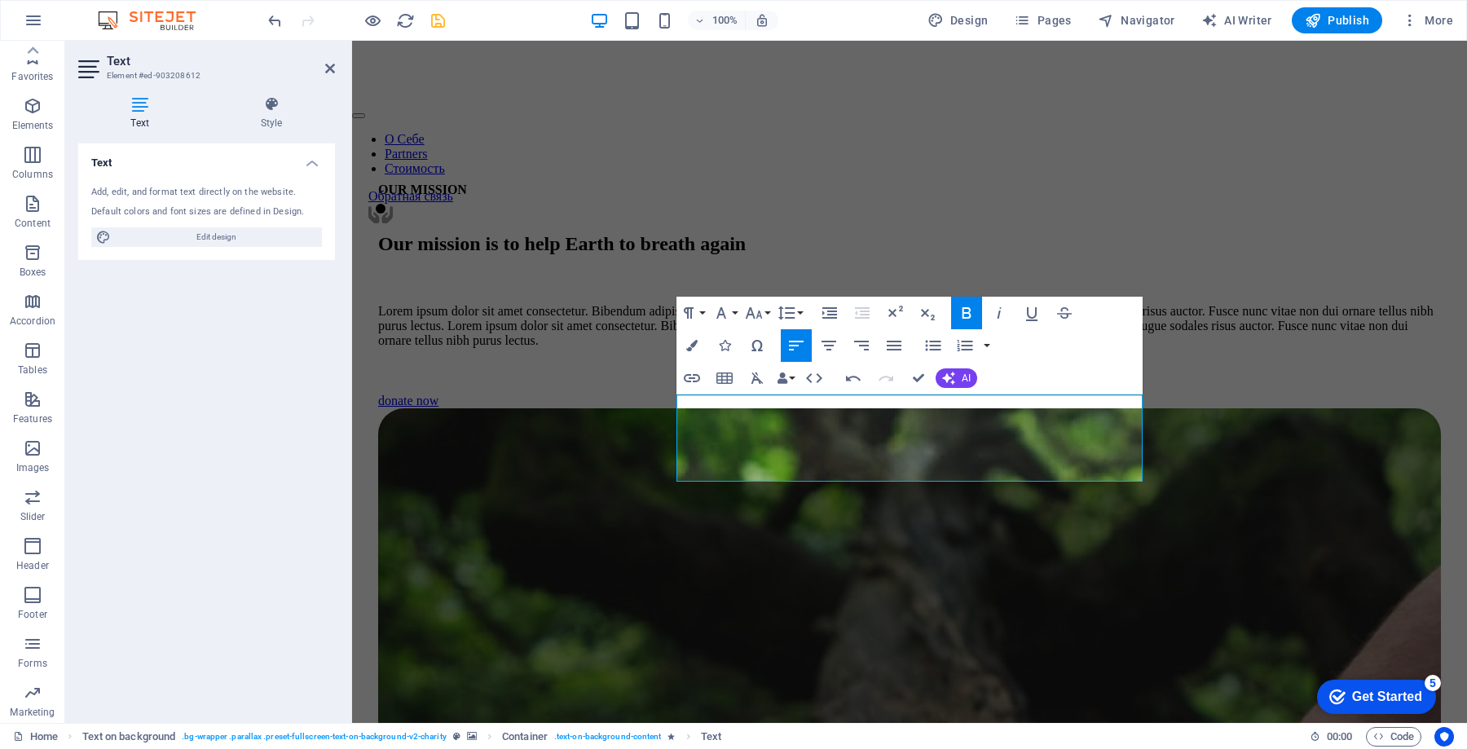
scroll to position [5297, 0]
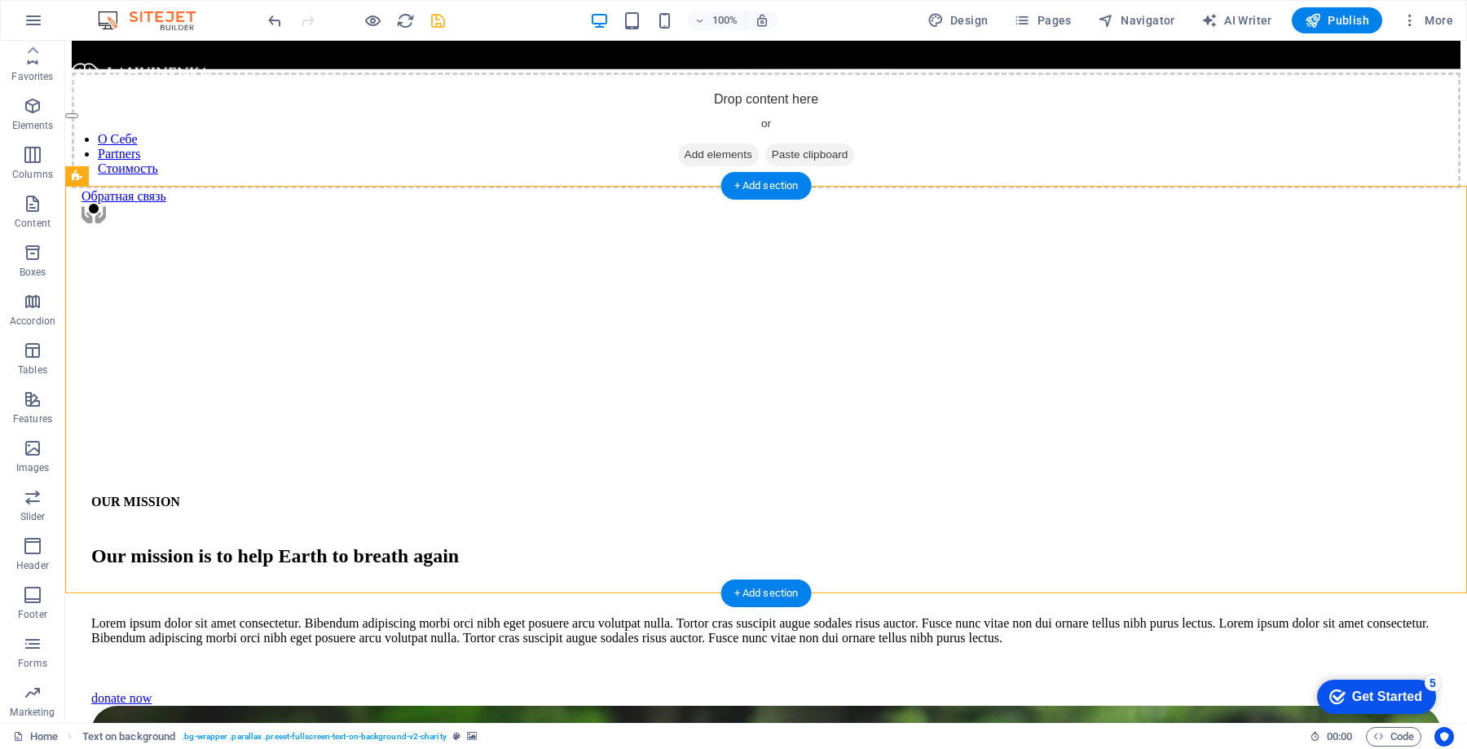
scroll to position [5540, 0]
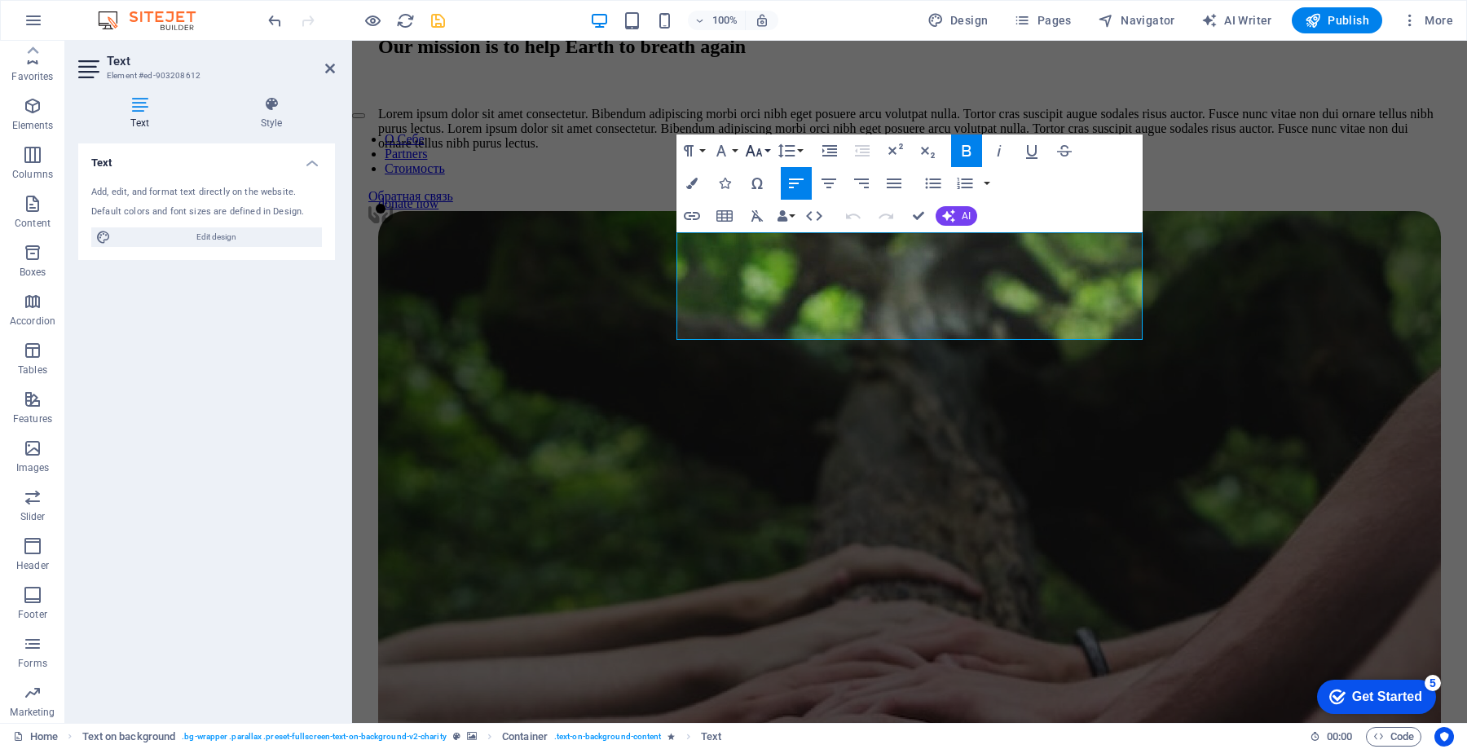
click at [756, 145] on icon "button" at bounding box center [754, 151] width 20 height 20
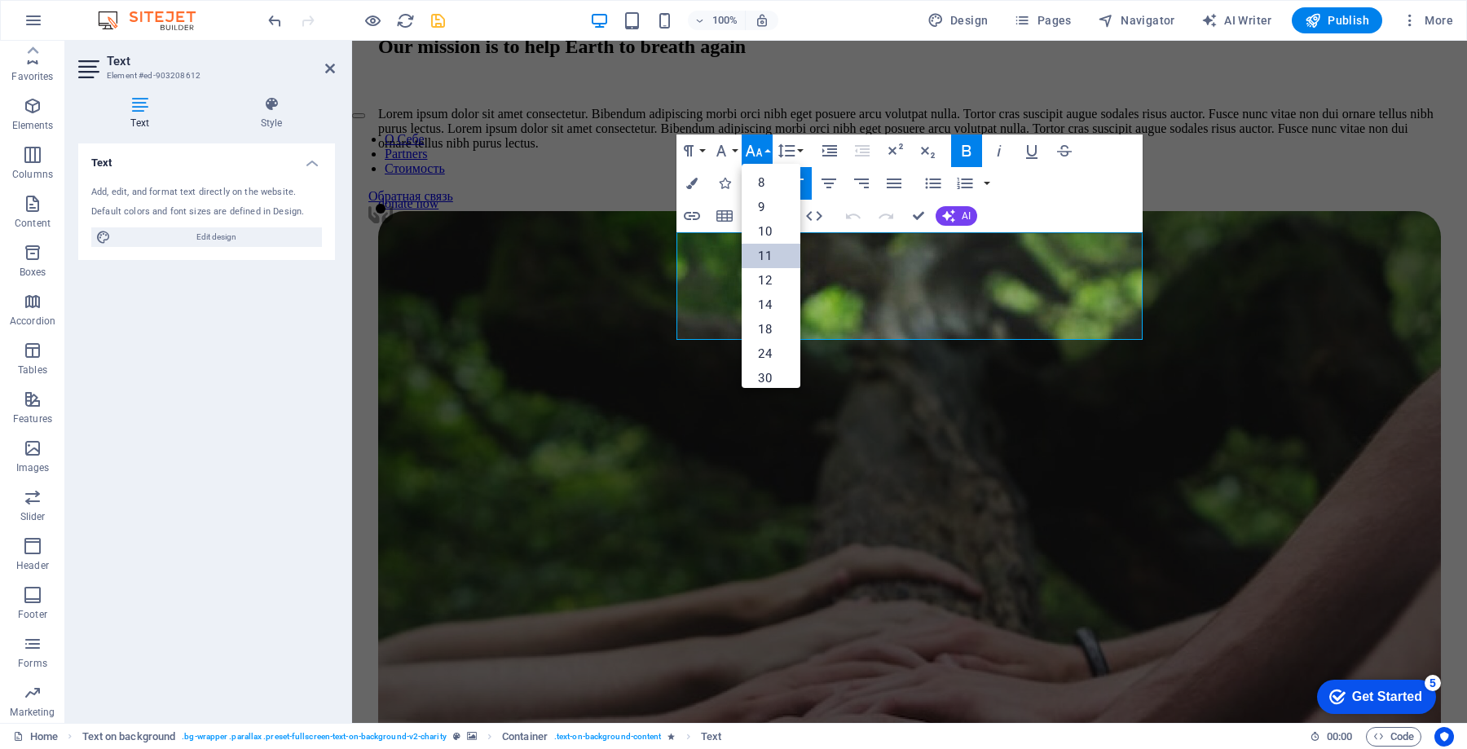
click at [769, 253] on link "11" at bounding box center [770, 256] width 59 height 24
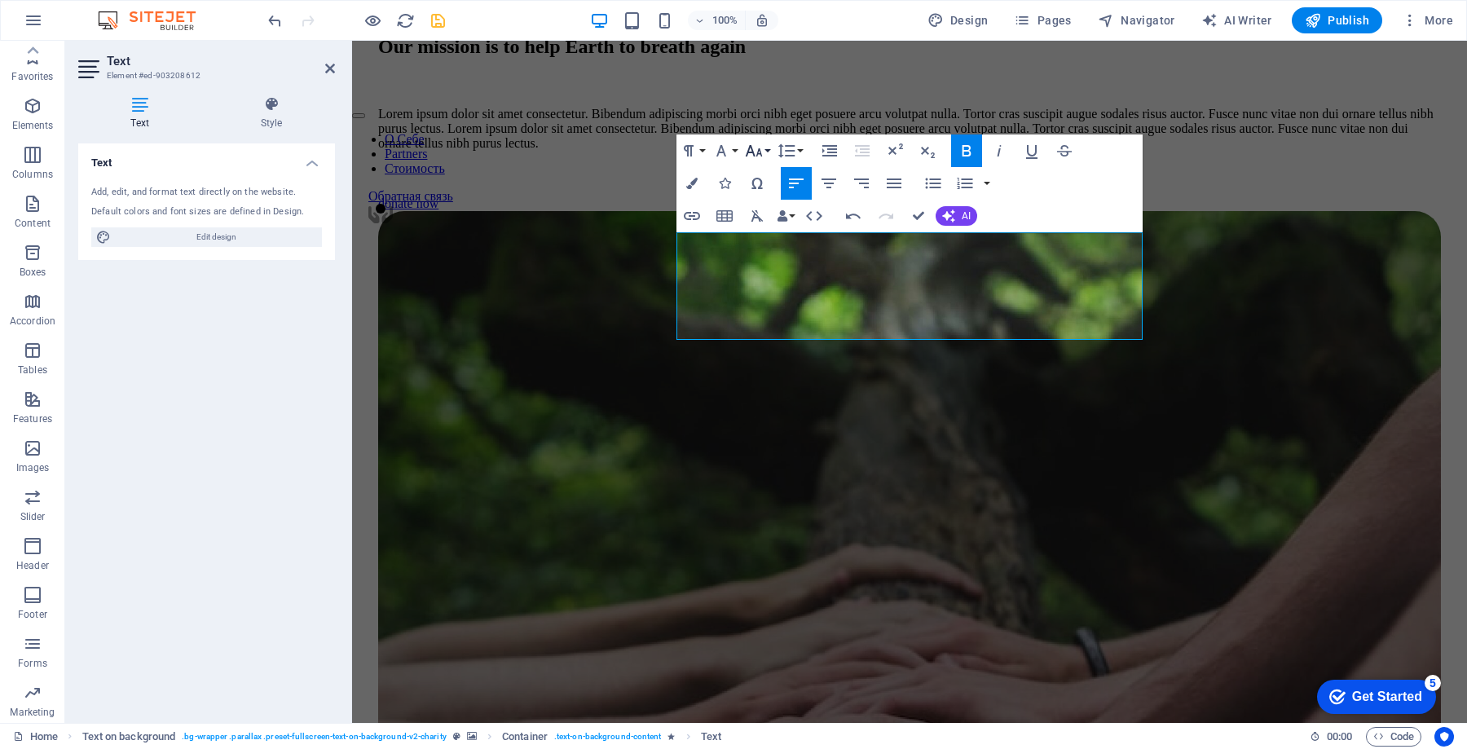
click at [763, 148] on icon "button" at bounding box center [754, 151] width 20 height 20
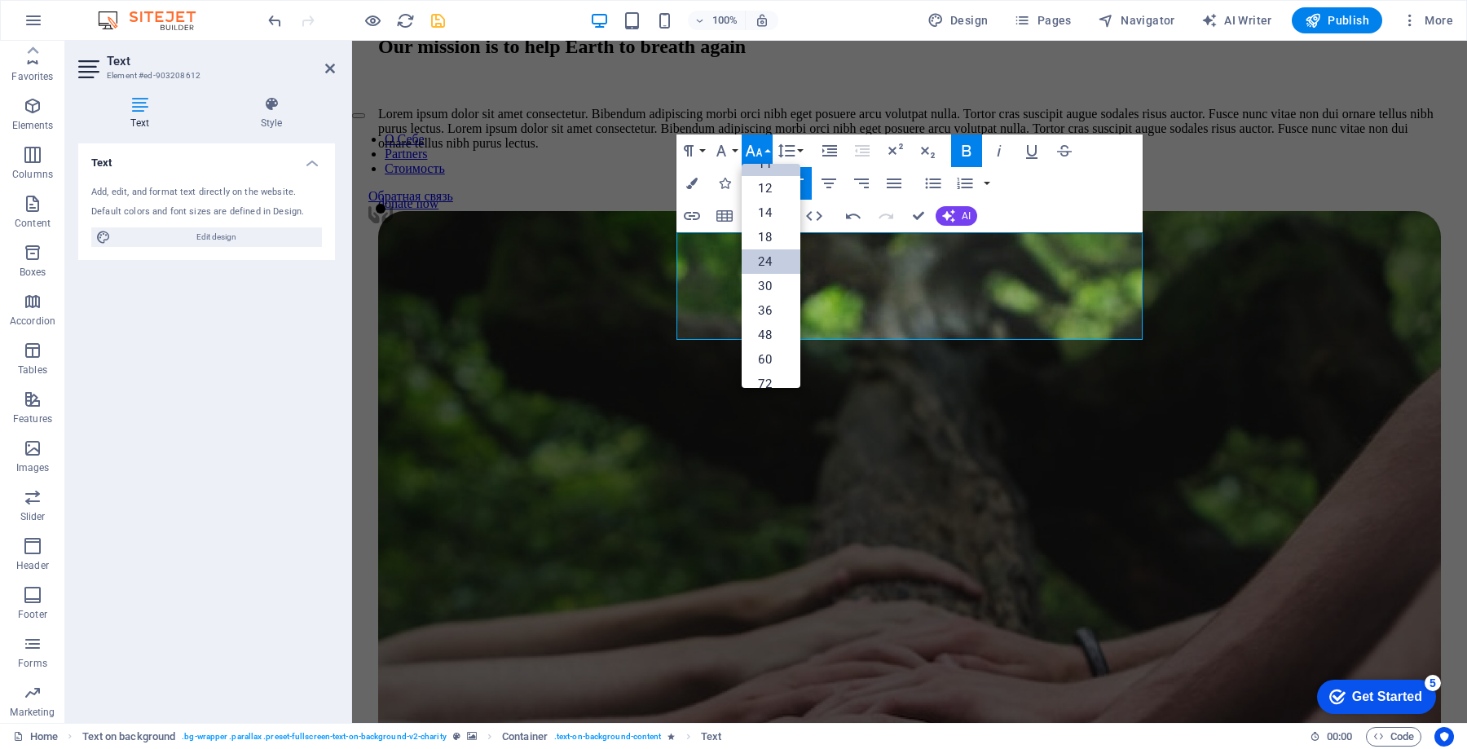
click at [781, 259] on link "24" at bounding box center [770, 261] width 59 height 24
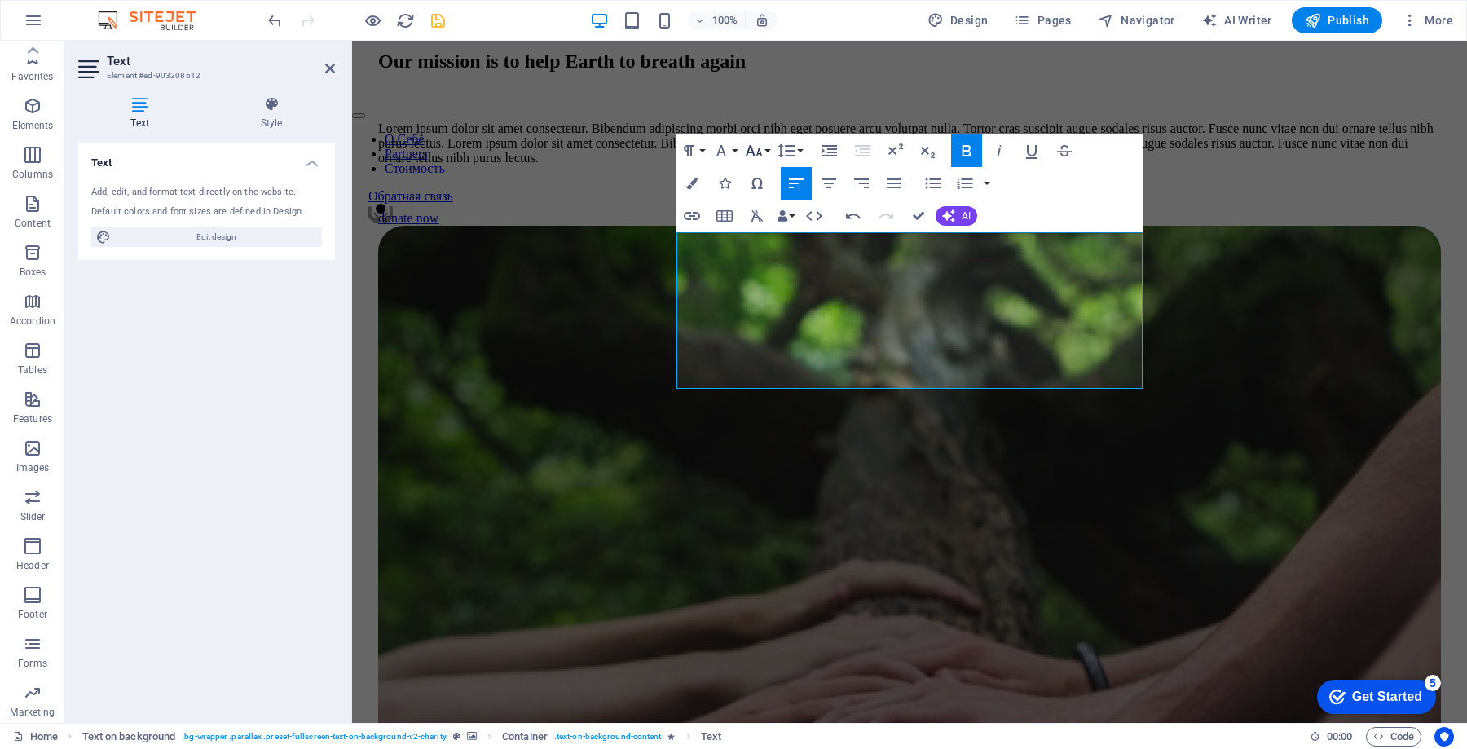
click at [756, 147] on icon "button" at bounding box center [754, 151] width 20 height 20
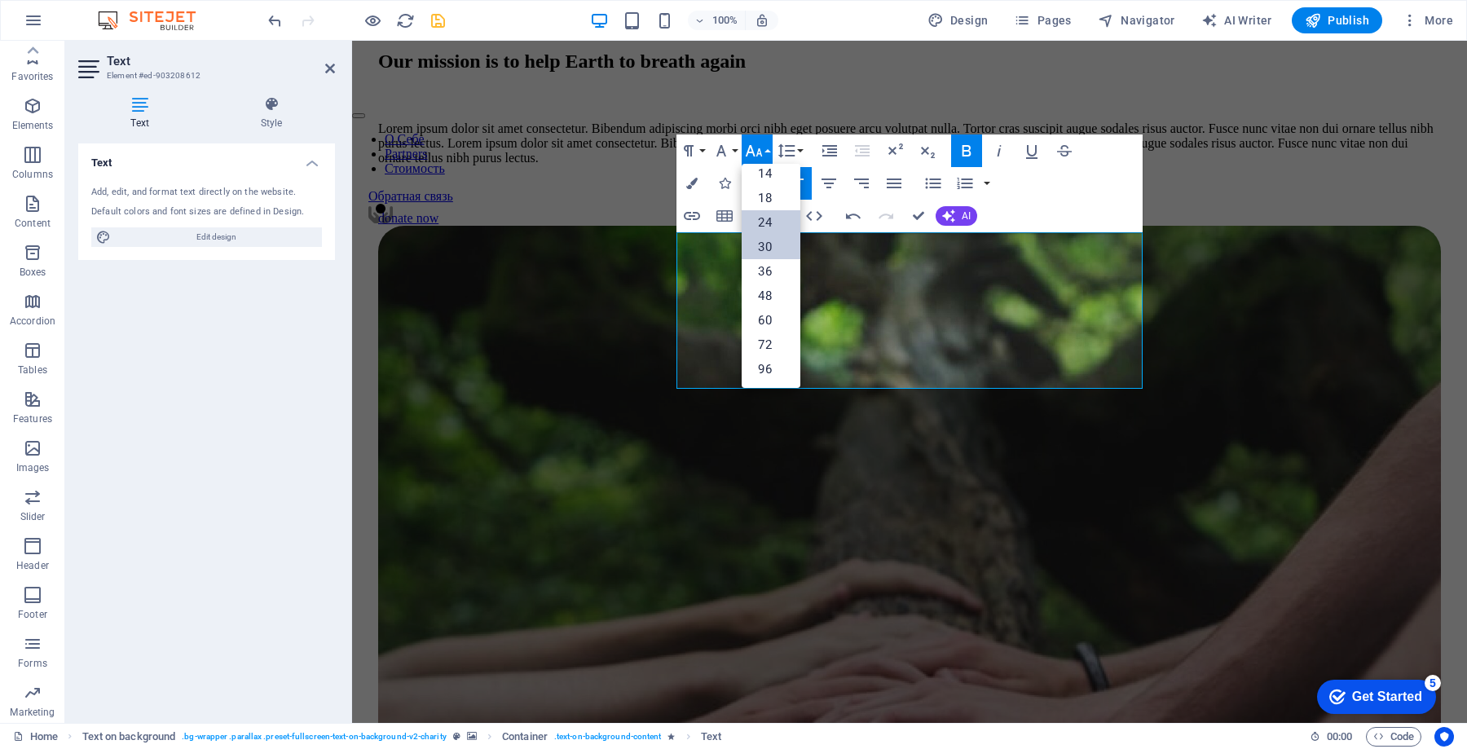
scroll to position [103, 0]
click at [777, 224] on link "18" at bounding box center [770, 226] width 59 height 24
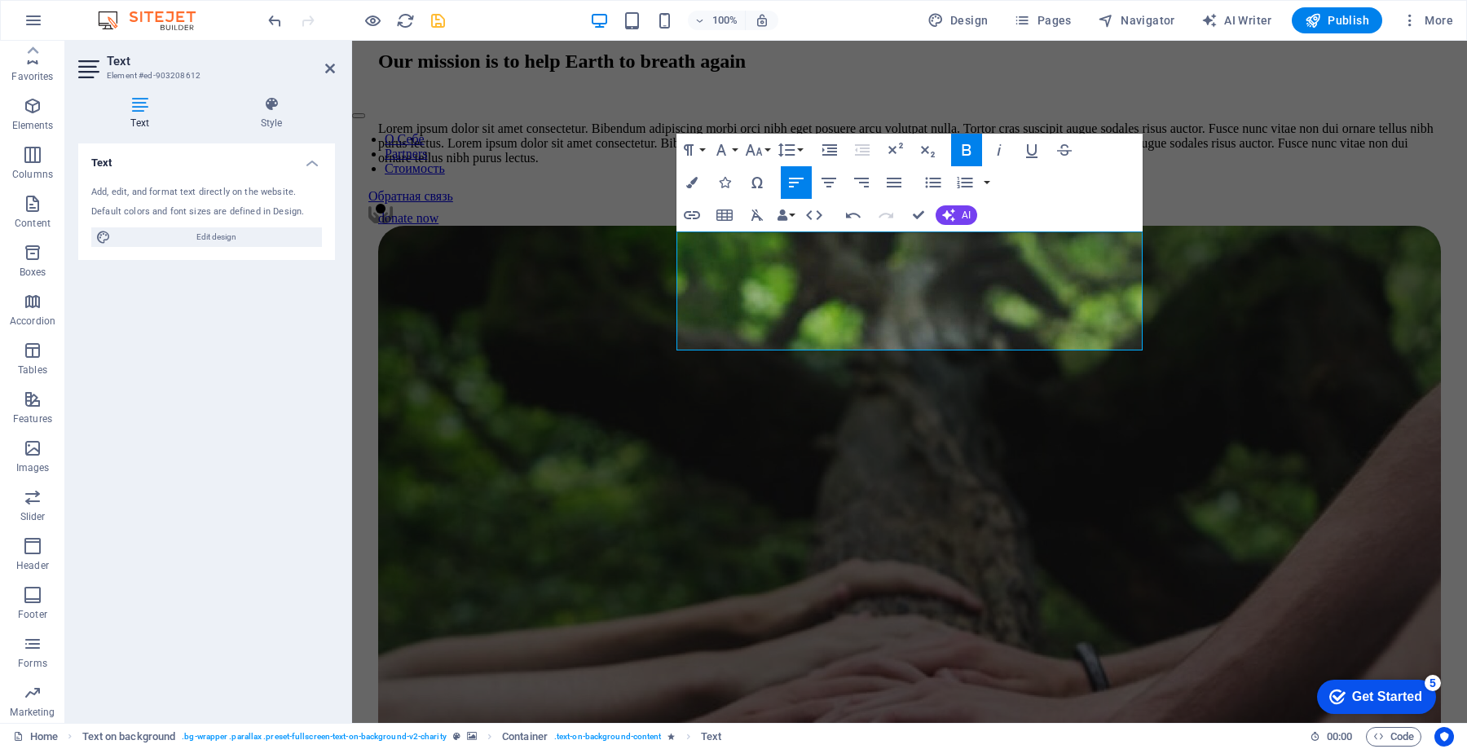
scroll to position [5523, 0]
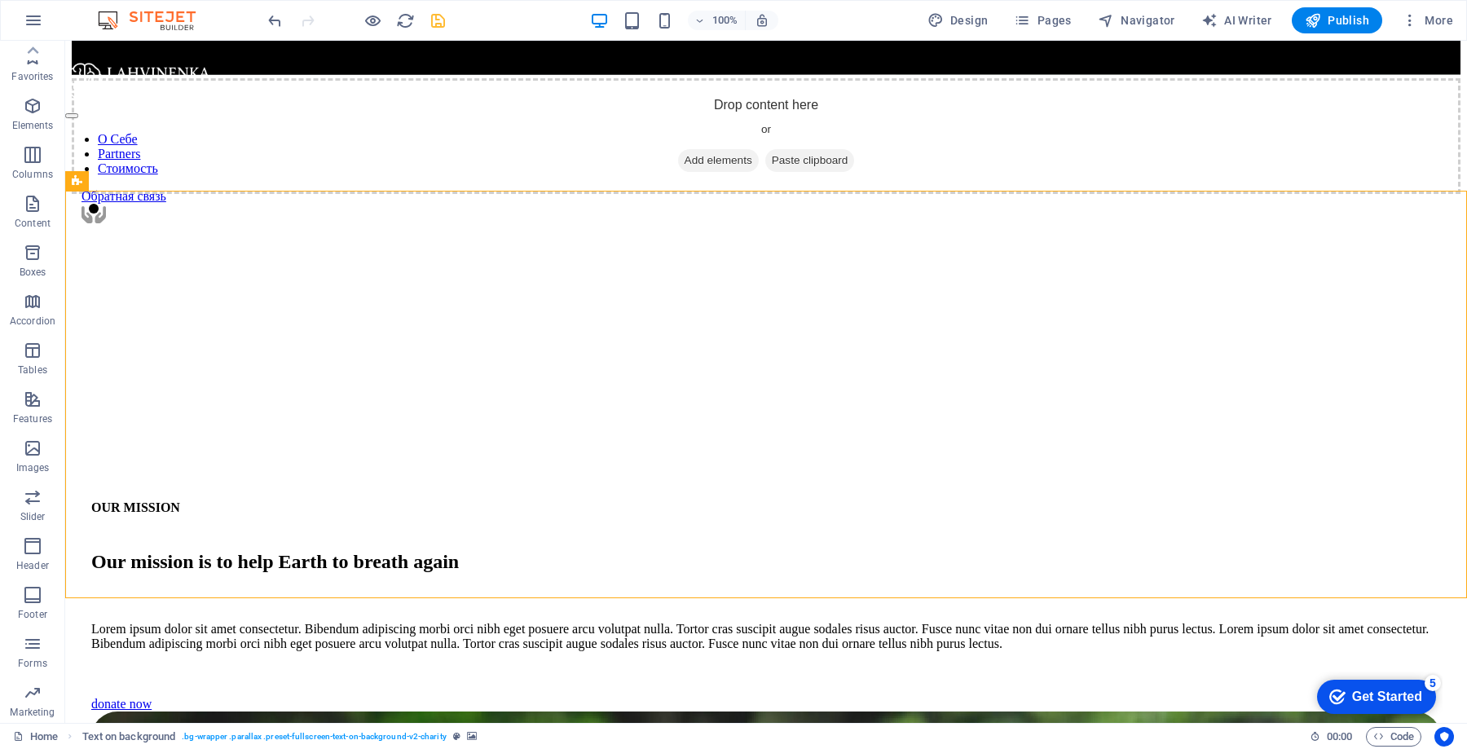
scroll to position [5393, 0]
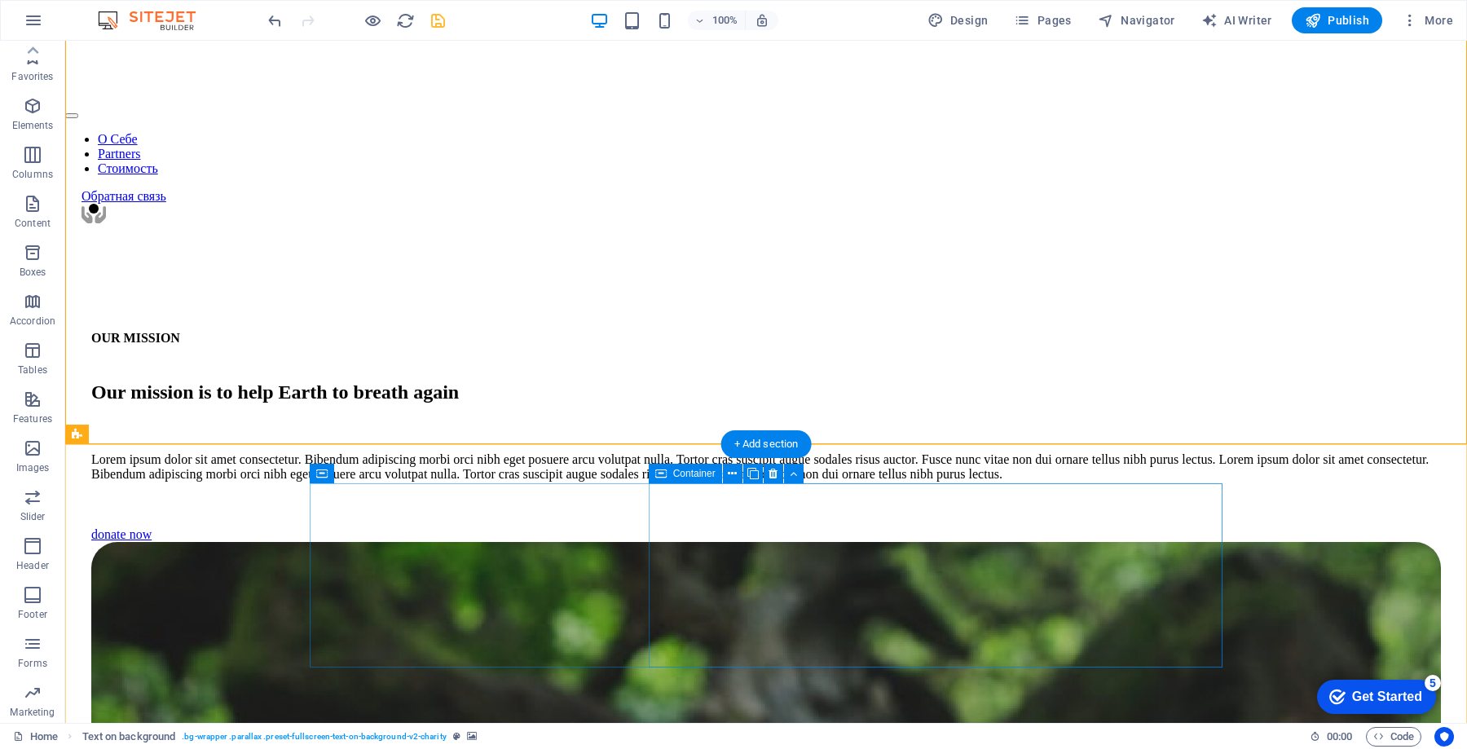
scroll to position [5590, 0]
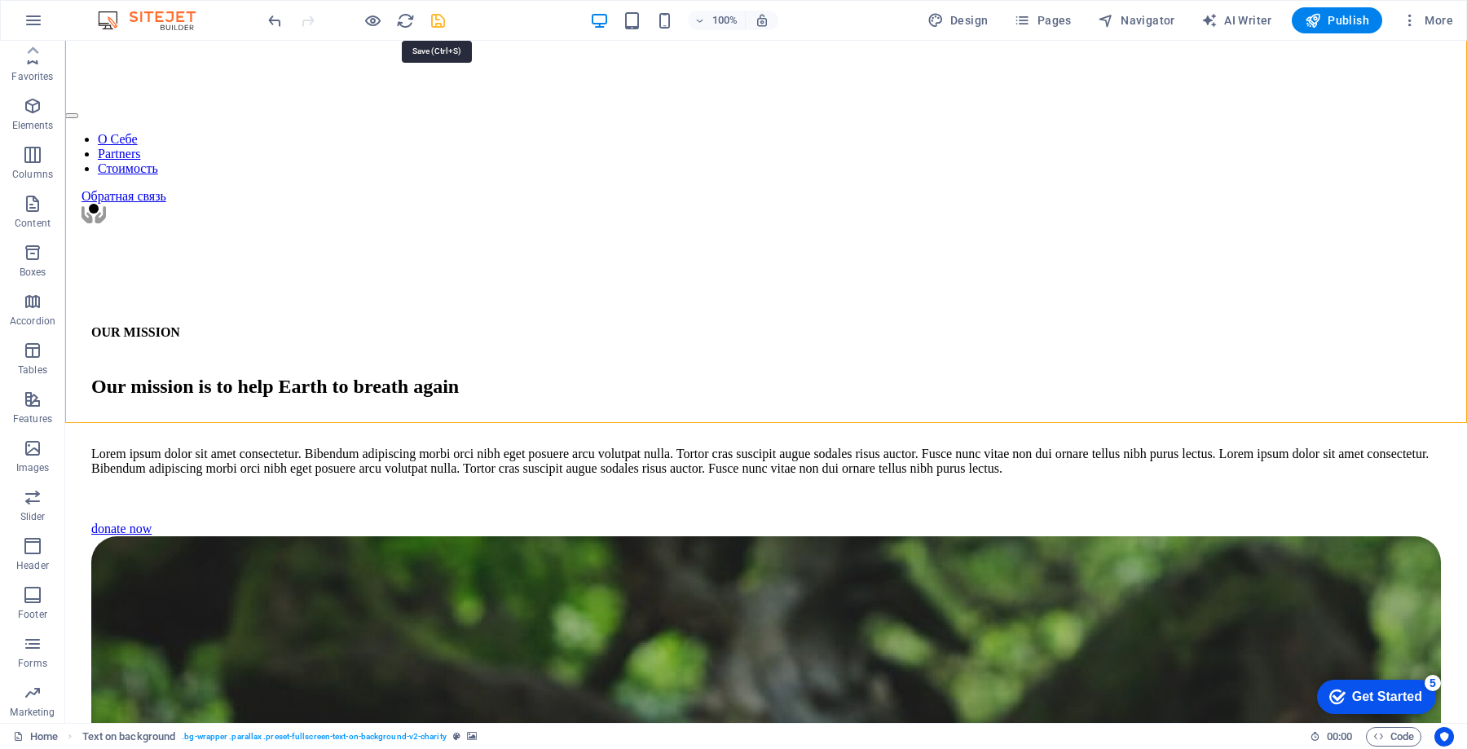
click at [442, 22] on icon "save" at bounding box center [438, 20] width 19 height 19
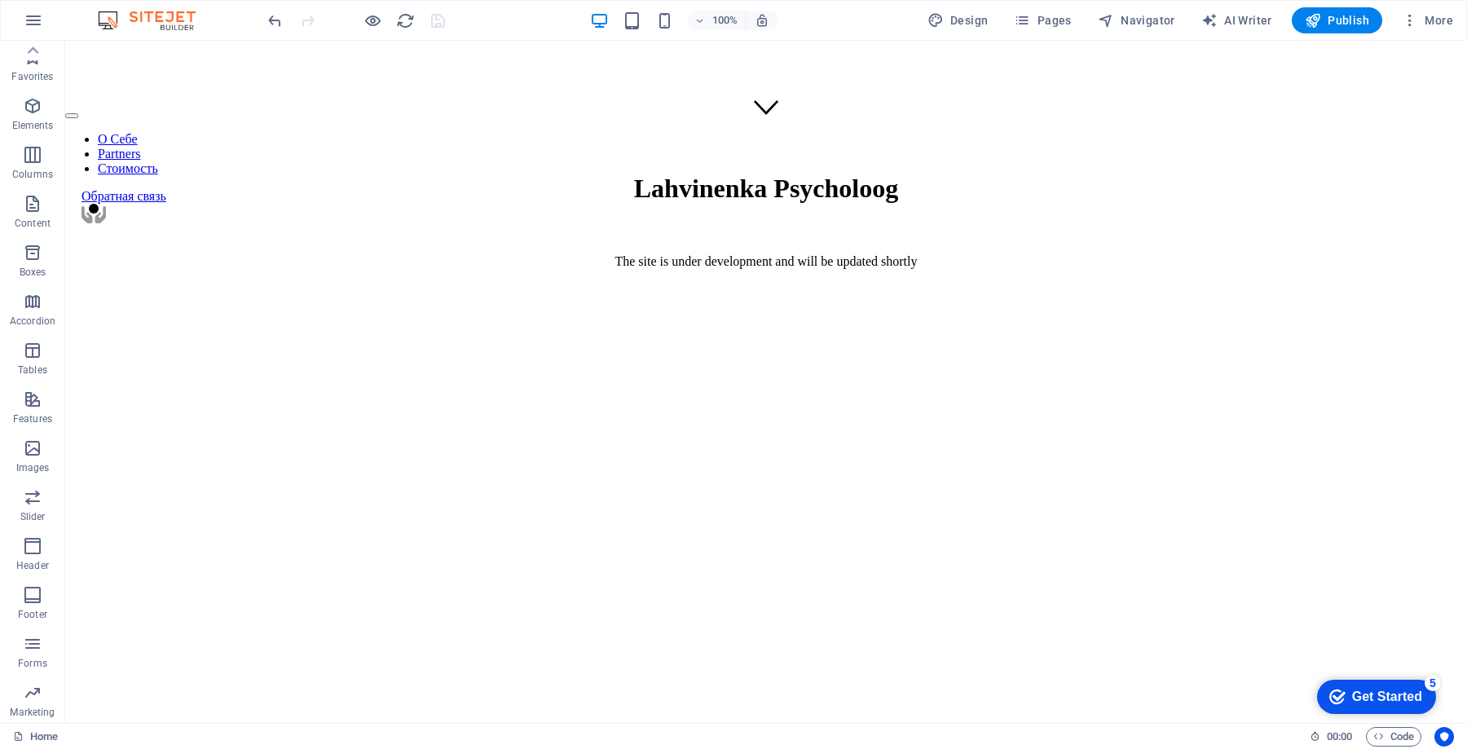
scroll to position [0, 0]
